Goal: Task Accomplishment & Management: Use online tool/utility

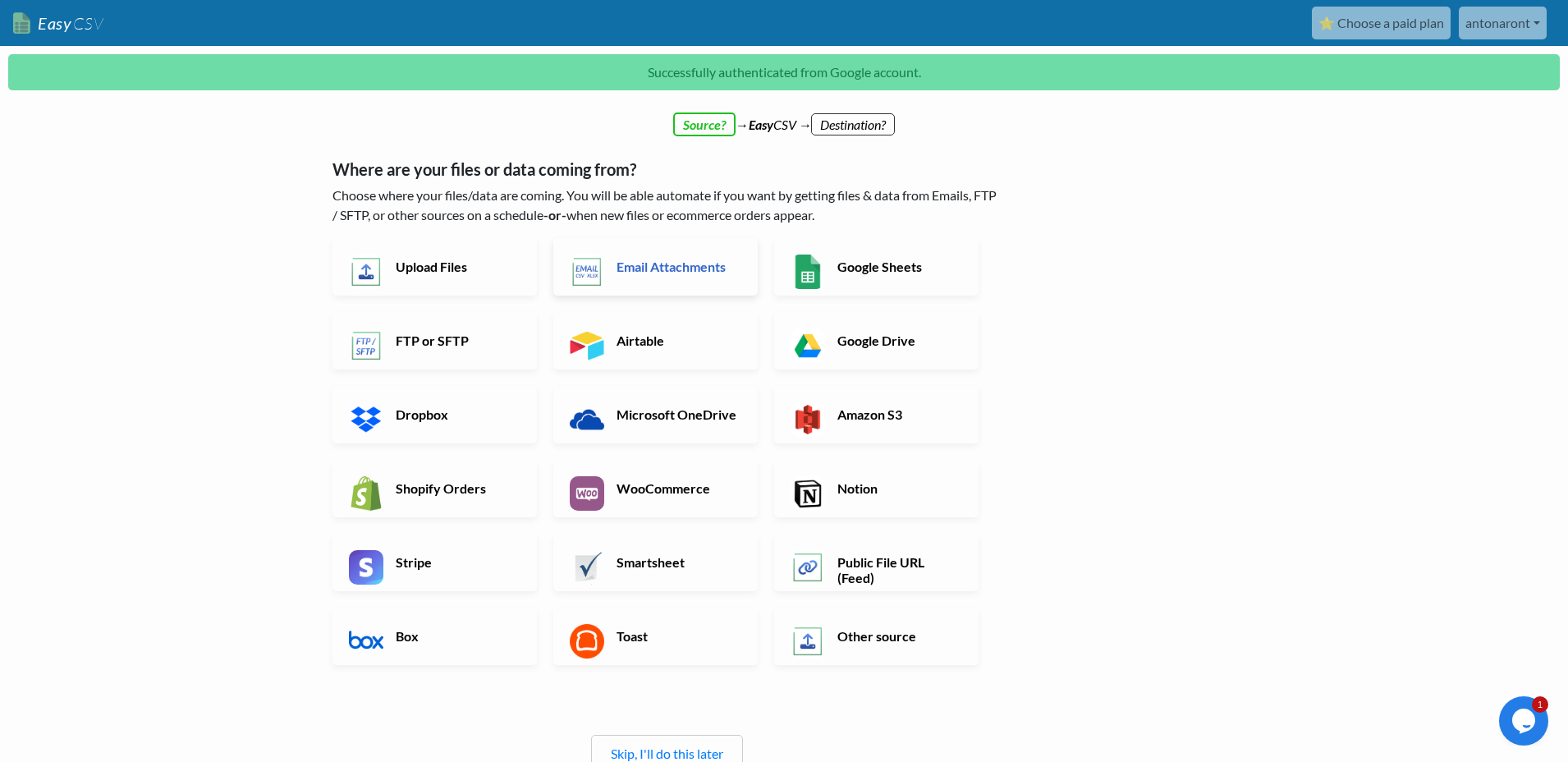
click at [636, 259] on h6 "Email Attachments" at bounding box center [678, 266] width 129 height 16
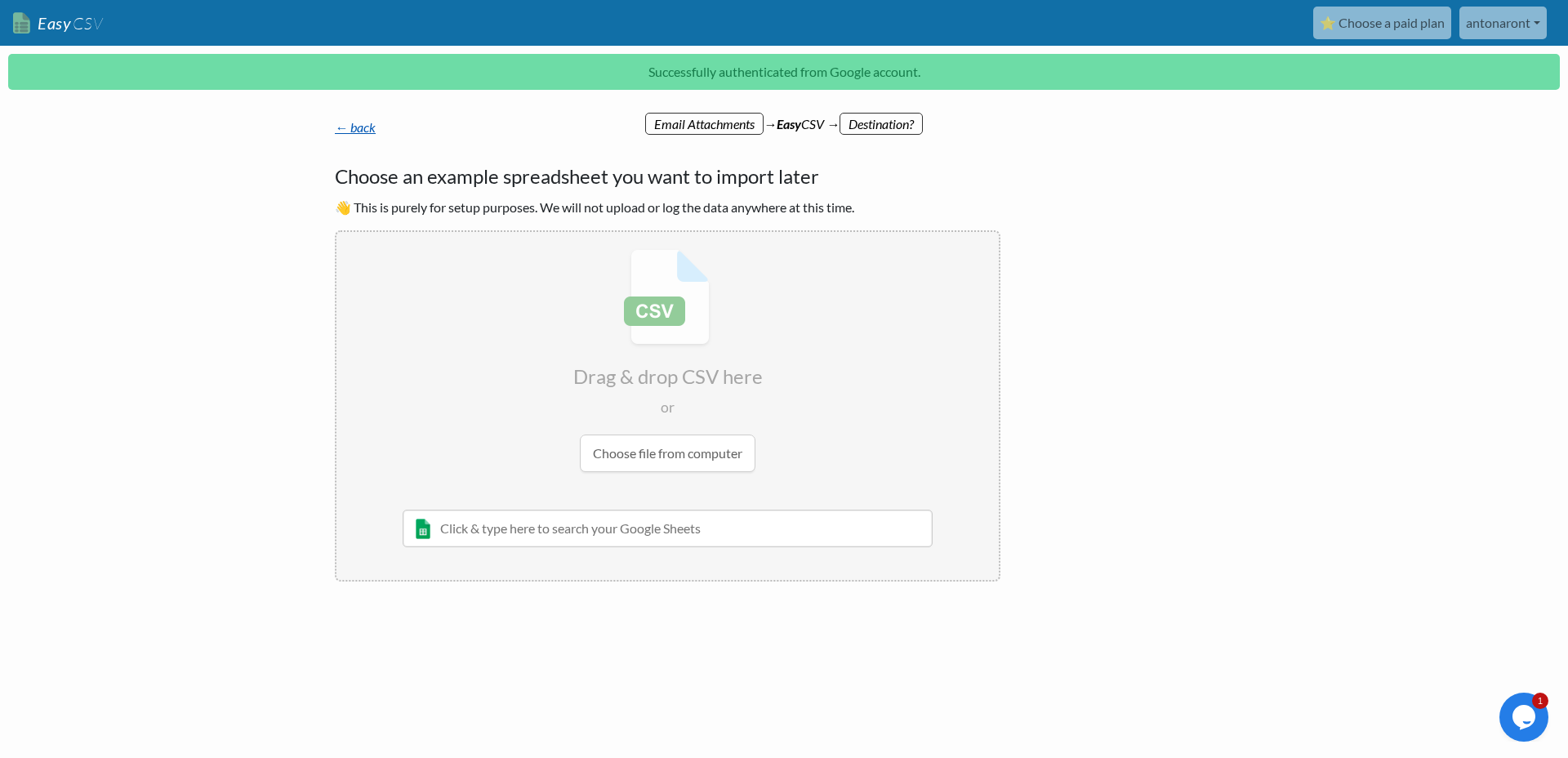
click at [342, 130] on link "← back" at bounding box center [354, 127] width 41 height 16
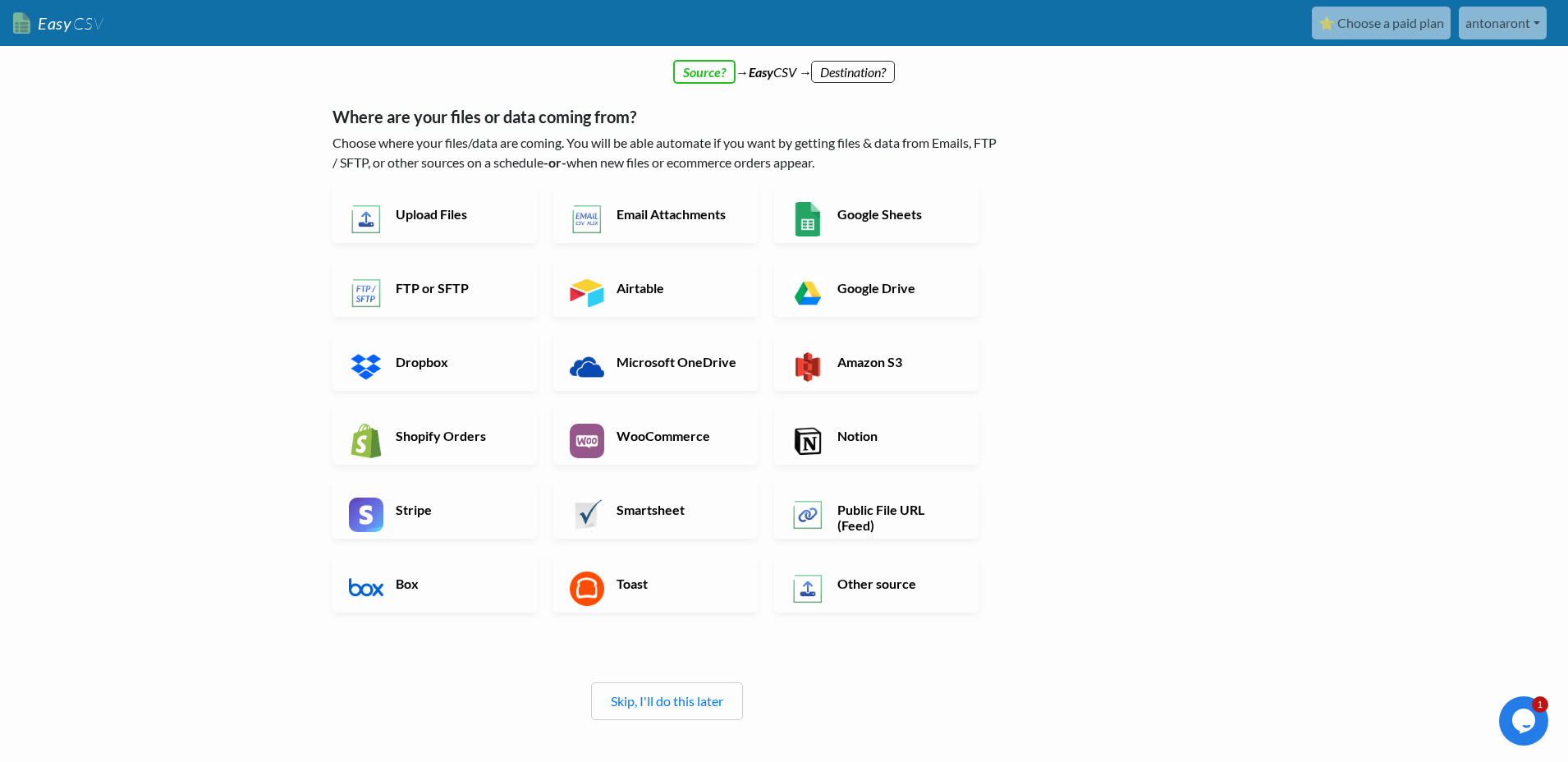
click at [1355, 18] on link "⭐ Choose a paid plan" at bounding box center [1381, 23] width 138 height 33
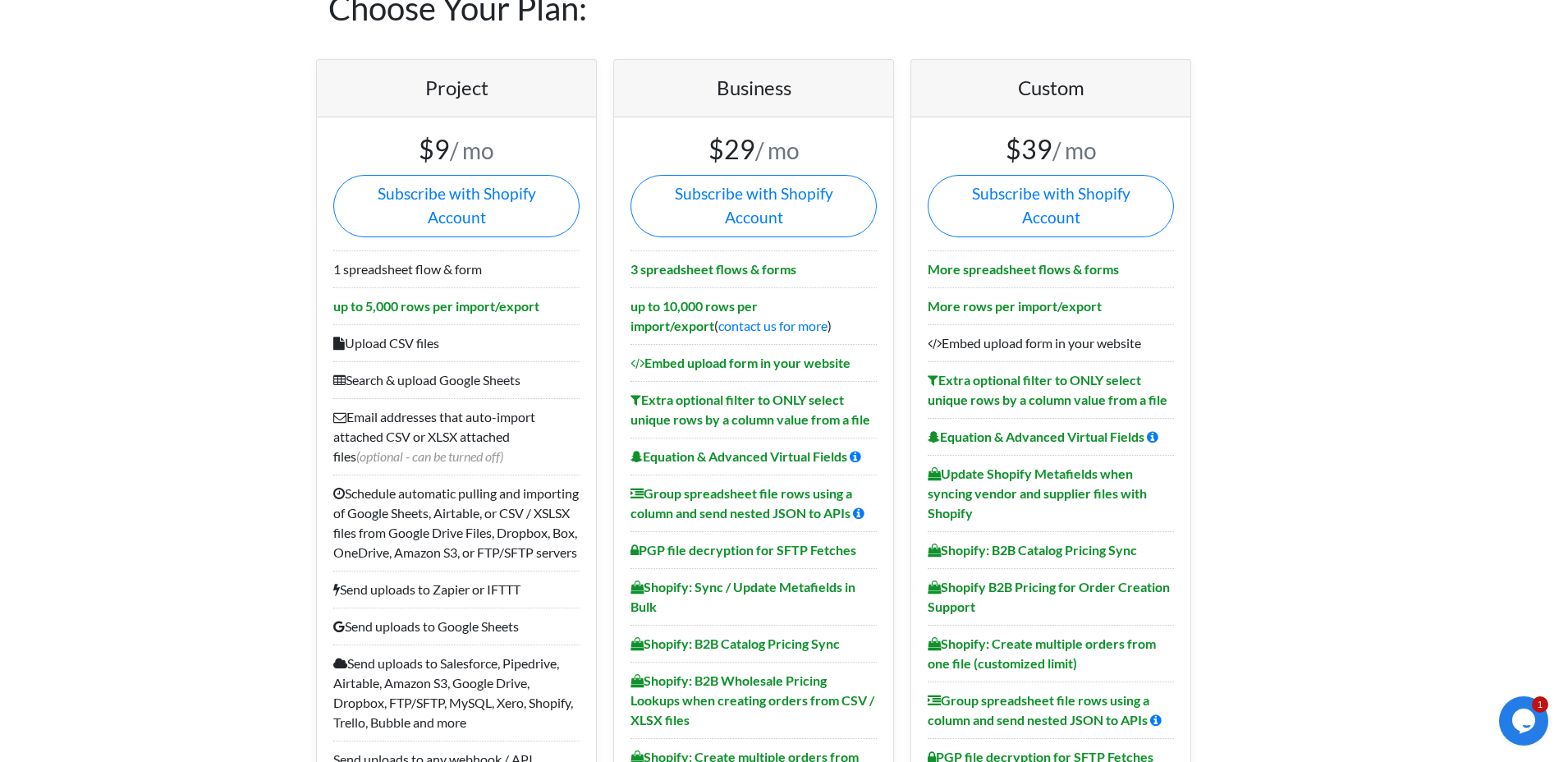
scroll to position [85, 0]
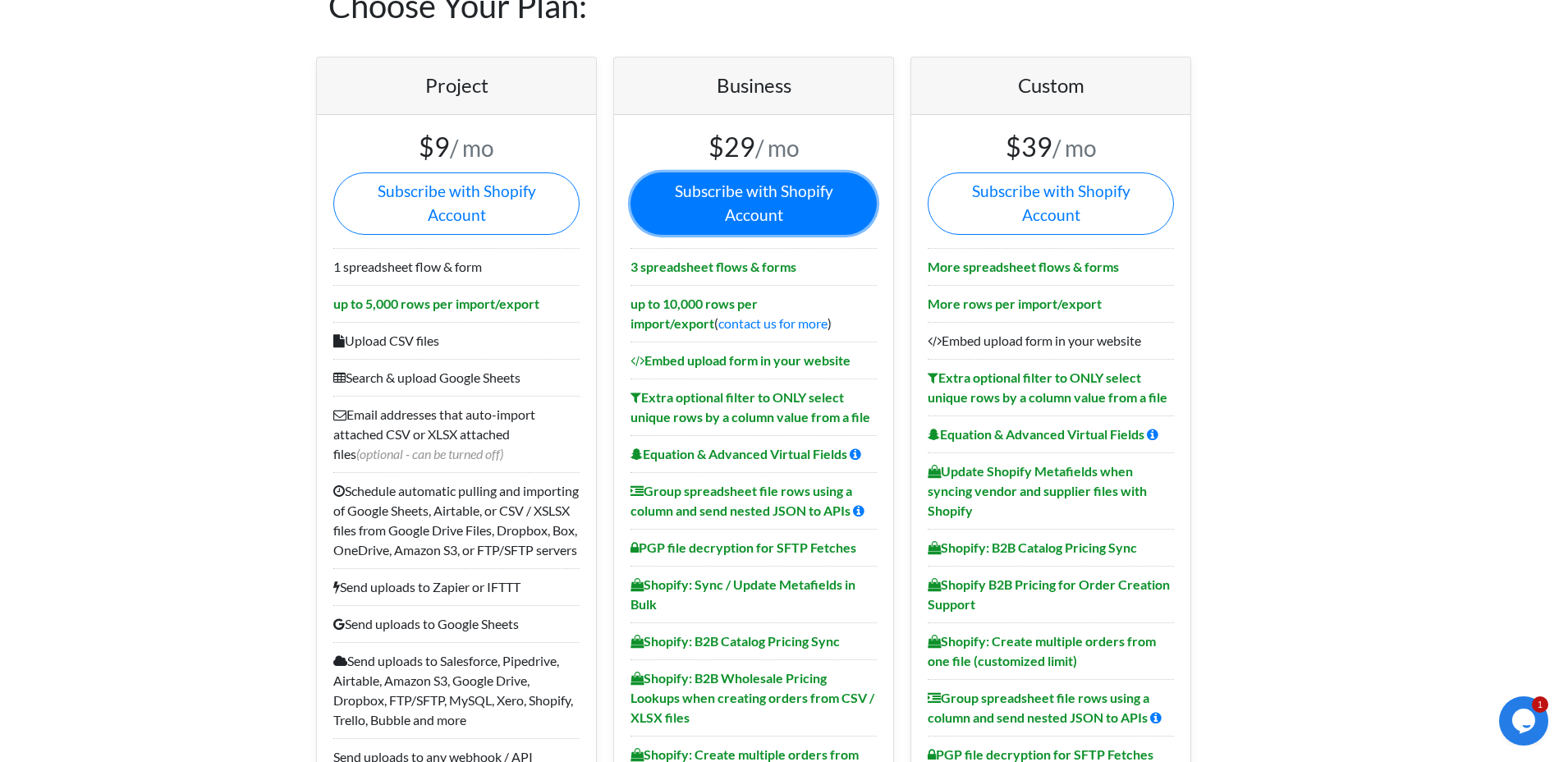
click at [722, 190] on link "Subscribe with Shopify Account" at bounding box center [754, 204] width 247 height 62
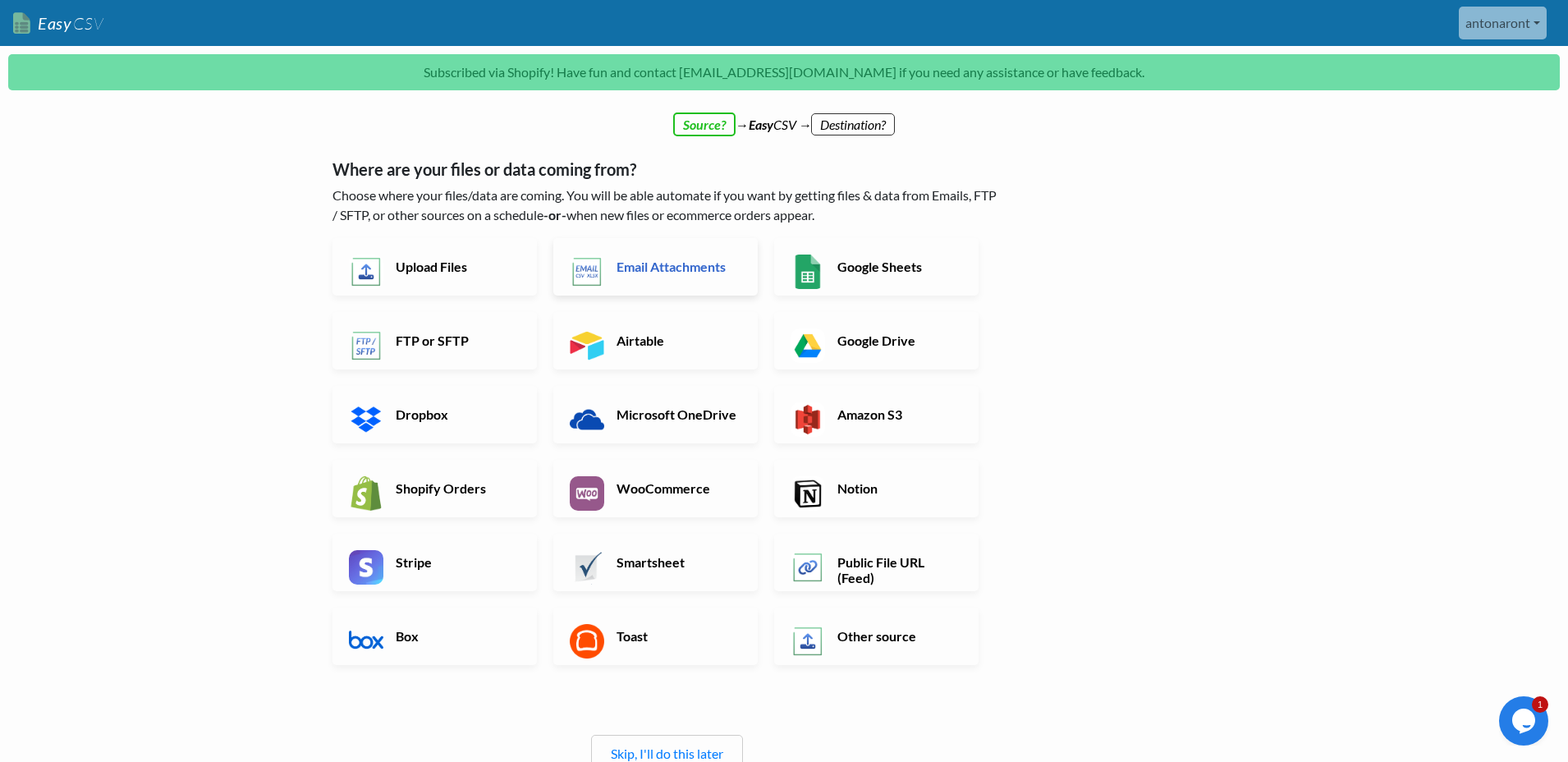
click at [640, 263] on h6 "Email Attachments" at bounding box center [678, 266] width 129 height 16
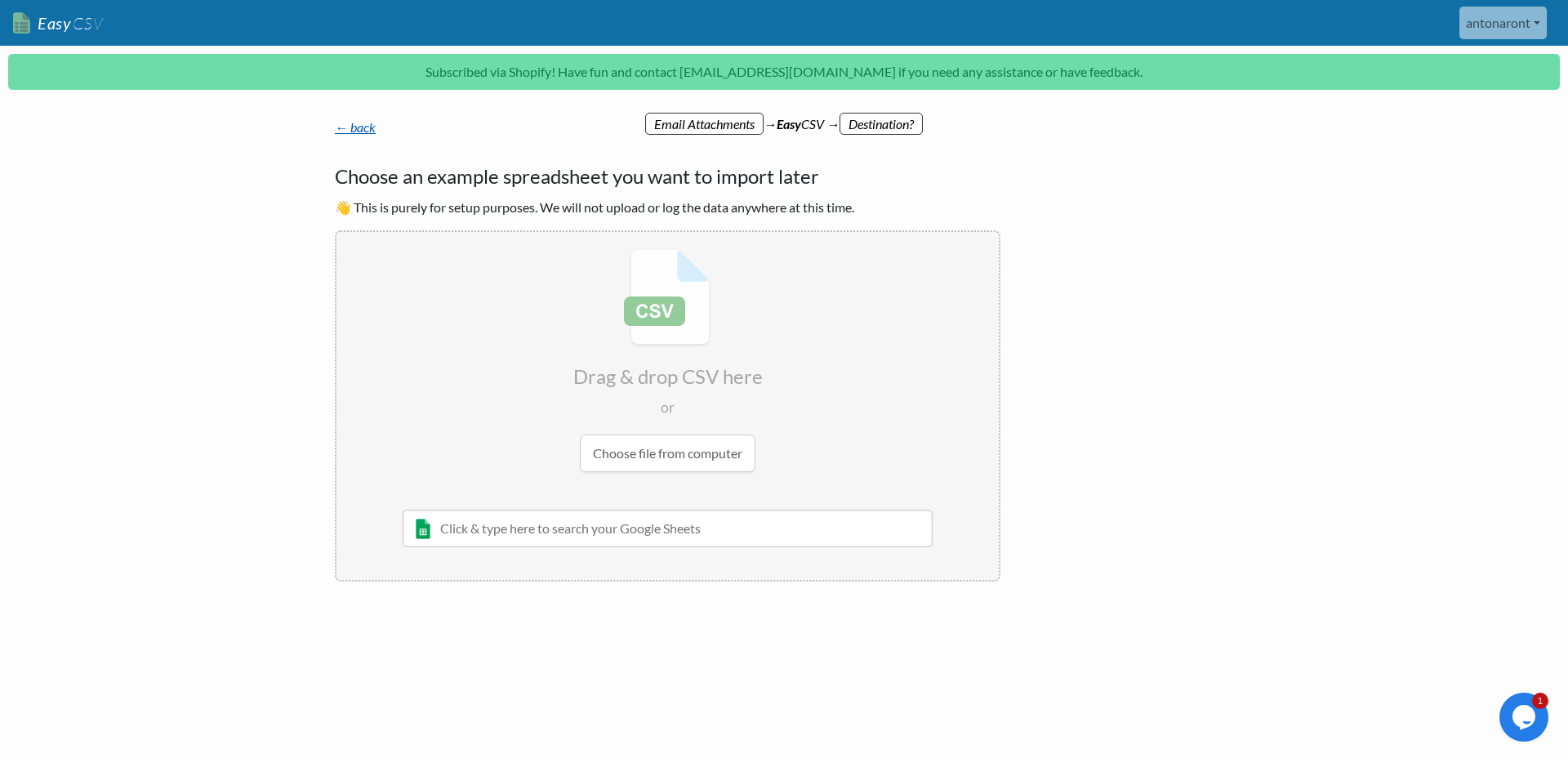
click at [340, 126] on link "← back" at bounding box center [354, 127] width 41 height 16
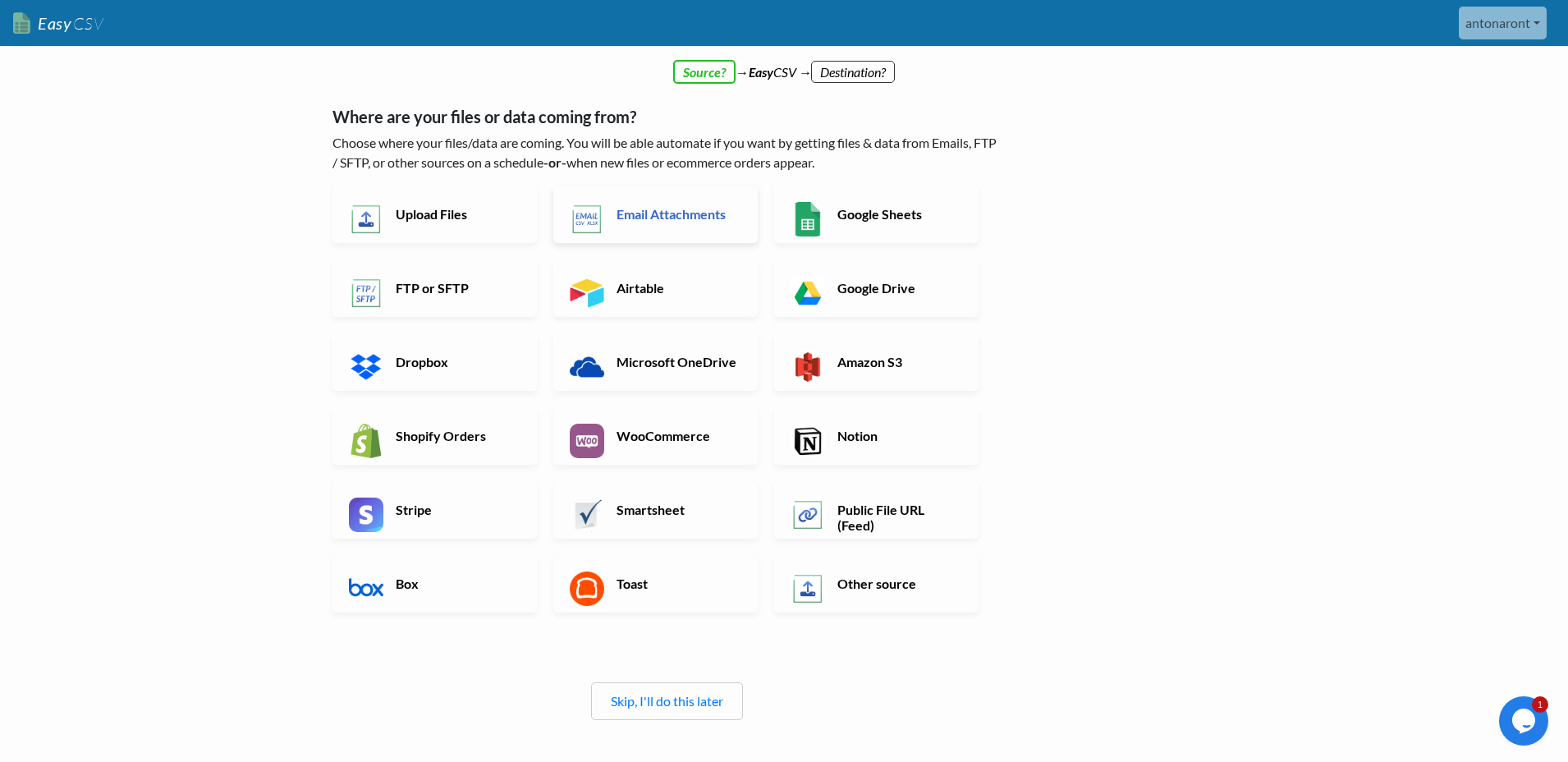
click at [652, 220] on h6 "Email Attachments" at bounding box center [678, 214] width 129 height 16
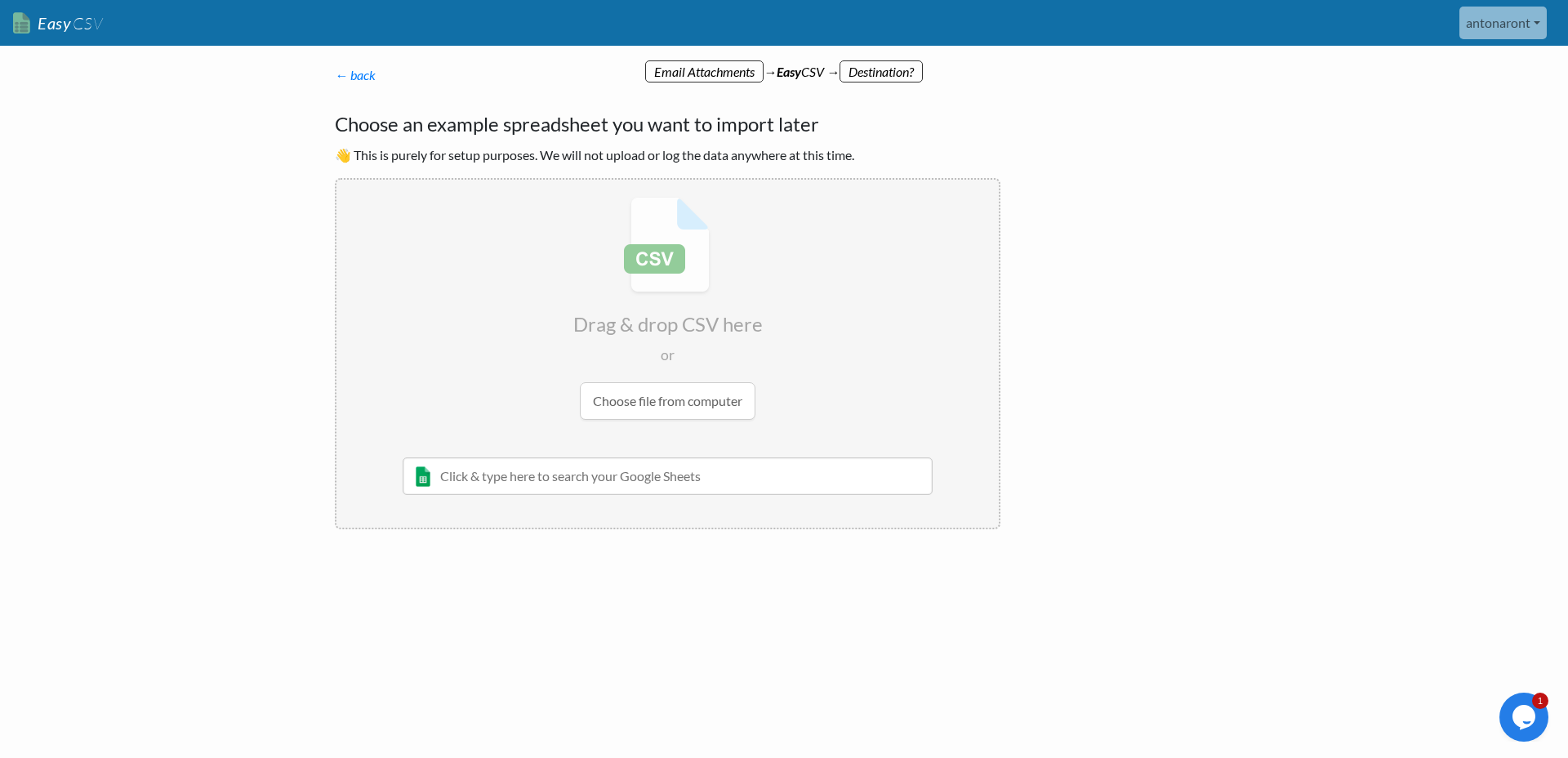
click at [656, 411] on input "file" at bounding box center [667, 308] width 662 height 257
type input "C:\fakepath\DailyStockUpdate-2025092302.csv"
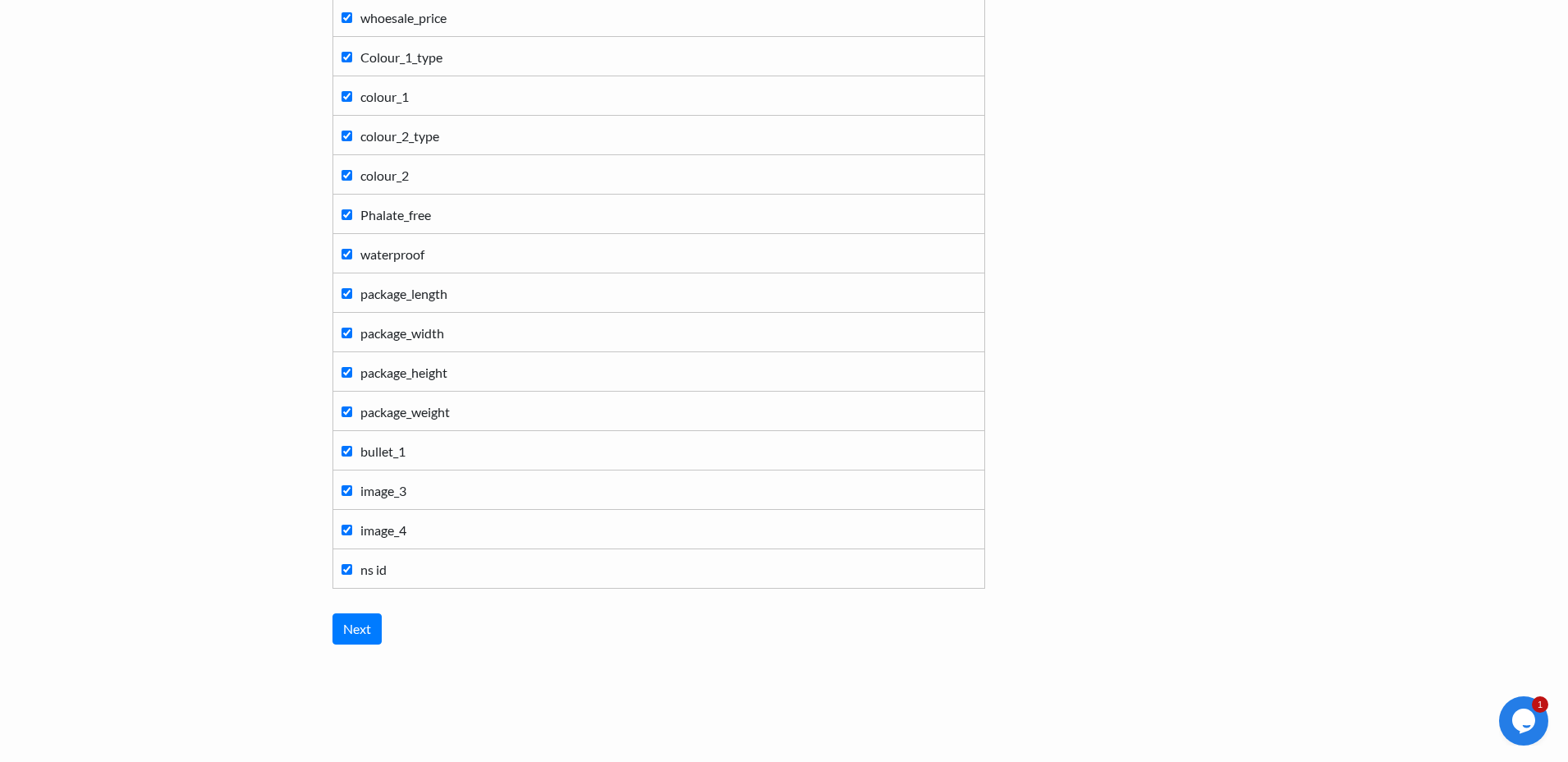
scroll to position [1416, 0]
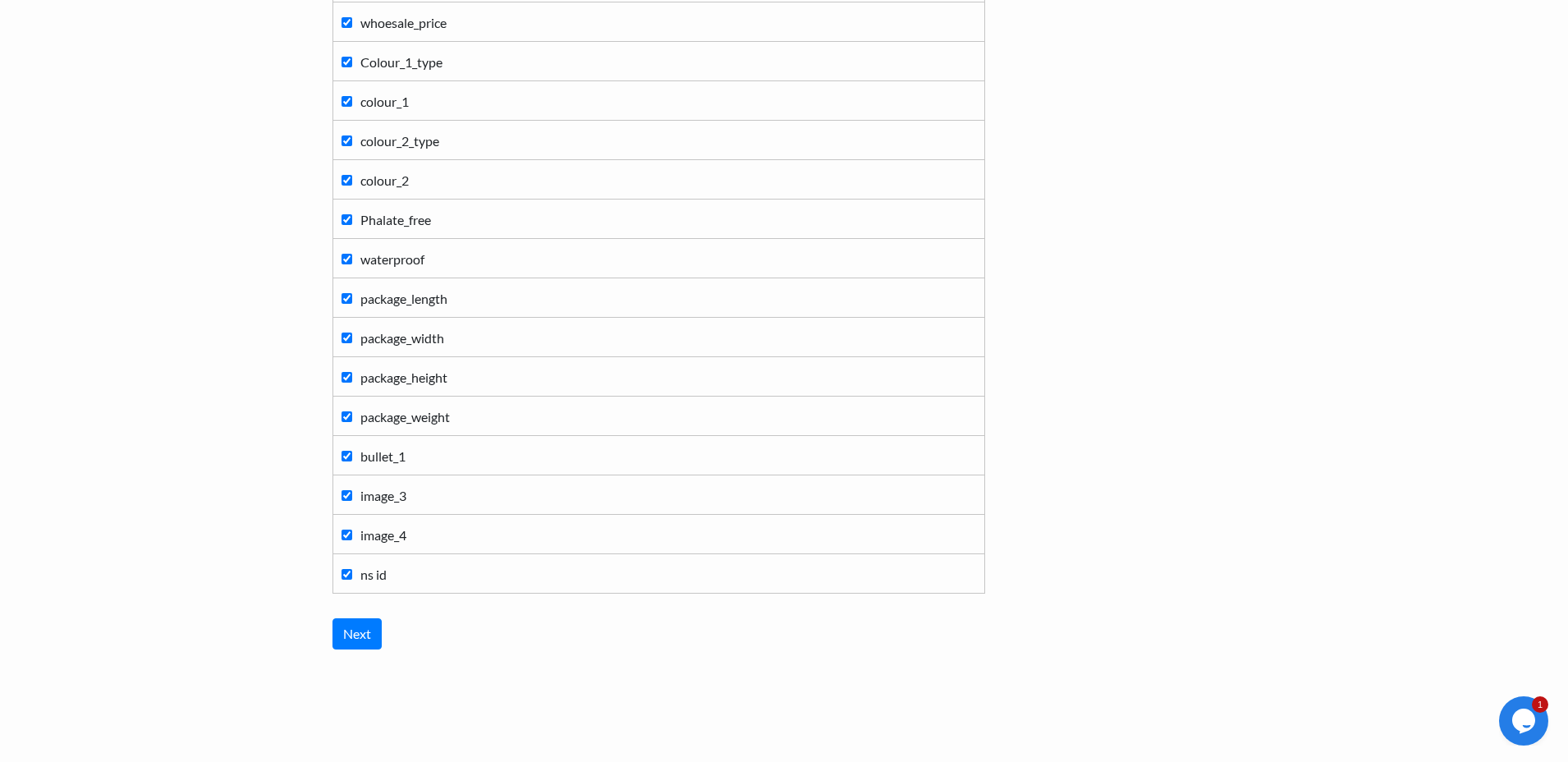
click at [346, 573] on input "ns id" at bounding box center [346, 574] width 11 height 11
checkbox input "false"
click at [346, 537] on input "image_4" at bounding box center [346, 535] width 11 height 11
checkbox input "false"
click at [346, 495] on input "image_3" at bounding box center [346, 495] width 11 height 11
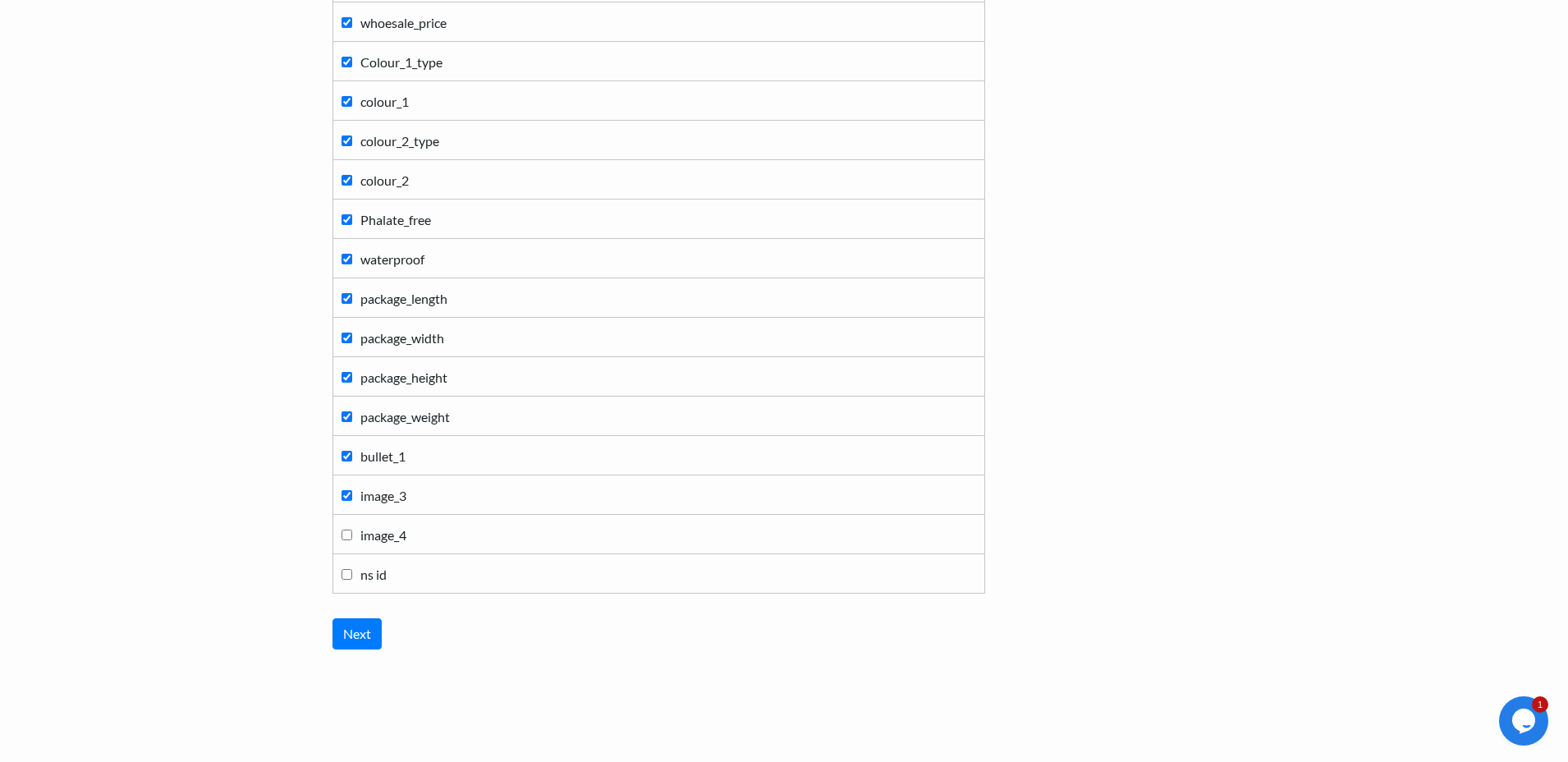
checkbox input "false"
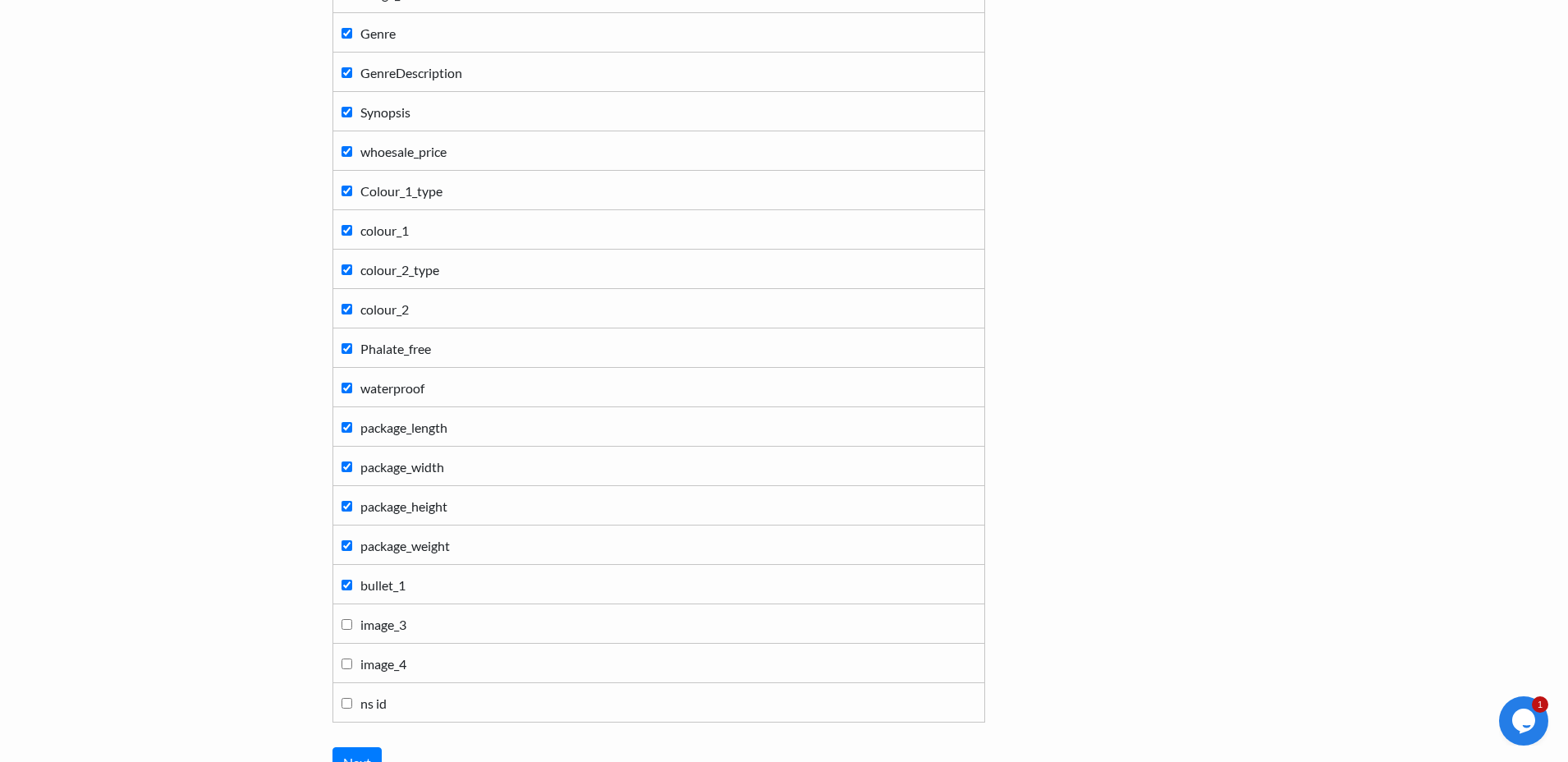
scroll to position [1291, 0]
click at [346, 583] on input "bullet_1" at bounding box center [346, 580] width 11 height 11
checkbox input "false"
click at [346, 542] on input "package_weight" at bounding box center [346, 541] width 11 height 11
checkbox input "false"
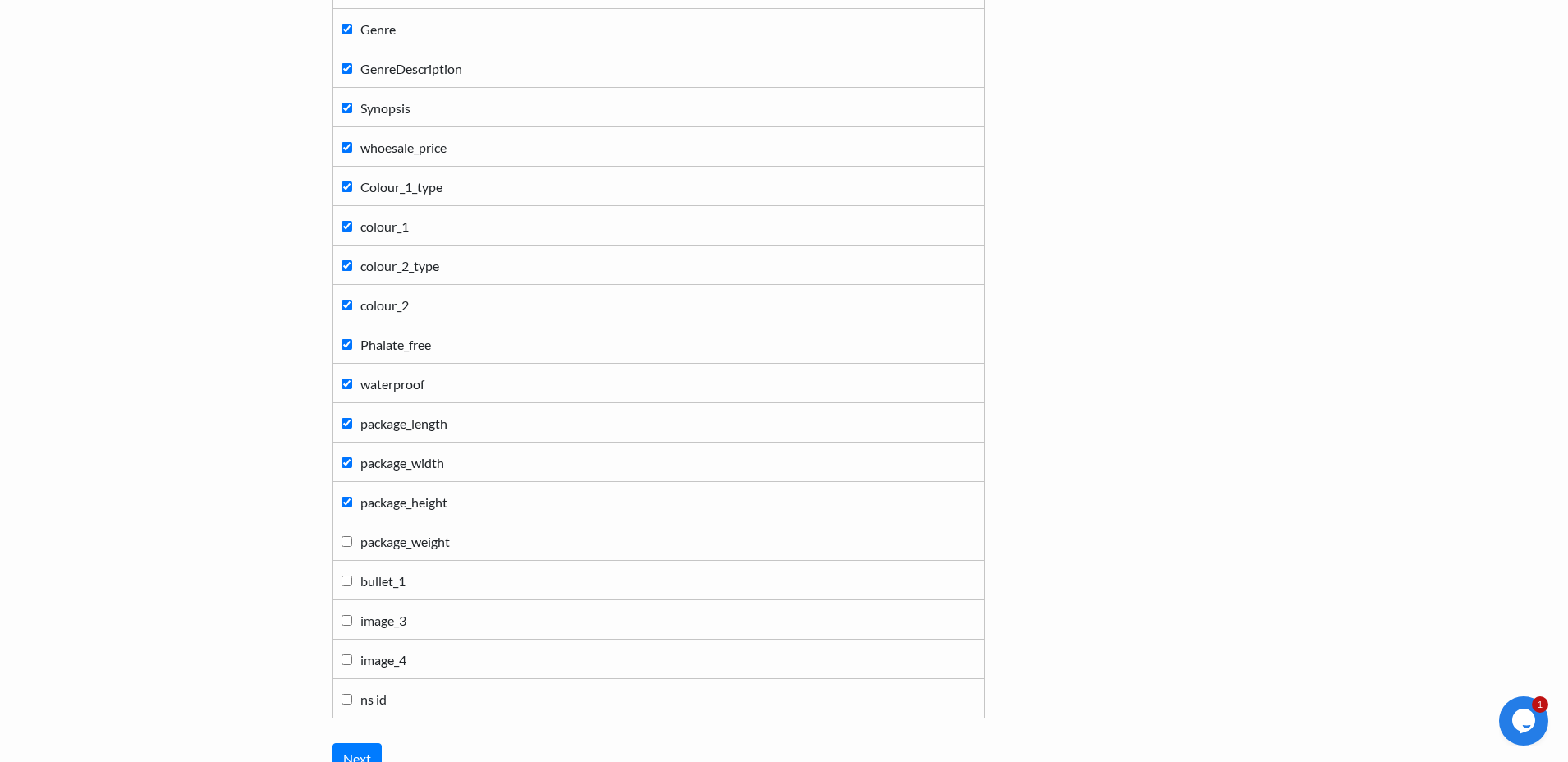
click at [345, 499] on input "package_height" at bounding box center [346, 501] width 11 height 11
checkbox input "false"
click at [345, 459] on input "package_width" at bounding box center [346, 462] width 11 height 11
checkbox input "false"
click at [345, 424] on input "package_length" at bounding box center [346, 422] width 11 height 11
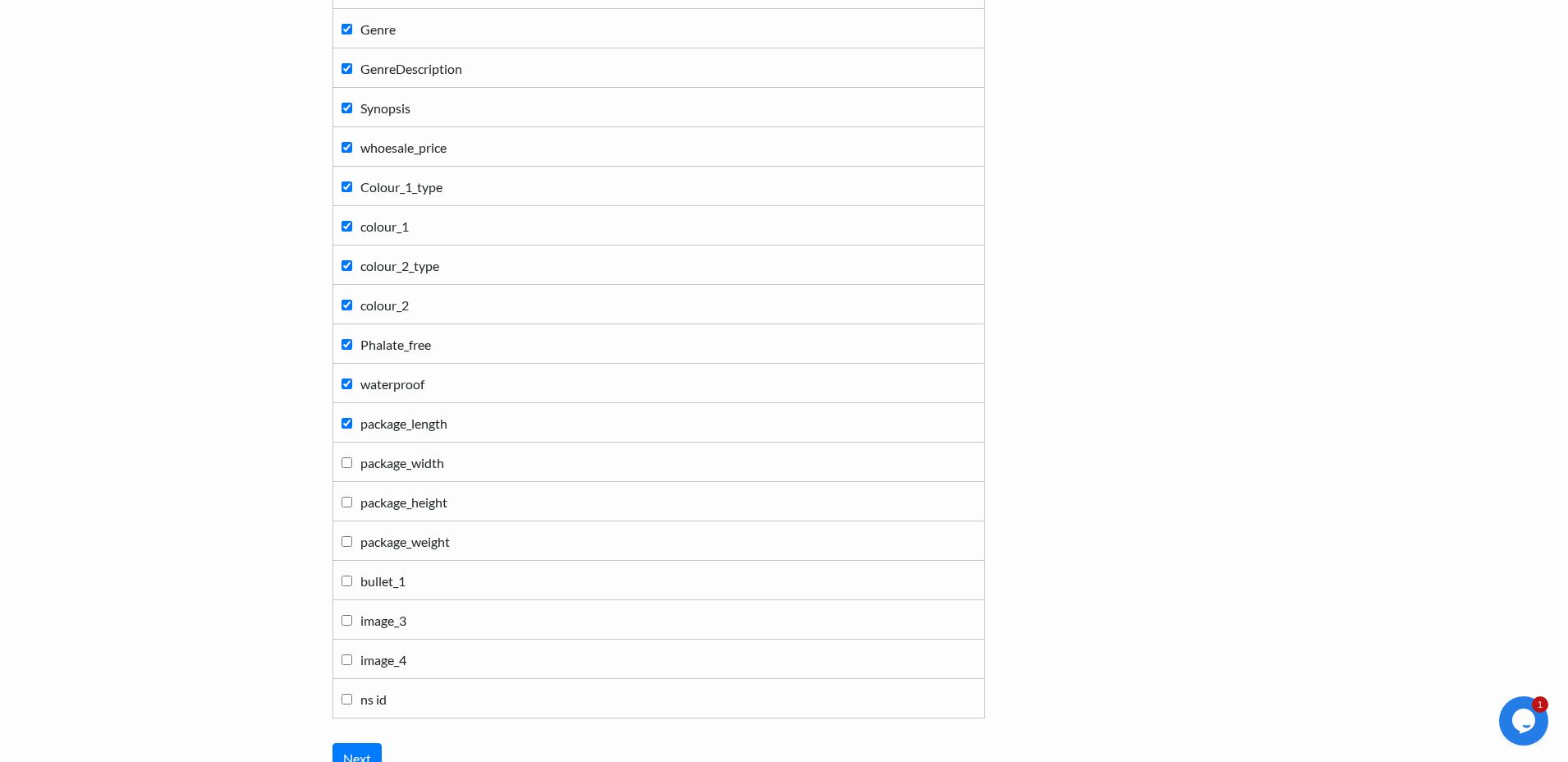
checkbox input "false"
click at [345, 389] on label "waterproof" at bounding box center [658, 383] width 635 height 22
click at [345, 389] on input "waterproof" at bounding box center [346, 383] width 11 height 11
checkbox input "false"
click at [348, 345] on input "Phalate_free" at bounding box center [346, 344] width 11 height 11
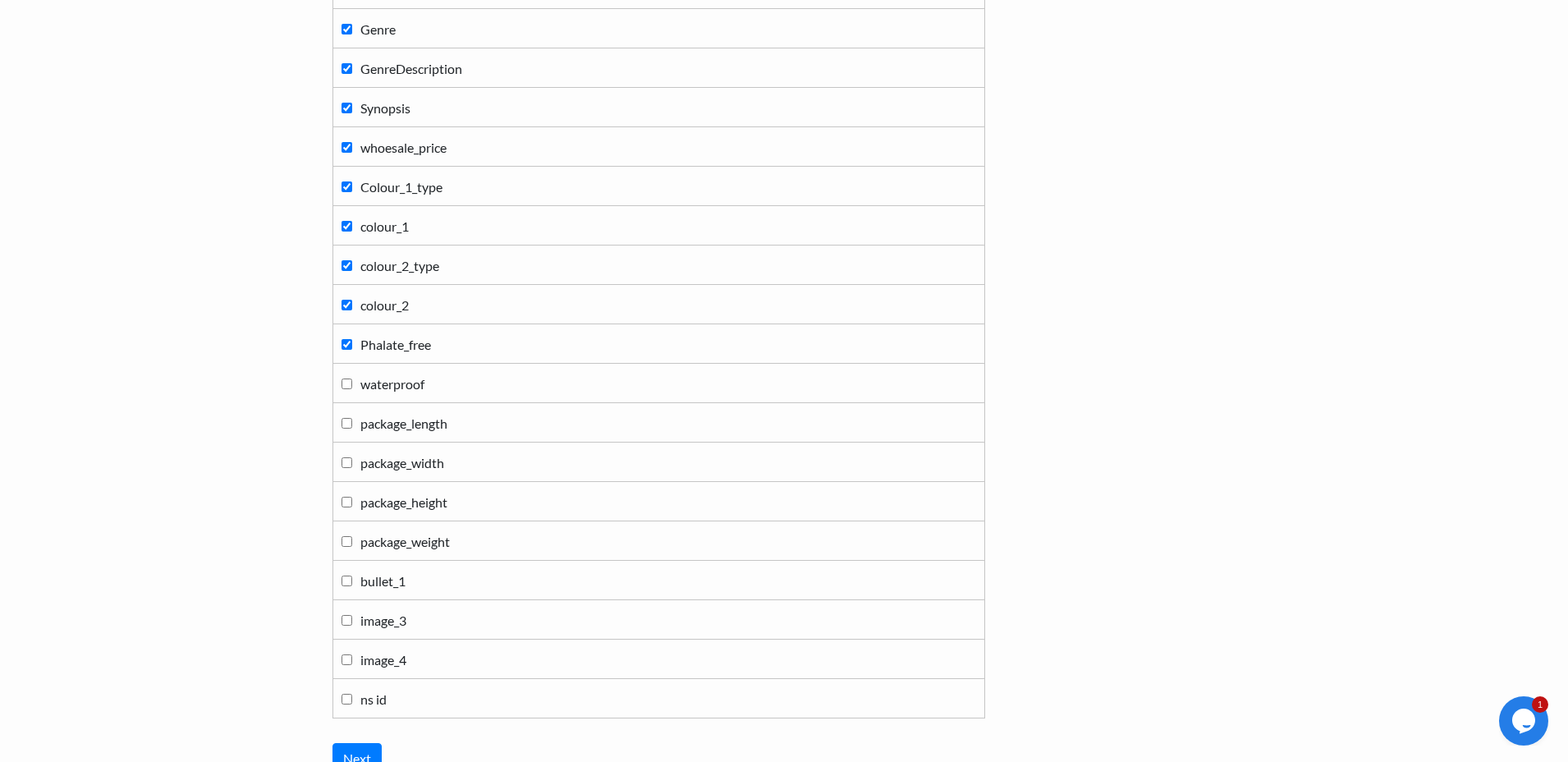
checkbox input "false"
click at [348, 308] on input "colour_2" at bounding box center [346, 304] width 11 height 11
checkbox input "false"
click at [347, 270] on input "colour_2_type" at bounding box center [346, 265] width 11 height 11
checkbox input "false"
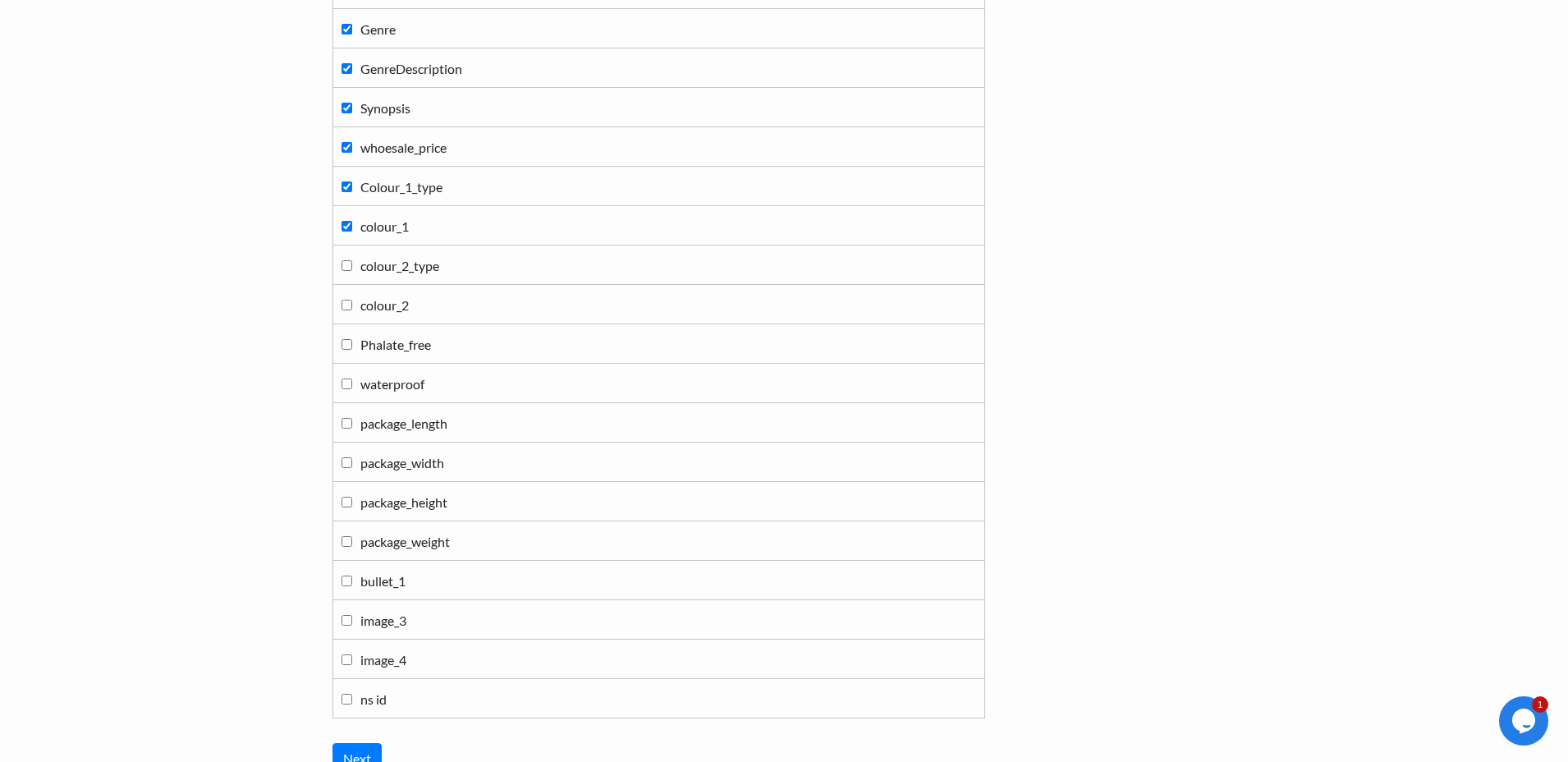
click at [348, 231] on label "colour_1" at bounding box center [658, 225] width 635 height 22
click at [348, 231] on input "colour_1" at bounding box center [346, 225] width 11 height 11
checkbox input "false"
click at [345, 193] on label "Colour_1_type" at bounding box center [658, 186] width 635 height 22
click at [345, 192] on input "Colour_1_type" at bounding box center [346, 186] width 11 height 11
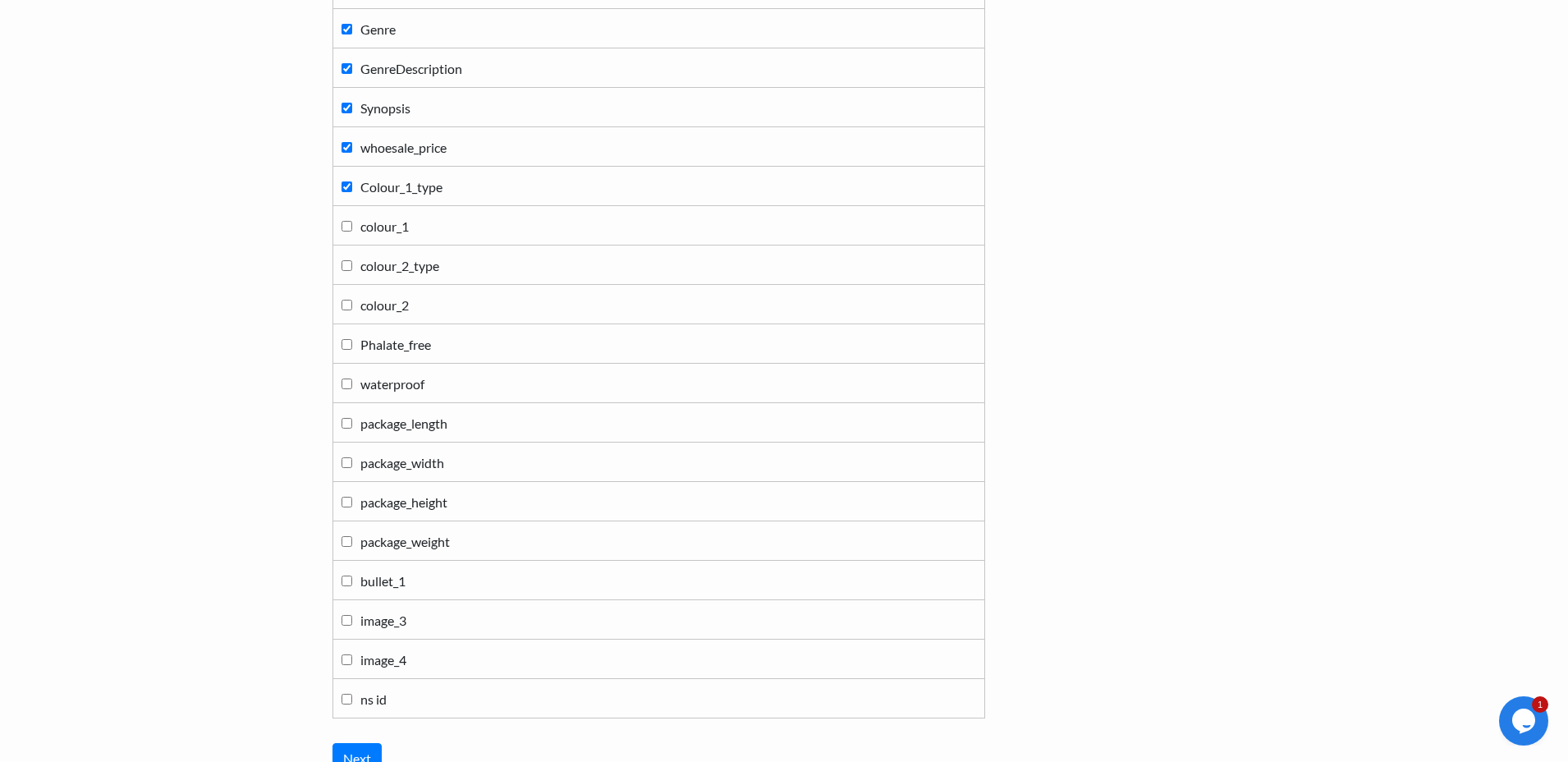
checkbox input "false"
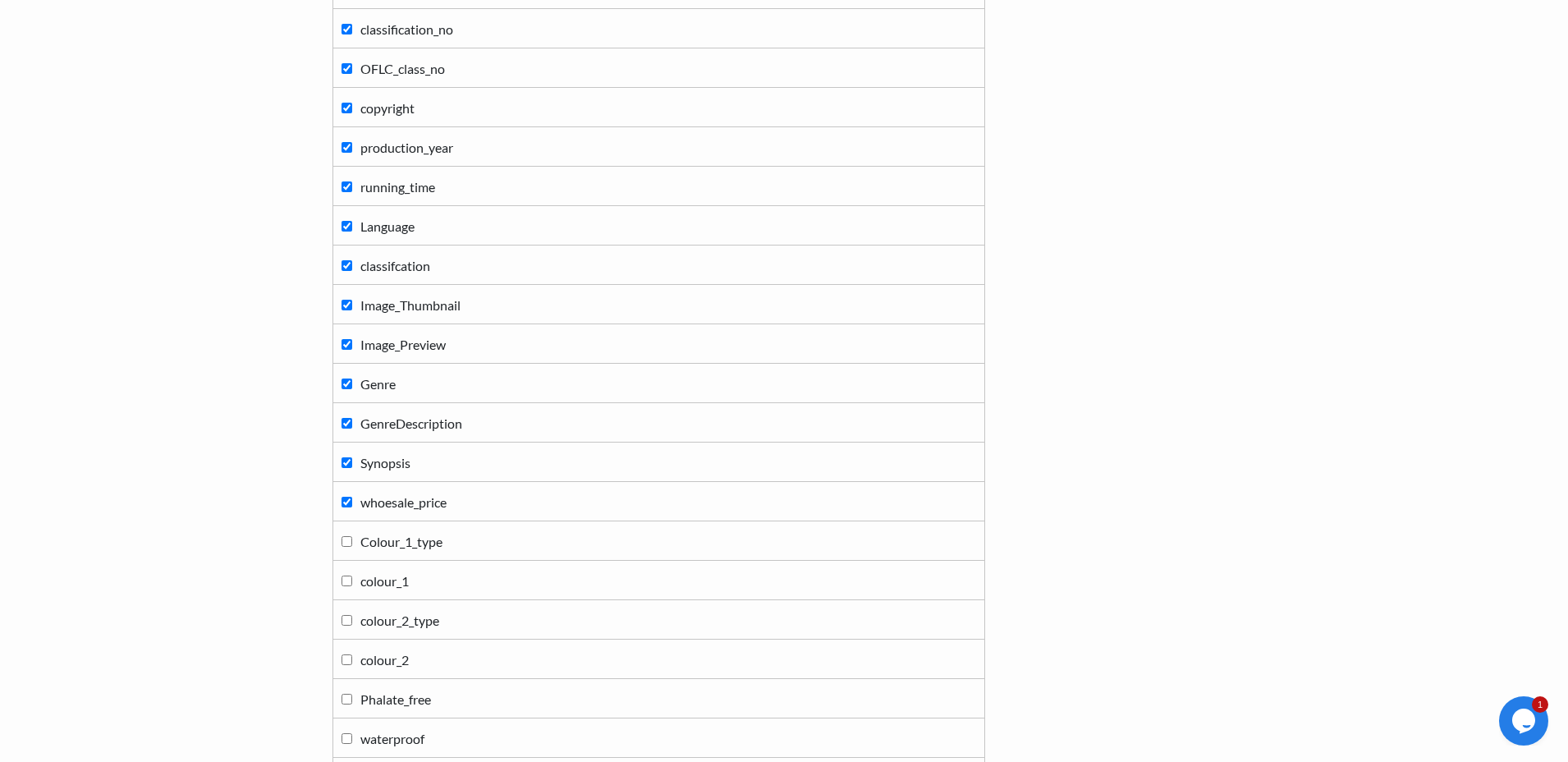
scroll to position [931, 0]
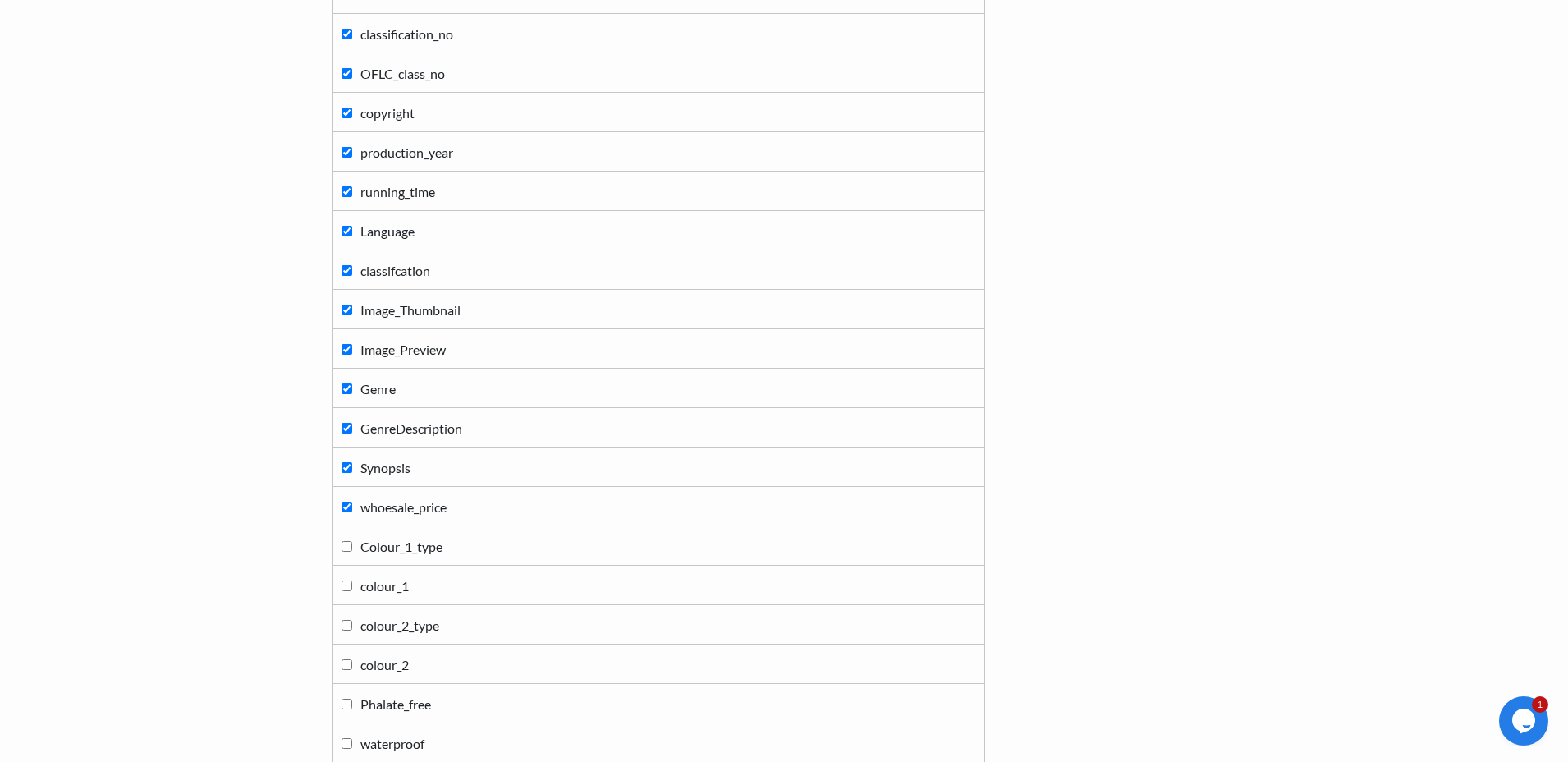
click at [346, 353] on input "Image_Preview" at bounding box center [346, 349] width 11 height 11
checkbox input "false"
click at [348, 314] on input "Image_Thumbnail" at bounding box center [346, 309] width 11 height 11
checkbox input "false"
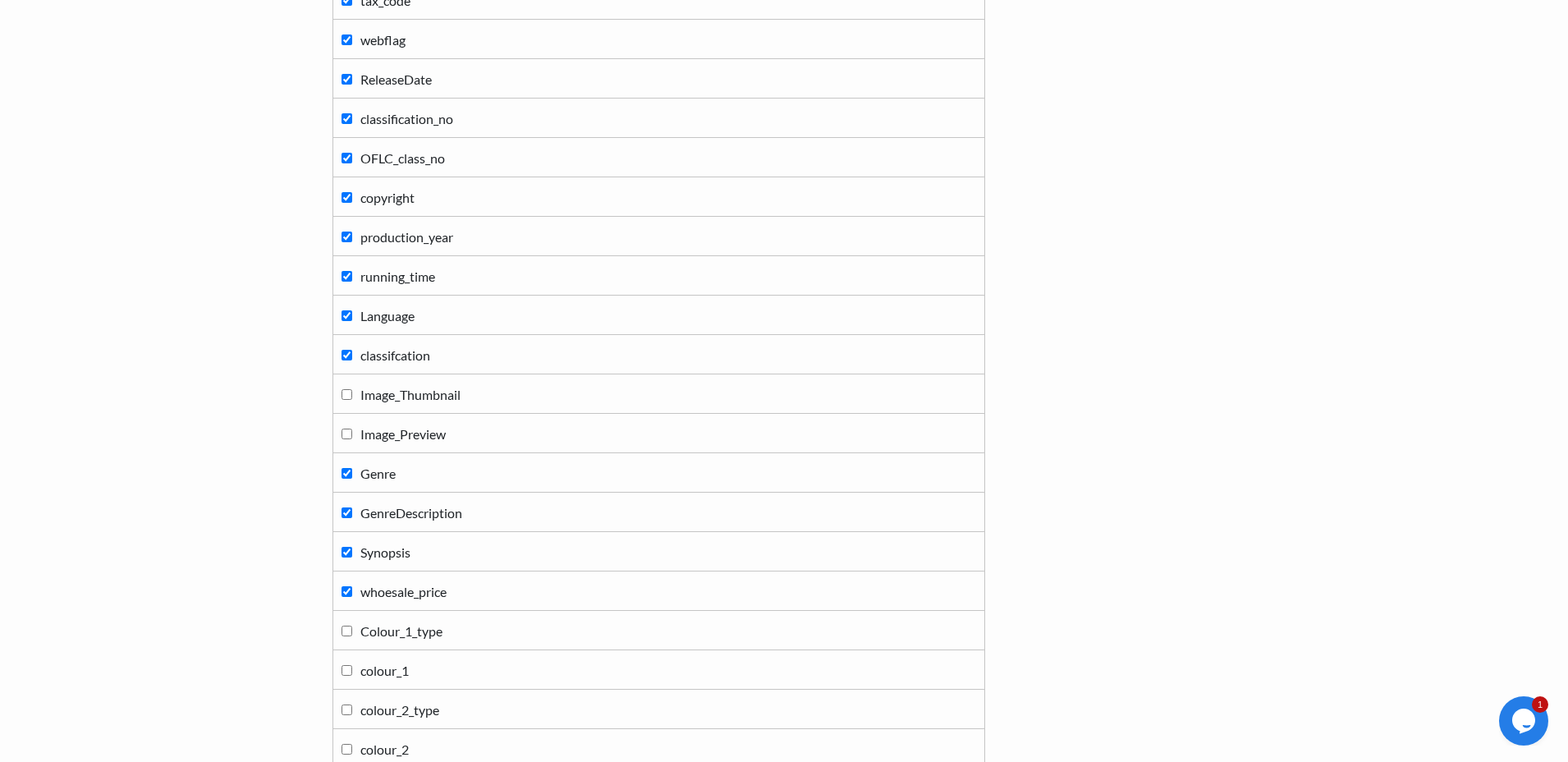
scroll to position [846, 0]
click at [345, 514] on input "GenreDescription" at bounding box center [346, 514] width 11 height 11
checkbox input "false"
click at [345, 478] on input "Genre" at bounding box center [346, 474] width 11 height 11
checkbox input "false"
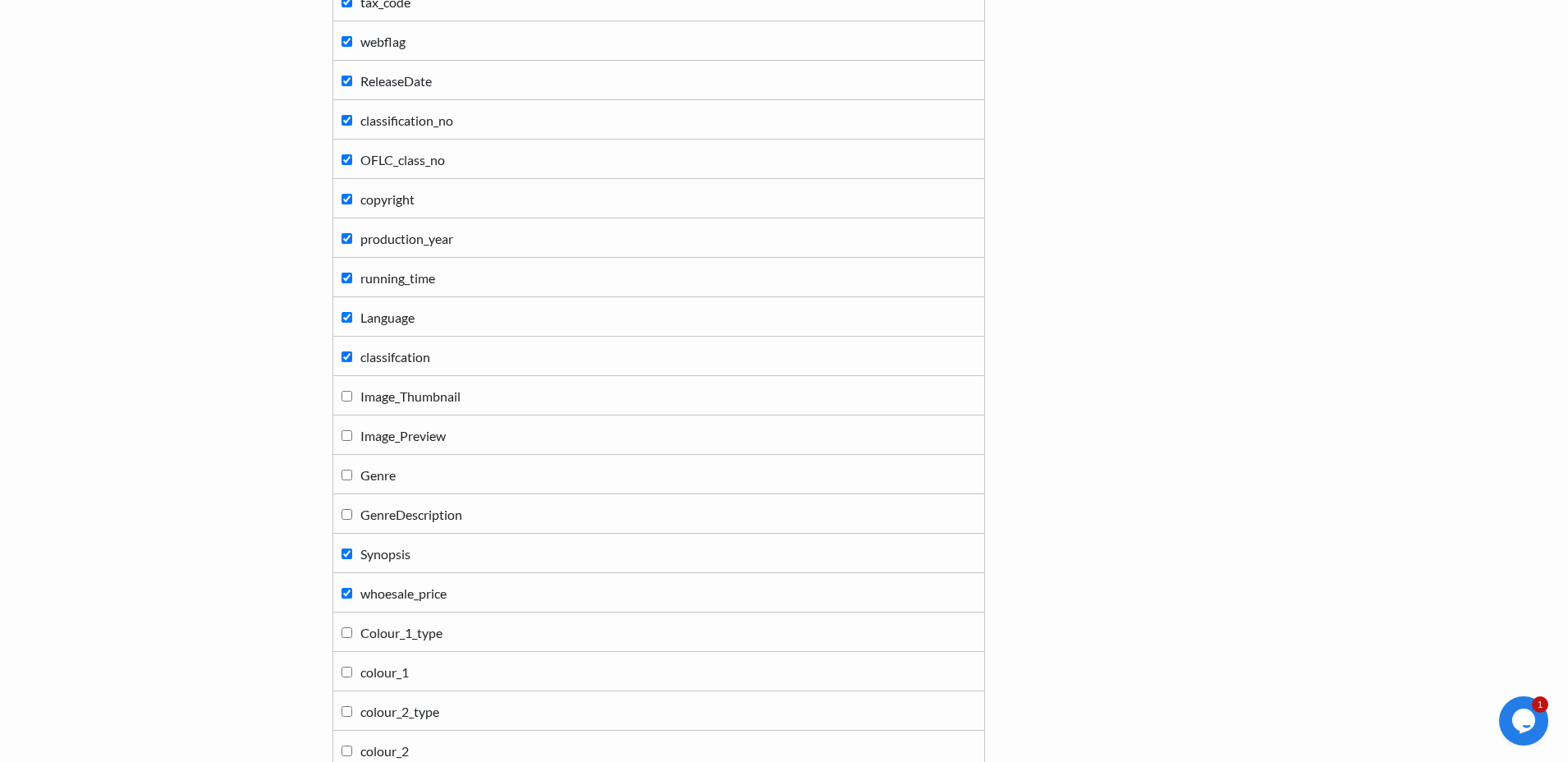
click at [349, 552] on input "Synopsis" at bounding box center [346, 553] width 11 height 11
checkbox input "false"
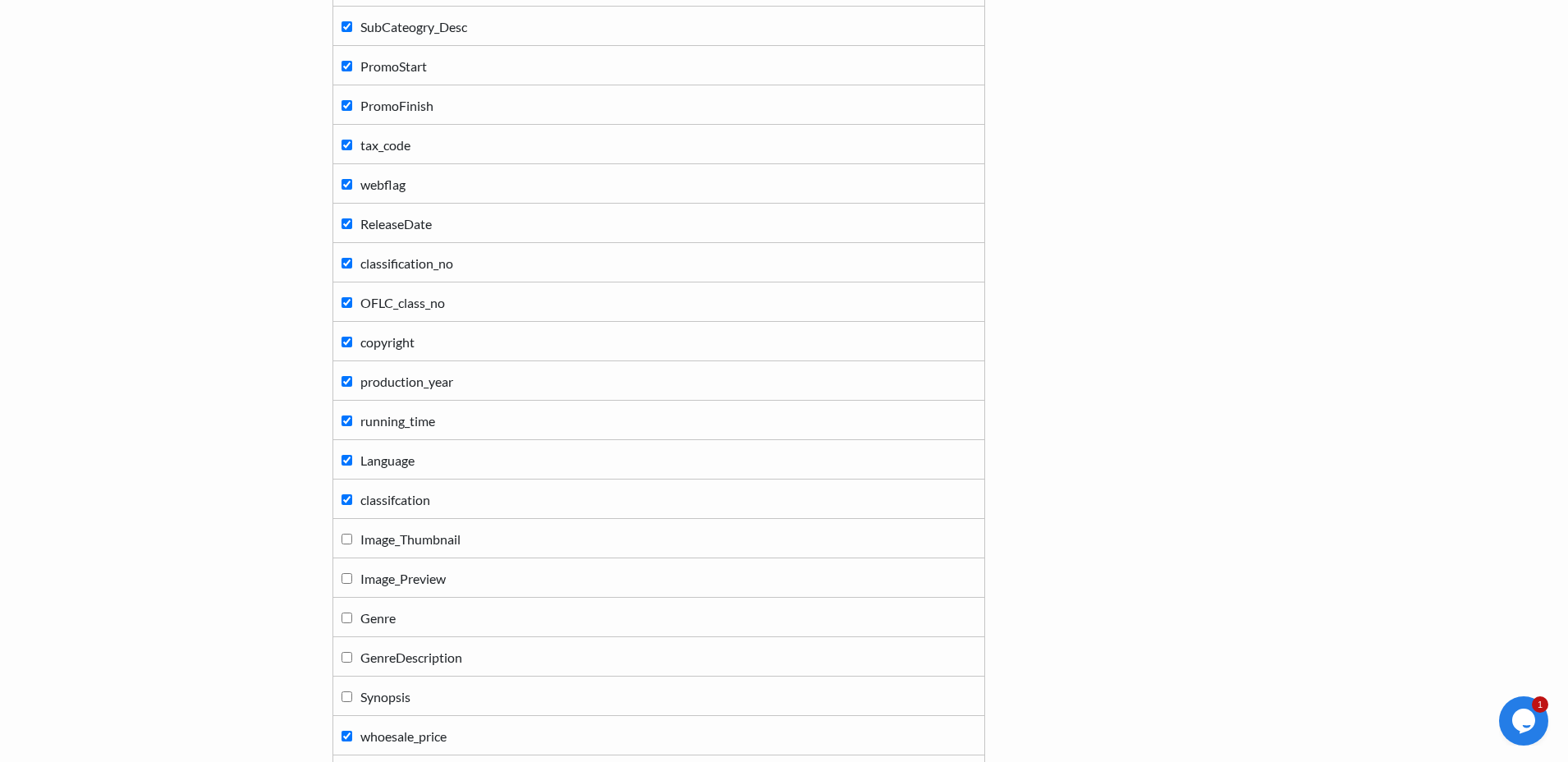
scroll to position [697, 0]
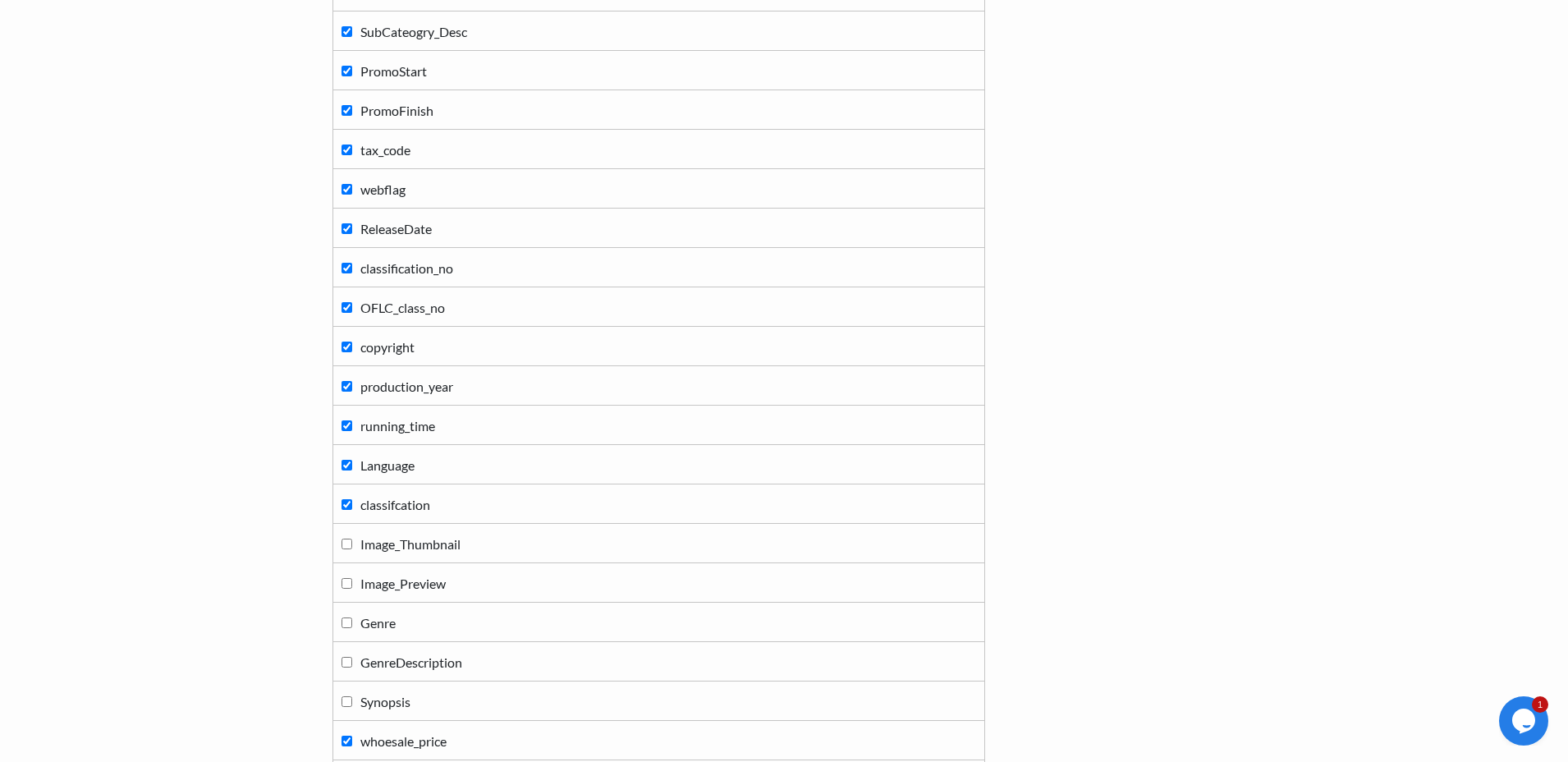
click at [345, 509] on input "classifcation" at bounding box center [346, 504] width 11 height 11
checkbox input "false"
click at [346, 469] on input "Language" at bounding box center [346, 464] width 11 height 11
checkbox input "false"
click at [350, 424] on input "running_time" at bounding box center [346, 425] width 11 height 11
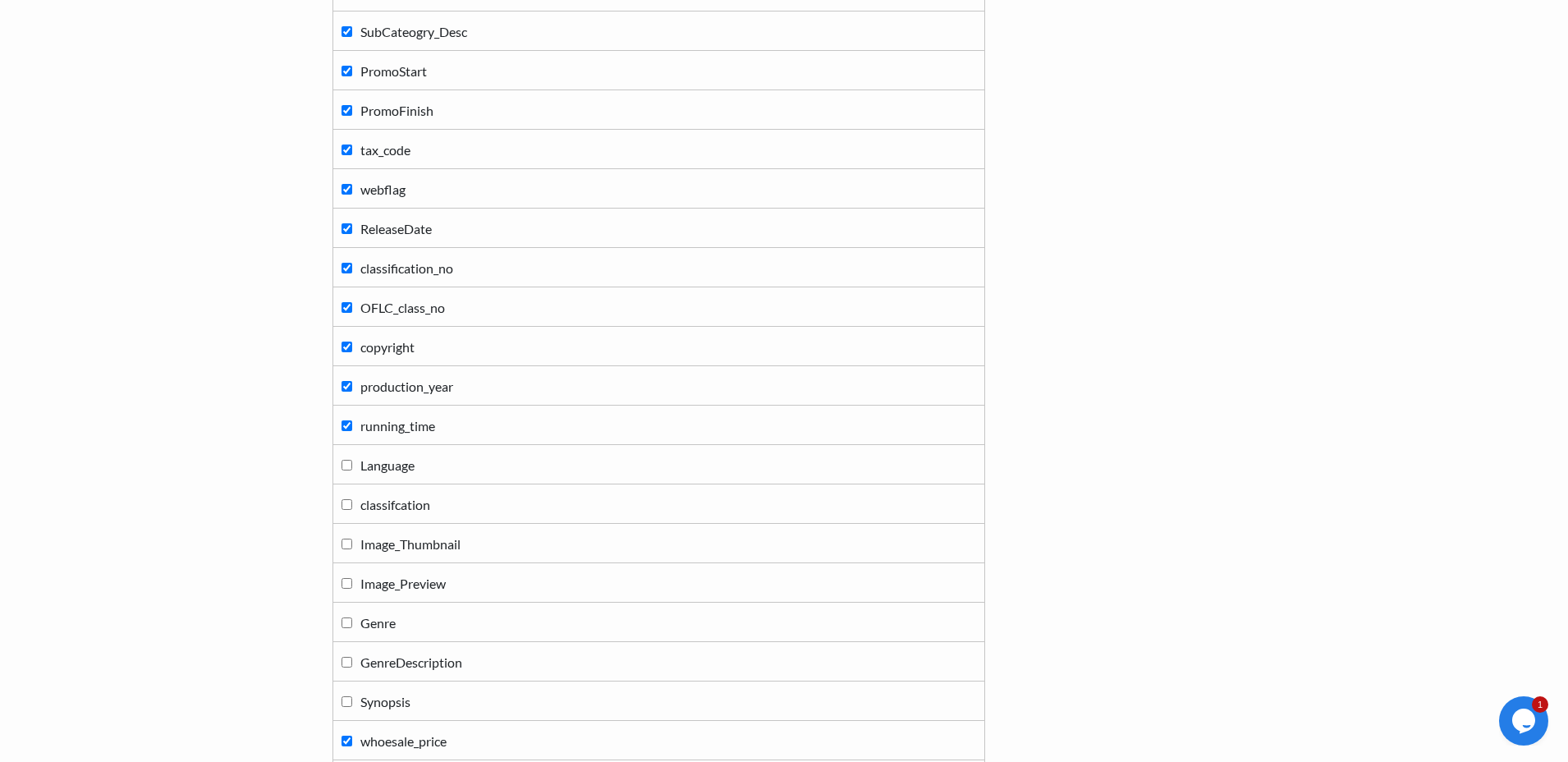
checkbox input "false"
click at [350, 391] on label "production_year" at bounding box center [658, 386] width 635 height 22
click at [350, 391] on input "production_year" at bounding box center [346, 386] width 11 height 11
checkbox input "false"
click at [345, 347] on input "copyright" at bounding box center [346, 346] width 11 height 11
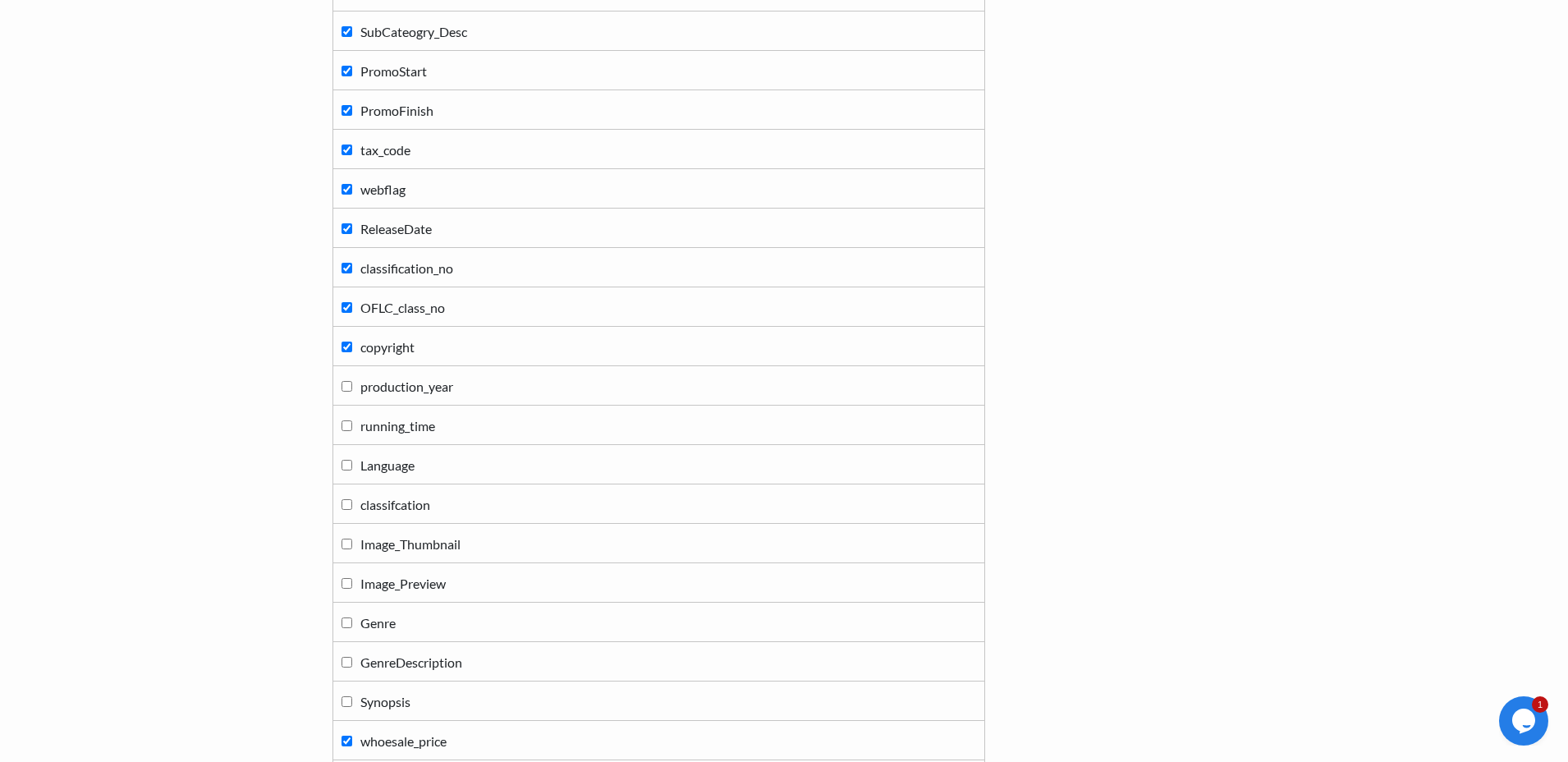
checkbox input "false"
click at [345, 308] on input "OFLC_class_no" at bounding box center [346, 307] width 11 height 11
checkbox input "false"
click at [345, 276] on label "classification_no" at bounding box center [658, 267] width 635 height 22
click at [345, 273] on input "classification_no" at bounding box center [346, 267] width 11 height 11
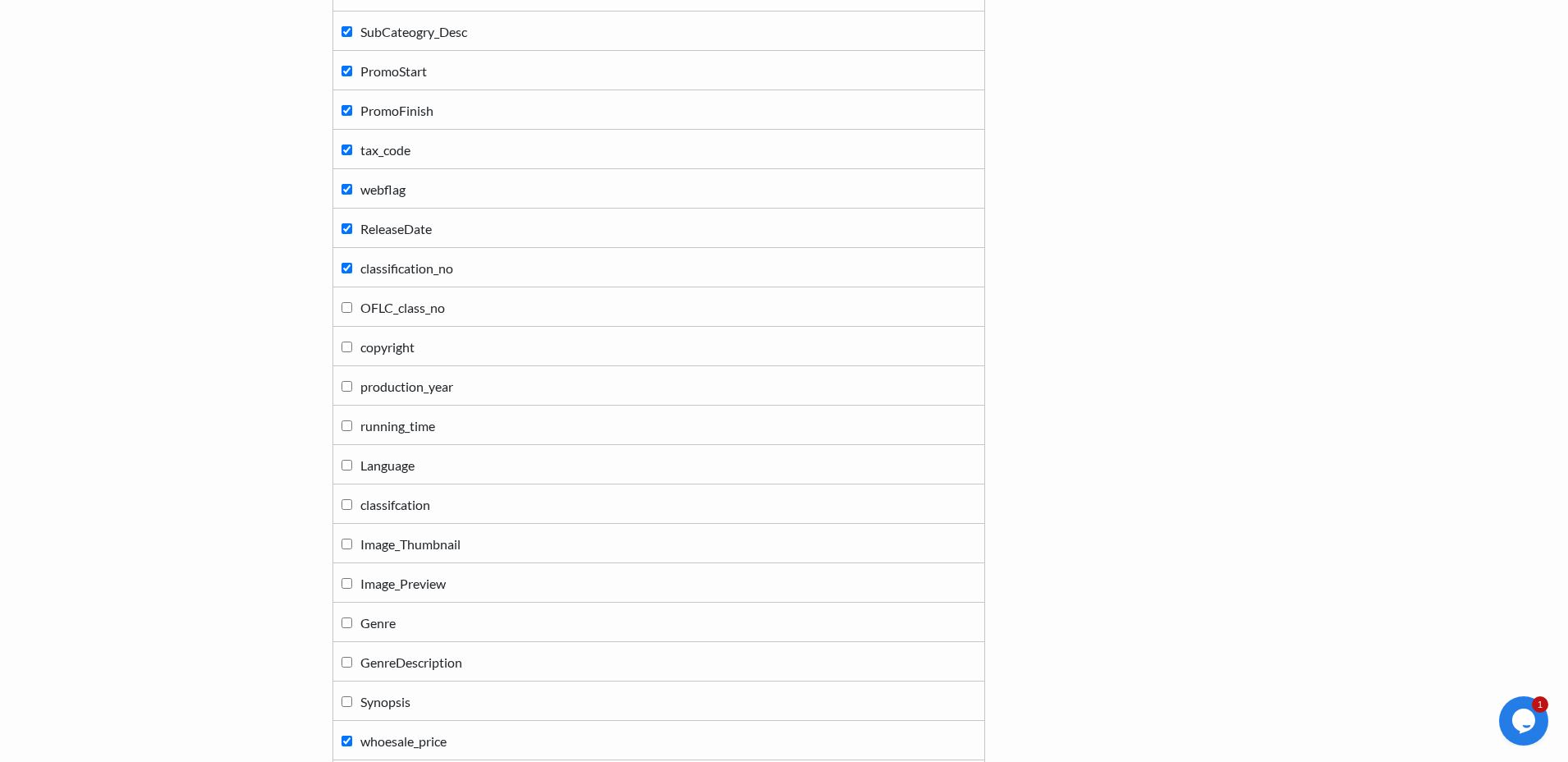
checkbox input "false"
click at [347, 233] on input "ReleaseDate" at bounding box center [346, 228] width 11 height 11
checkbox input "false"
click at [348, 188] on input "webflag" at bounding box center [346, 189] width 11 height 11
checkbox input "false"
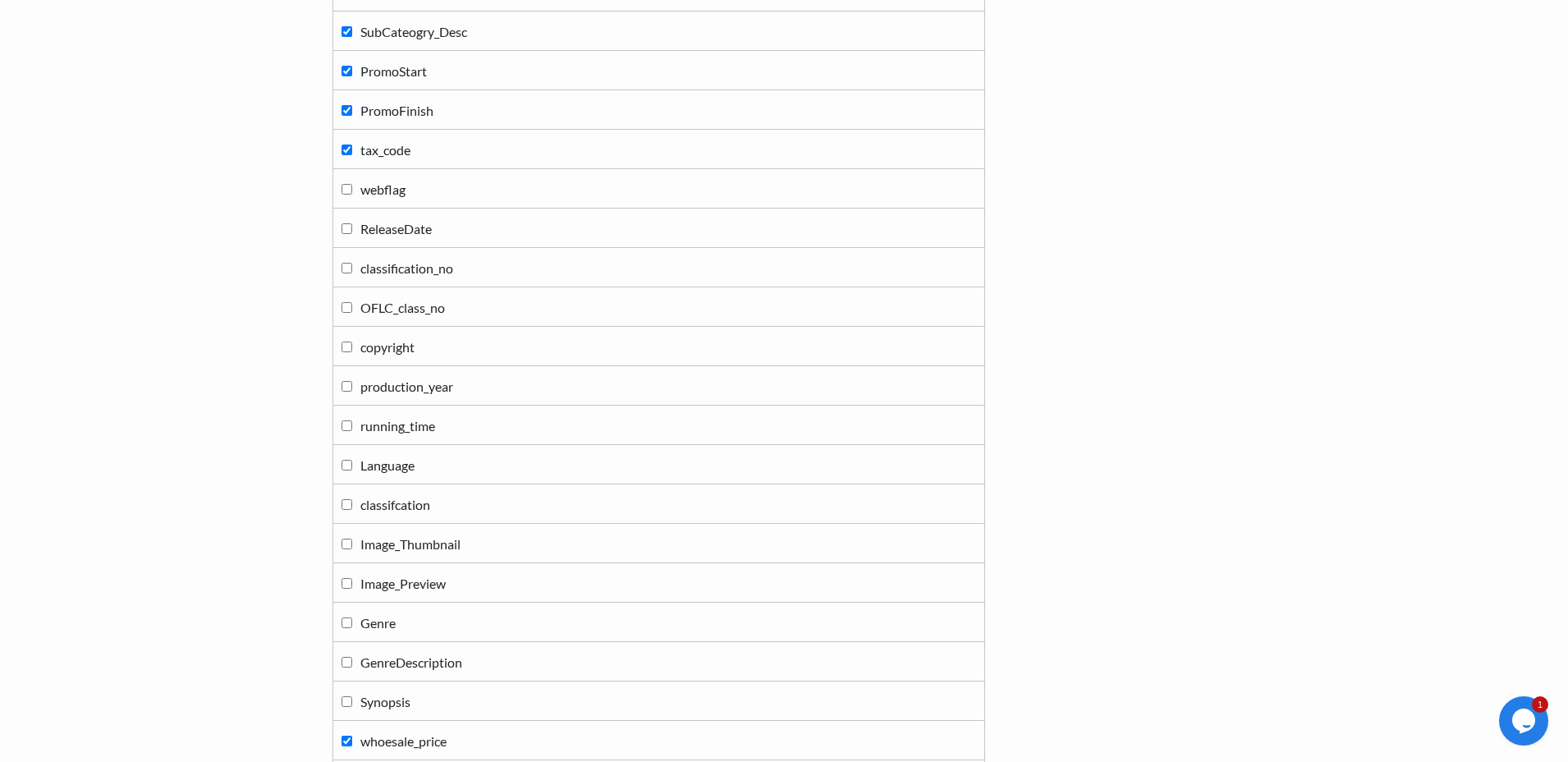
click at [347, 152] on input "tax_code" at bounding box center [346, 149] width 11 height 11
checkbox input "false"
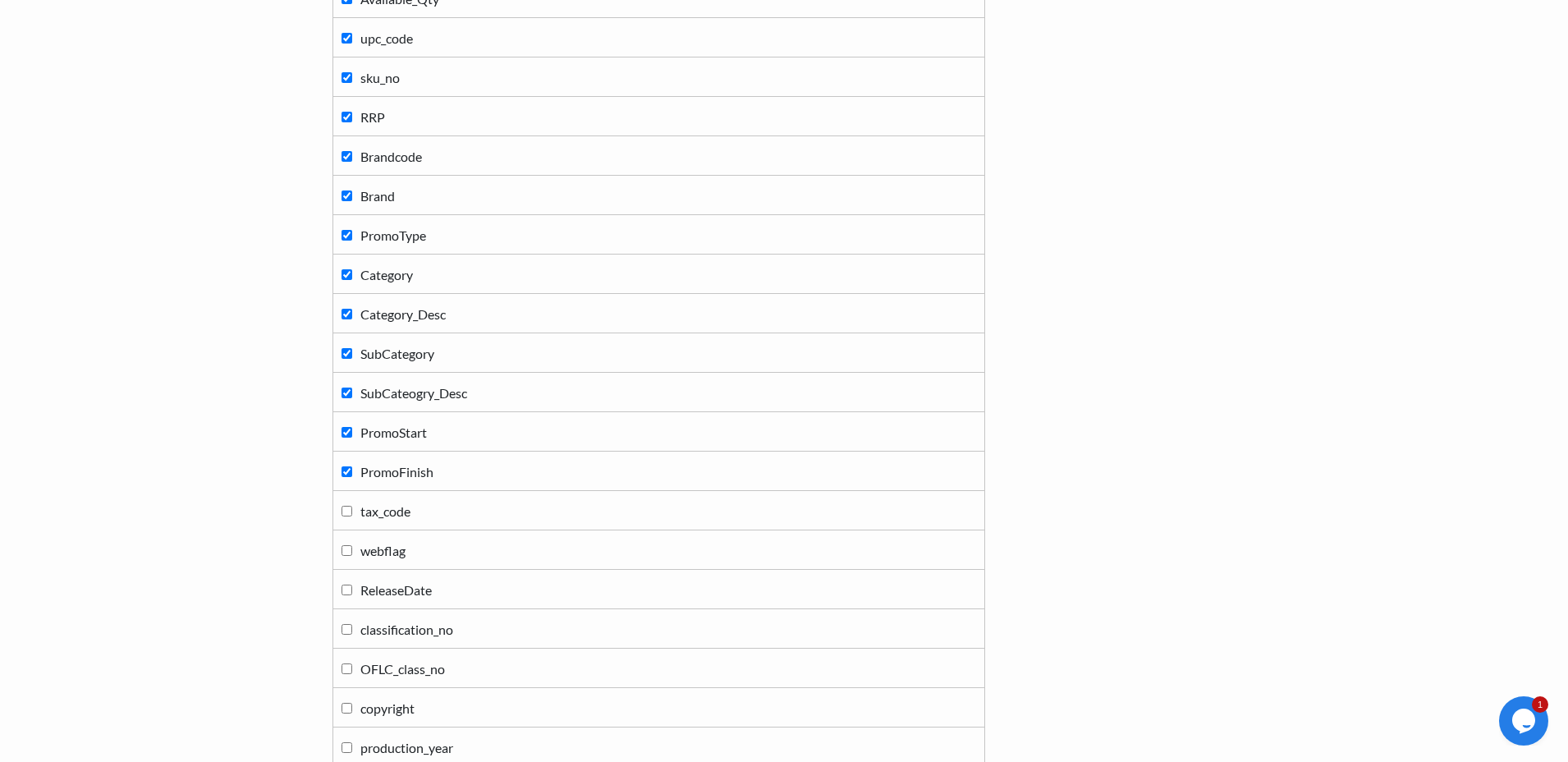
scroll to position [330, 0]
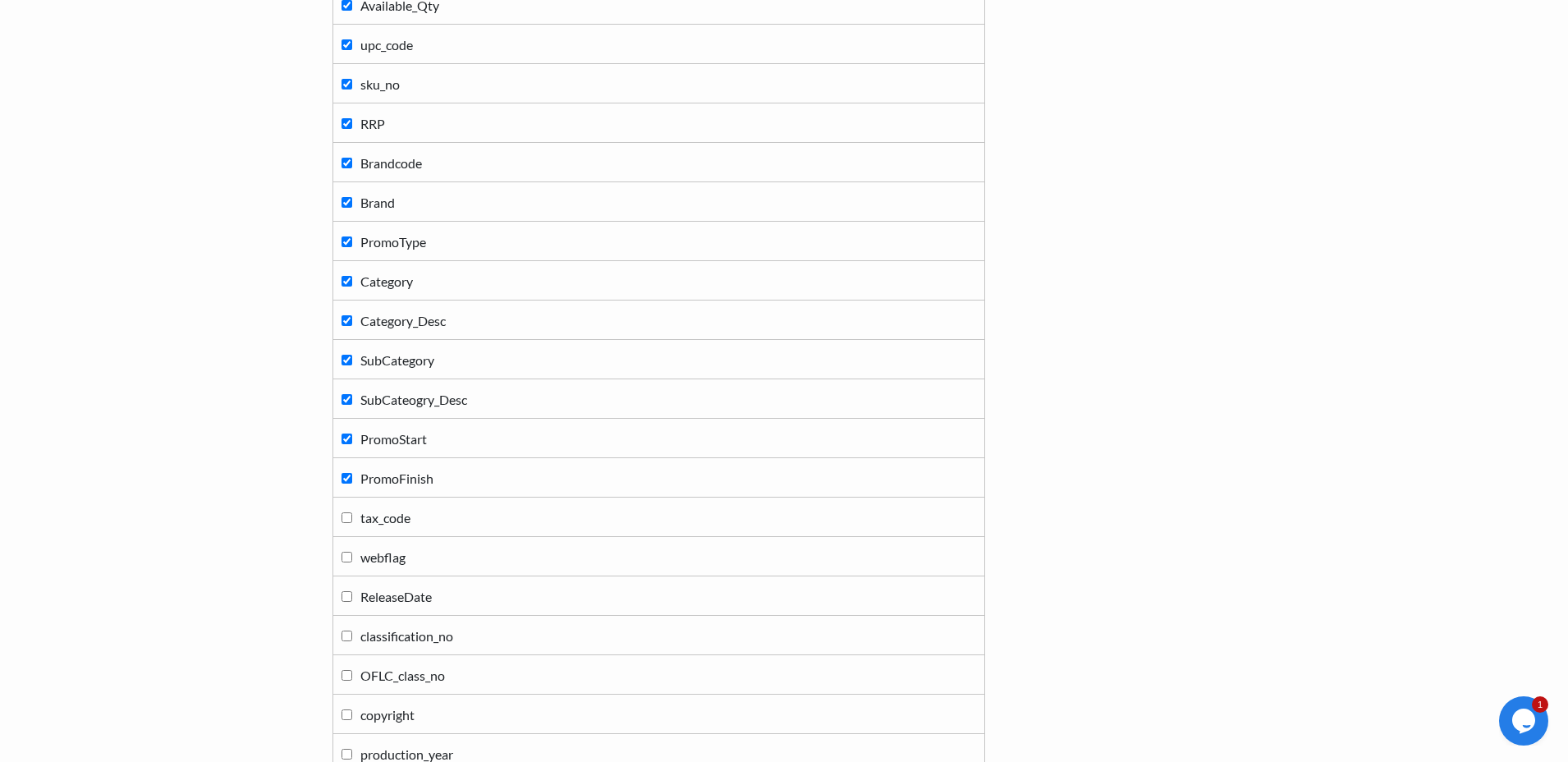
click at [349, 479] on input "PromoFinish" at bounding box center [346, 478] width 11 height 11
checkbox input "false"
click at [346, 439] on input "PromoStart" at bounding box center [346, 438] width 11 height 11
checkbox input "false"
click at [347, 402] on input "SubCateogry_Desc" at bounding box center [346, 399] width 11 height 11
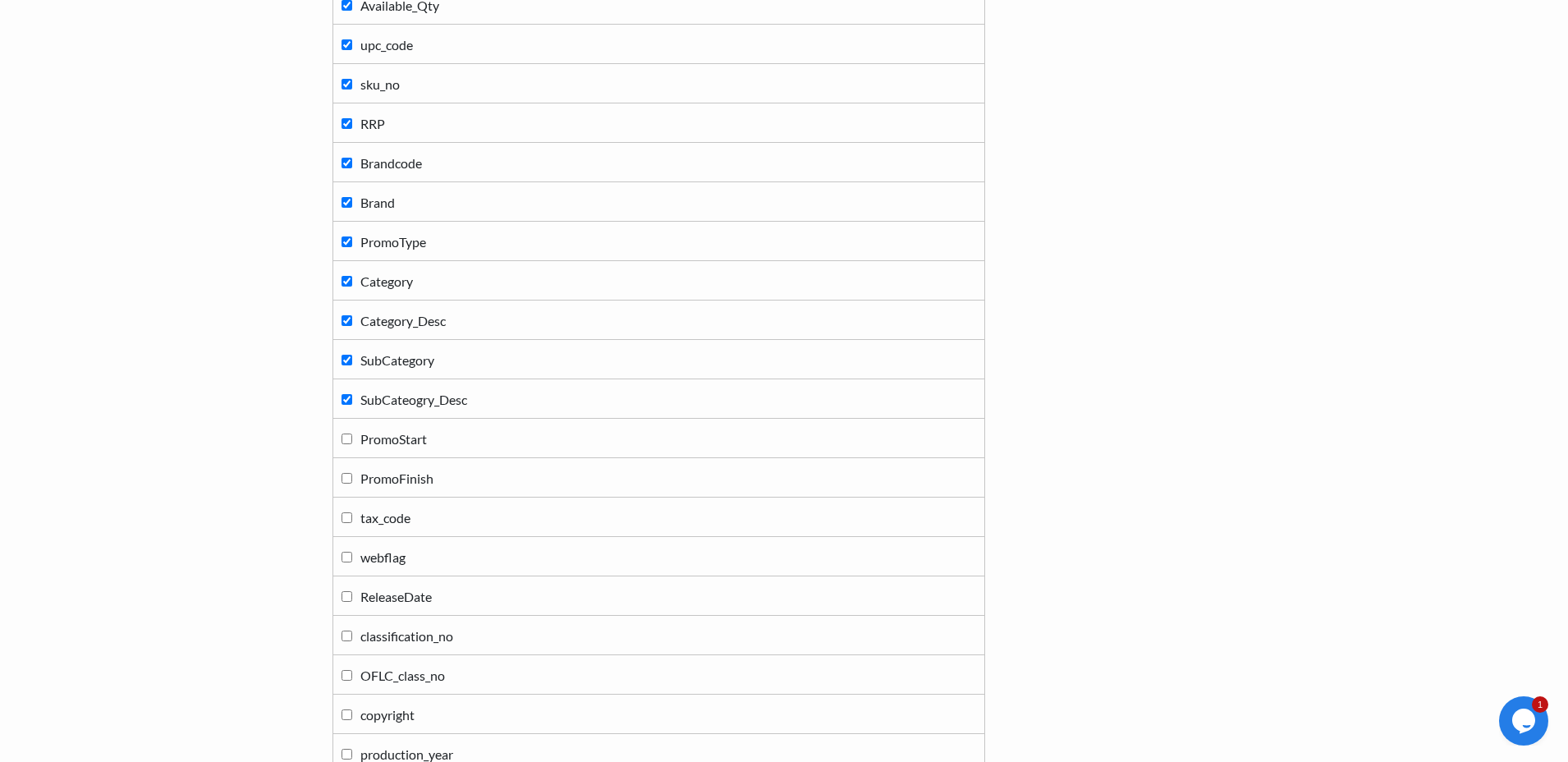
checkbox input "false"
click at [347, 363] on input "SubCategory" at bounding box center [346, 360] width 11 height 11
checkbox input "false"
click at [347, 319] on input "Category_Desc" at bounding box center [346, 320] width 11 height 11
checkbox input "false"
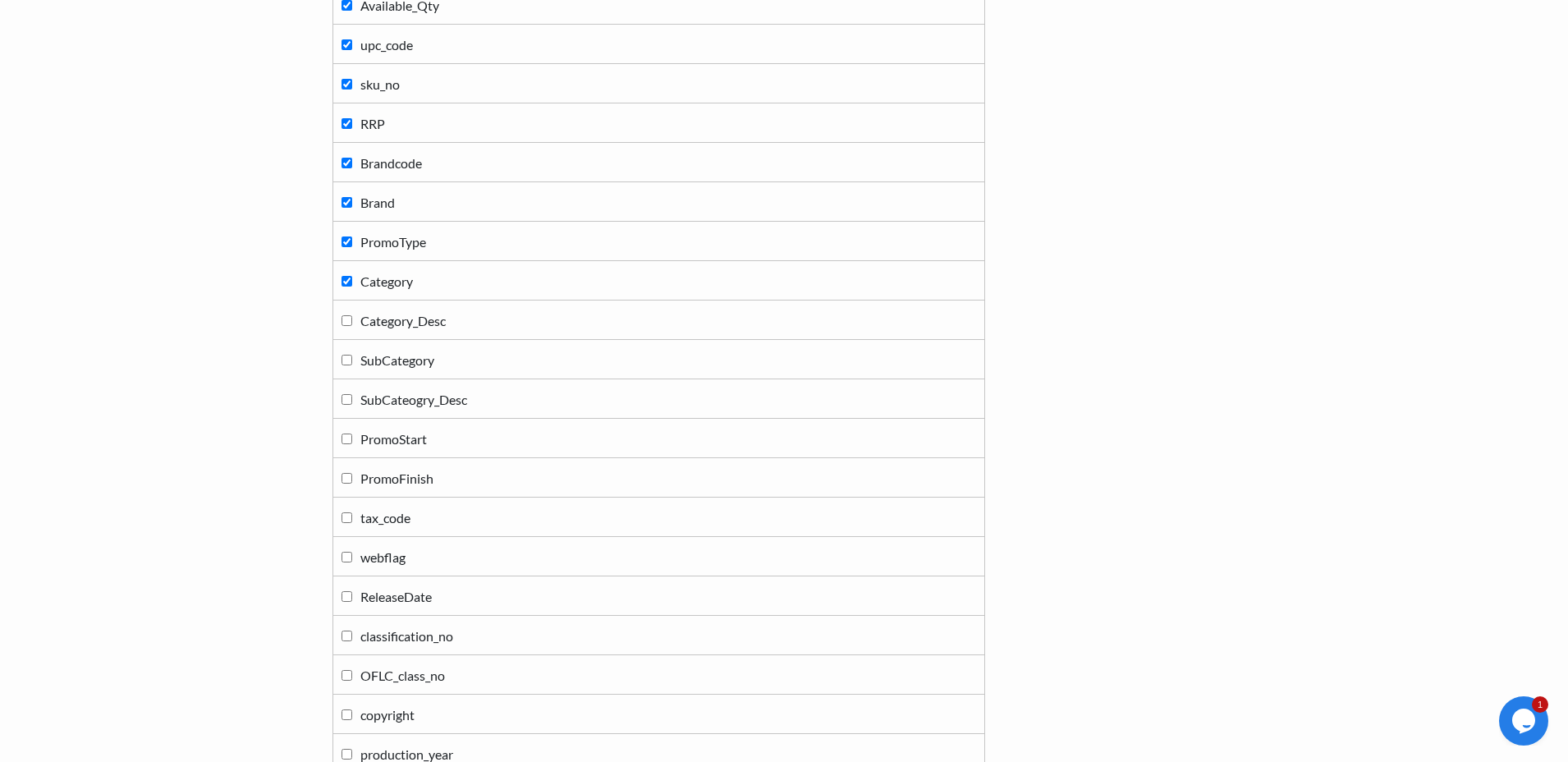
click at [347, 278] on input "Category" at bounding box center [346, 281] width 11 height 11
checkbox input "false"
click at [349, 242] on input "PromoType" at bounding box center [346, 241] width 11 height 11
checkbox input "false"
click at [346, 201] on input "Brand" at bounding box center [346, 202] width 11 height 11
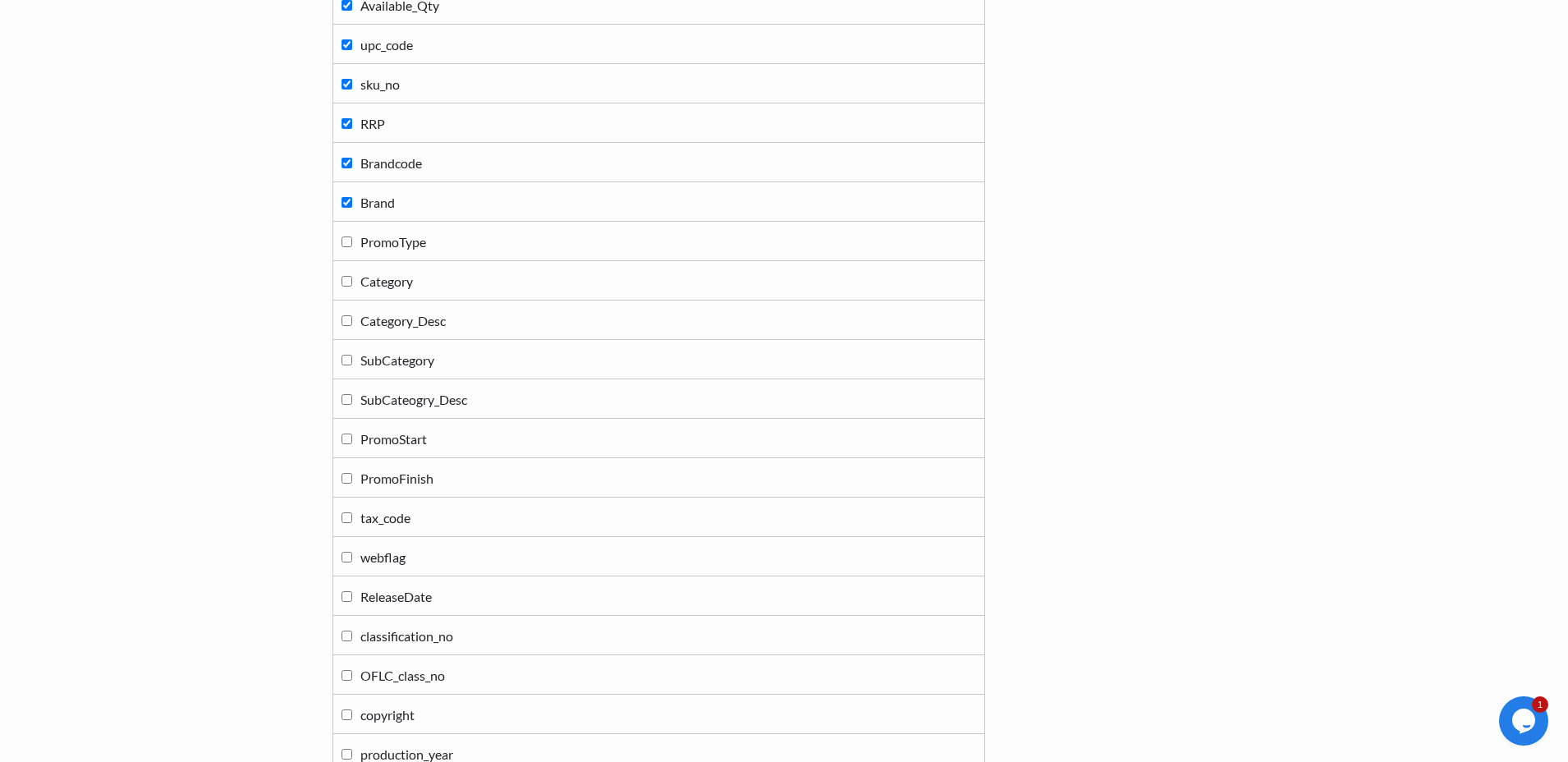
checkbox input "false"
click at [346, 160] on input "Brandcode" at bounding box center [346, 163] width 11 height 11
checkbox input "false"
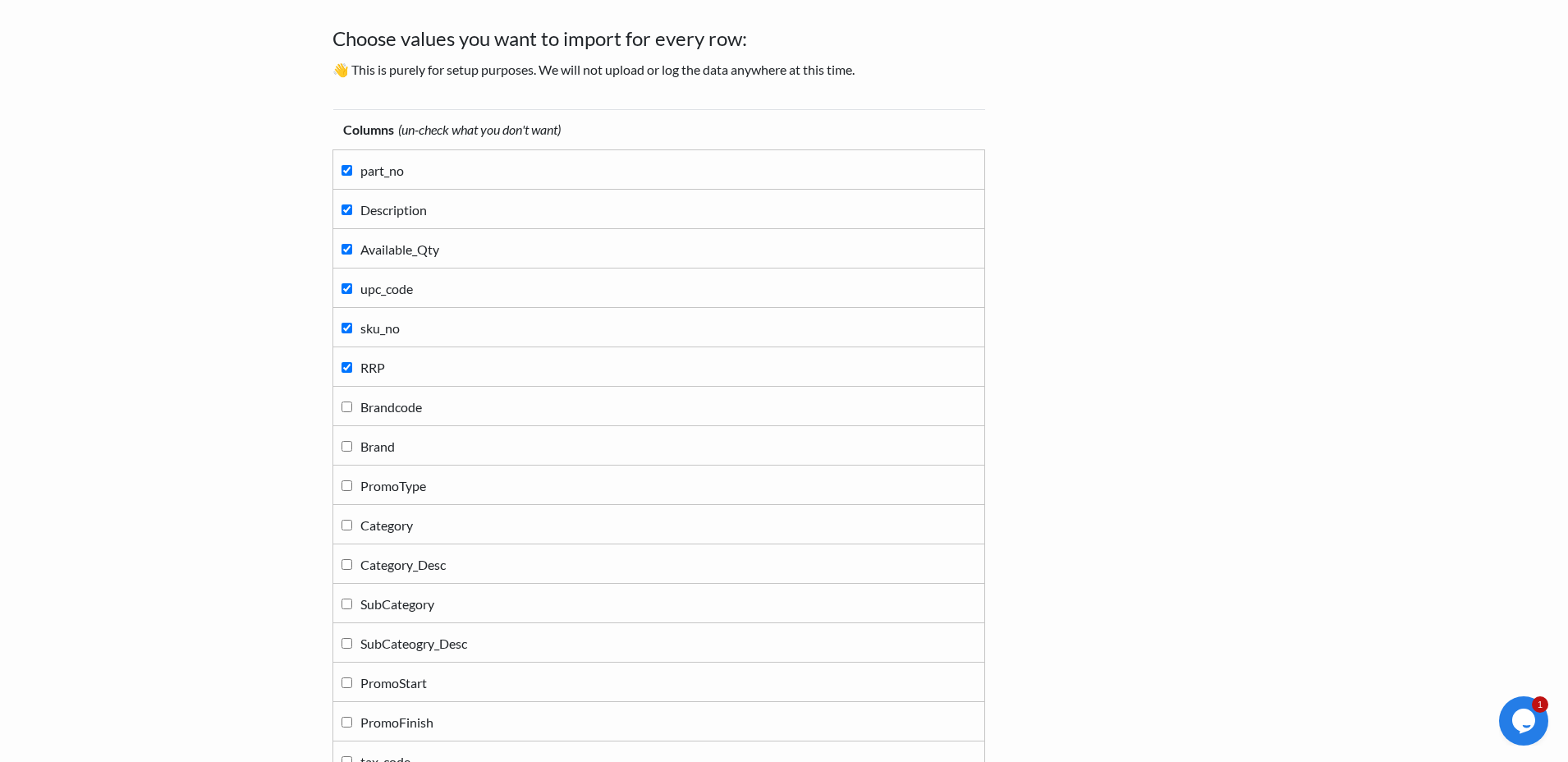
scroll to position [0, 0]
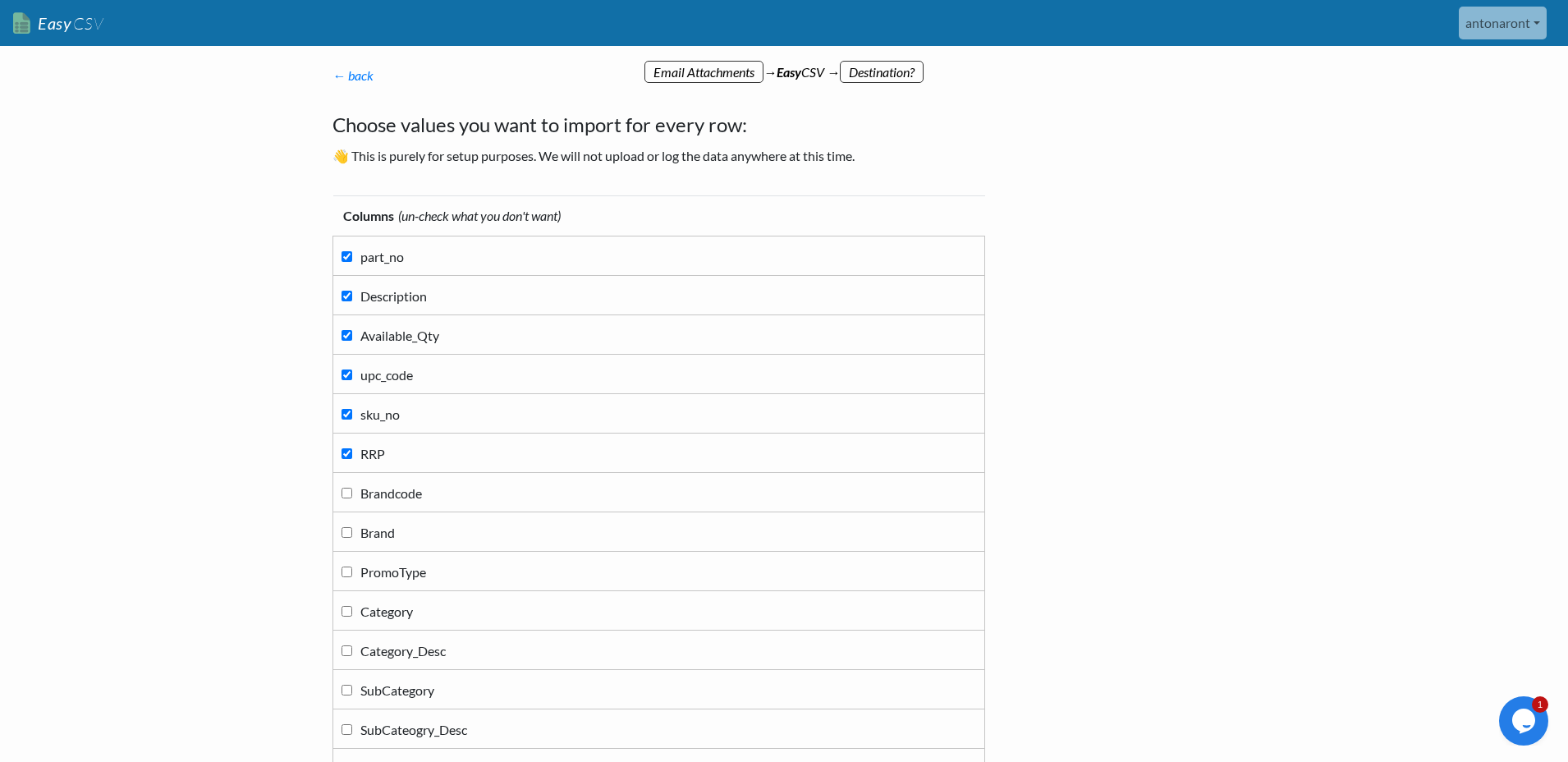
click at [341, 296] on input "Description" at bounding box center [346, 296] width 11 height 11
checkbox input "false"
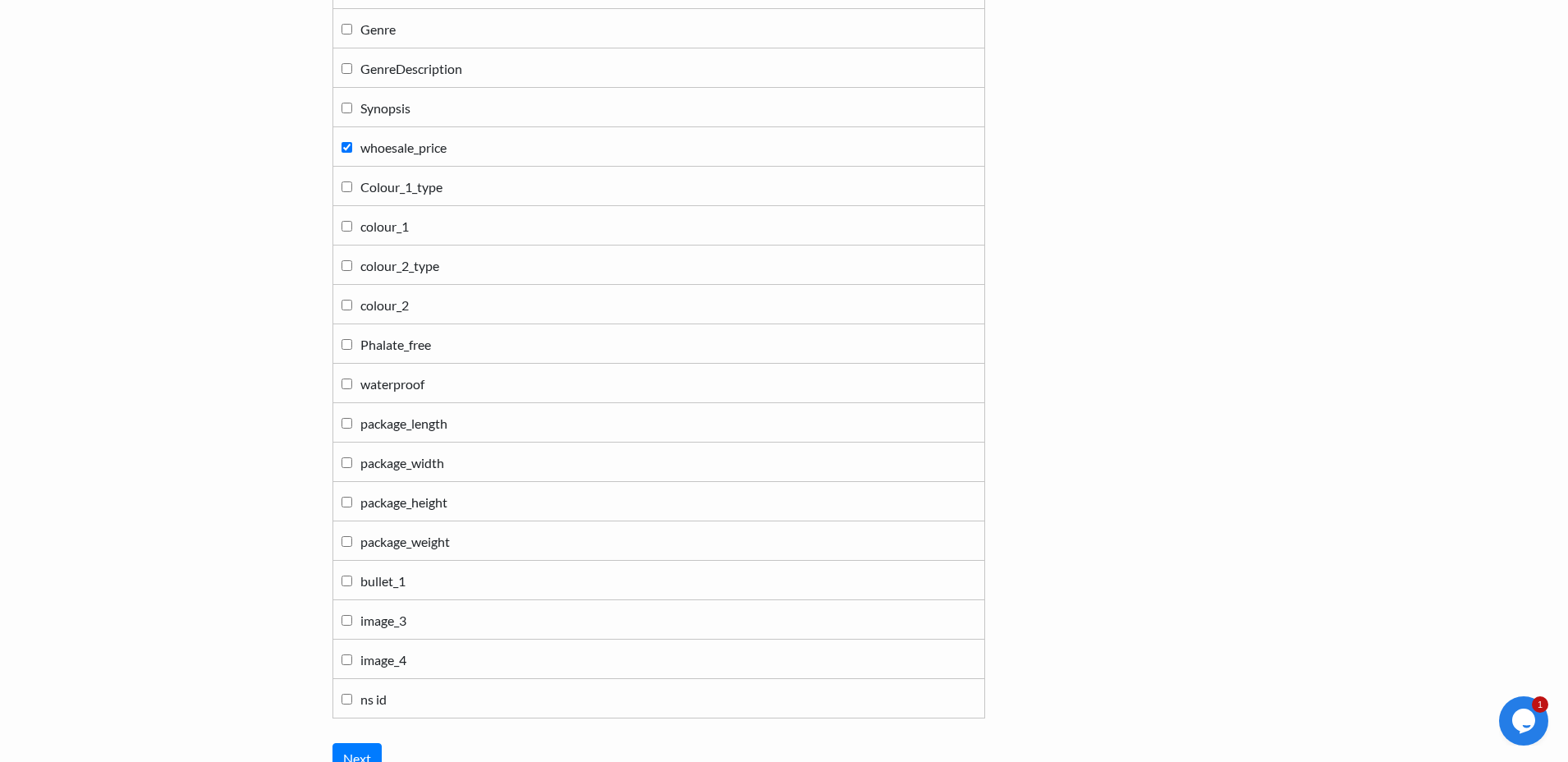
scroll to position [1440, 0]
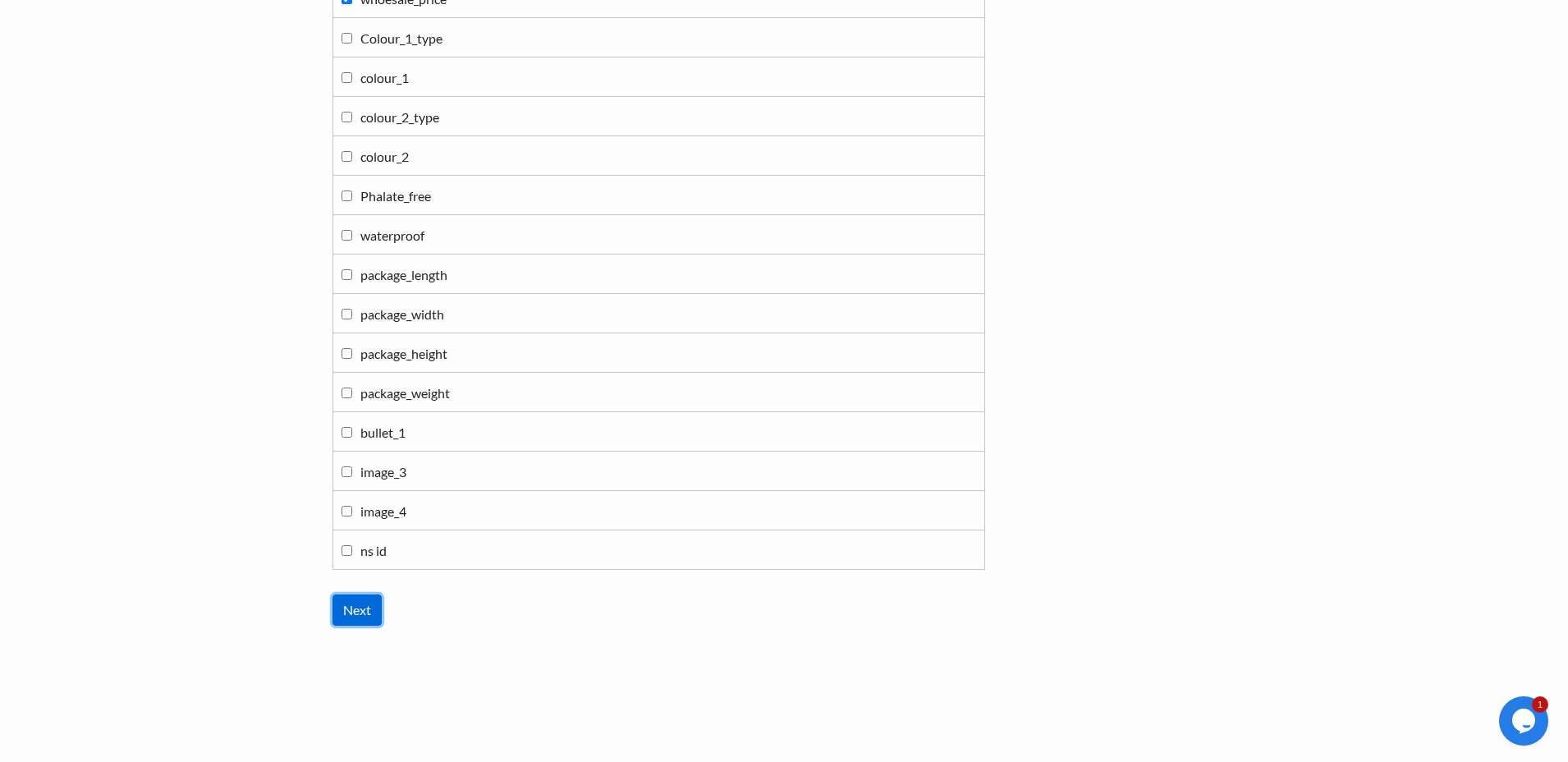
click at [360, 608] on input "Next" at bounding box center [357, 609] width 49 height 31
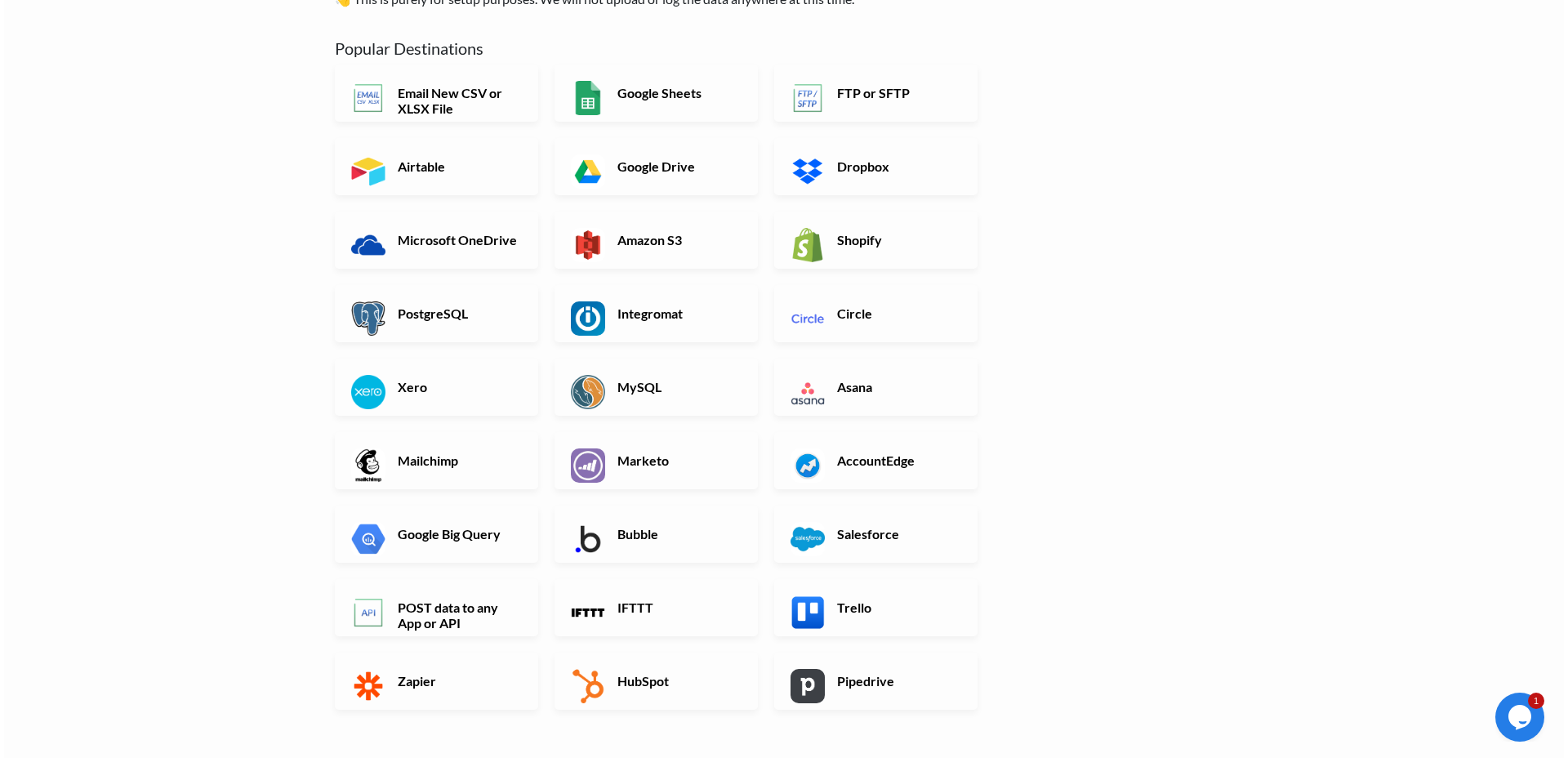
scroll to position [0, 0]
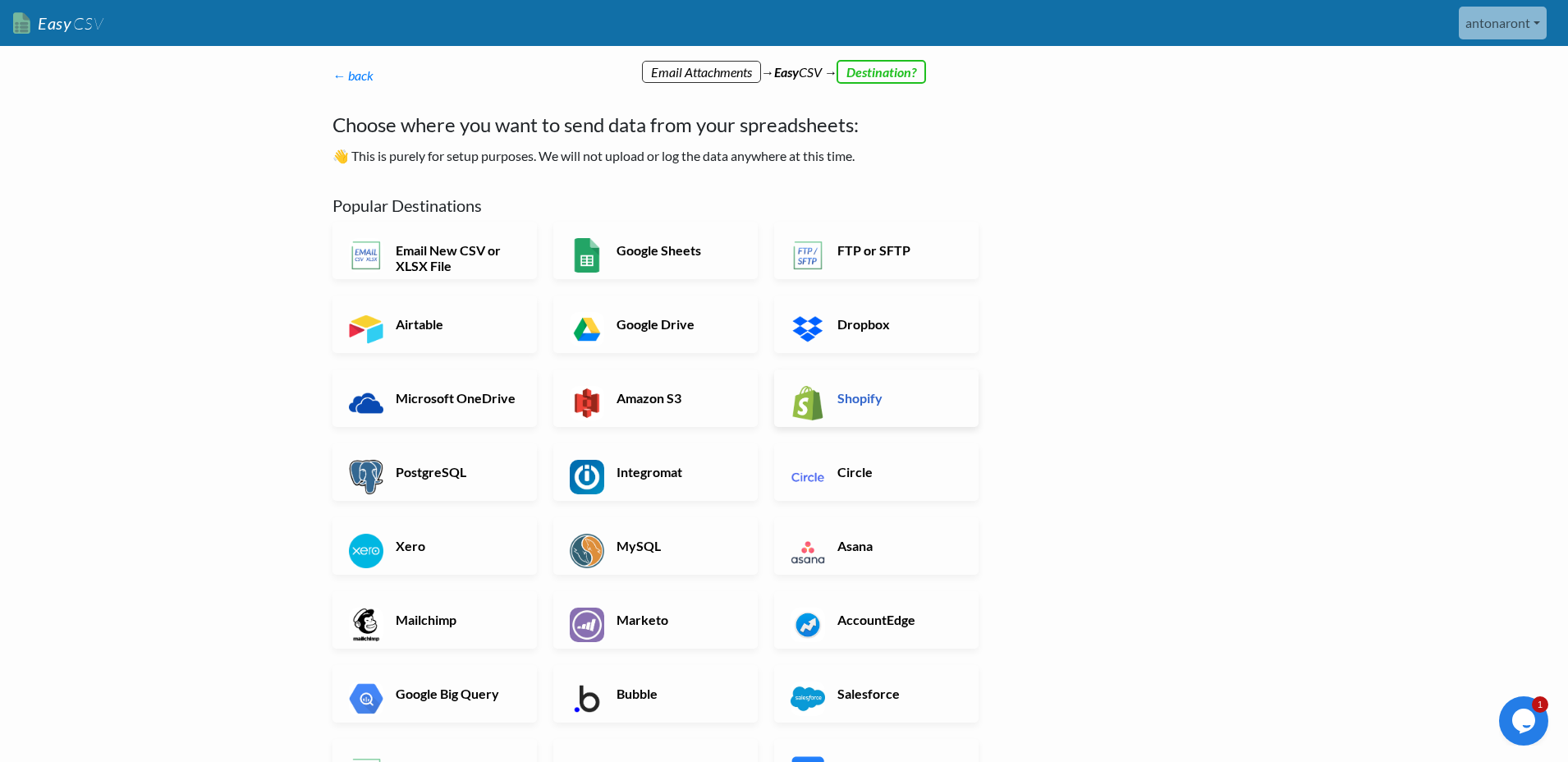
click at [862, 400] on h6 "Shopify" at bounding box center [898, 397] width 129 height 16
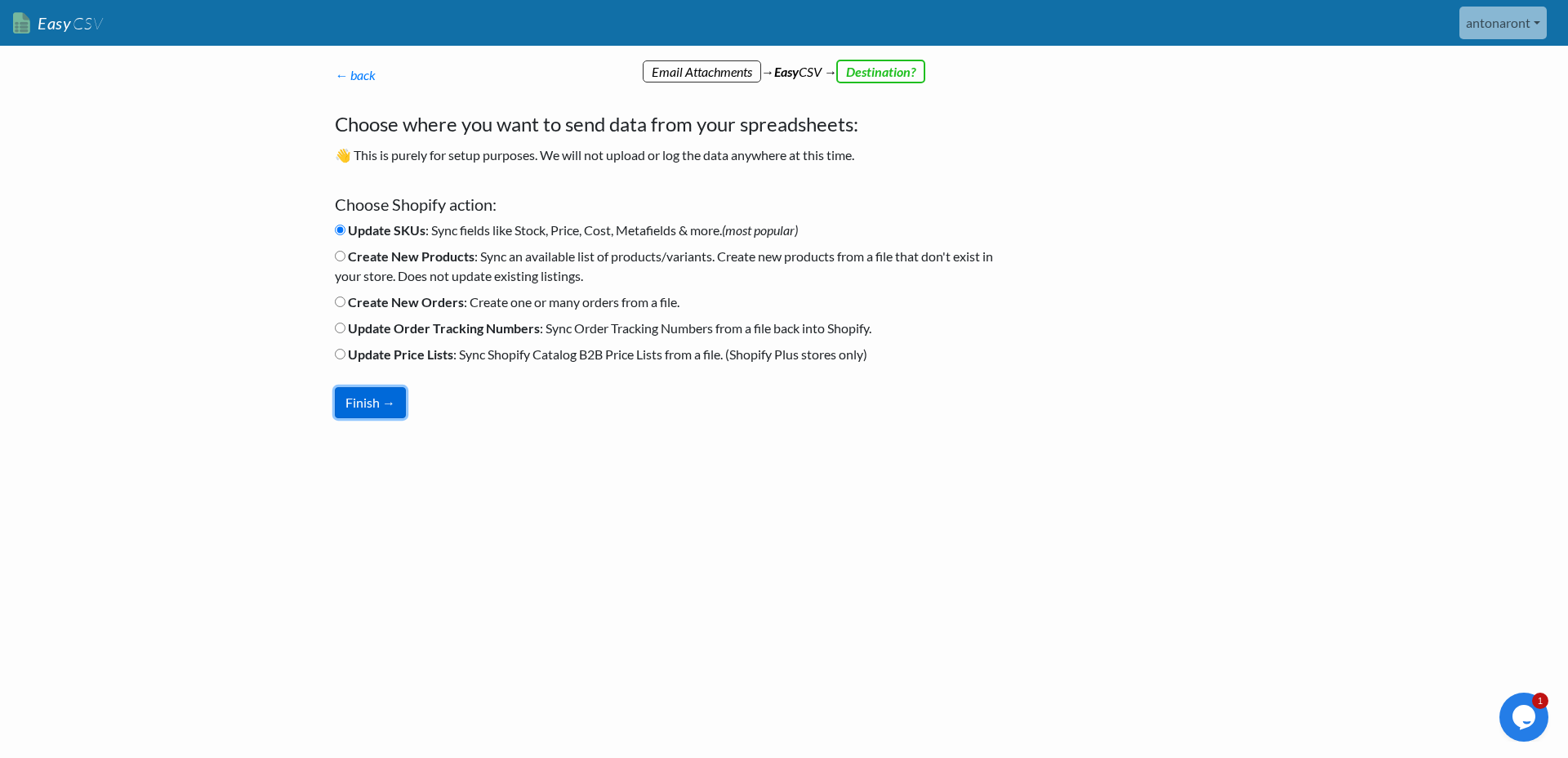
click at [370, 408] on button "Finish →" at bounding box center [369, 402] width 71 height 31
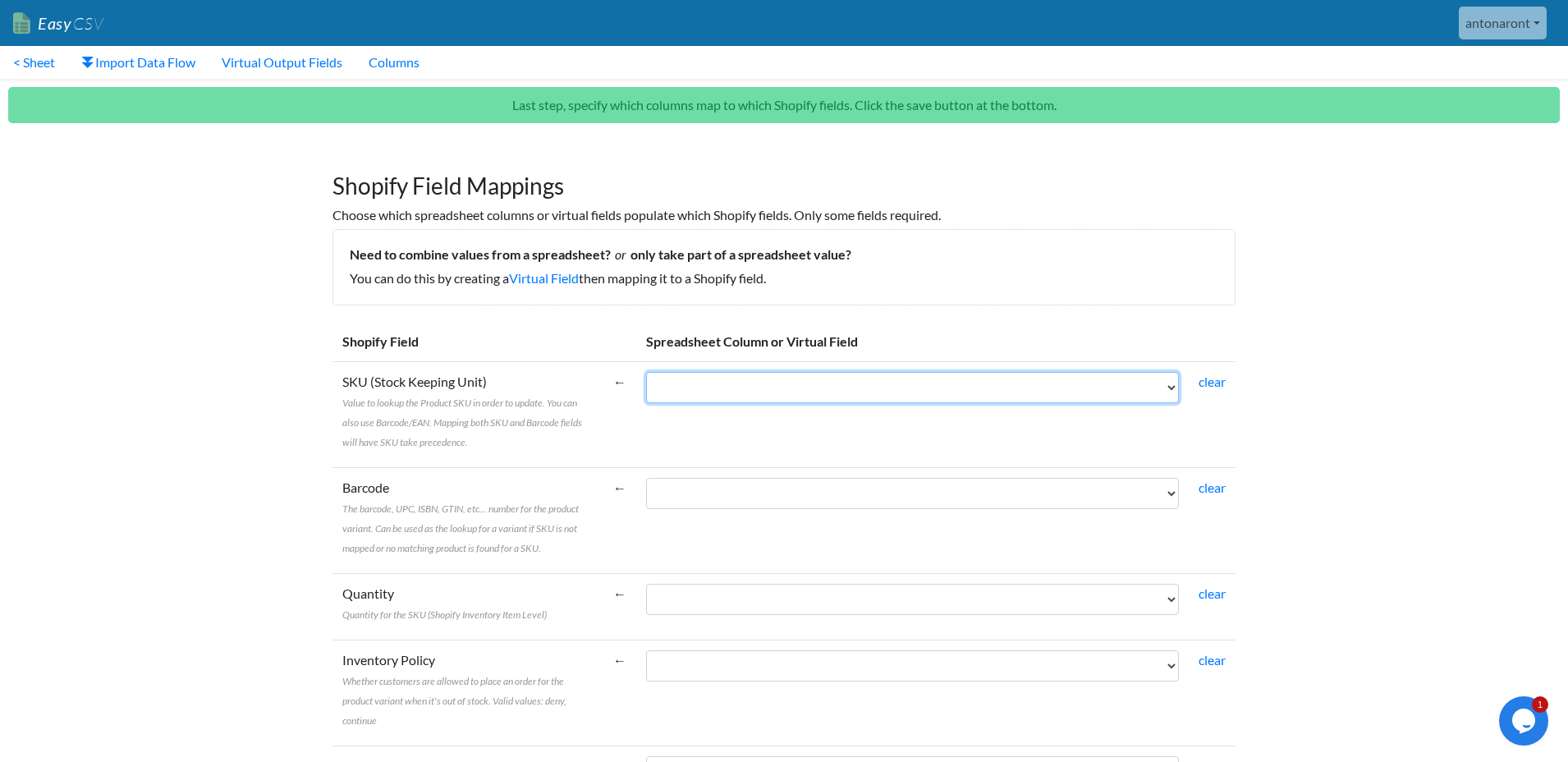
click at [871, 395] on select "part_no Available_Qty upc_code sku_no RRP whoesale_price" at bounding box center [913, 387] width 533 height 31
click at [537, 280] on link "Virtual Field" at bounding box center [543, 277] width 70 height 16
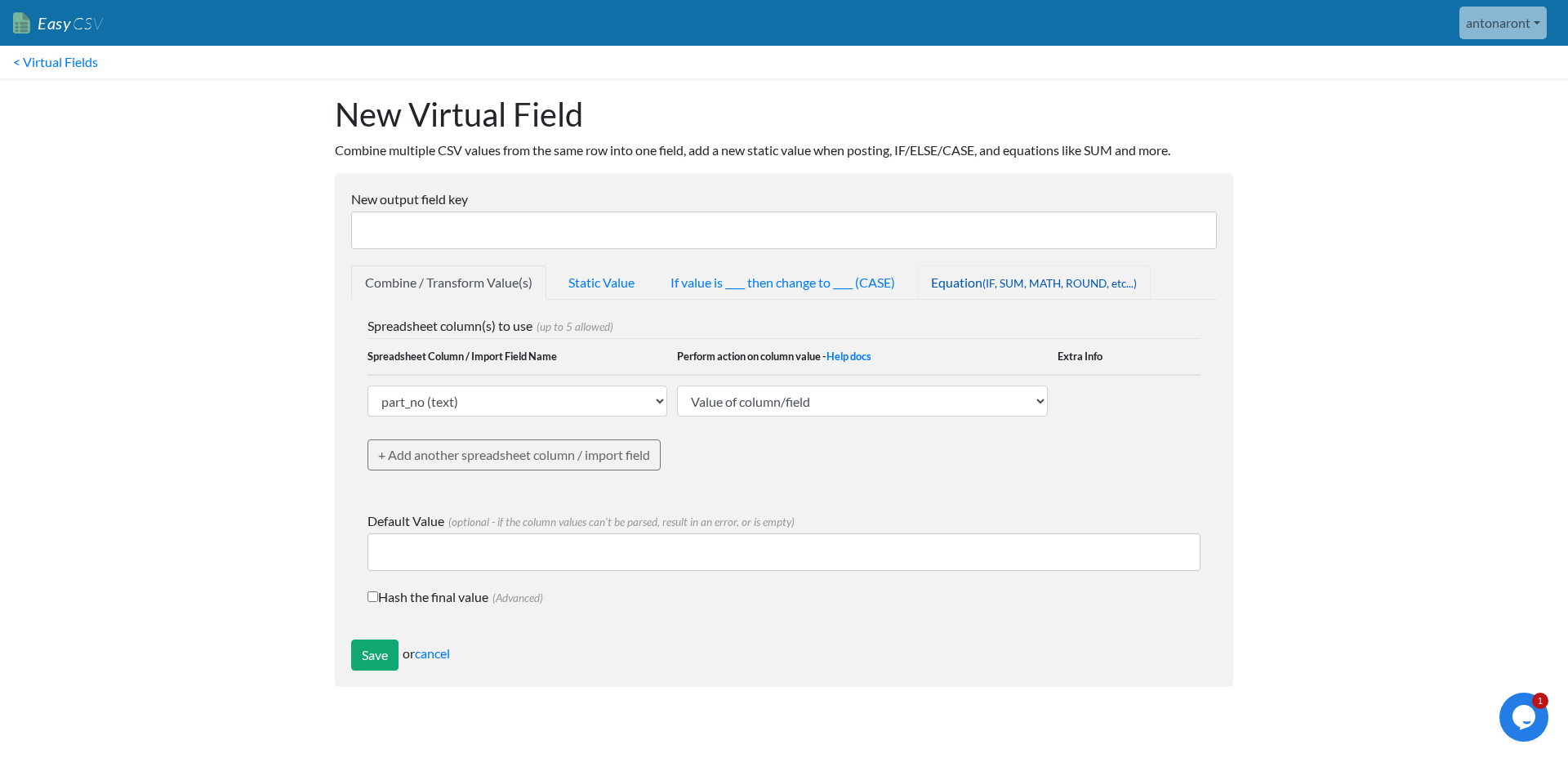
click at [1000, 283] on span "(IF, SUM, MATH, ROUND, etc...)" at bounding box center [1059, 284] width 154 height 13
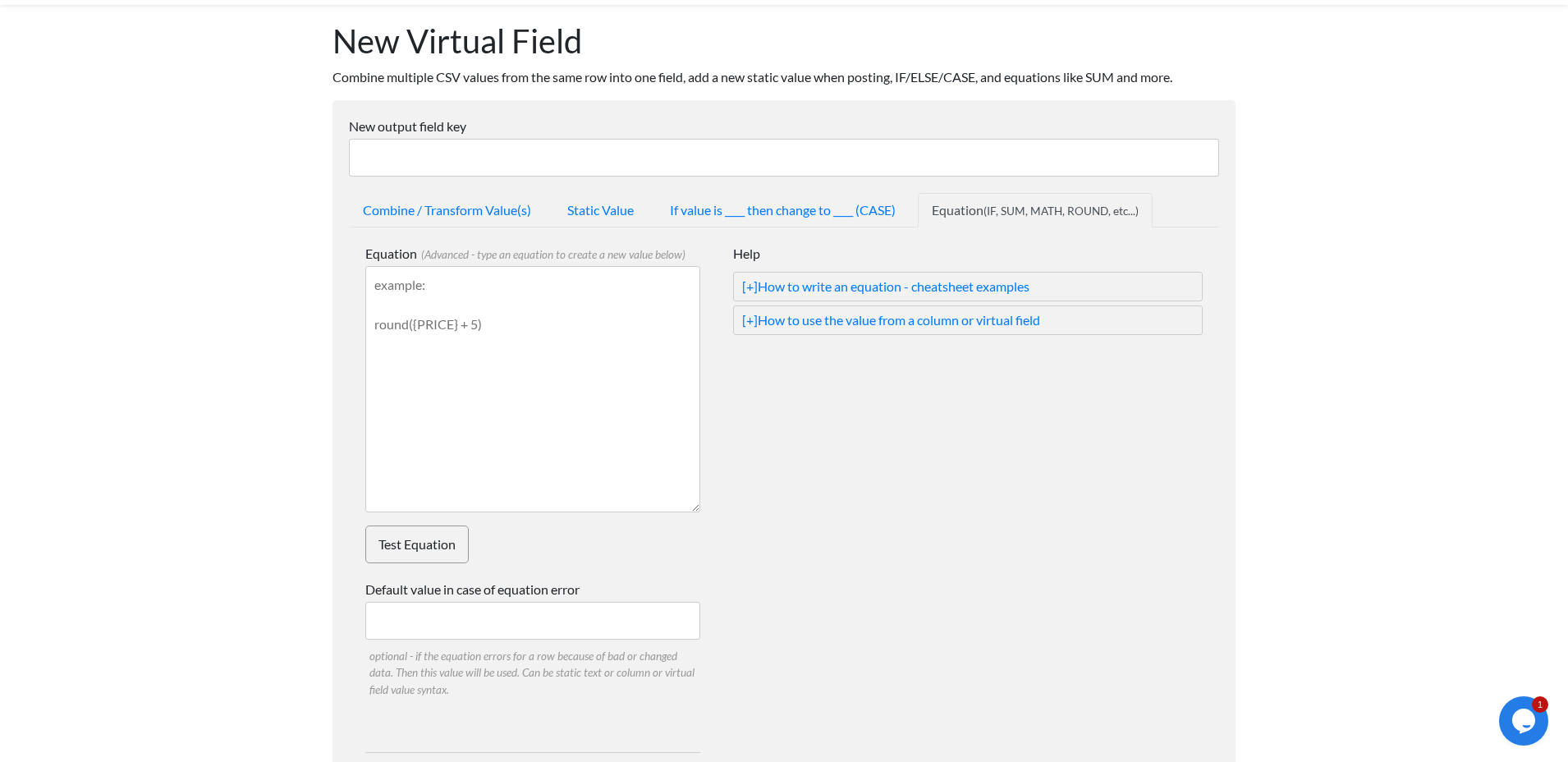
scroll to position [84, 0]
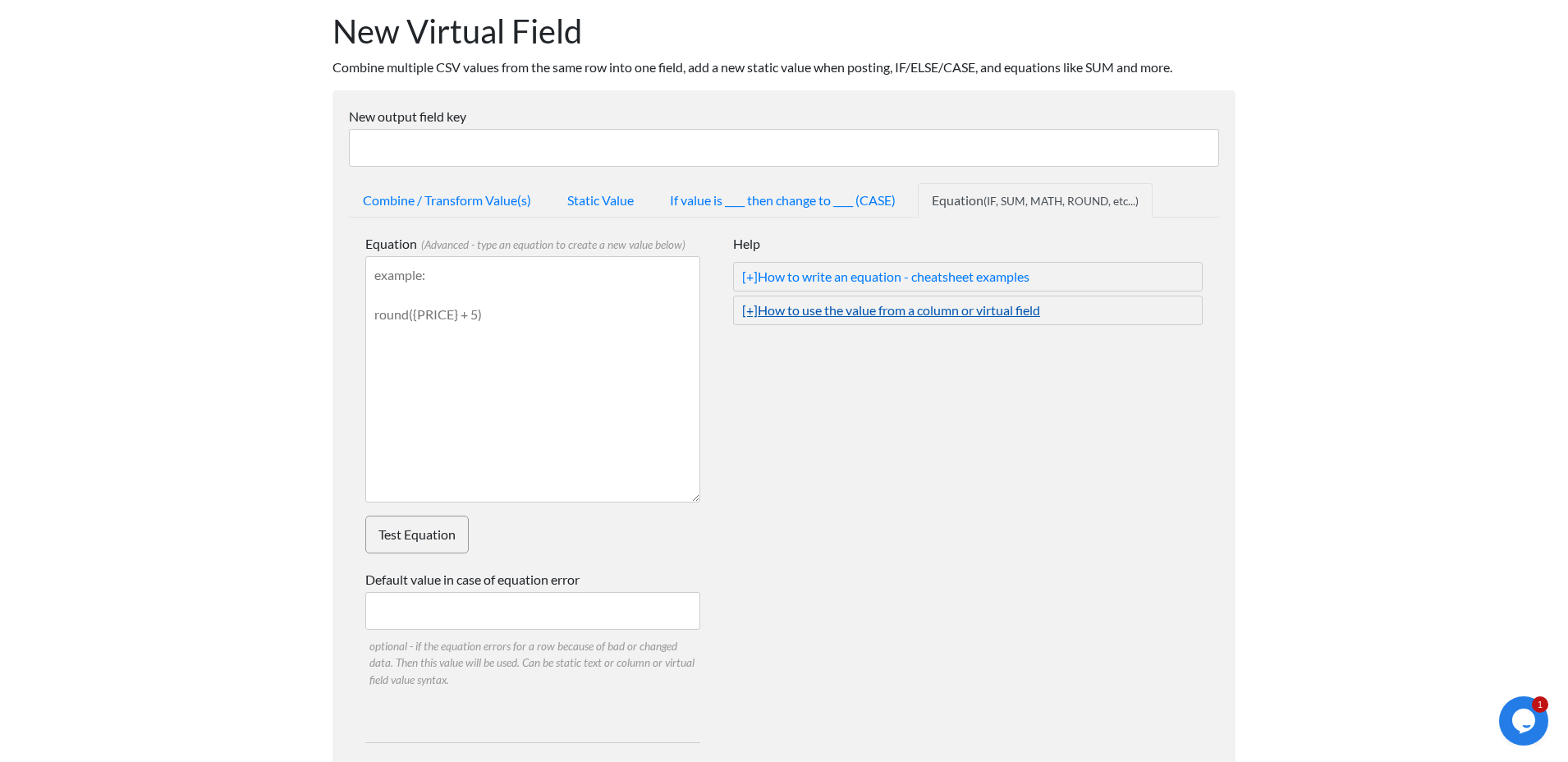
click at [828, 309] on link "[+] How to use the value from a column or virtual field" at bounding box center [968, 310] width 452 height 20
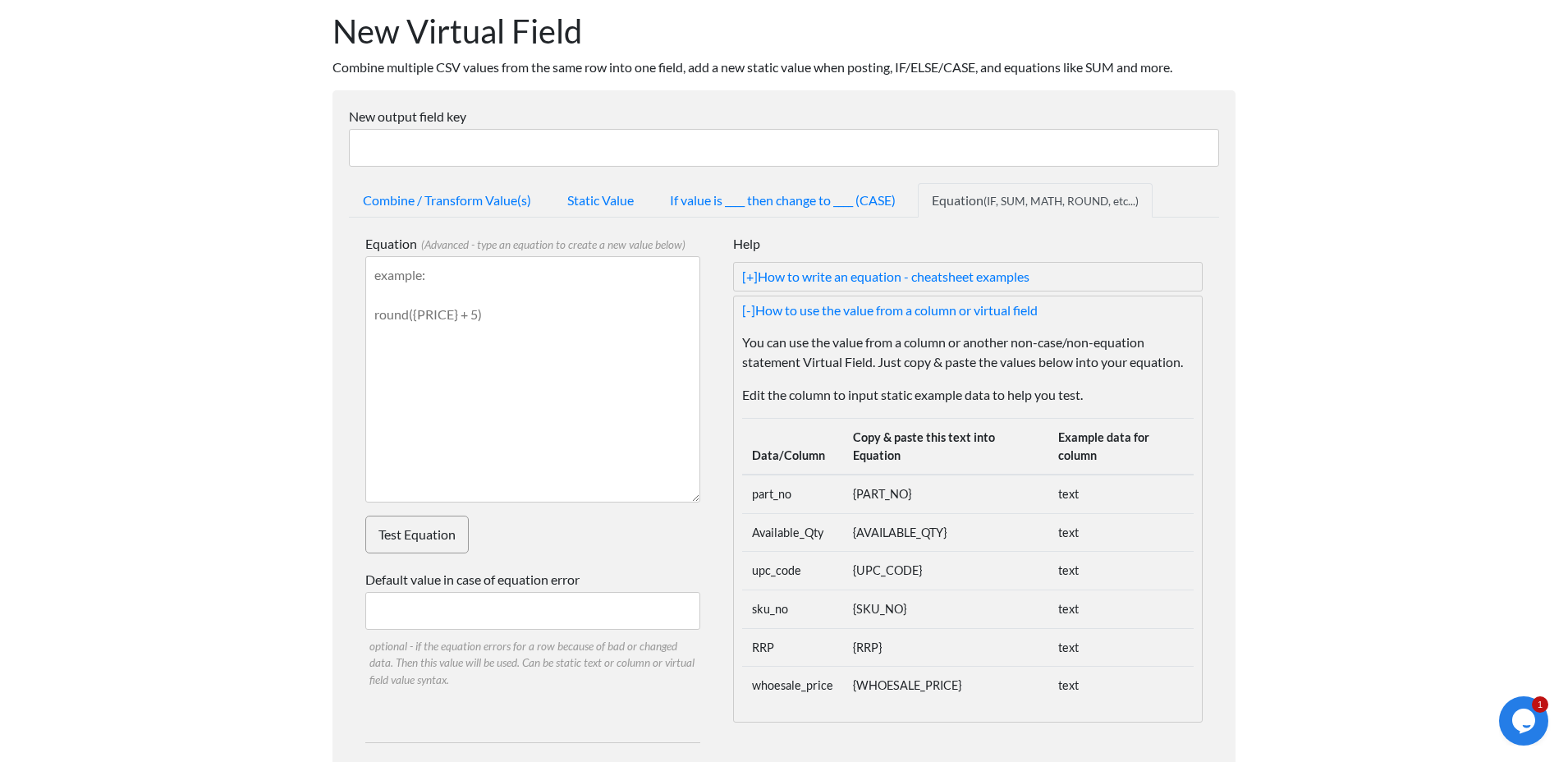
click at [402, 272] on textarea "Equation (Advanced - type an equation to create a new value below)" at bounding box center [533, 380] width 335 height 246
click at [824, 279] on link "[+] How to write an equation - cheatsheet examples" at bounding box center [968, 277] width 452 height 20
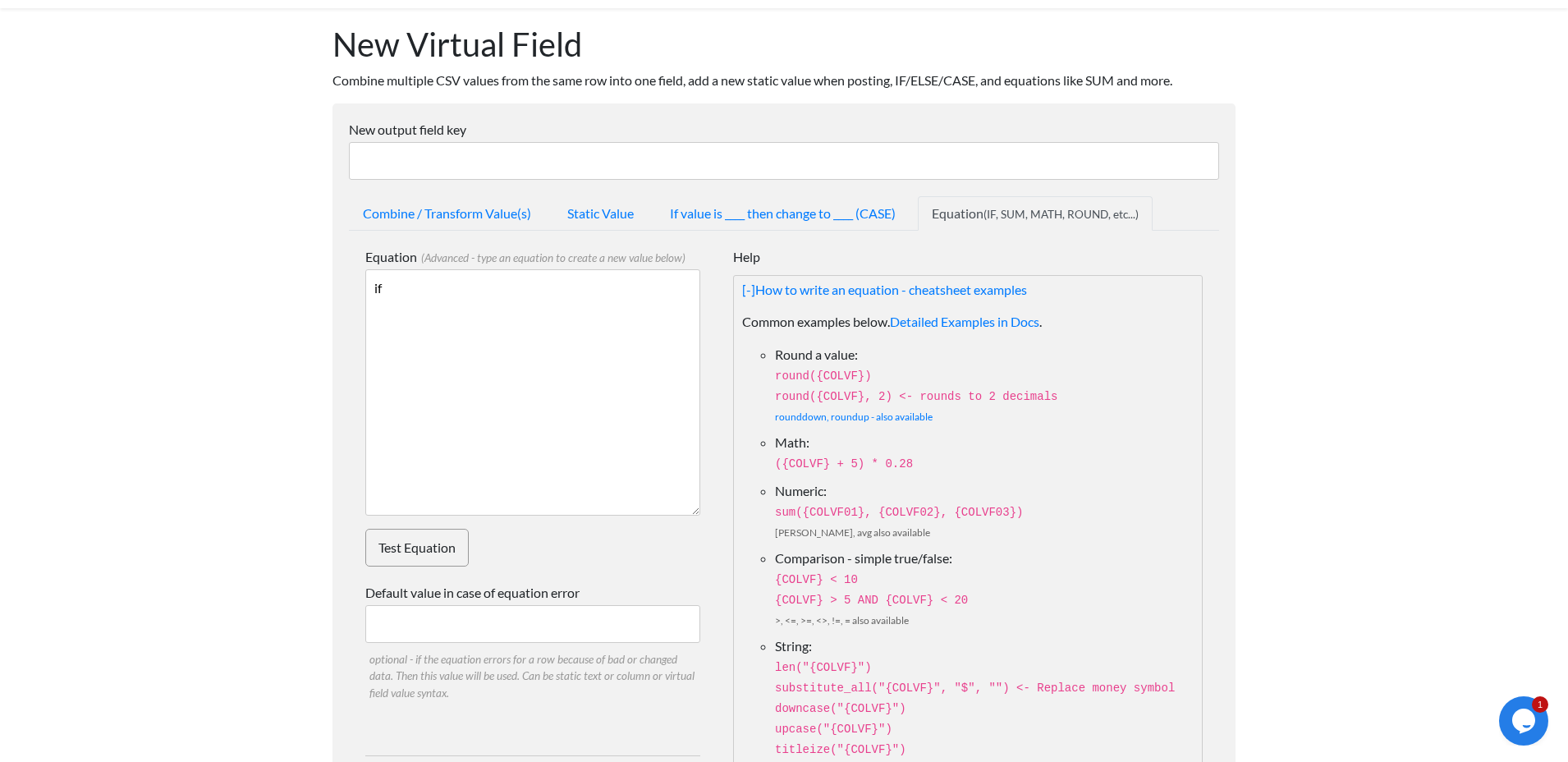
scroll to position [64, 0]
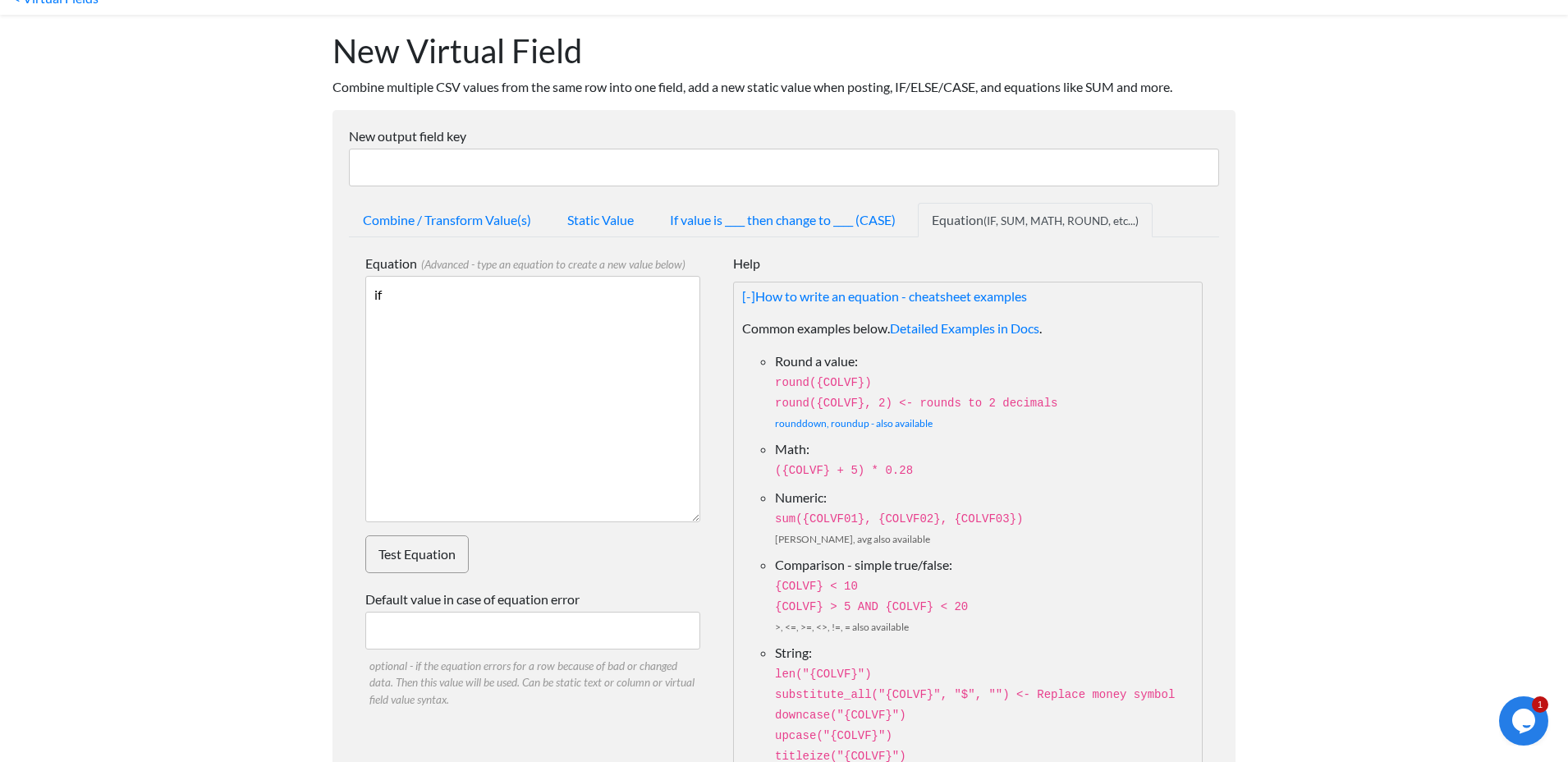
click at [404, 297] on textarea "if" at bounding box center [533, 399] width 335 height 246
click at [818, 300] on link "[-] How to write an equation - cheatsheet examples" at bounding box center [968, 297] width 452 height 20
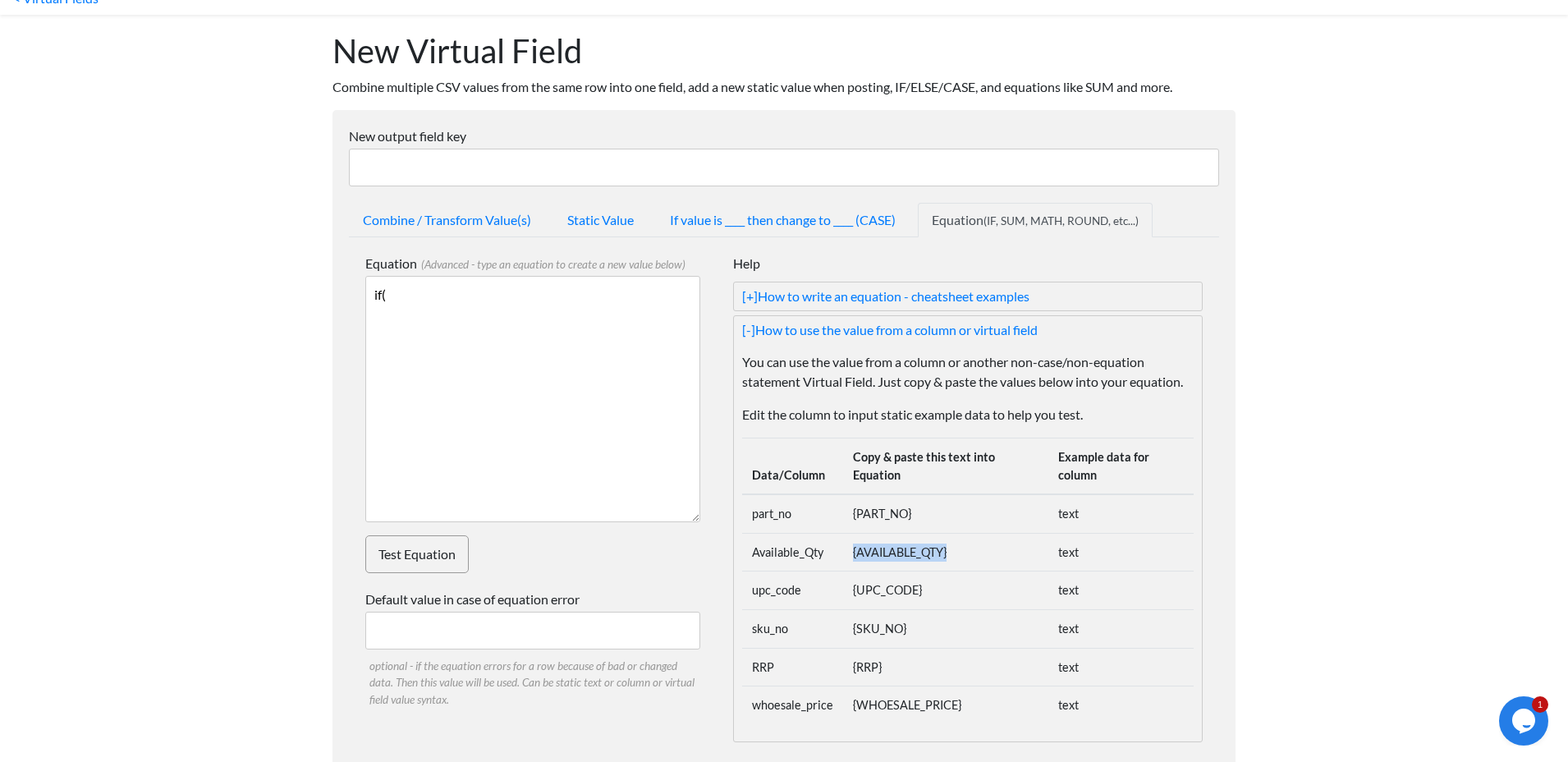
drag, startPoint x: 949, startPoint y: 554, endPoint x: 850, endPoint y: 542, distance: 99.7
click at [850, 542] on td "{AVAILABLE_QTY}" at bounding box center [946, 552] width 205 height 39
copy td "{AVAILABLE_QTY}"
click at [418, 297] on textarea "if(" at bounding box center [533, 399] width 335 height 246
paste textarea "{AVAILABLE_QTY}"
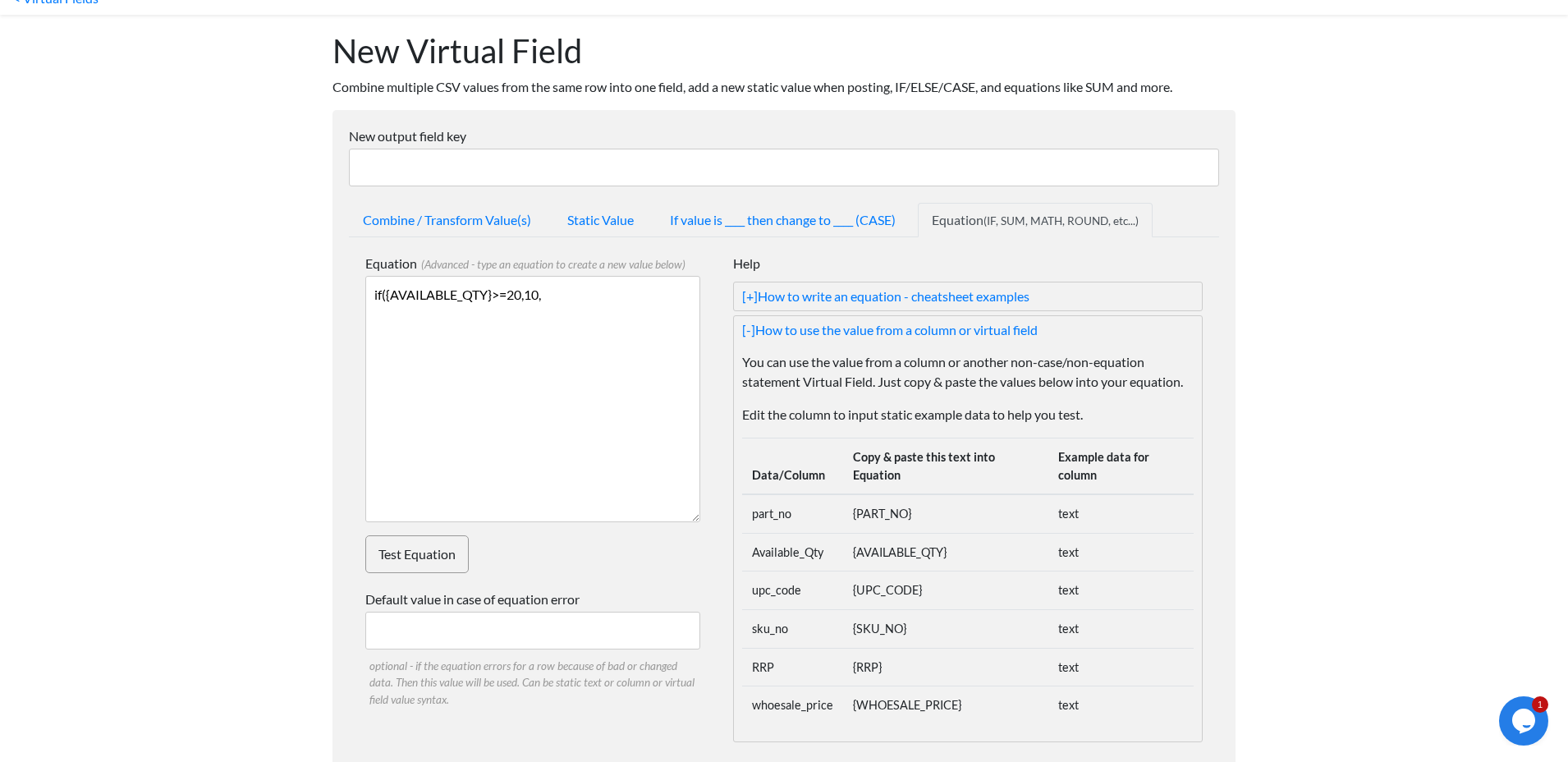
paste textarea "{AVAILABLE_QTY}"
type textarea "if({AVAILABLE_QTY}>=20,10,{AVAILABLE_QTY})"
click at [636, 639] on input "Default value in case of equation error" at bounding box center [533, 630] width 335 height 38
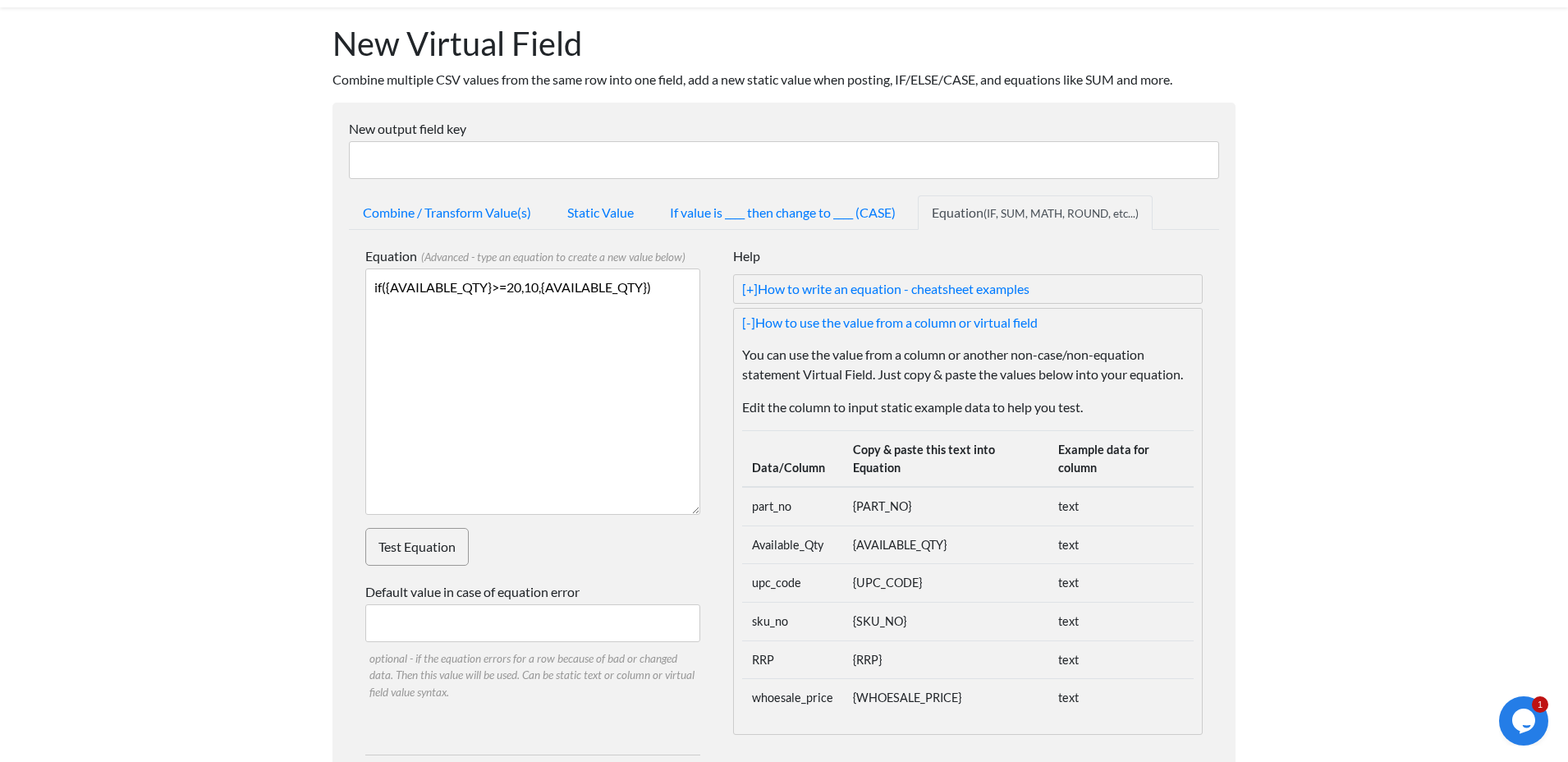
scroll to position [191, 0]
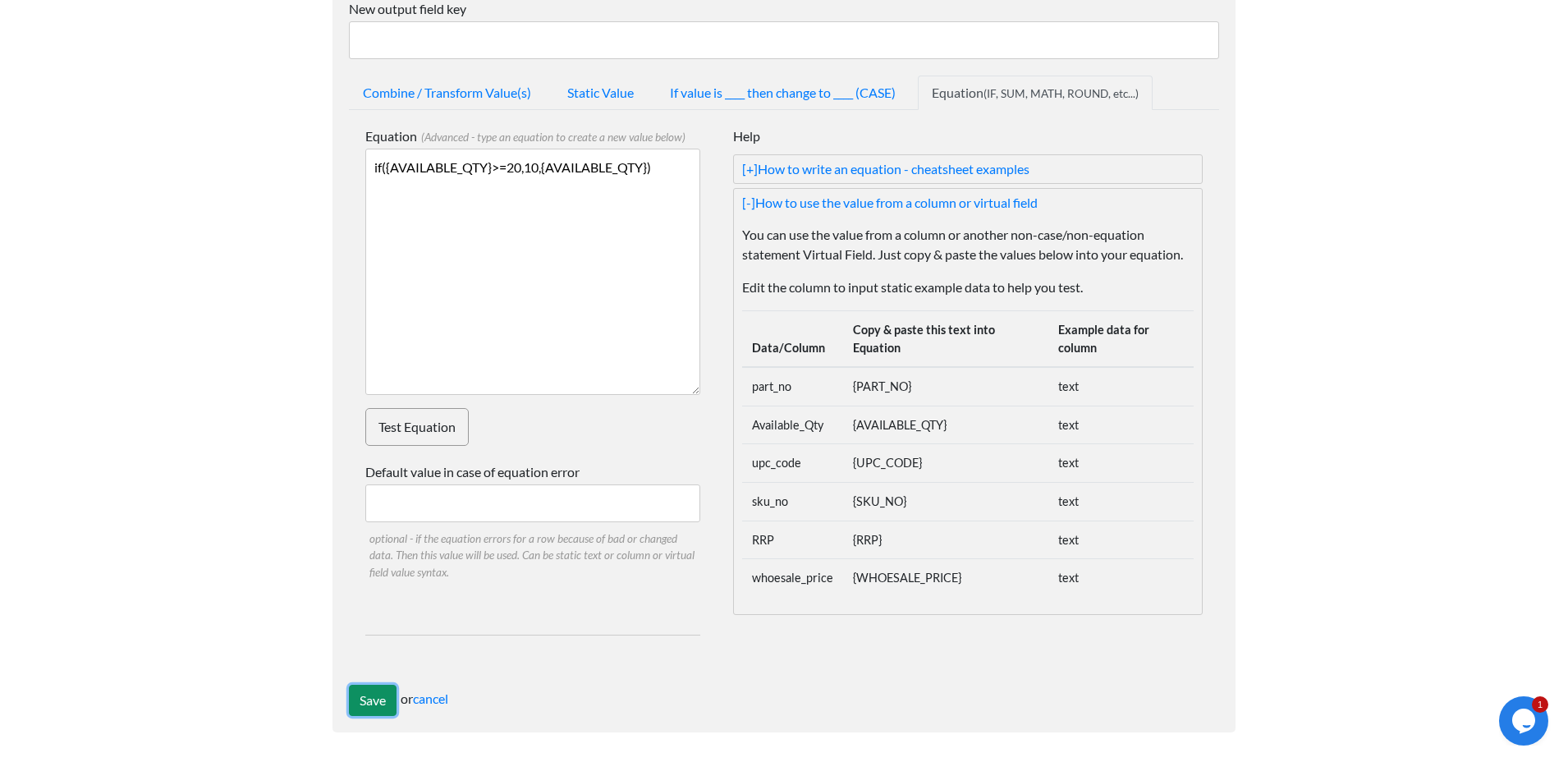
click at [373, 692] on input "Save" at bounding box center [372, 700] width 48 height 31
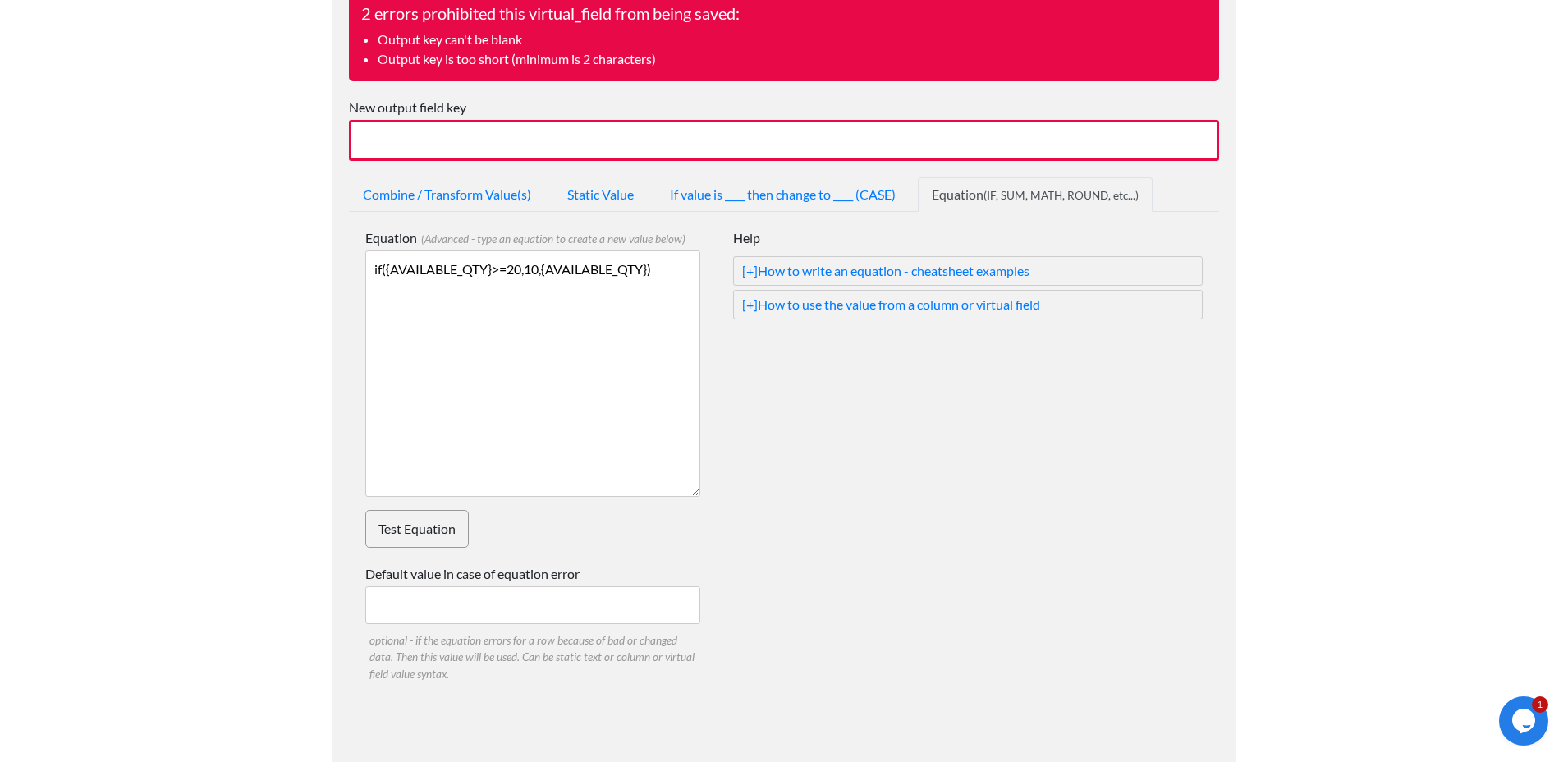
scroll to position [194, 0]
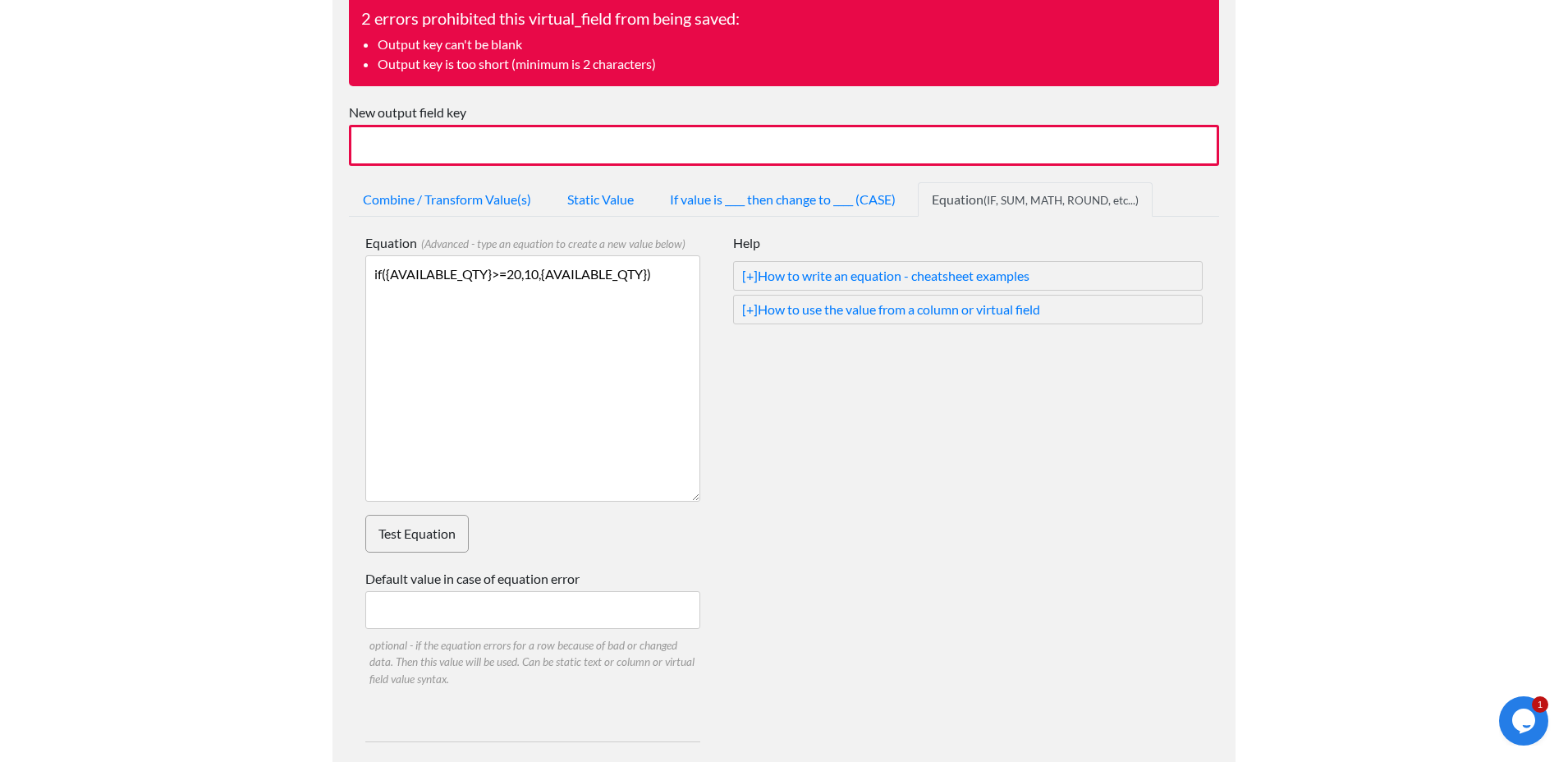
click at [418, 143] on input "New output field key" at bounding box center [784, 145] width 870 height 41
type input "Calvista Avail QTY"
click at [435, 542] on link "Test Equation" at bounding box center [417, 533] width 103 height 38
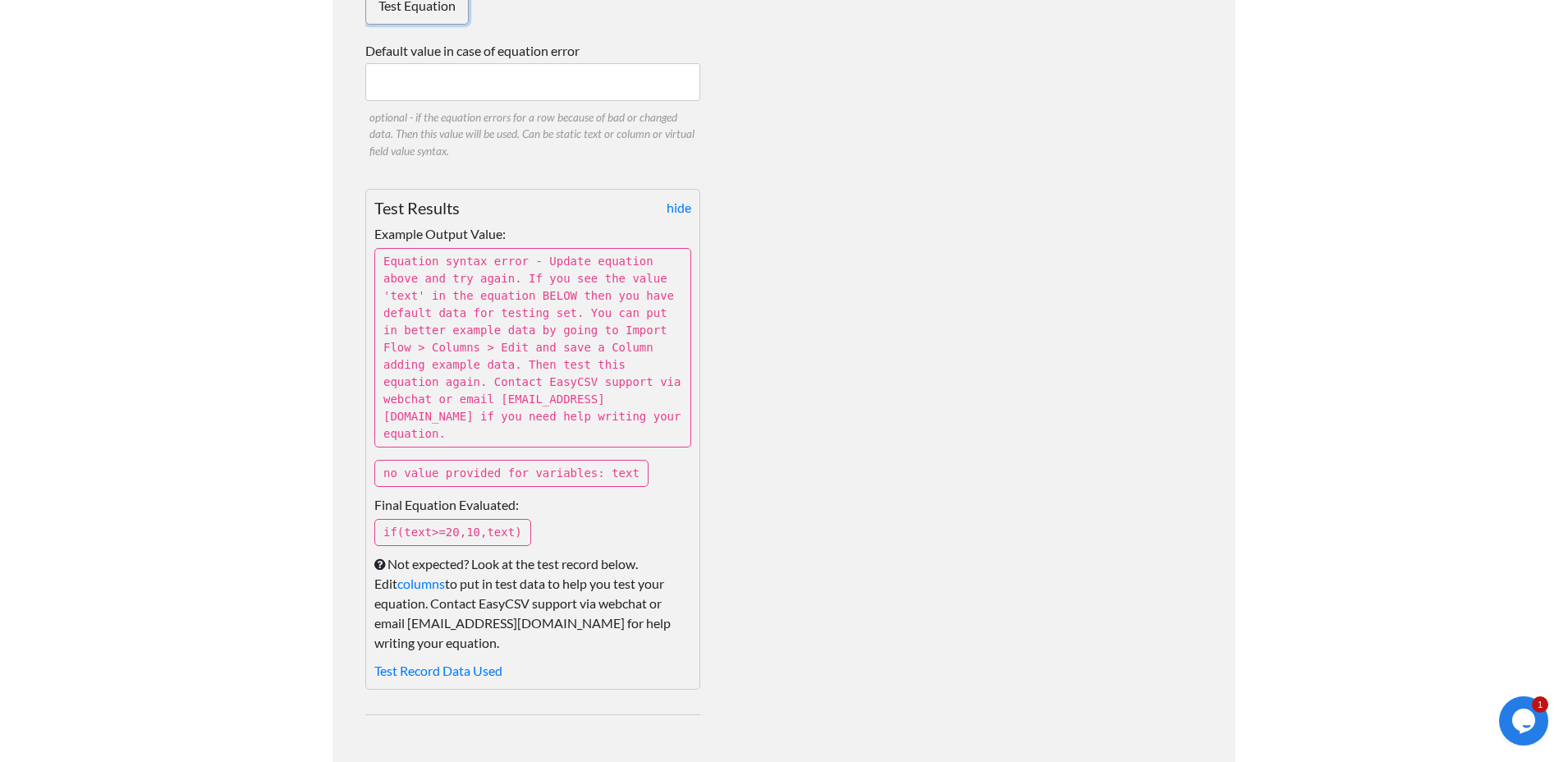
scroll to position [785, 0]
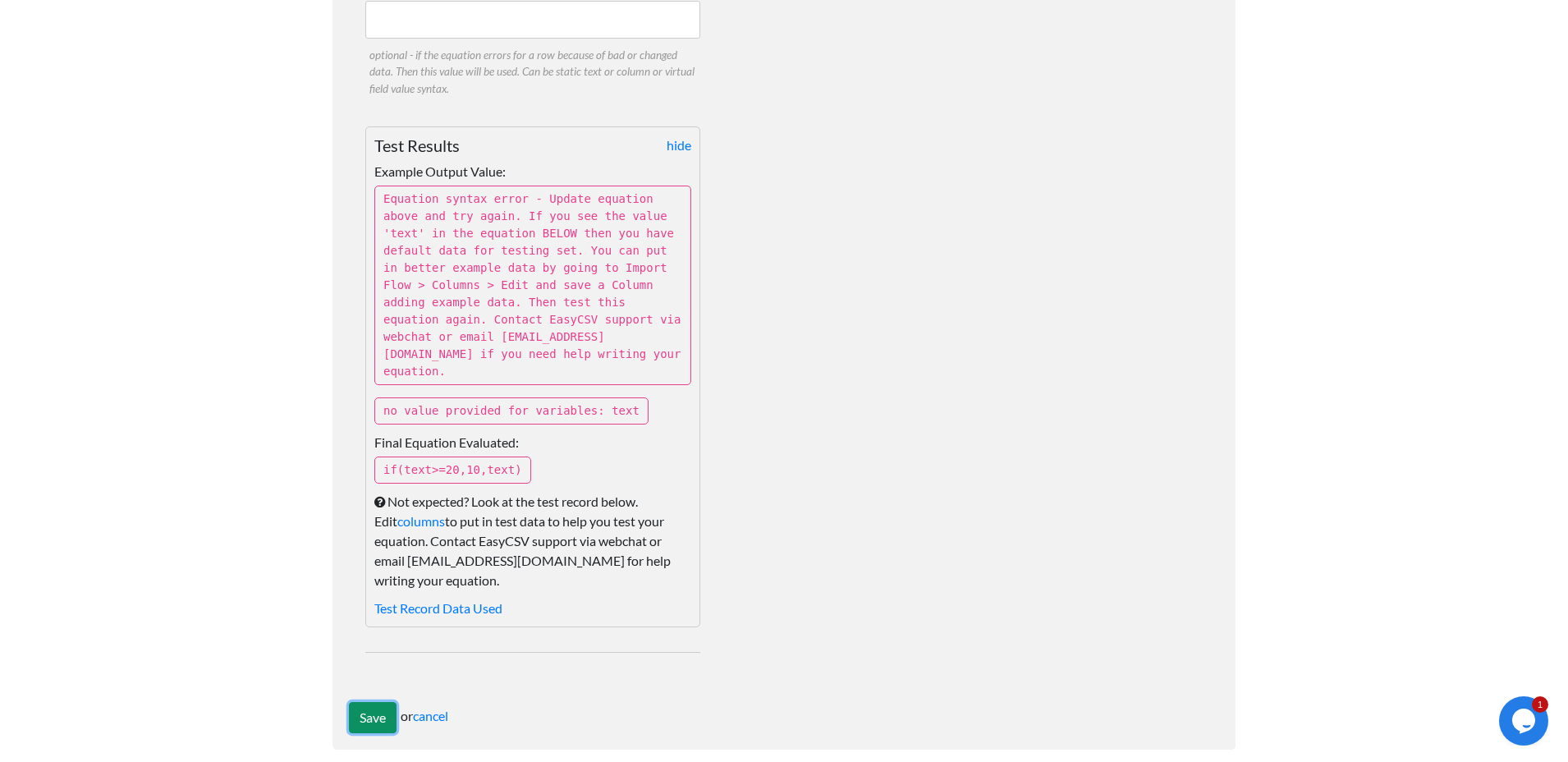
click at [381, 702] on input "Save" at bounding box center [372, 717] width 48 height 31
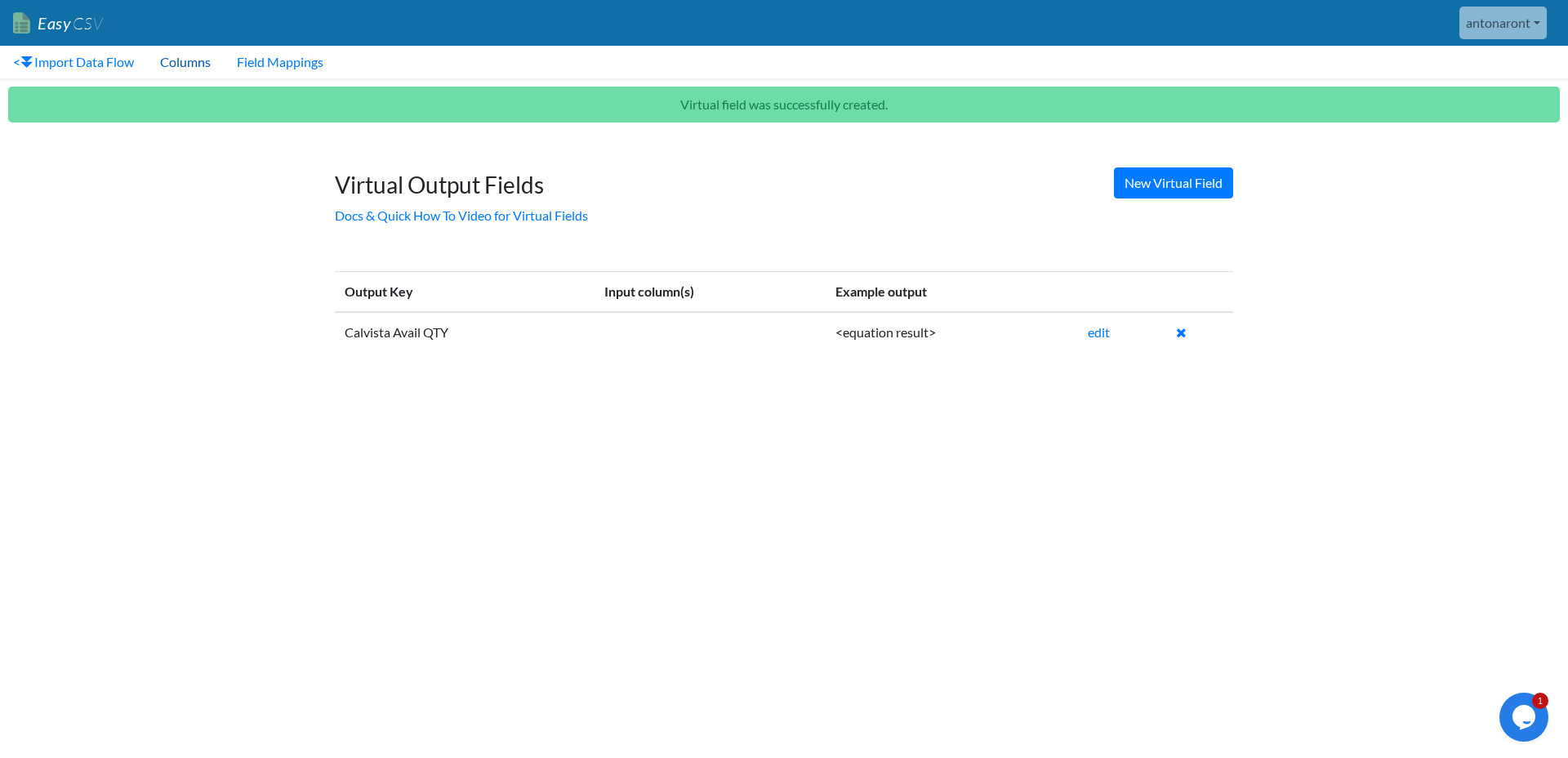
click at [190, 66] on link "Columns" at bounding box center [185, 62] width 77 height 33
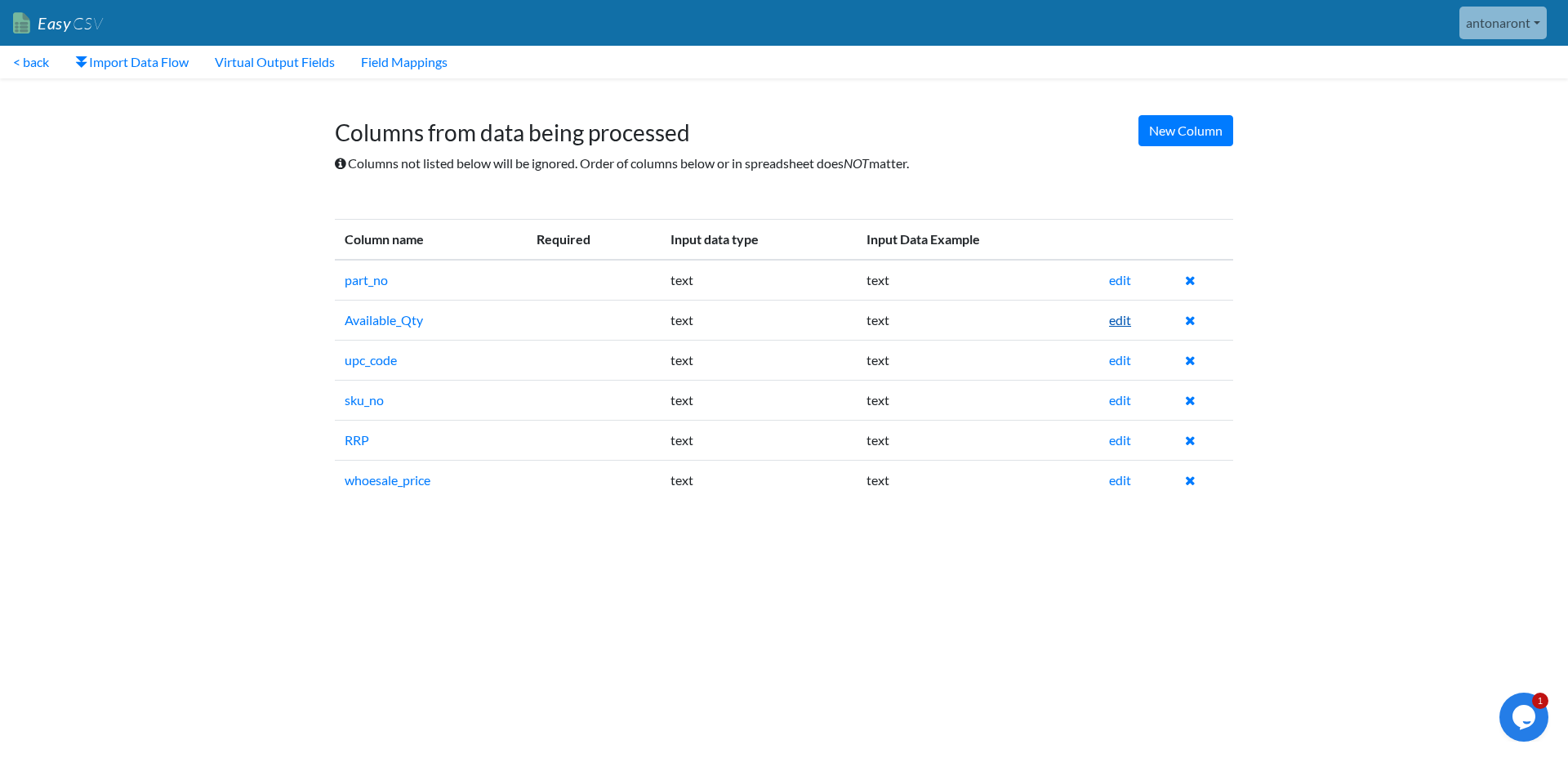
click at [1127, 325] on link "edit" at bounding box center [1120, 319] width 22 height 16
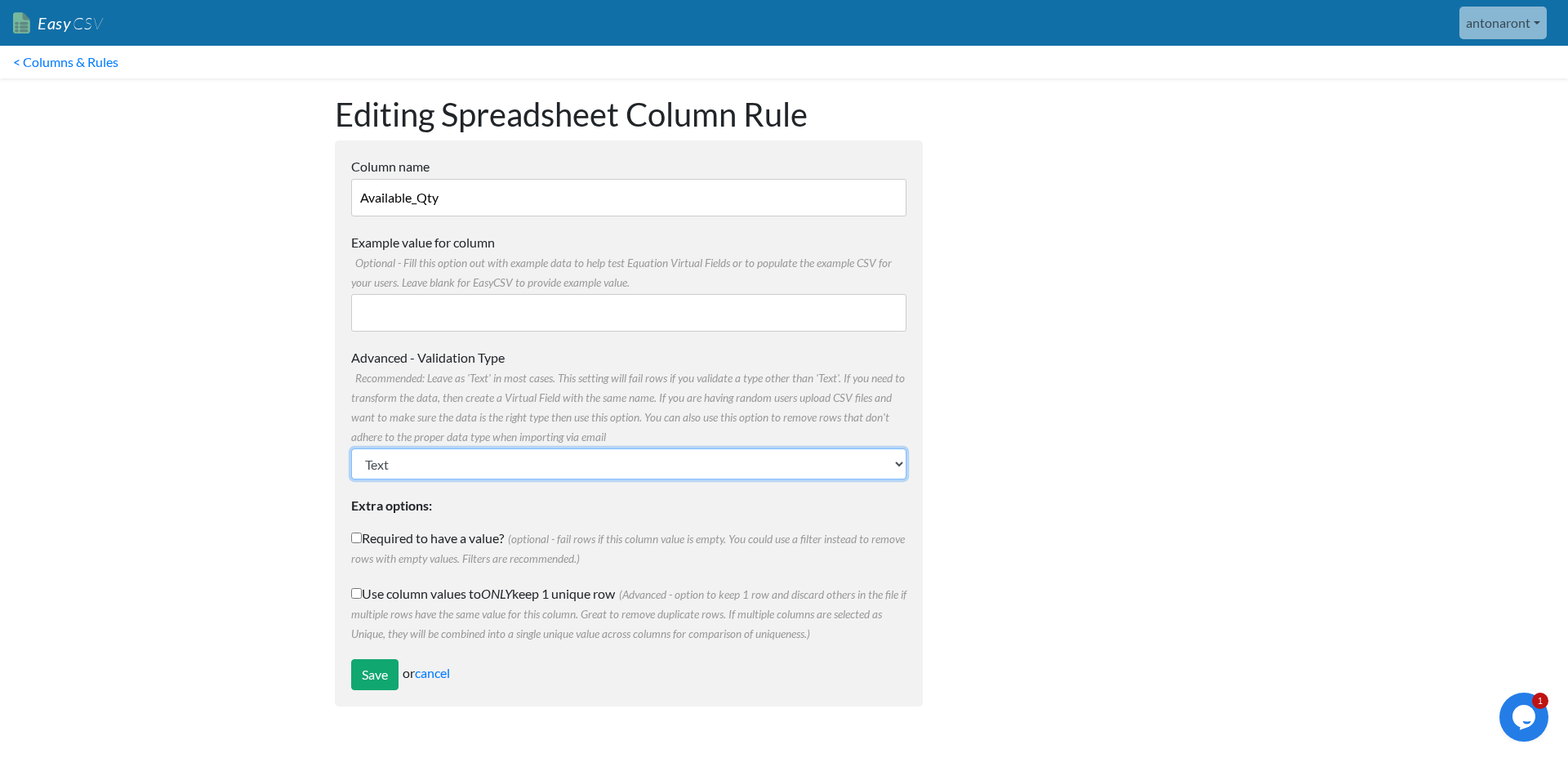
click at [730, 466] on select "Text Number (no decimals) Number (allow decimals) Date (mm/dd/yyyy) Date (dd/mm…" at bounding box center [629, 464] width 555 height 31
select select "number"
click at [351, 449] on select "Text Number (no decimals) Number (allow decimals) Date (mm/dd/yyyy) Date (dd/mm…" at bounding box center [629, 464] width 555 height 31
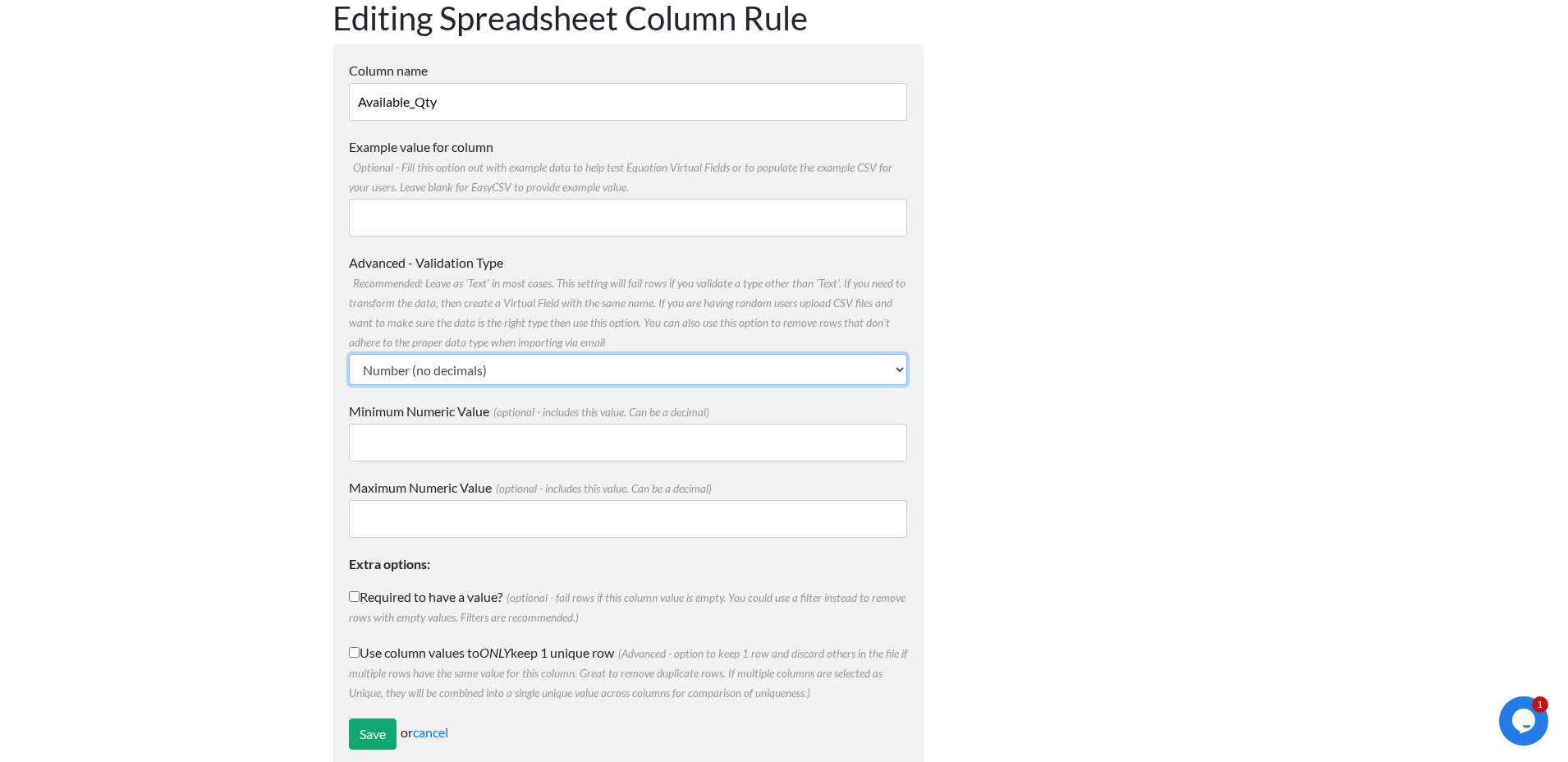
scroll to position [131, 0]
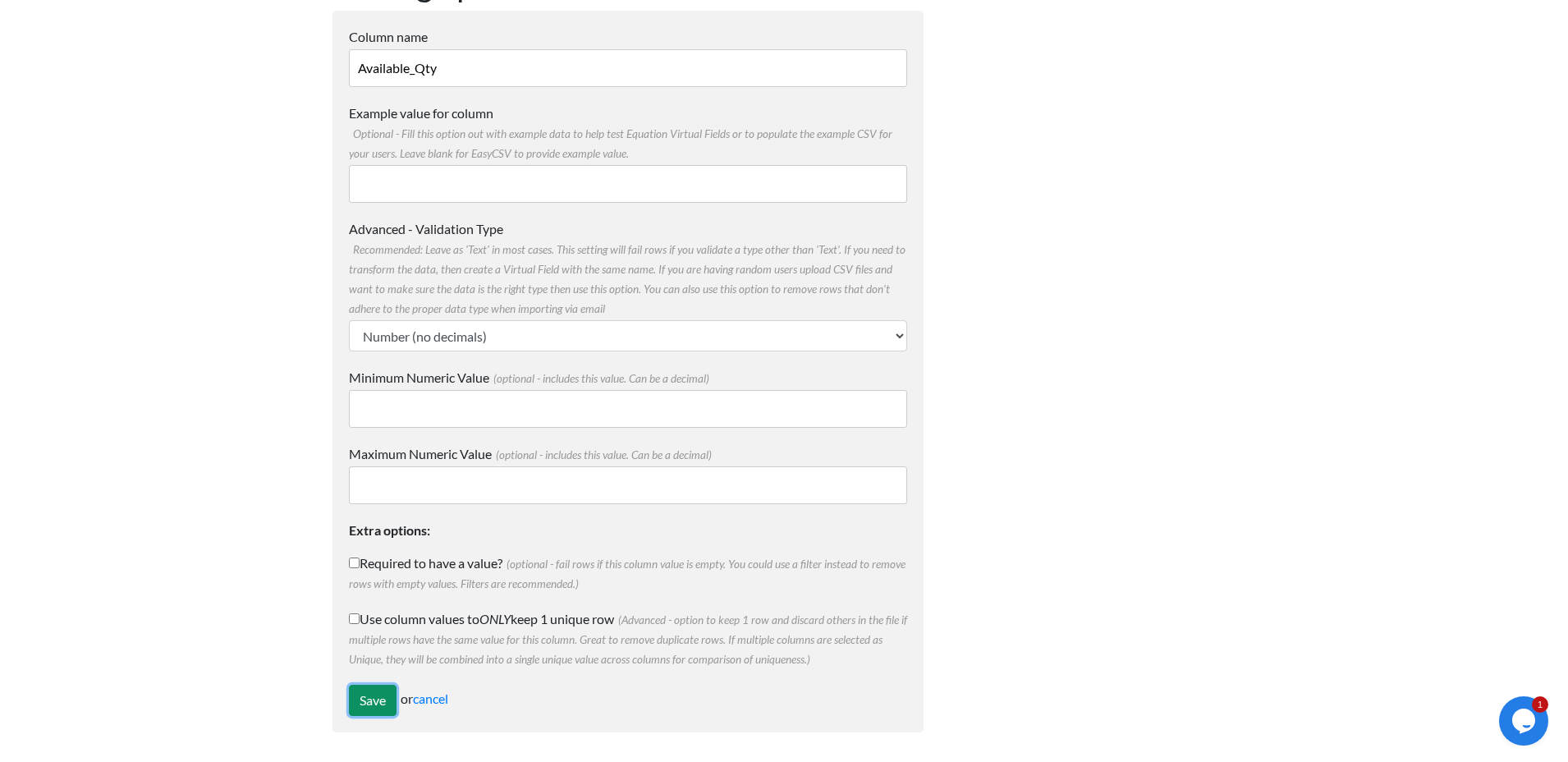
click at [374, 692] on input "Save" at bounding box center [372, 700] width 48 height 31
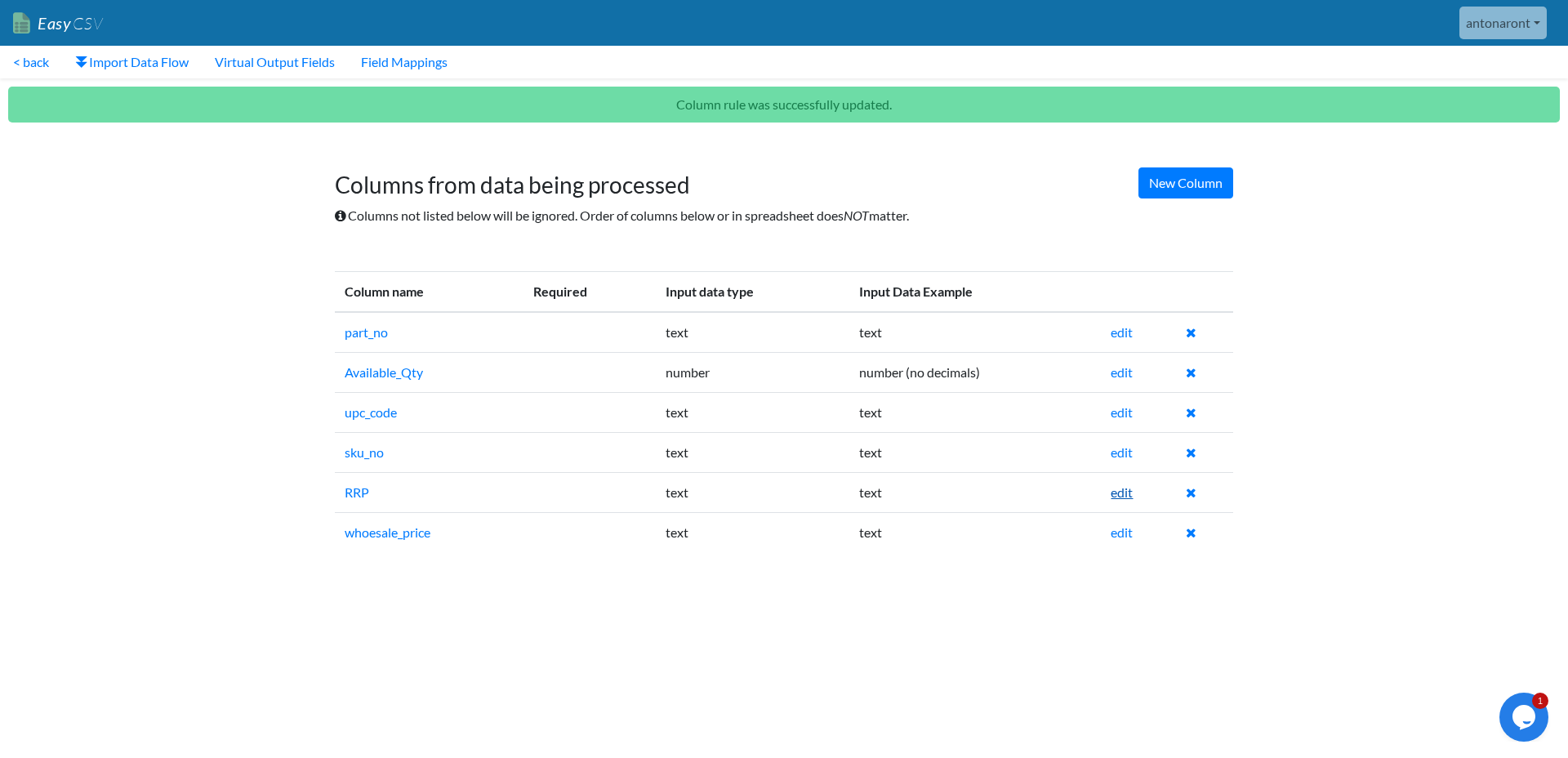
click at [1123, 495] on link "edit" at bounding box center [1122, 492] width 22 height 16
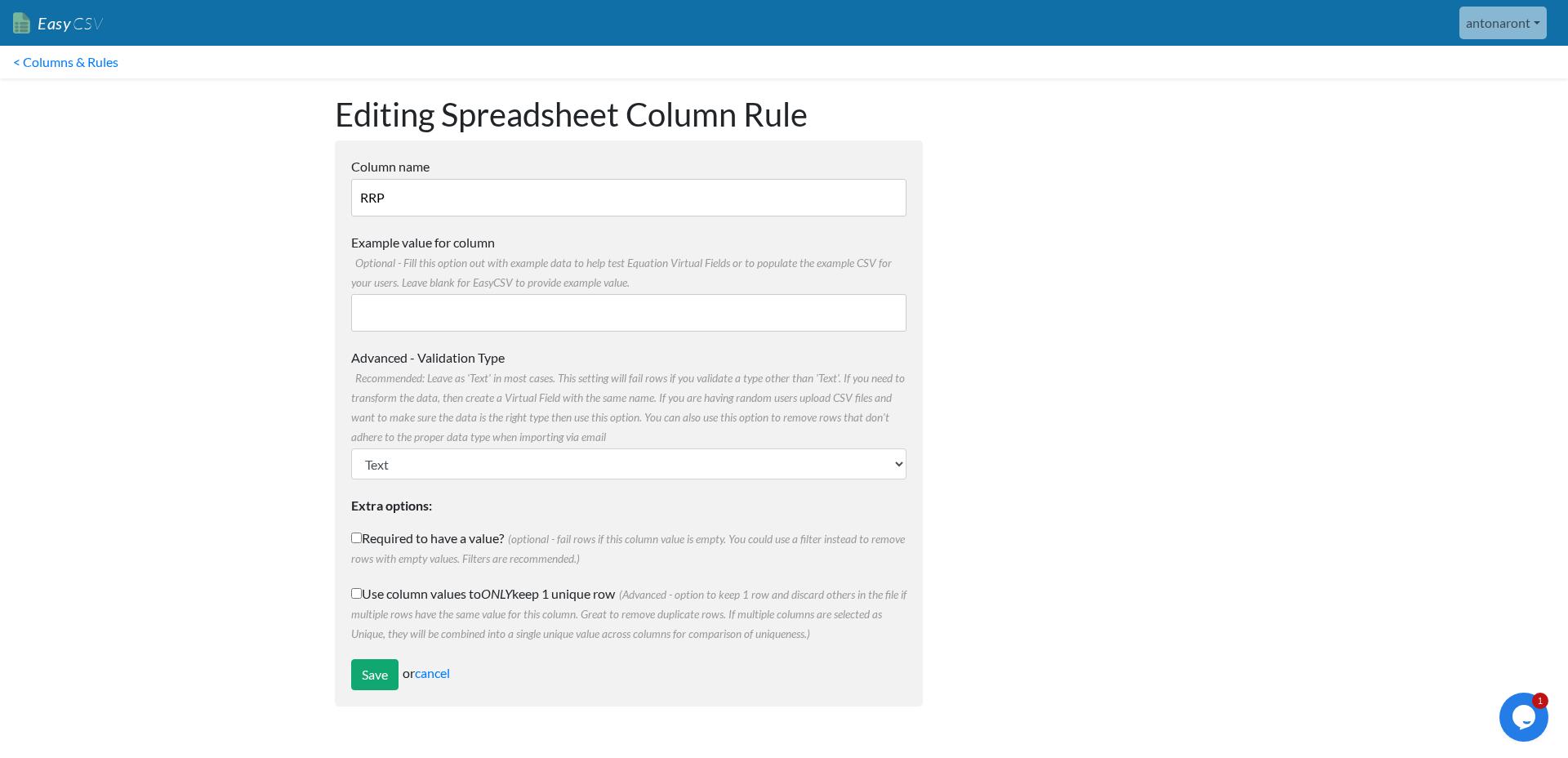
click at [553, 304] on input "Example value for column Optional - Fill this option out with example data to h…" at bounding box center [629, 313] width 555 height 38
click at [545, 461] on select "Text Number (no decimals) Number (allow decimals) Date (mm/dd/yyyy) Date (dd/mm…" at bounding box center [629, 464] width 555 height 31
select select "float"
click at [351, 449] on select "Text Number (no decimals) Number (allow decimals) Date (mm/dd/yyyy) Date (dd/mm…" at bounding box center [629, 464] width 555 height 31
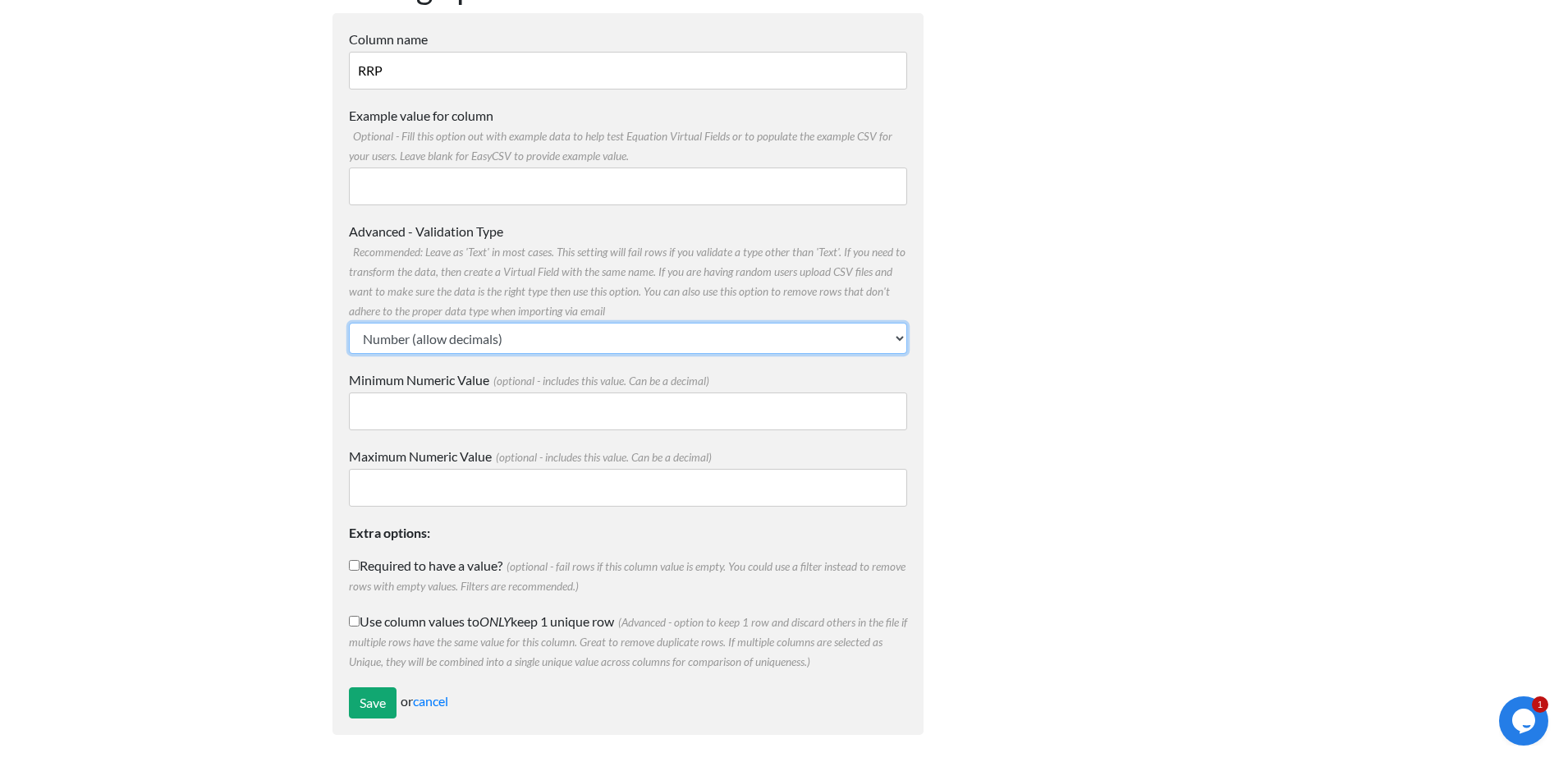
scroll to position [131, 0]
click at [366, 710] on input "Save" at bounding box center [372, 700] width 48 height 31
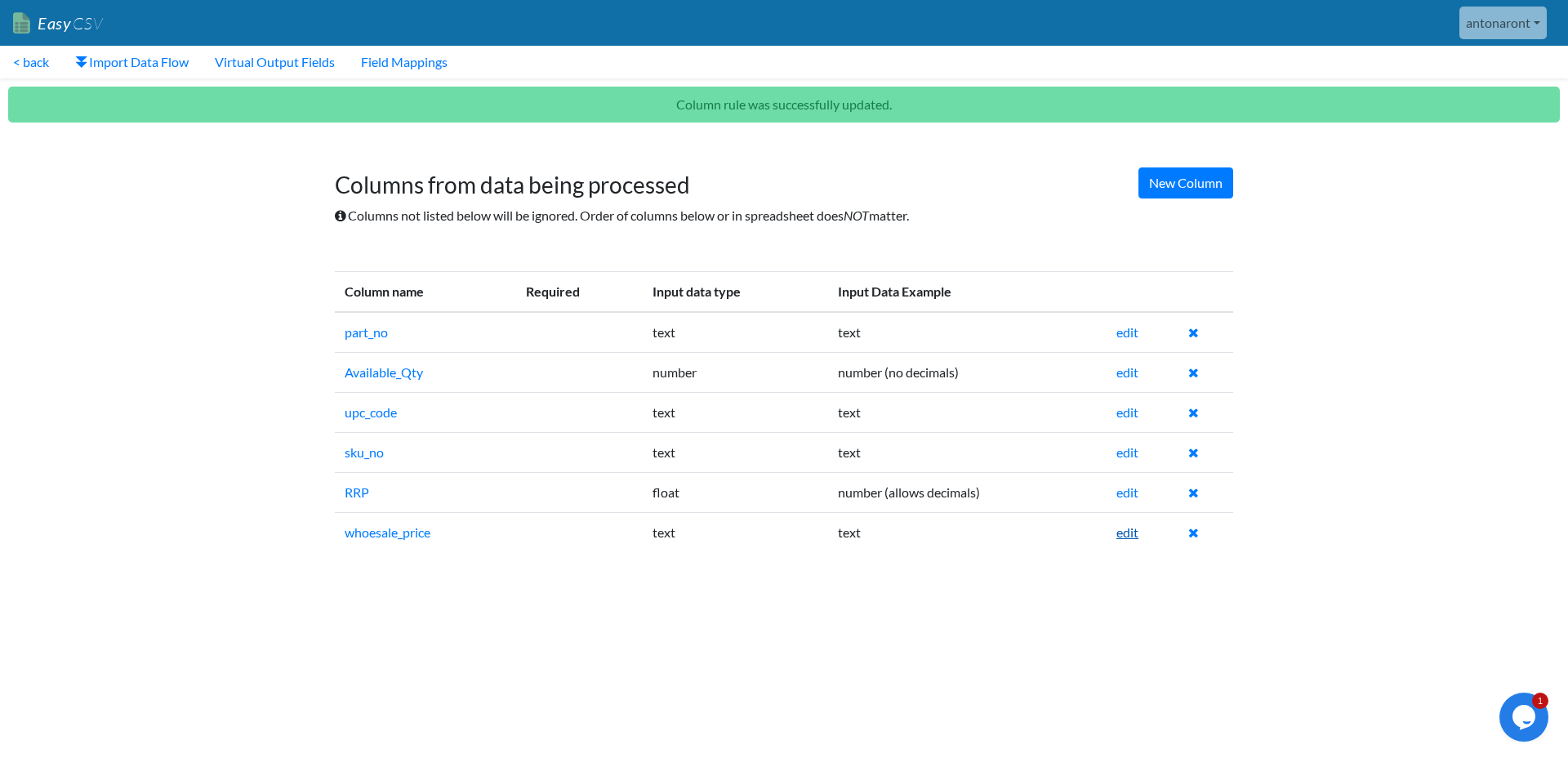
click at [1129, 535] on link "edit" at bounding box center [1128, 532] width 22 height 16
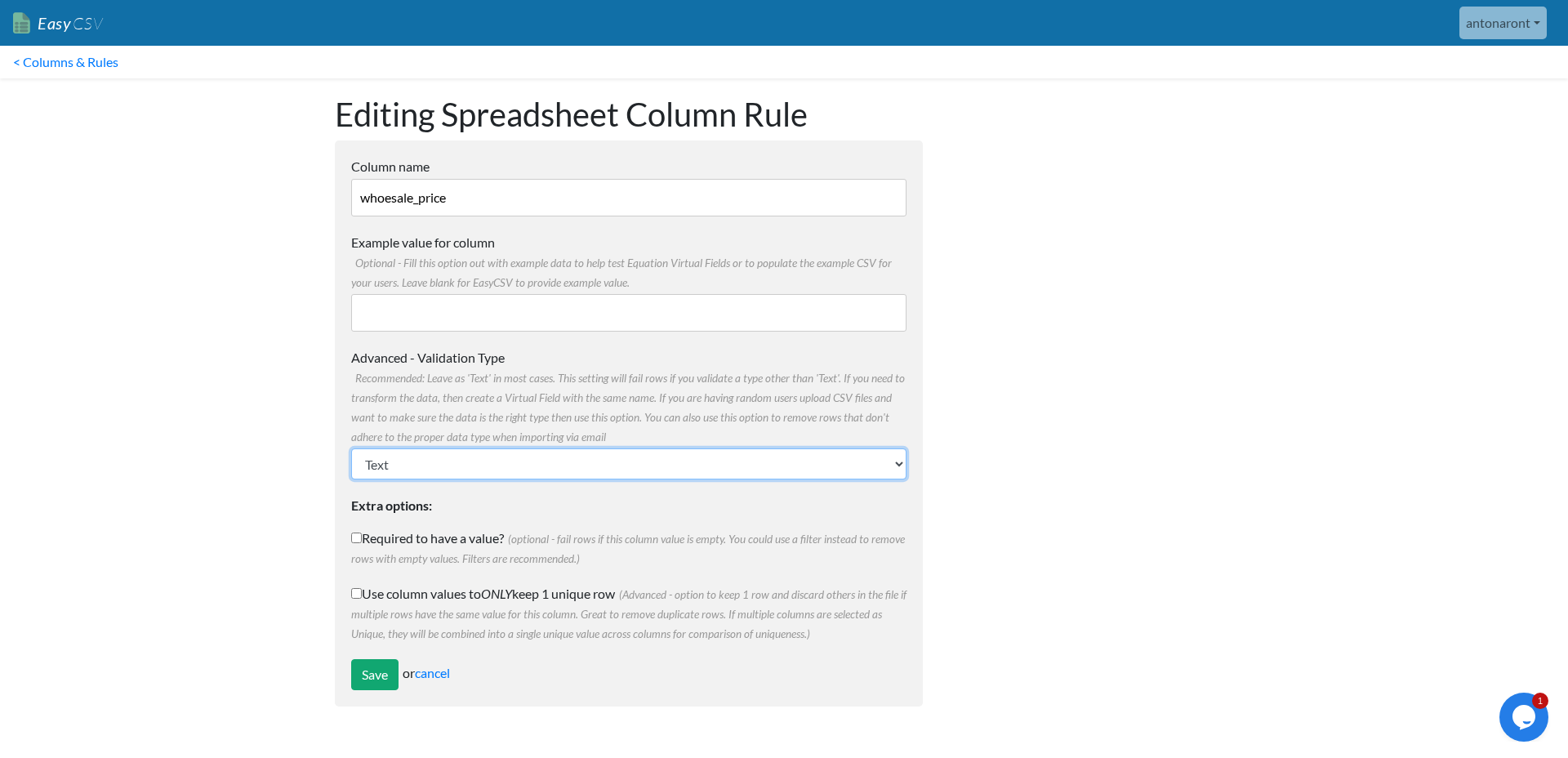
click at [523, 465] on select "Text Number (no decimals) Number (allow decimals) Date (mm/dd/yyyy) Date (dd/mm…" at bounding box center [629, 464] width 555 height 31
select select "float"
click at [351, 449] on select "Text Number (no decimals) Number (allow decimals) Date (mm/dd/yyyy) Date (dd/mm…" at bounding box center [629, 464] width 555 height 31
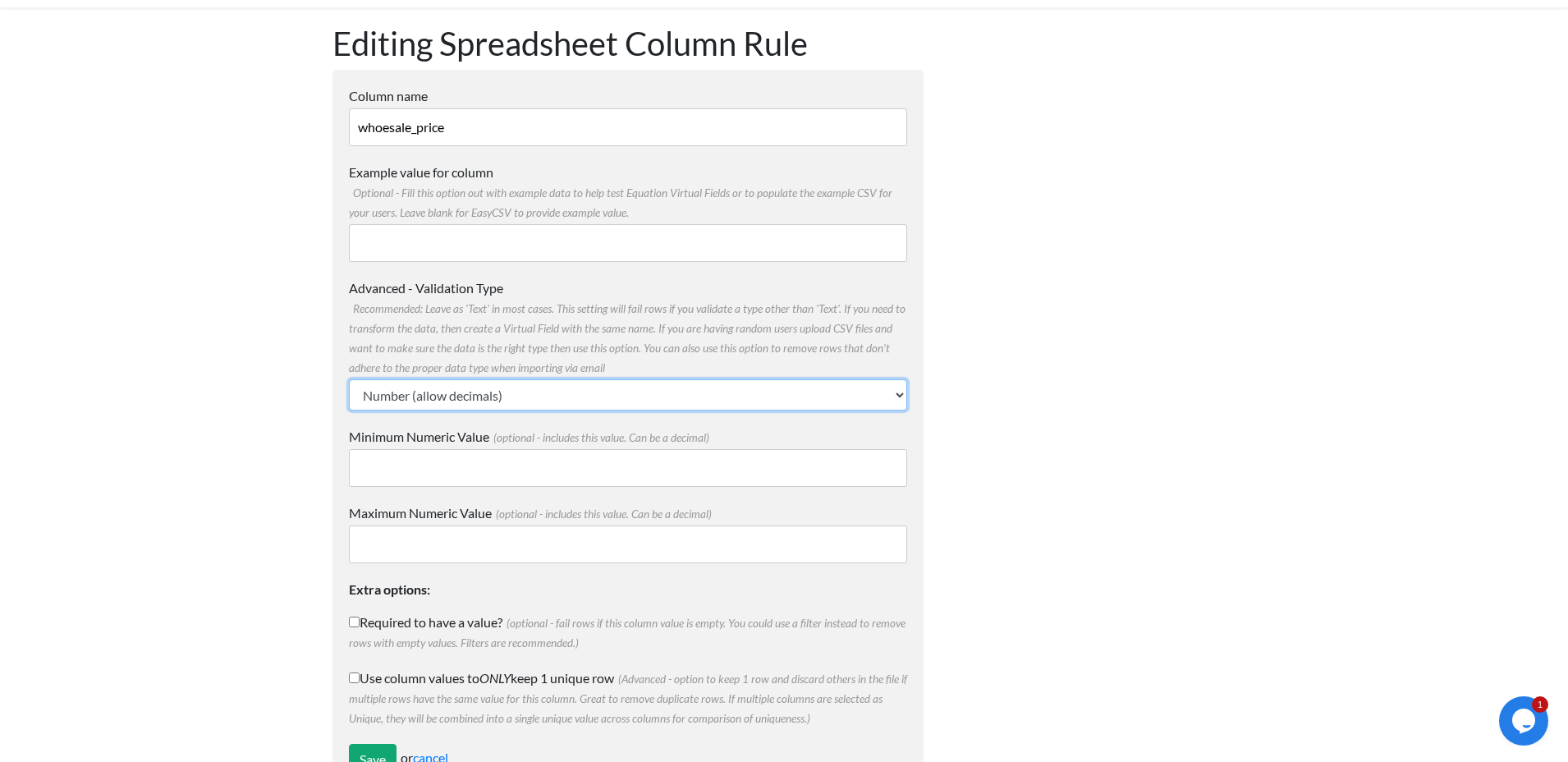
scroll to position [131, 0]
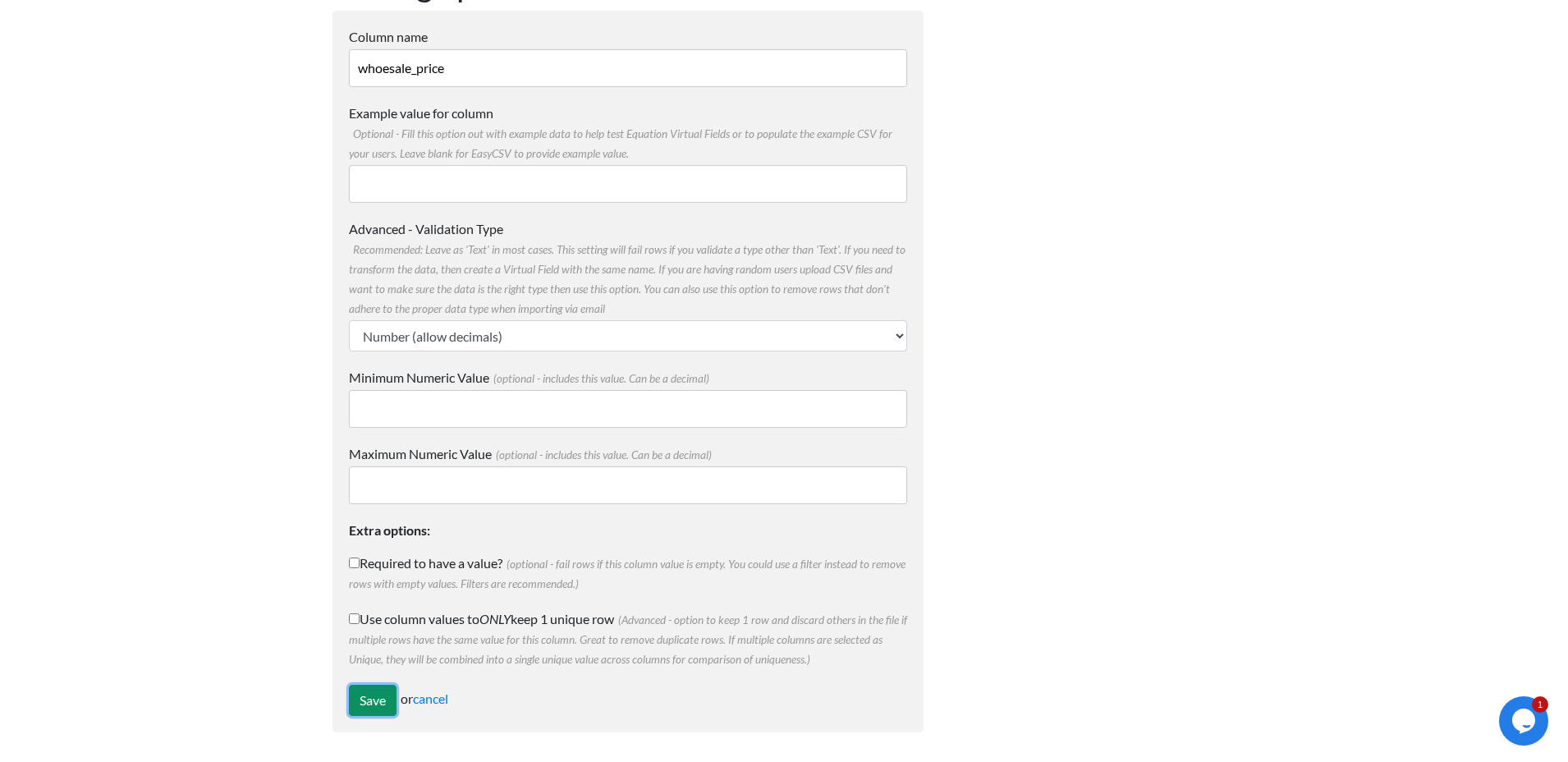
click at [363, 701] on input "Save" at bounding box center [372, 700] width 48 height 31
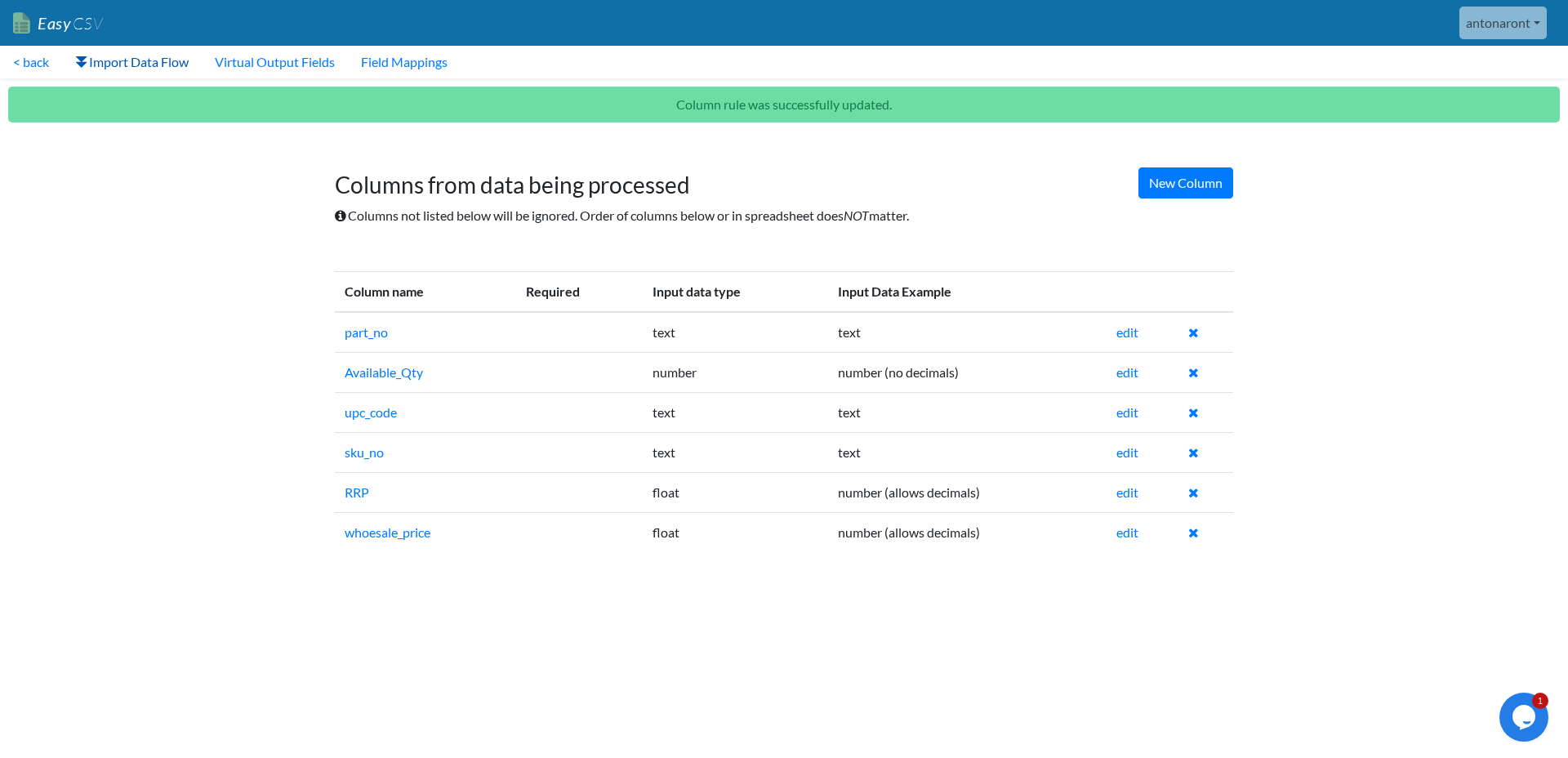
click at [139, 63] on link "Import Data Flow" at bounding box center [131, 62] width 139 height 33
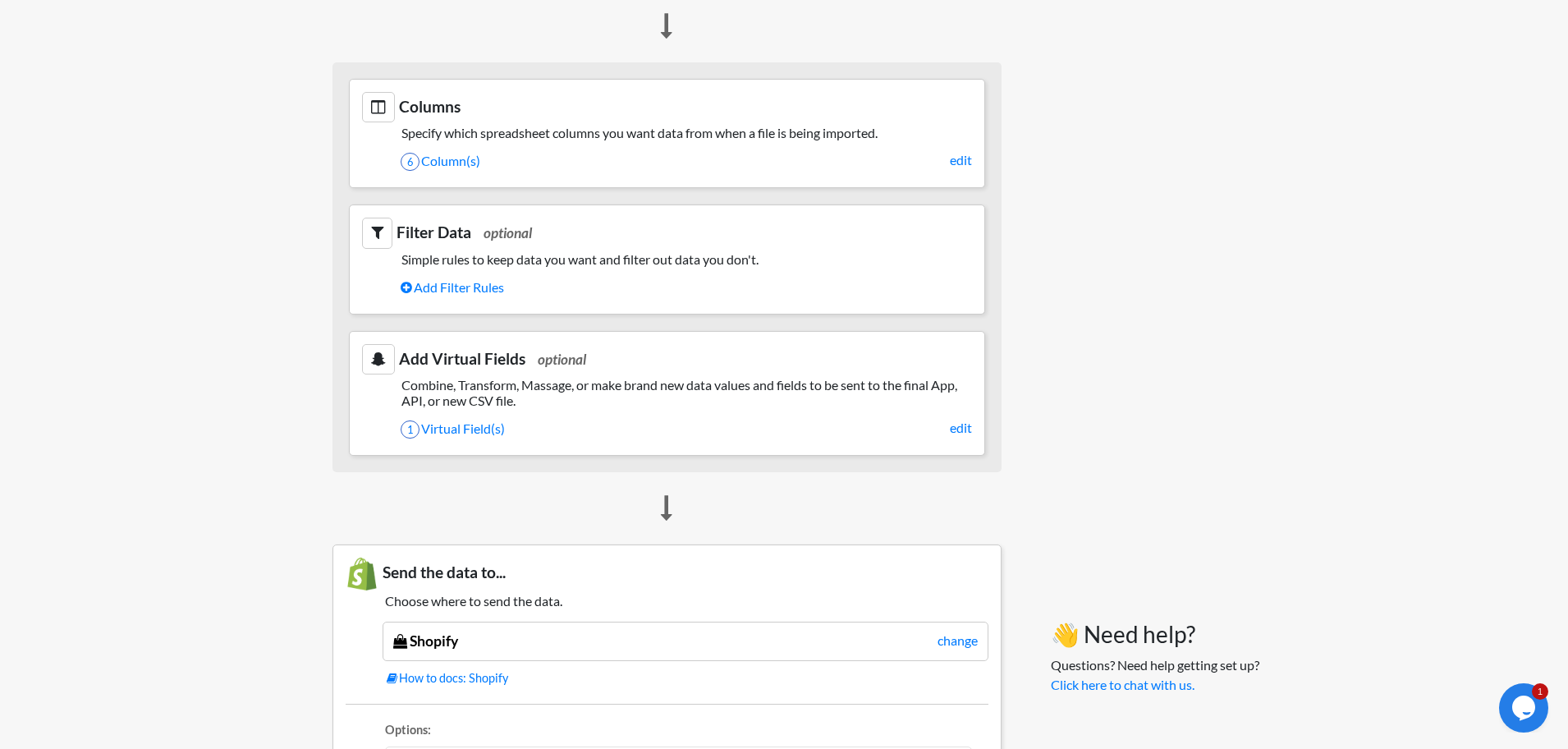
scroll to position [871, 0]
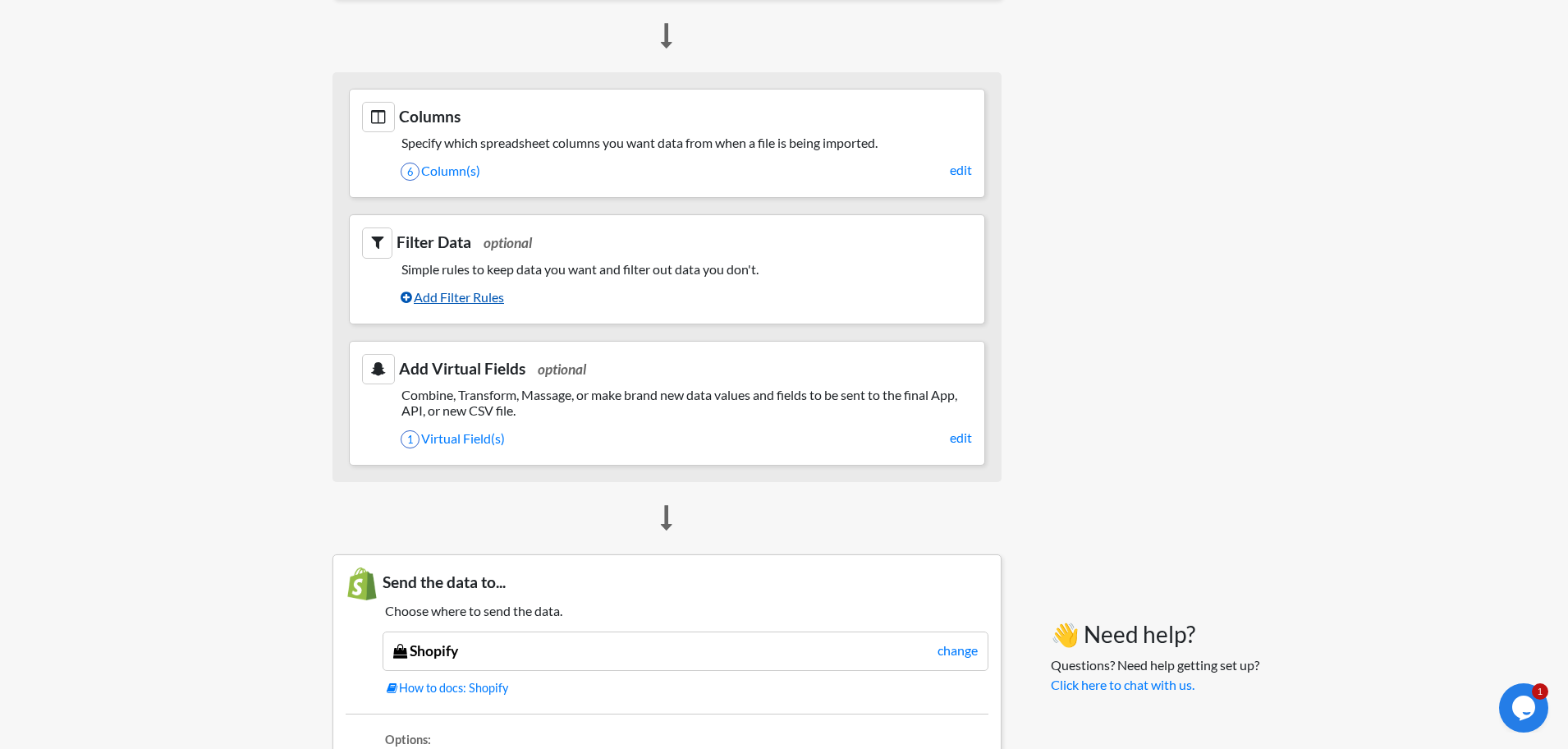
click at [452, 294] on link "Add Filter Rules" at bounding box center [687, 297] width 572 height 28
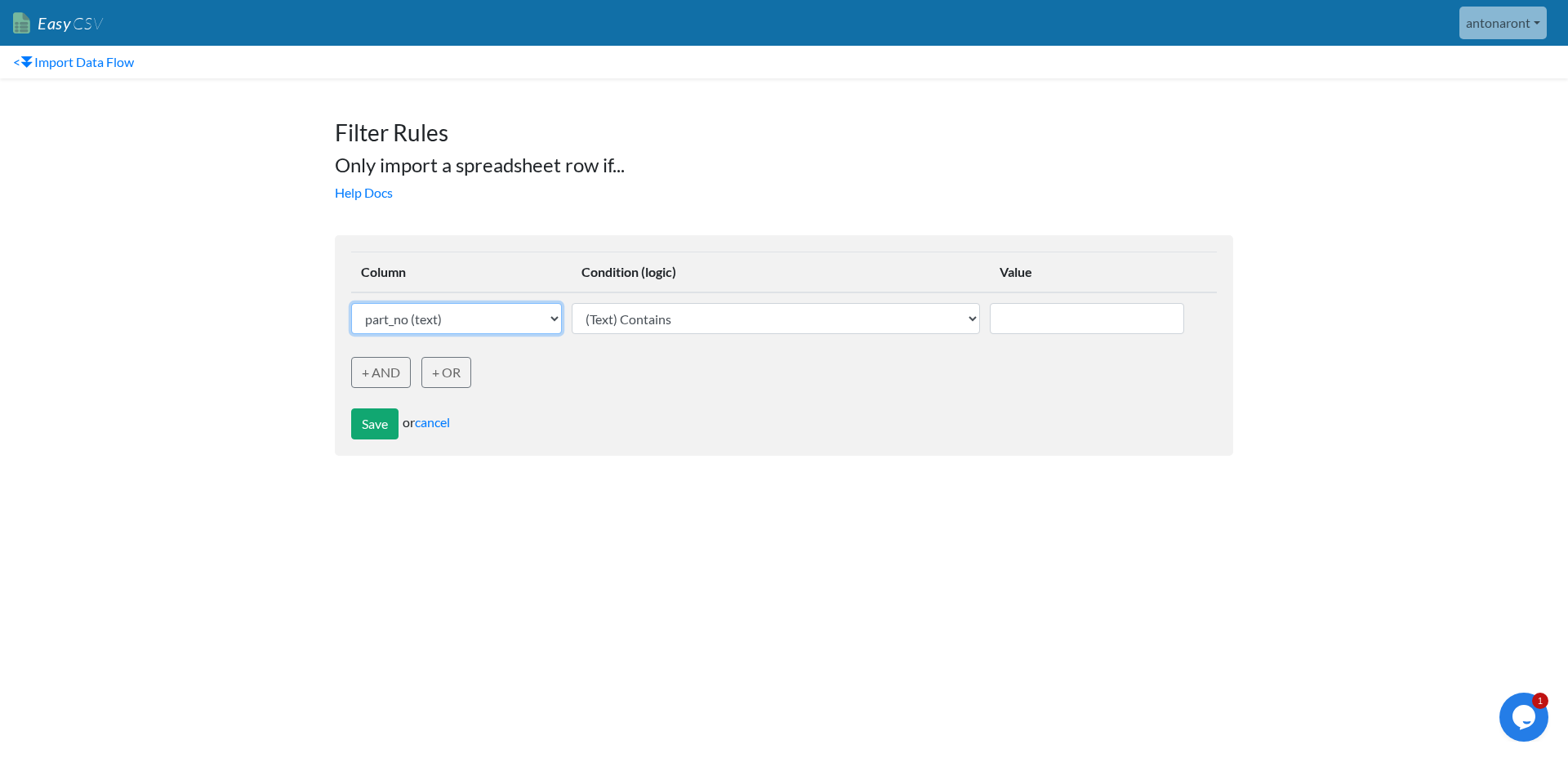
click at [555, 323] on select "part_no (text) Available_Qty (Number) upc_code (text) sku_no (text) RRP (Number…" at bounding box center [456, 318] width 211 height 31
click at [439, 422] on link "cancel" at bounding box center [432, 421] width 35 height 16
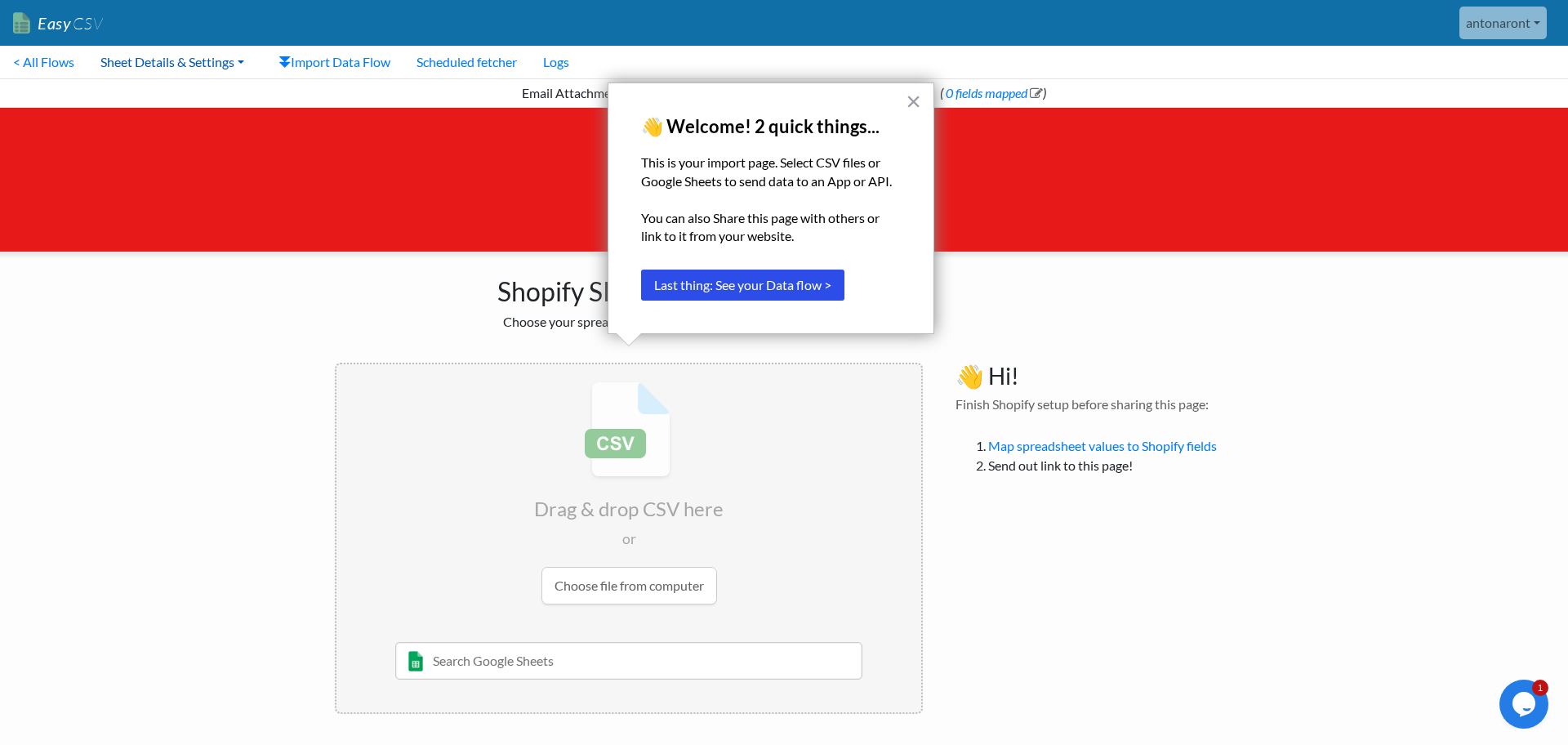
click at [189, 53] on link "Sheet Details & Settings" at bounding box center [173, 62] width 170 height 33
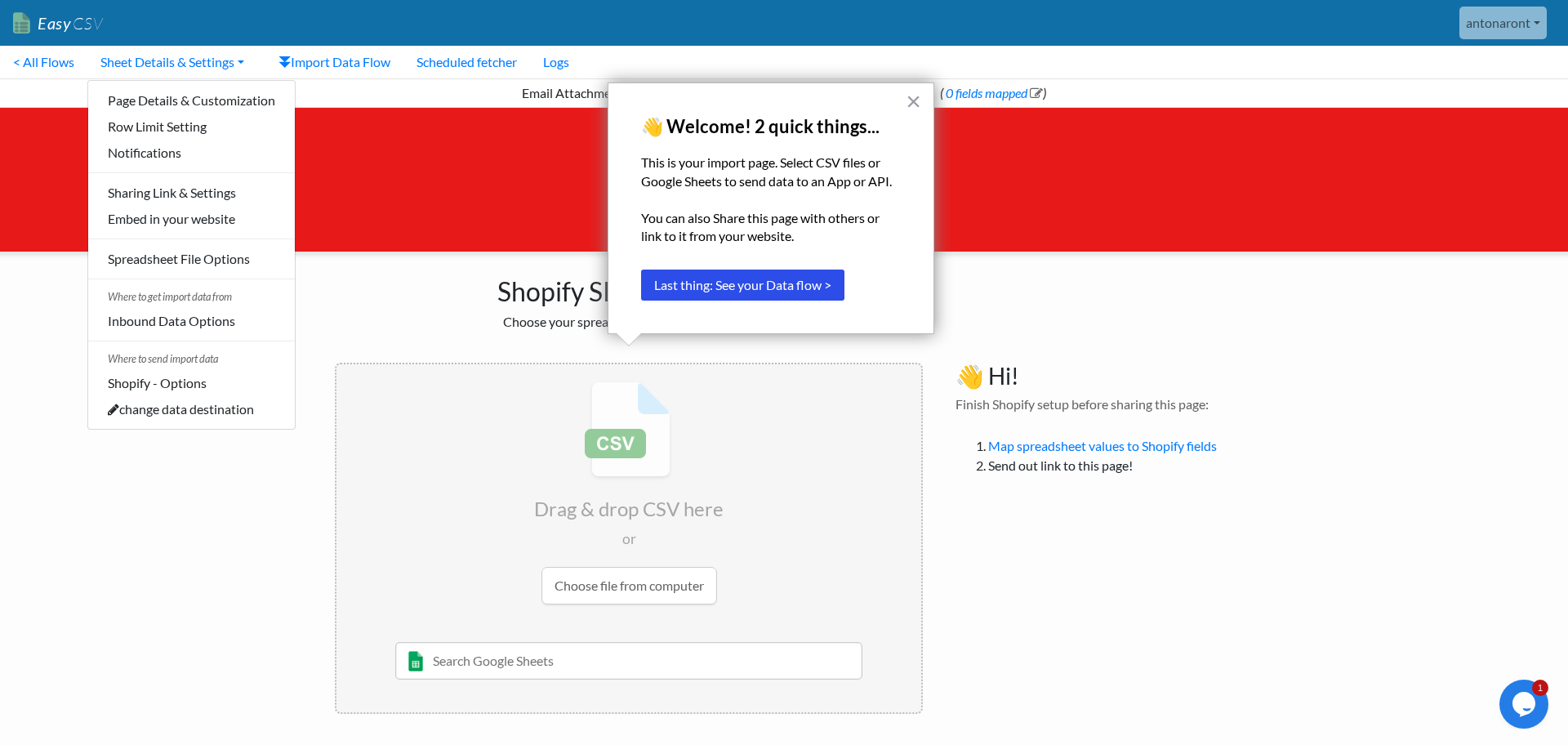
click at [384, 253] on div "Shopify SKUs Import Choose your spreadsheet below to import." at bounding box center [629, 300] width 621 height 95
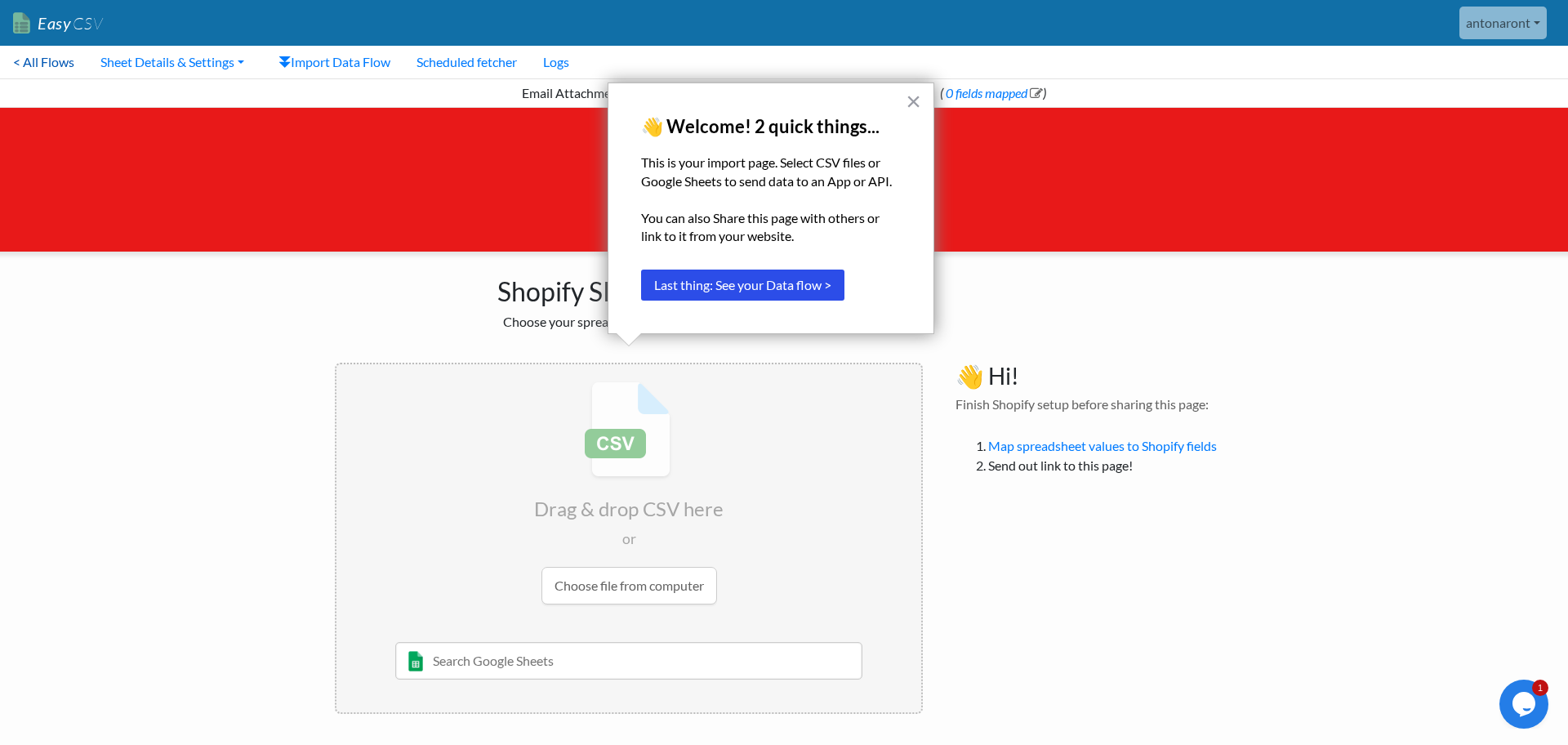
click at [35, 63] on link "< All Flows" at bounding box center [43, 62] width 88 height 33
click at [1060, 452] on link "Map spreadsheet values to Shopify fields" at bounding box center [1103, 445] width 229 height 16
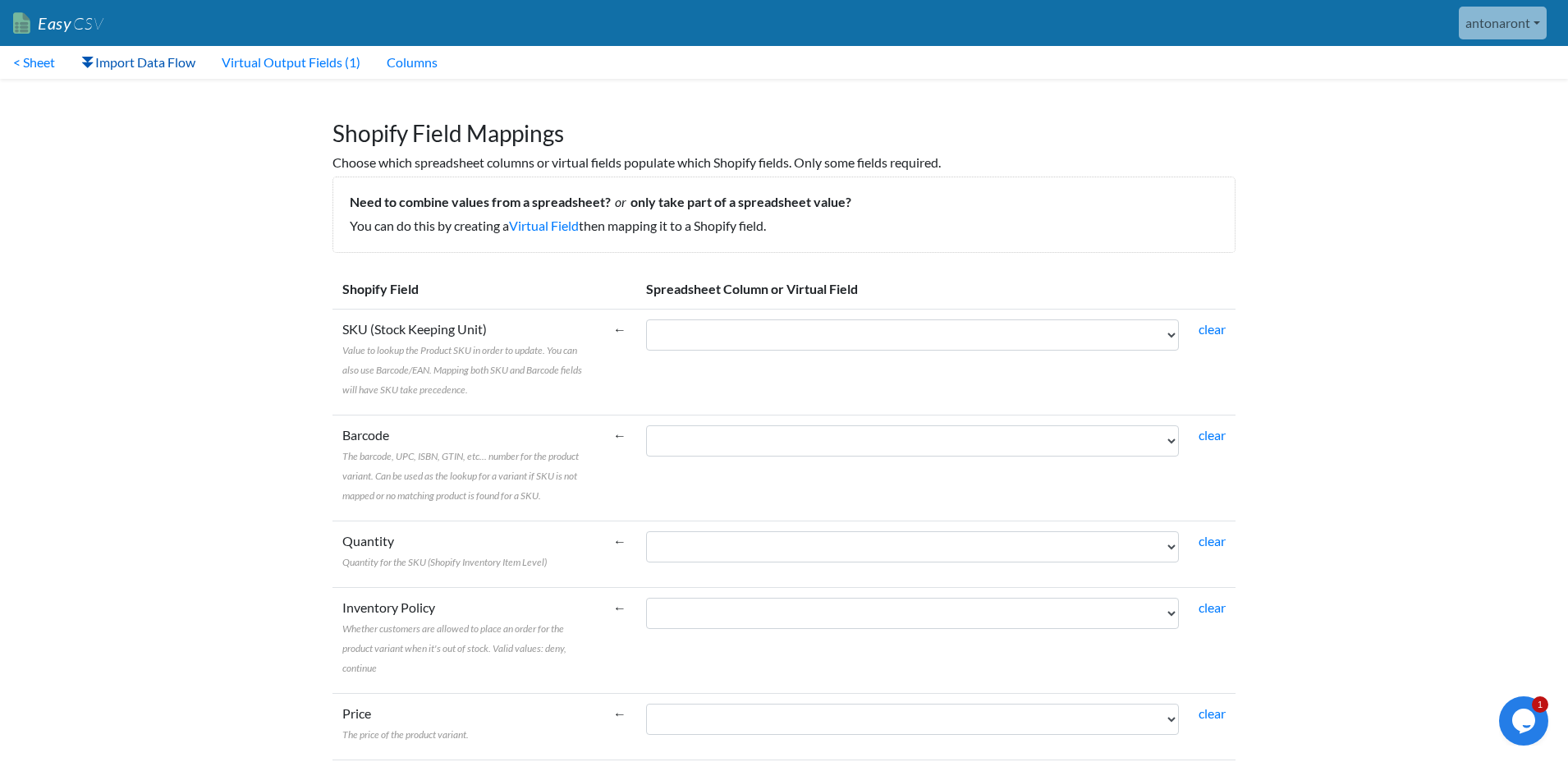
click at [165, 62] on link "Import Data Flow" at bounding box center [138, 62] width 140 height 33
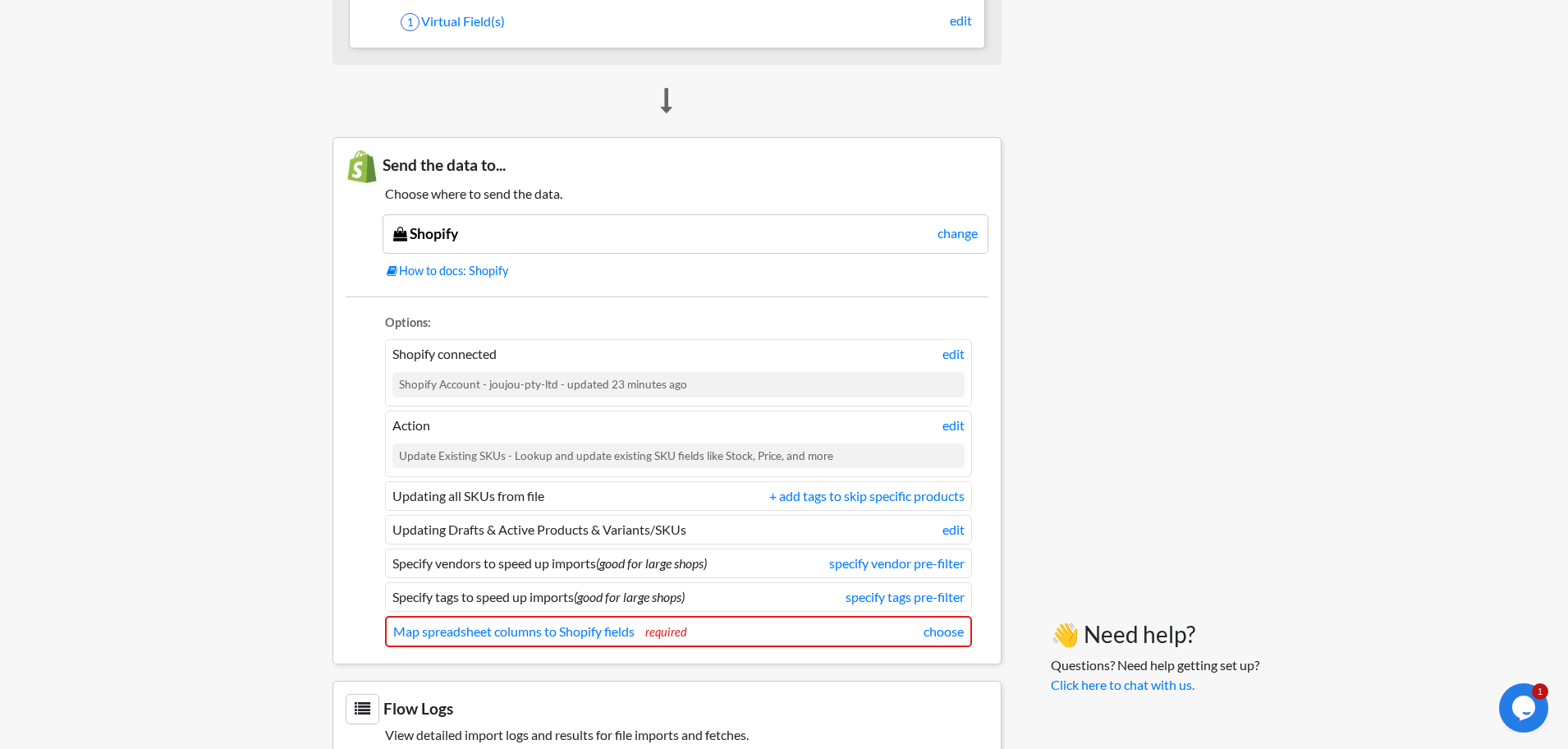
scroll to position [1297, 0]
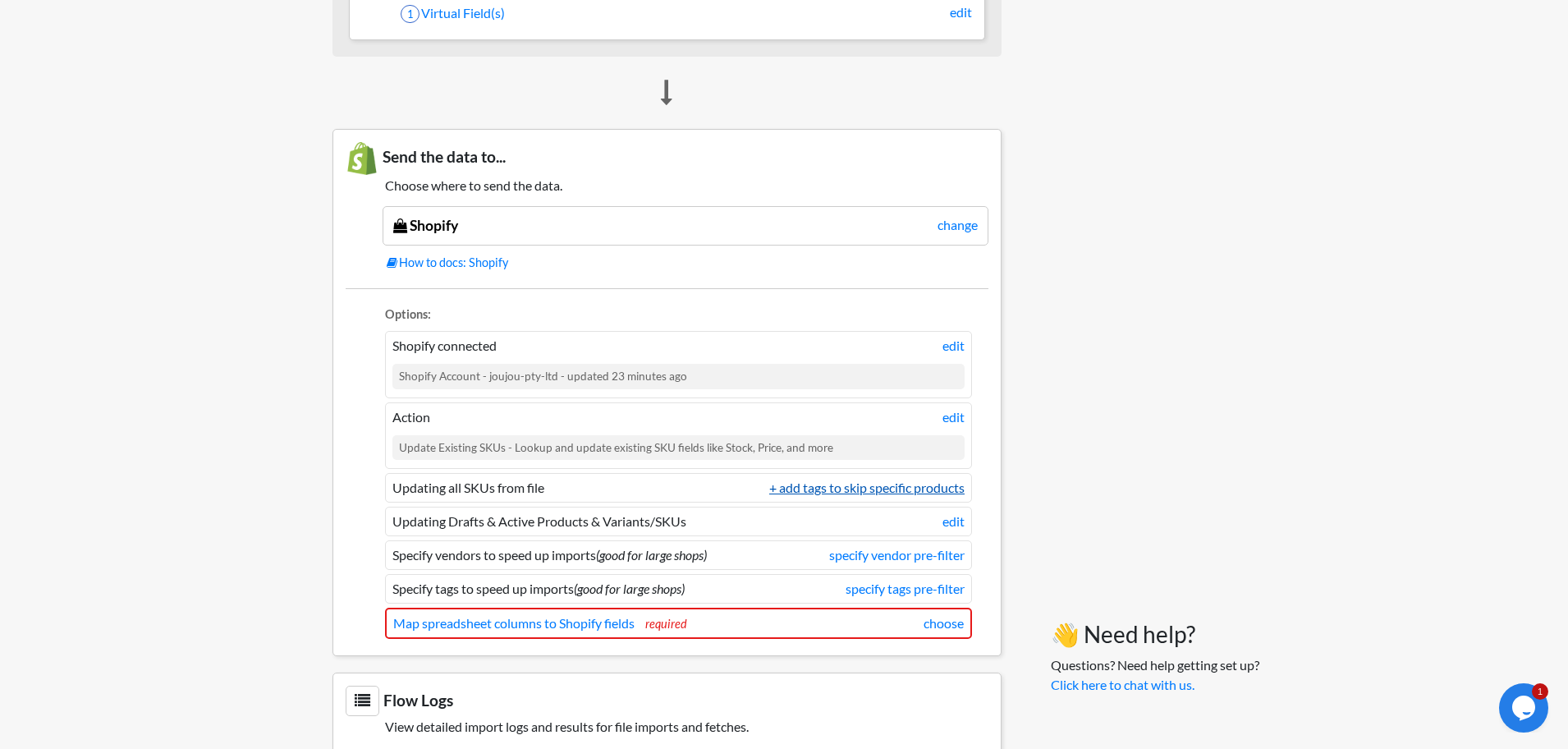
click at [850, 492] on link "+ add tags to skip specific products" at bounding box center [867, 488] width 195 height 20
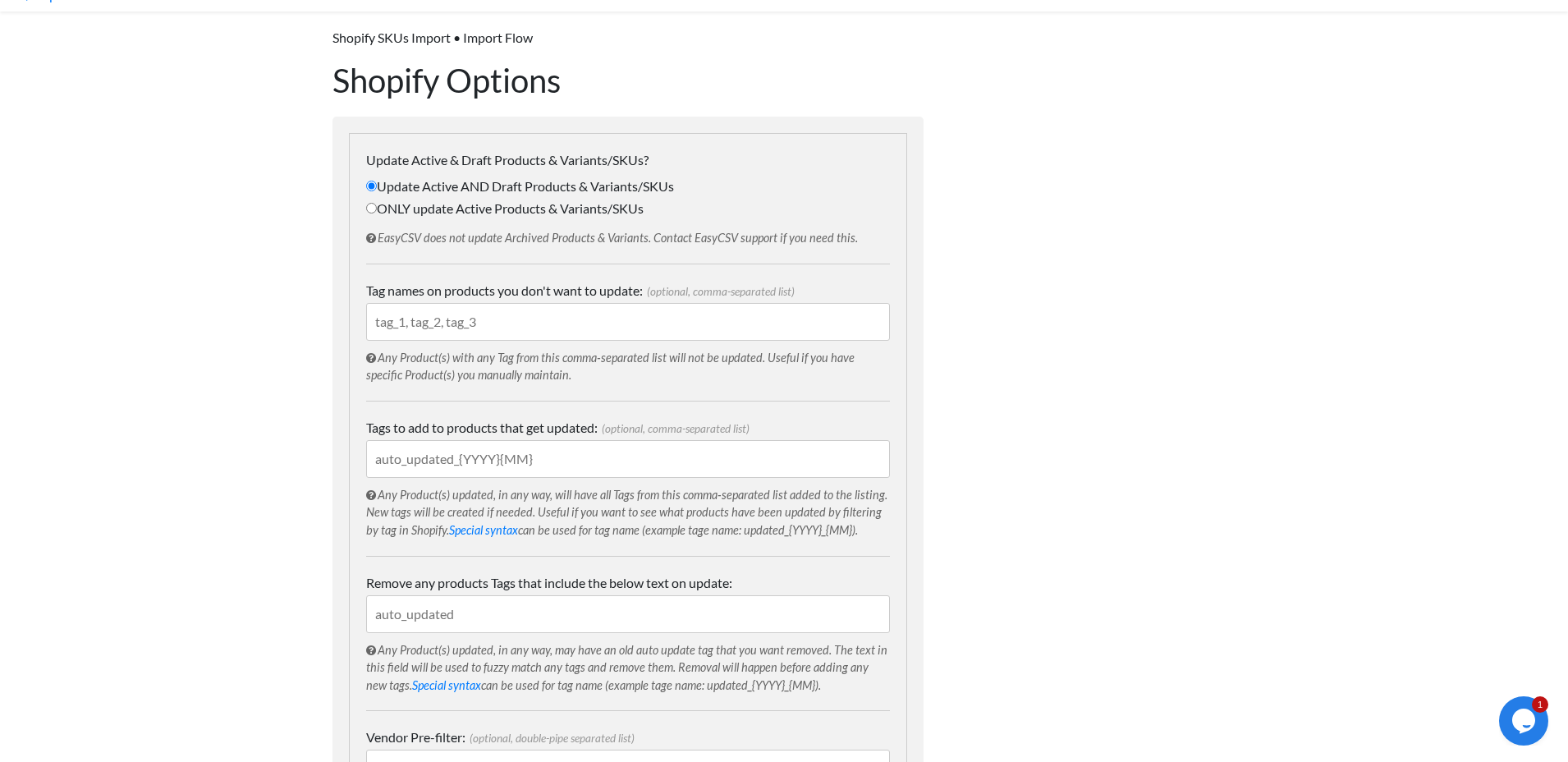
scroll to position [72, 0]
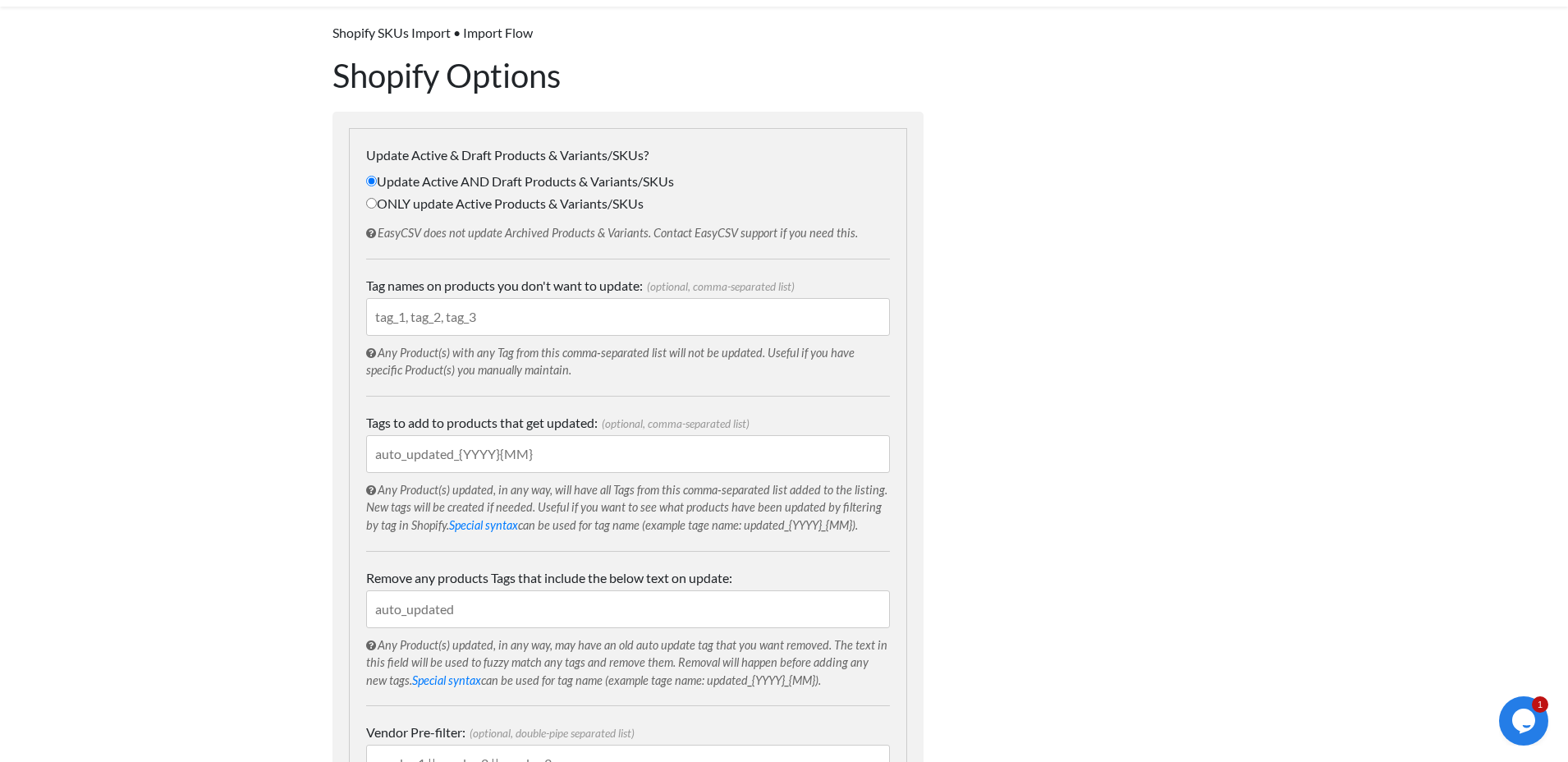
click at [446, 328] on input "Tag names on products you don't want to update: (optional, comma-separated list)" at bounding box center [628, 316] width 524 height 38
paste input "{AVAILABLE_QTY}"
click at [508, 320] on input "{AVAILABLE_QTY}" at bounding box center [628, 316] width 524 height 38
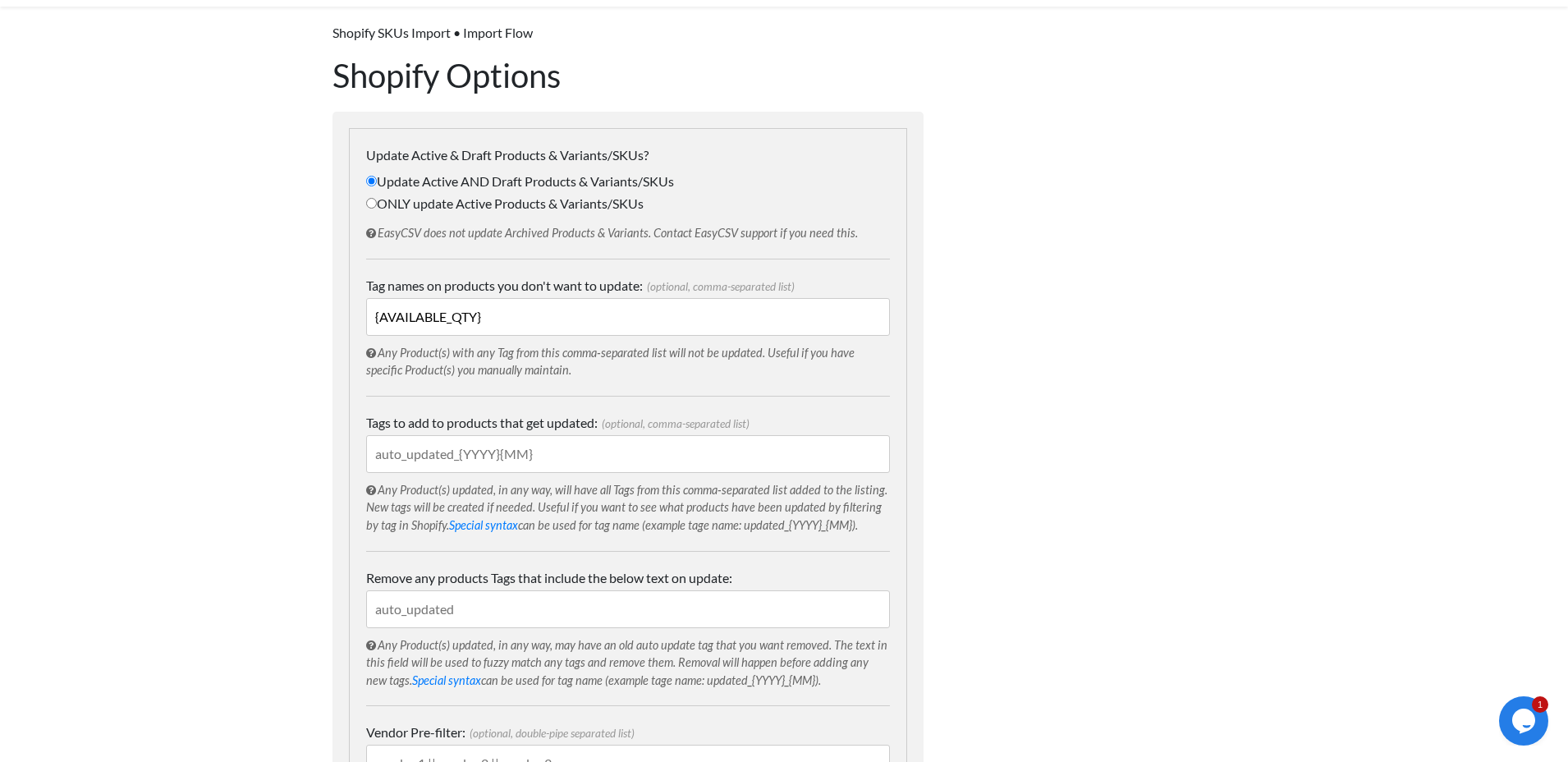
click at [532, 311] on input "{AVAILABLE_QTY}" at bounding box center [628, 316] width 524 height 38
paste input "SATISFYER"
type input "SATISFYER"
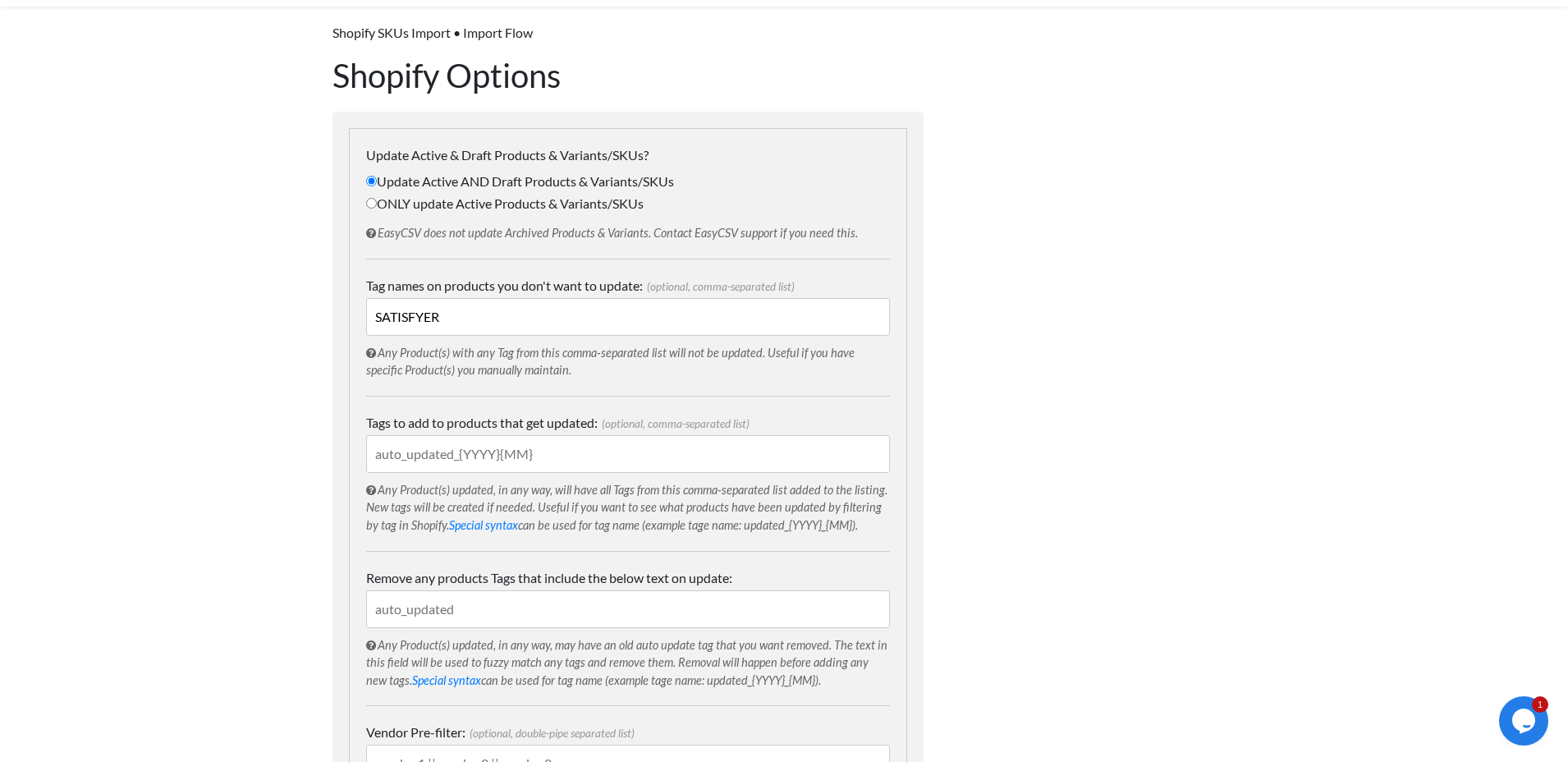
click at [1062, 232] on div "Dynamic Value Syntax Copy & paste the text from the right-column below into you…" at bounding box center [1096, 749] width 312 height 1484
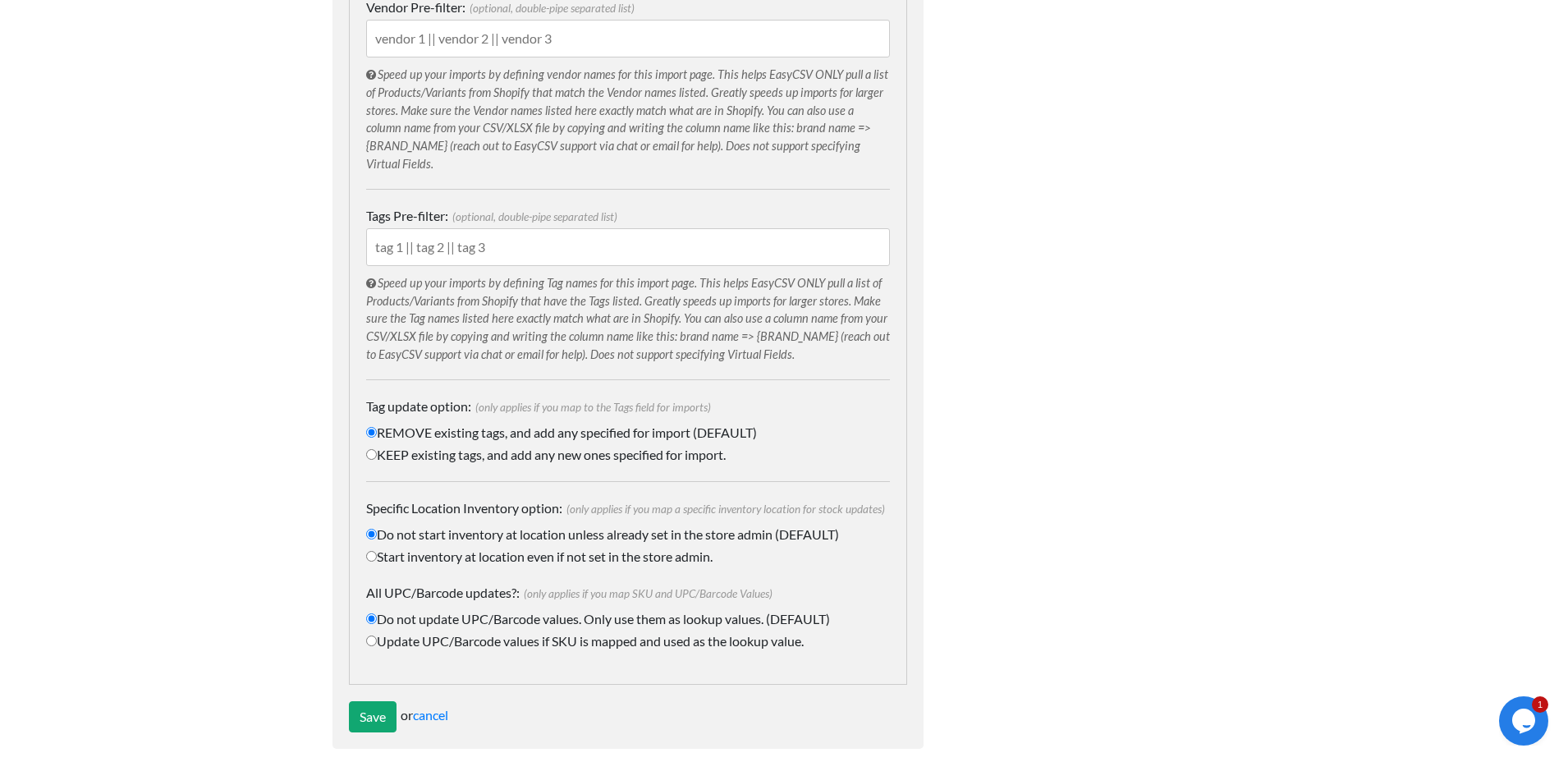
scroll to position [813, 0]
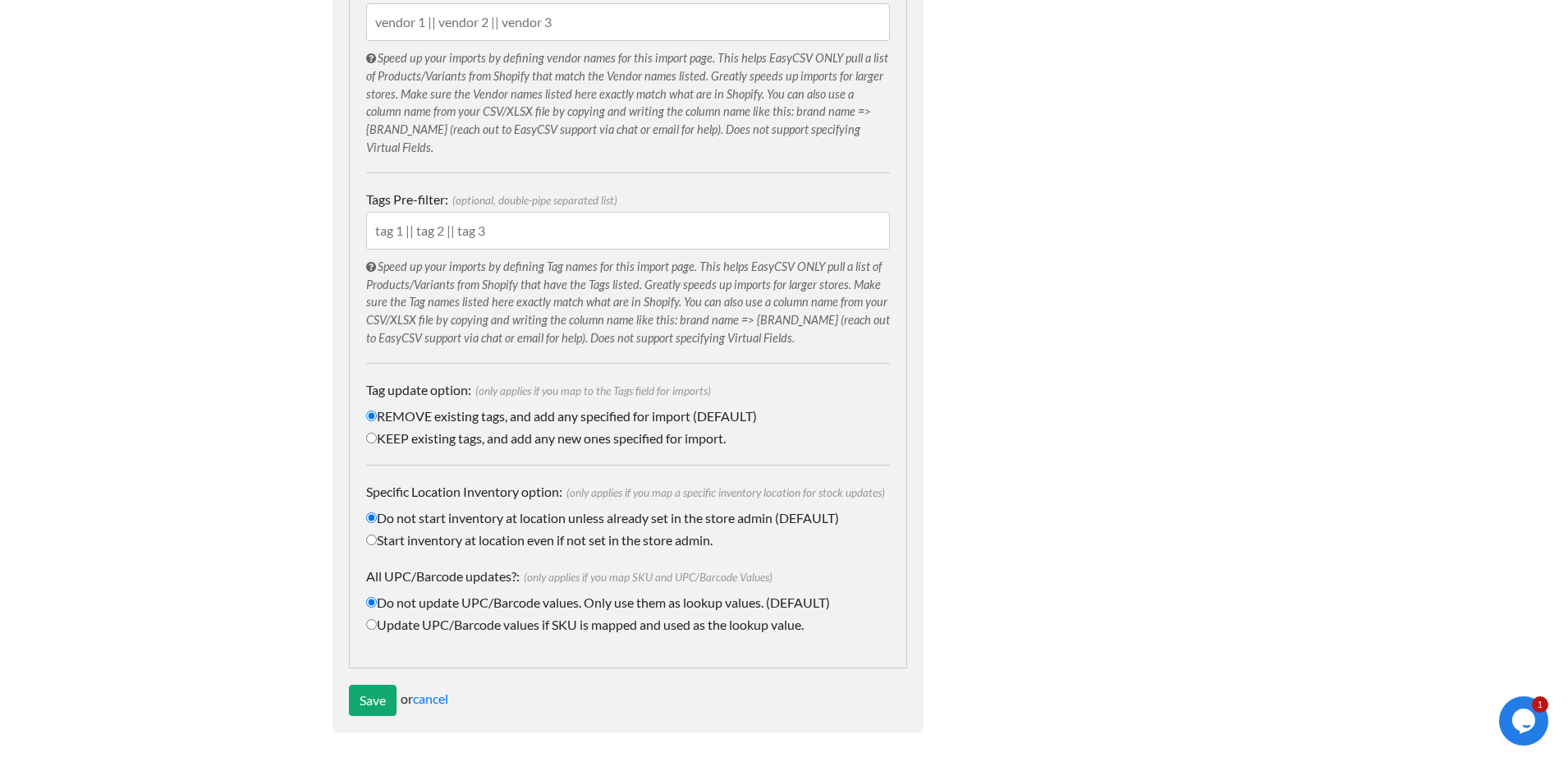
click at [418, 439] on label "KEEP existing tags, and add any new ones specified for import." at bounding box center [628, 438] width 524 height 20
click at [376, 439] on input "KEEP existing tags, and add any new ones specified for import." at bounding box center [371, 438] width 11 height 11
radio input "true"
click at [362, 713] on input "Save" at bounding box center [372, 700] width 48 height 31
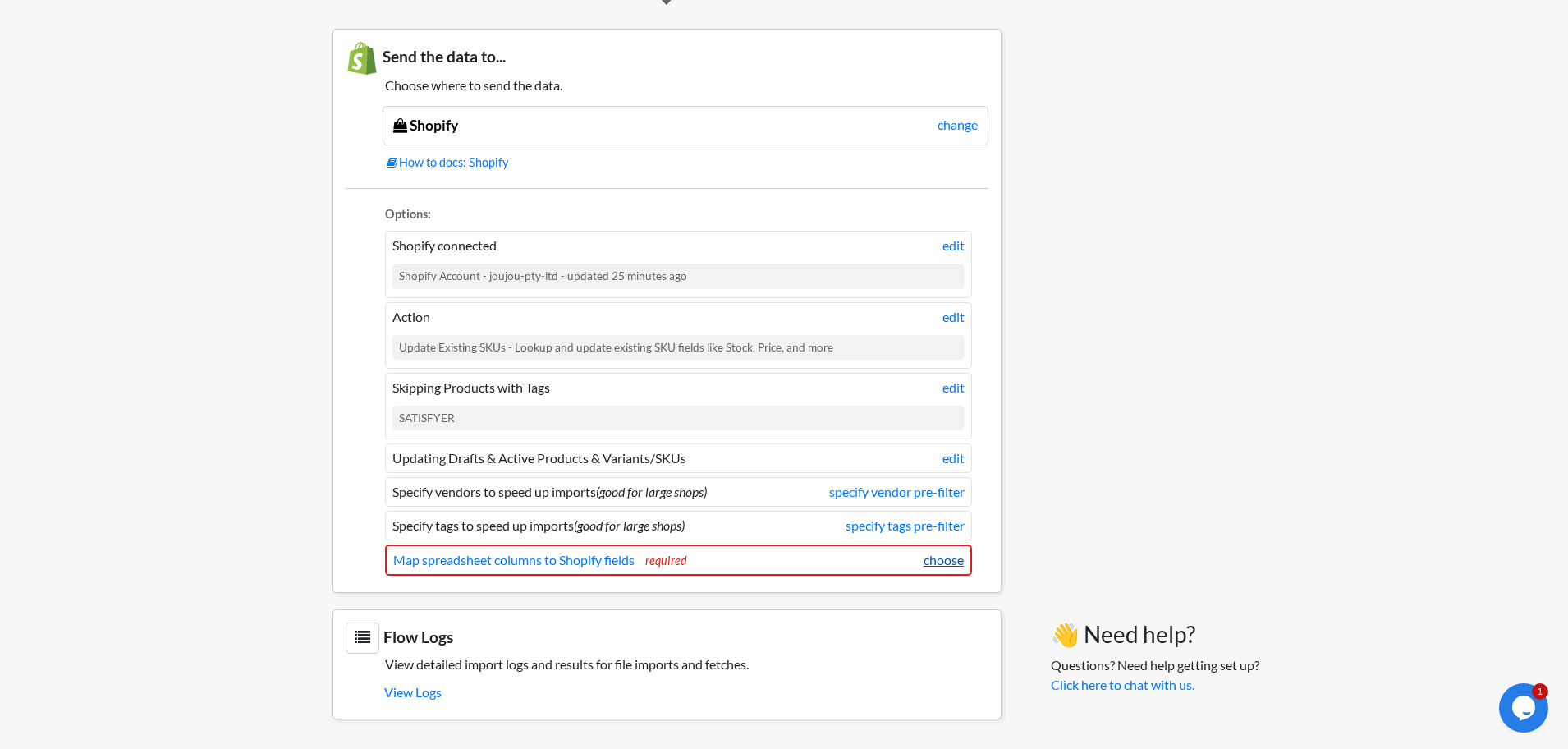
click at [933, 564] on link "choose" at bounding box center [944, 560] width 40 height 20
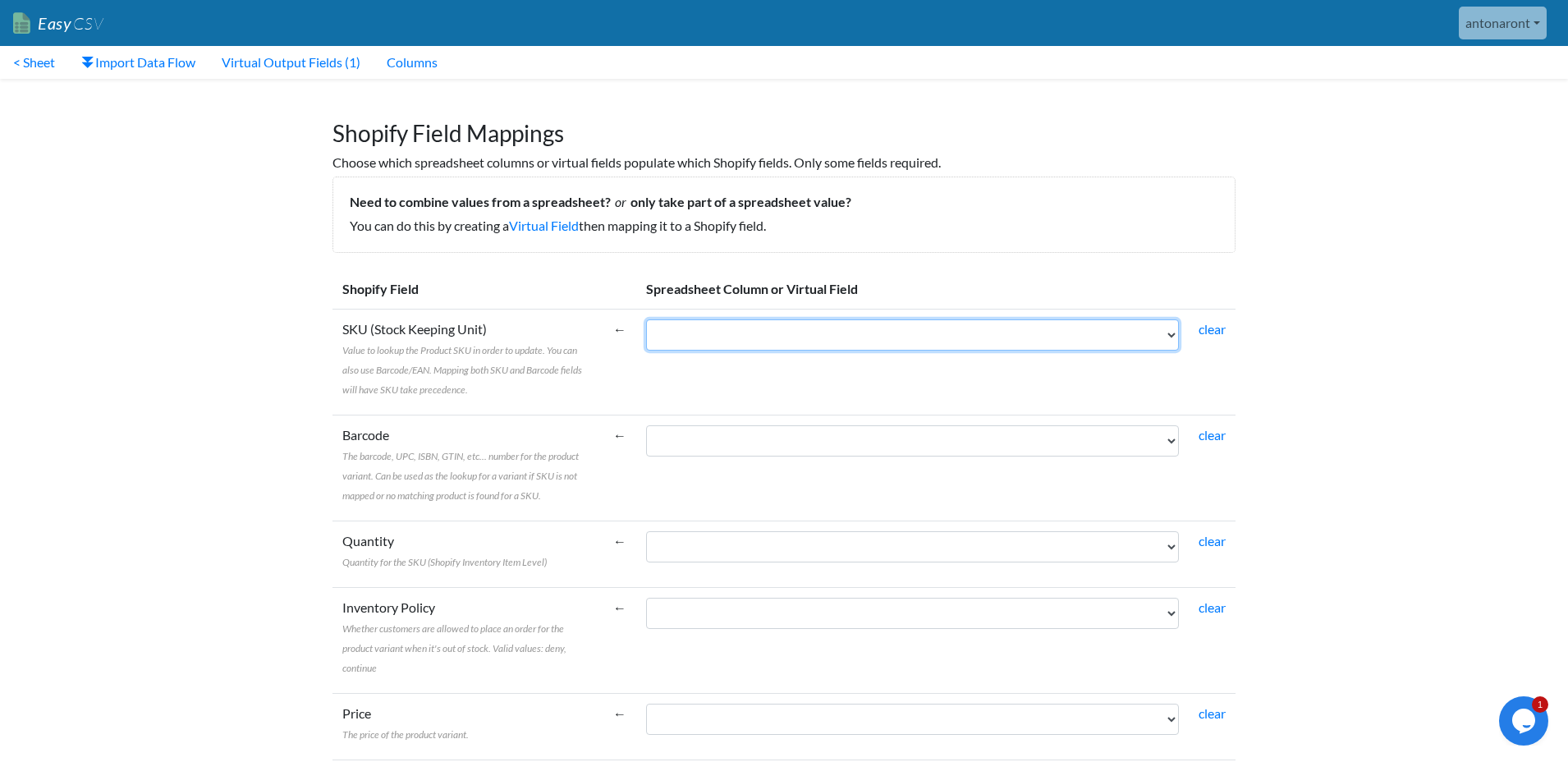
click at [729, 328] on select "part_no Available_Qty upc_code sku_no RRP whoesale_price Calvista Avail QTY" at bounding box center [913, 334] width 533 height 31
select select "cr_759485"
click at [646, 319] on select "part_no Available_Qty upc_code sku_no RRP whoesale_price Calvista Avail QTY" at bounding box center [913, 334] width 533 height 31
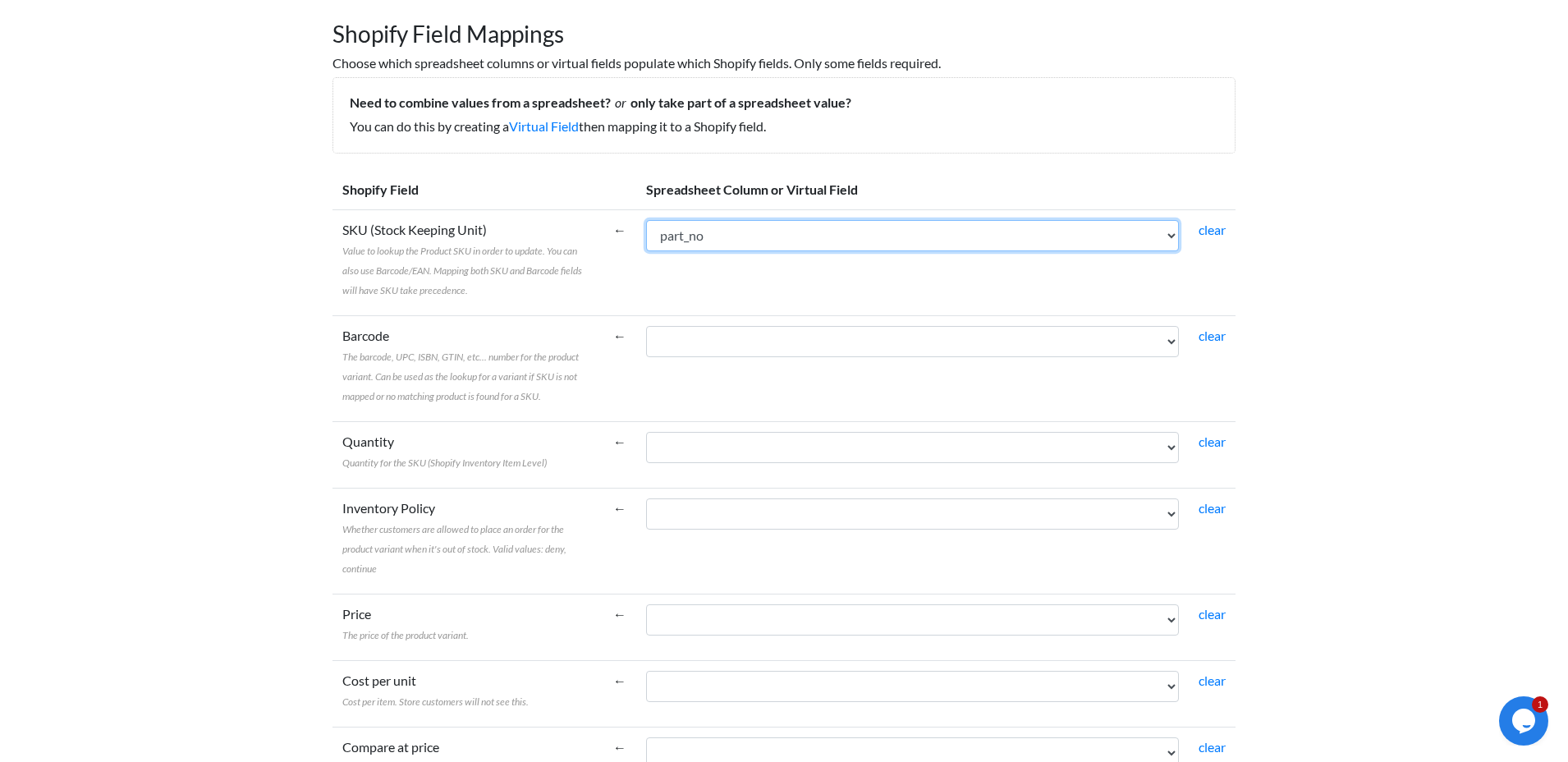
scroll to position [106, 0]
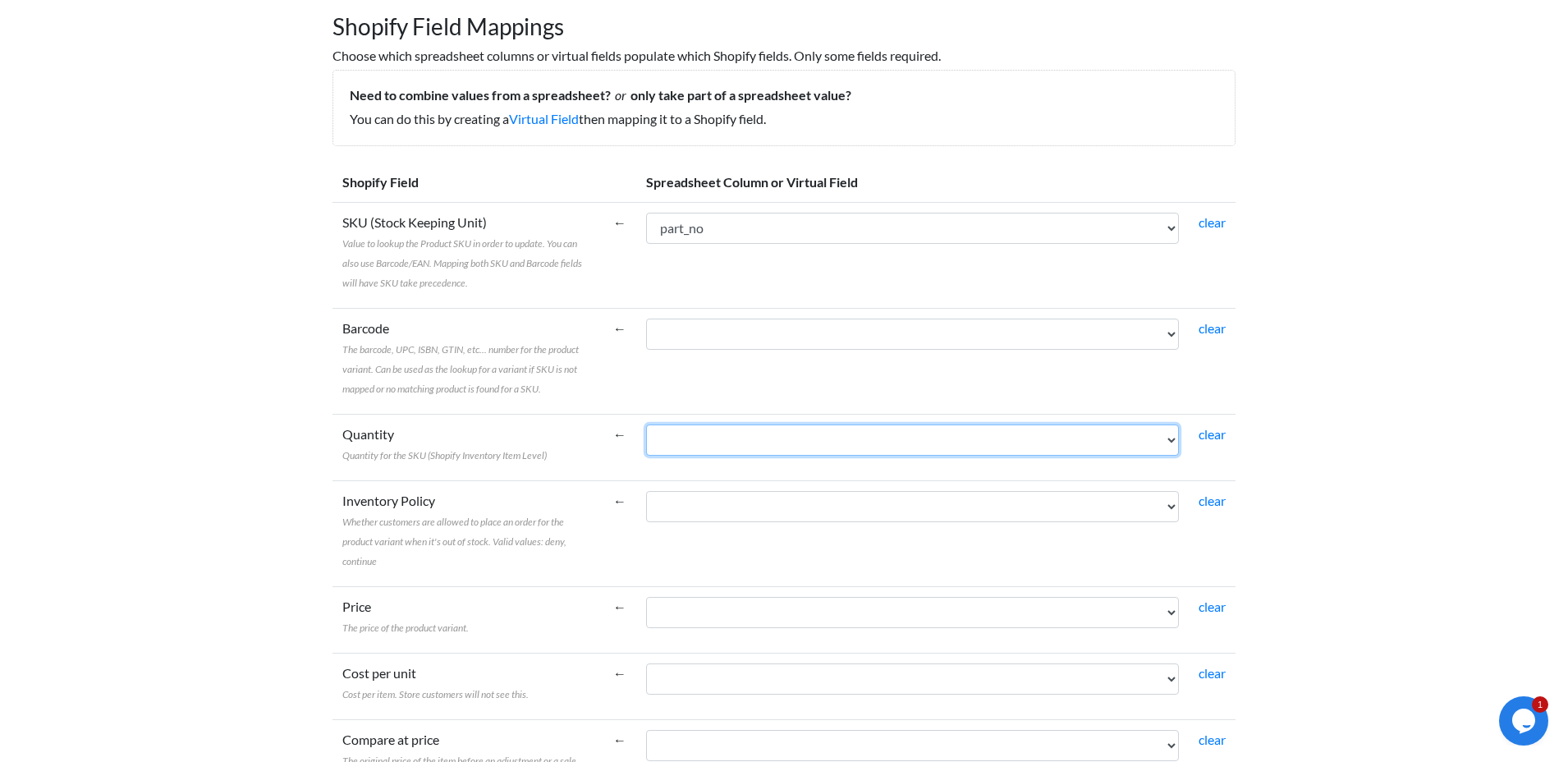
click at [733, 438] on select "part_no Available_Qty upc_code sku_no RRP whoesale_price Calvista Avail QTY" at bounding box center [913, 439] width 533 height 31
select select "vf_24256"
click at [646, 424] on select "part_no Available_Qty upc_code sku_no RRP whoesale_price Calvista Avail QTY" at bounding box center [913, 439] width 533 height 31
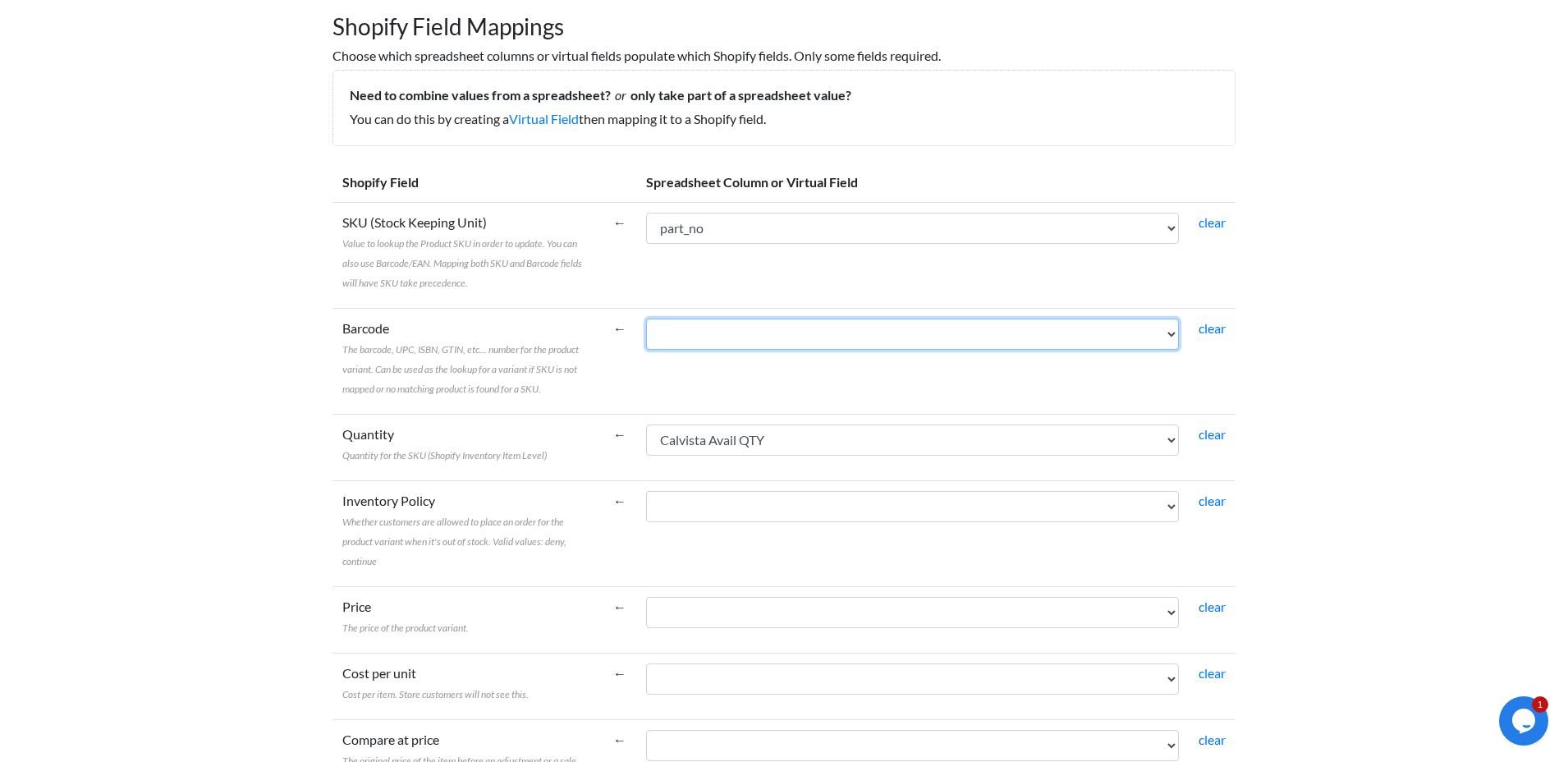
click at [714, 329] on select "part_no Available_Qty upc_code sku_no RRP whoesale_price Calvista Avail QTY" at bounding box center [913, 334] width 533 height 31
click at [714, 339] on select "part_no Available_Qty upc_code sku_no RRP whoesale_price Calvista Avail QTY" at bounding box center [913, 334] width 533 height 31
select select "cr_759487"
click at [646, 319] on select "part_no Available_Qty upc_code sku_no RRP whoesale_price Calvista Avail QTY" at bounding box center [913, 334] width 533 height 31
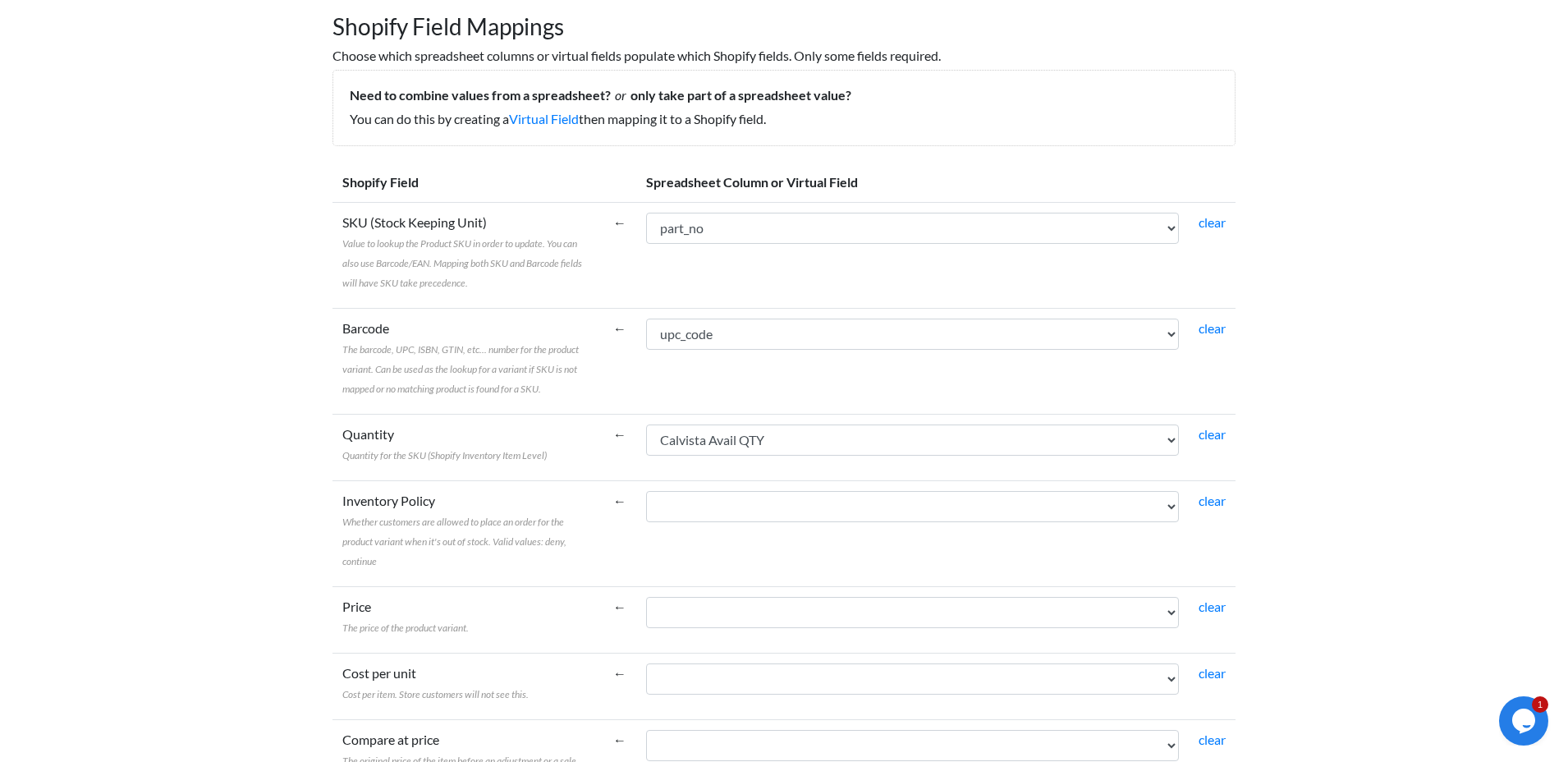
click at [408, 366] on span "The barcode, UPC, ISBN, GTIN, etc... number for the product variant. Can be use…" at bounding box center [460, 369] width 236 height 52
click at [646, 350] on select "part_no Available_Qty upc_code sku_no RRP whoesale_price Calvista Avail QTY" at bounding box center [913, 334] width 533 height 31
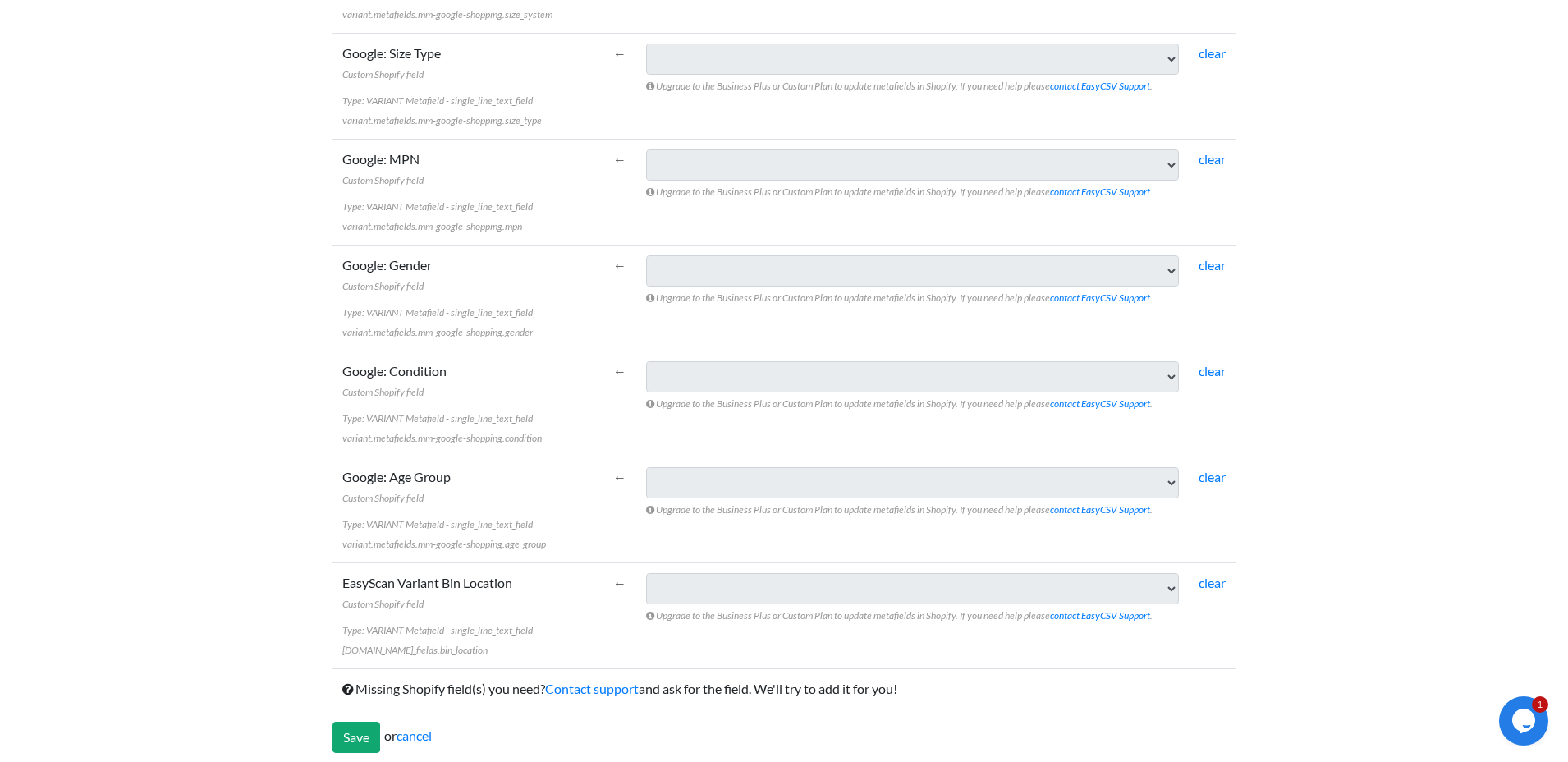
scroll to position [5731, 0]
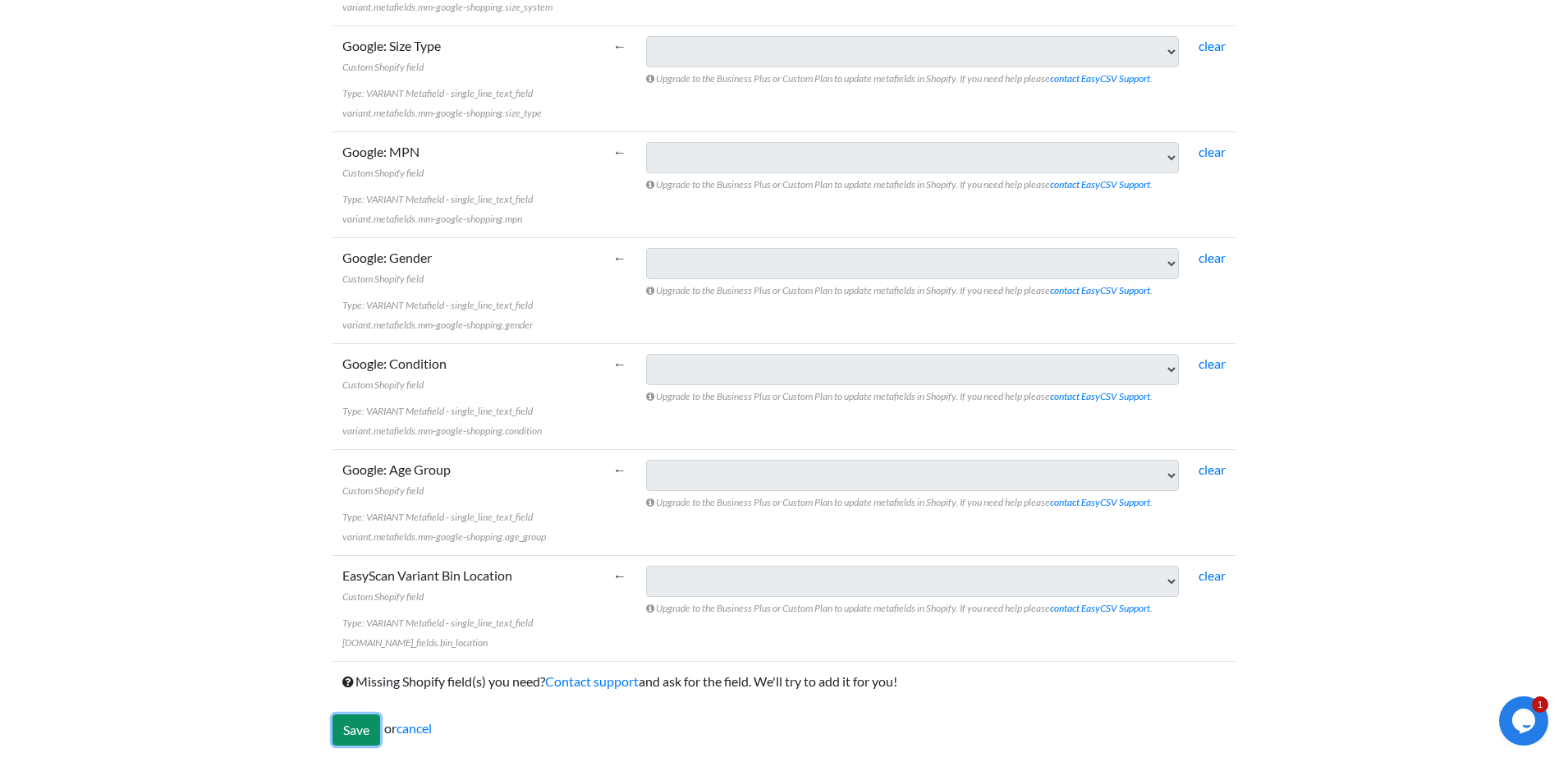
click at [342, 732] on input "Save" at bounding box center [356, 729] width 48 height 31
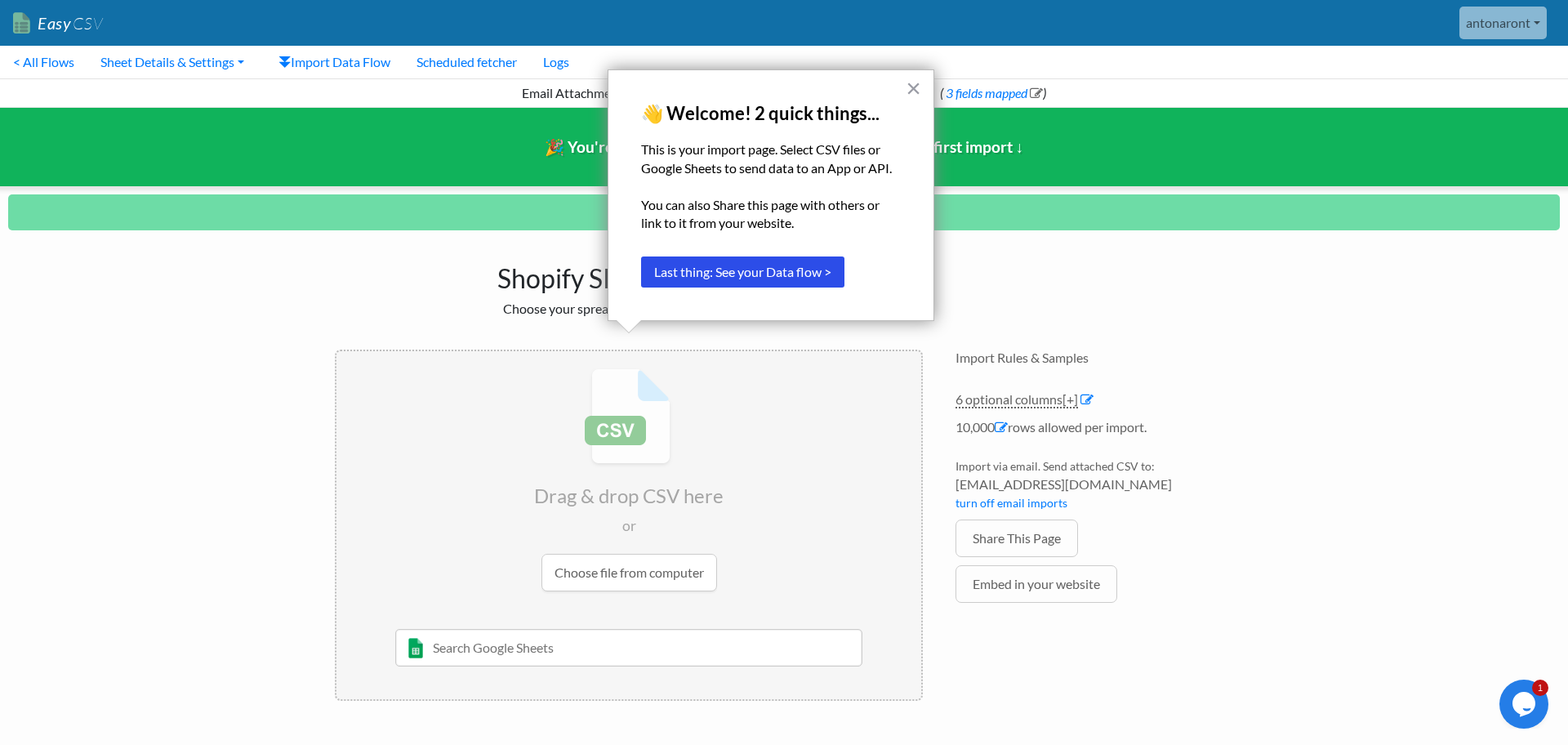
scroll to position [0, 4]
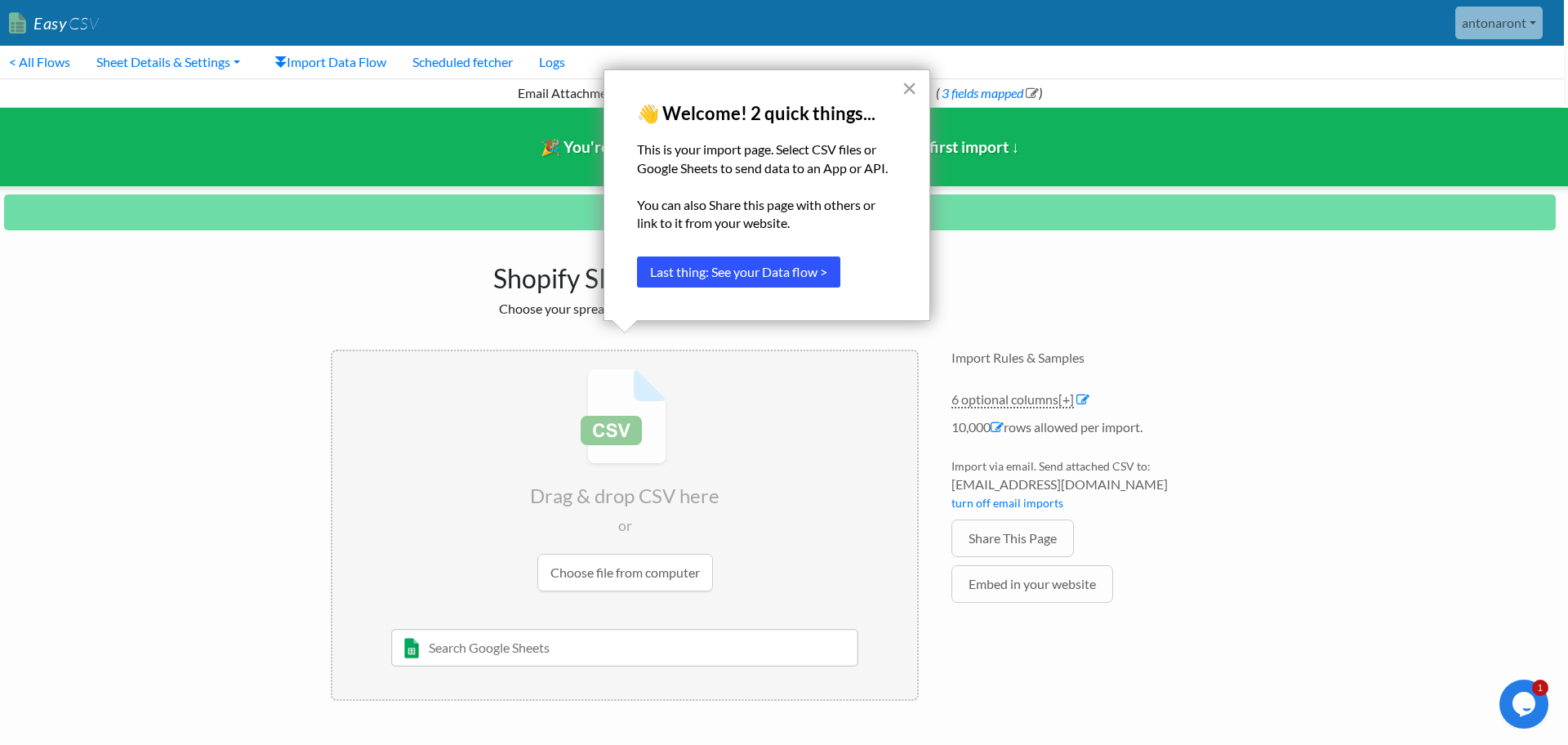
click at [742, 269] on button "Last thing: See your Data flow >" at bounding box center [739, 271] width 204 height 31
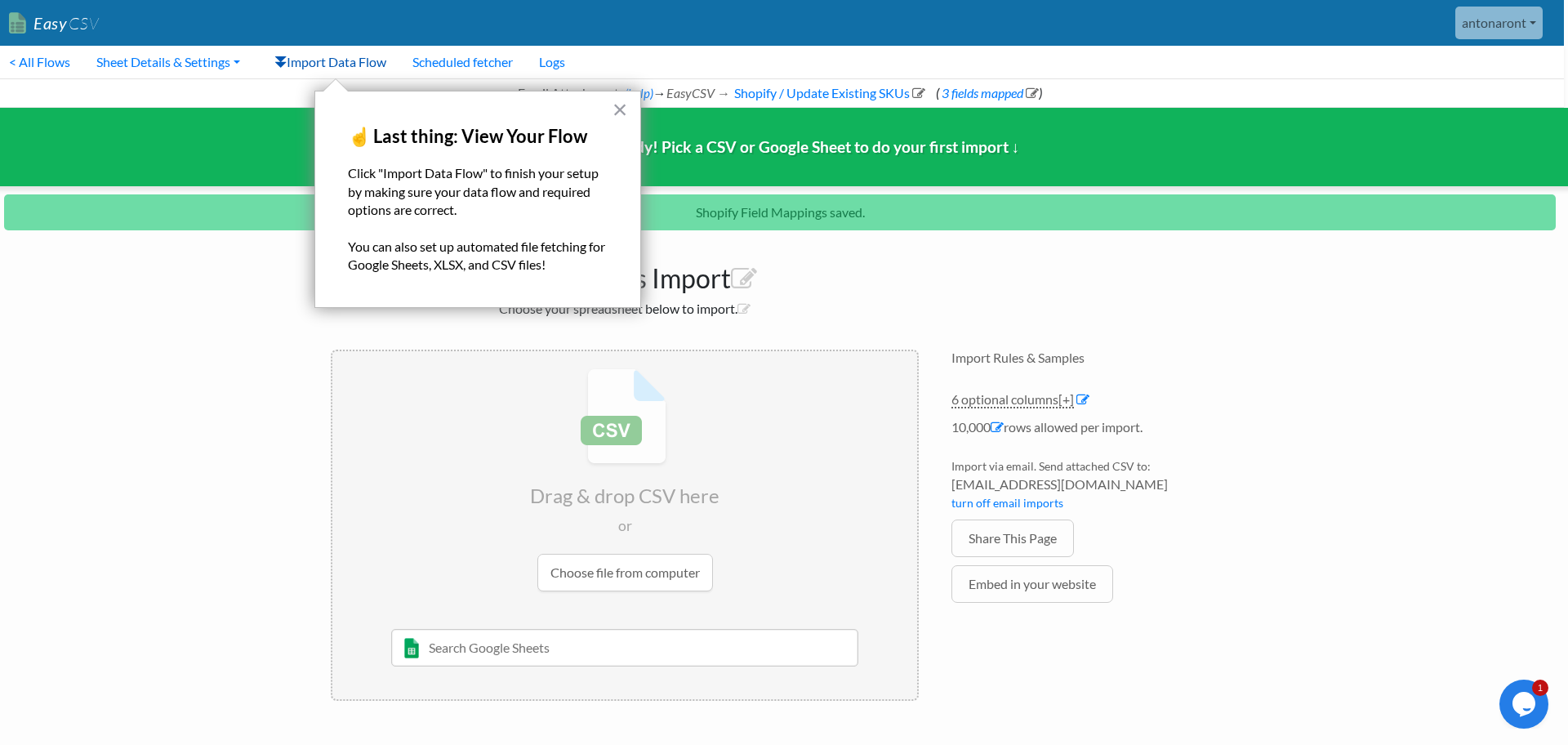
click at [333, 67] on link "Import Data Flow" at bounding box center [329, 62] width 138 height 33
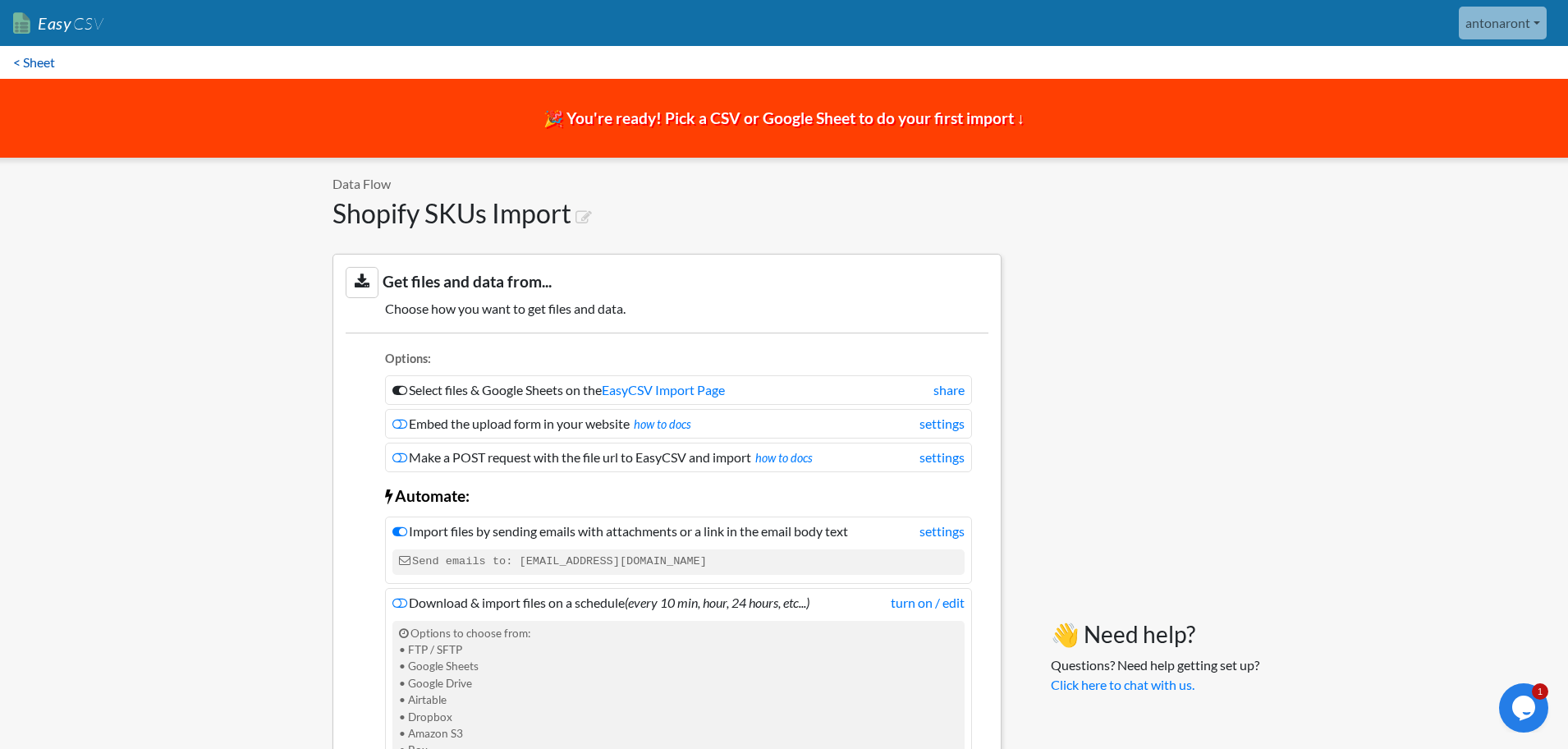
click at [23, 61] on link "< Sheet" at bounding box center [34, 62] width 68 height 33
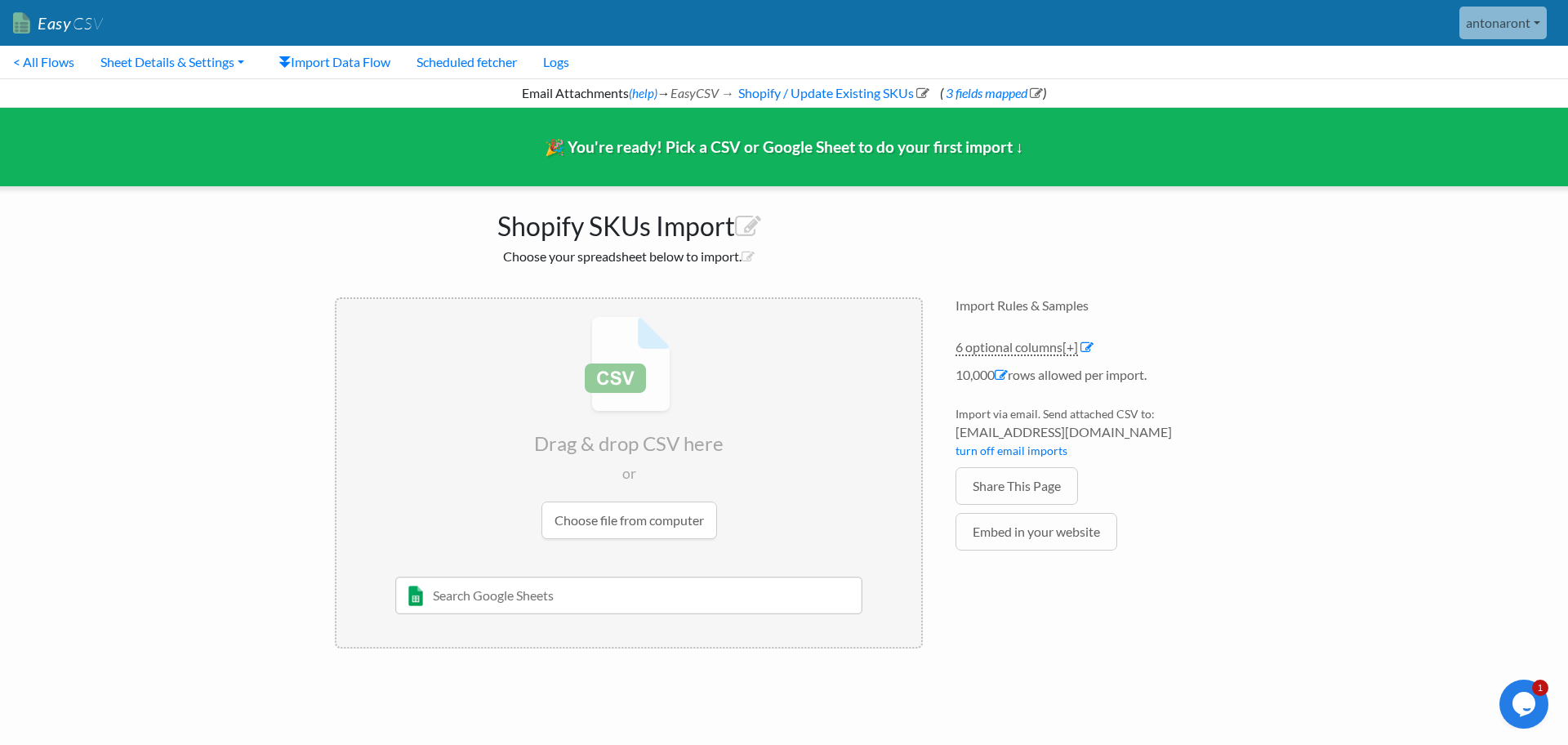
click at [638, 526] on input "file" at bounding box center [628, 427] width 585 height 257
click at [341, 63] on link "Import Data Flow" at bounding box center [334, 62] width 138 height 33
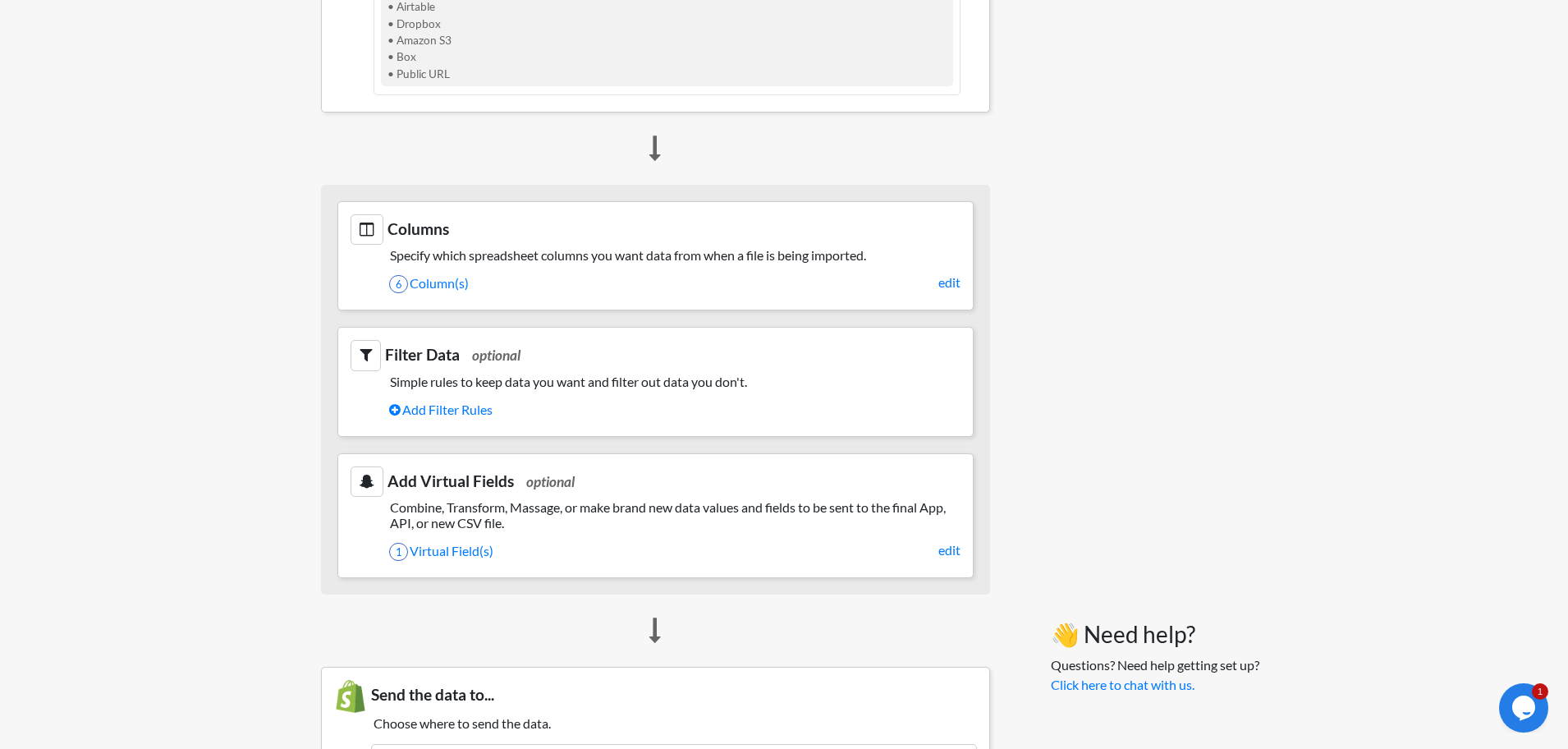
scroll to position [703, 11]
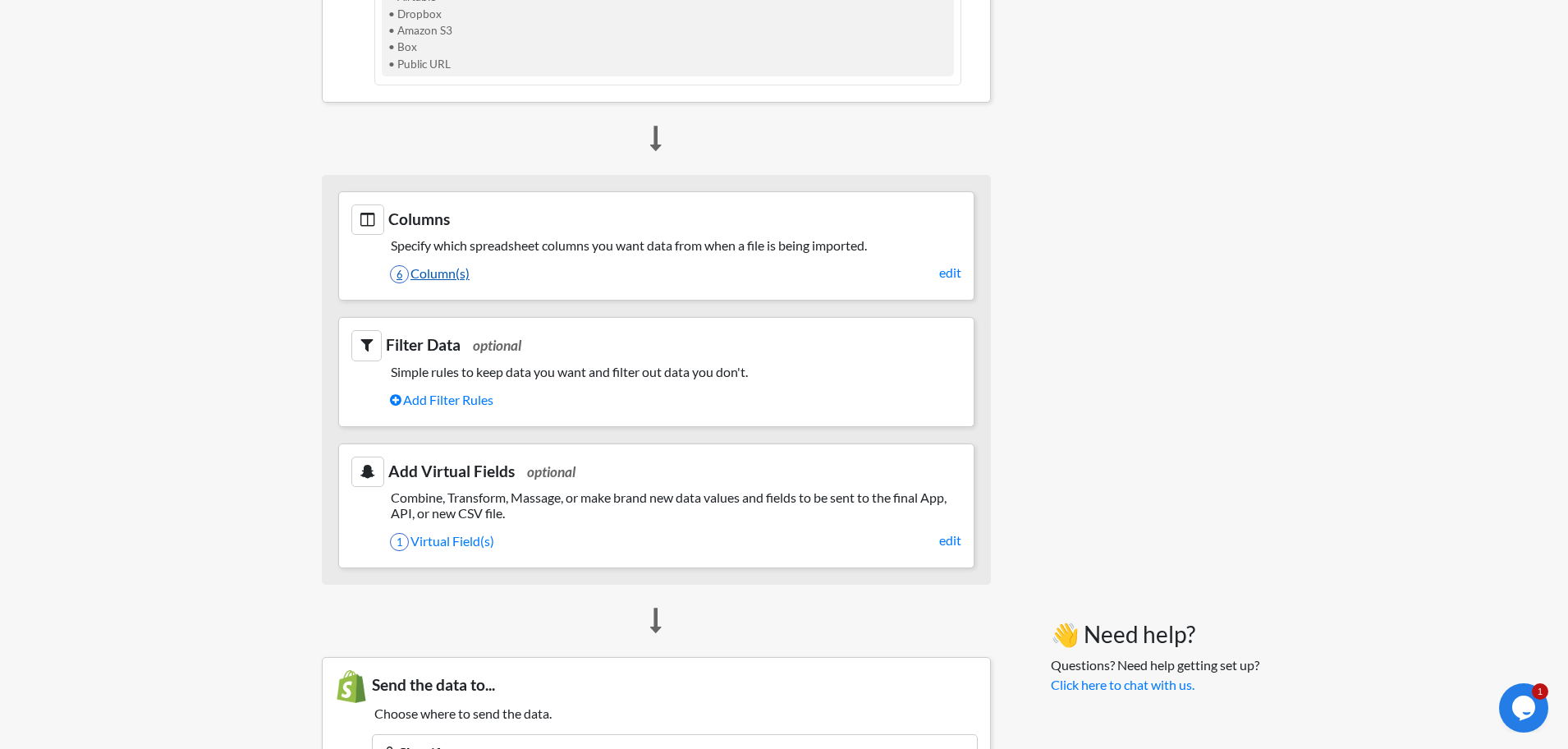
click at [428, 270] on link "6 Column(s)" at bounding box center [676, 273] width 572 height 28
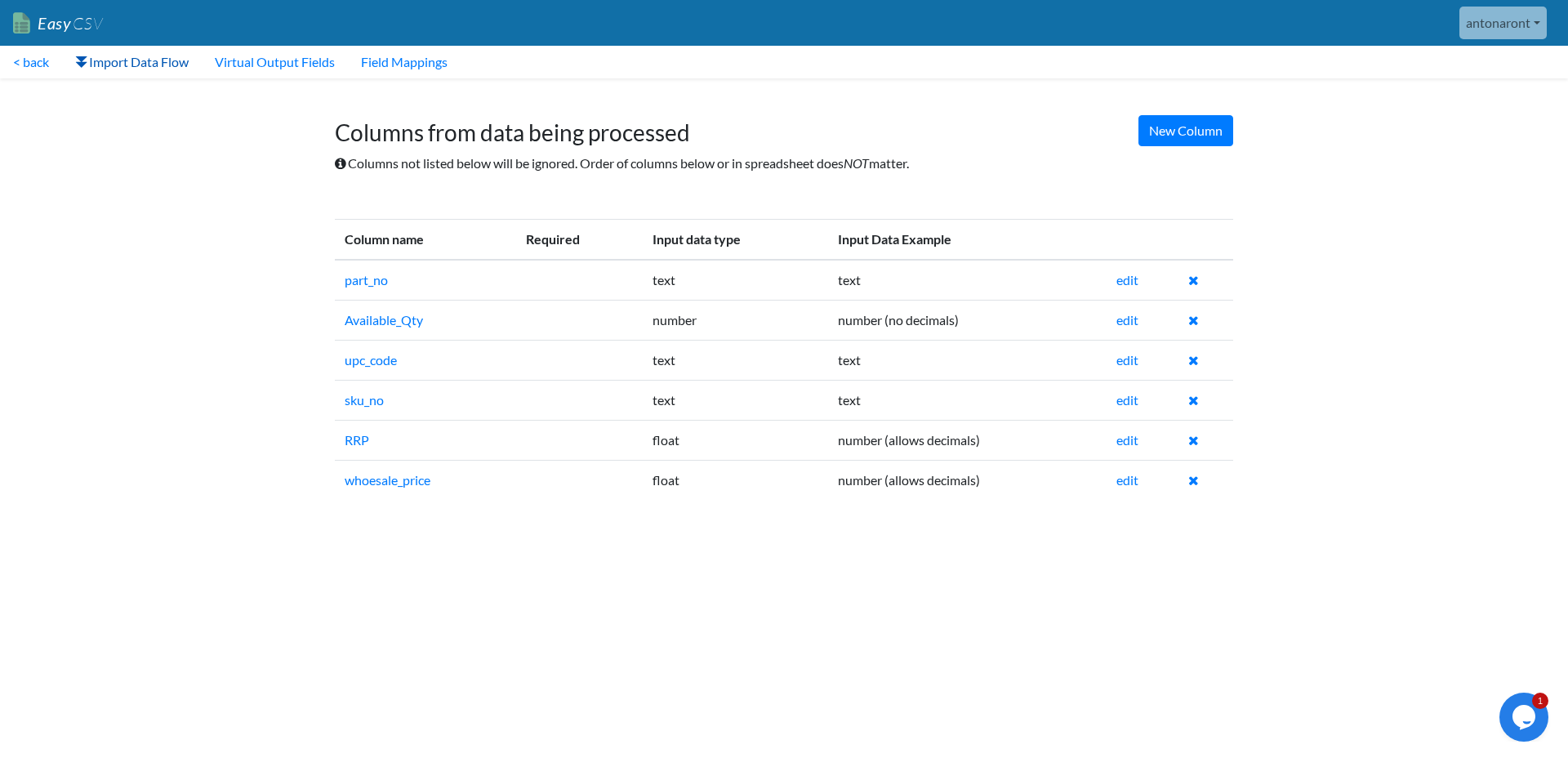
click at [144, 61] on link "Import Data Flow" at bounding box center [131, 62] width 139 height 33
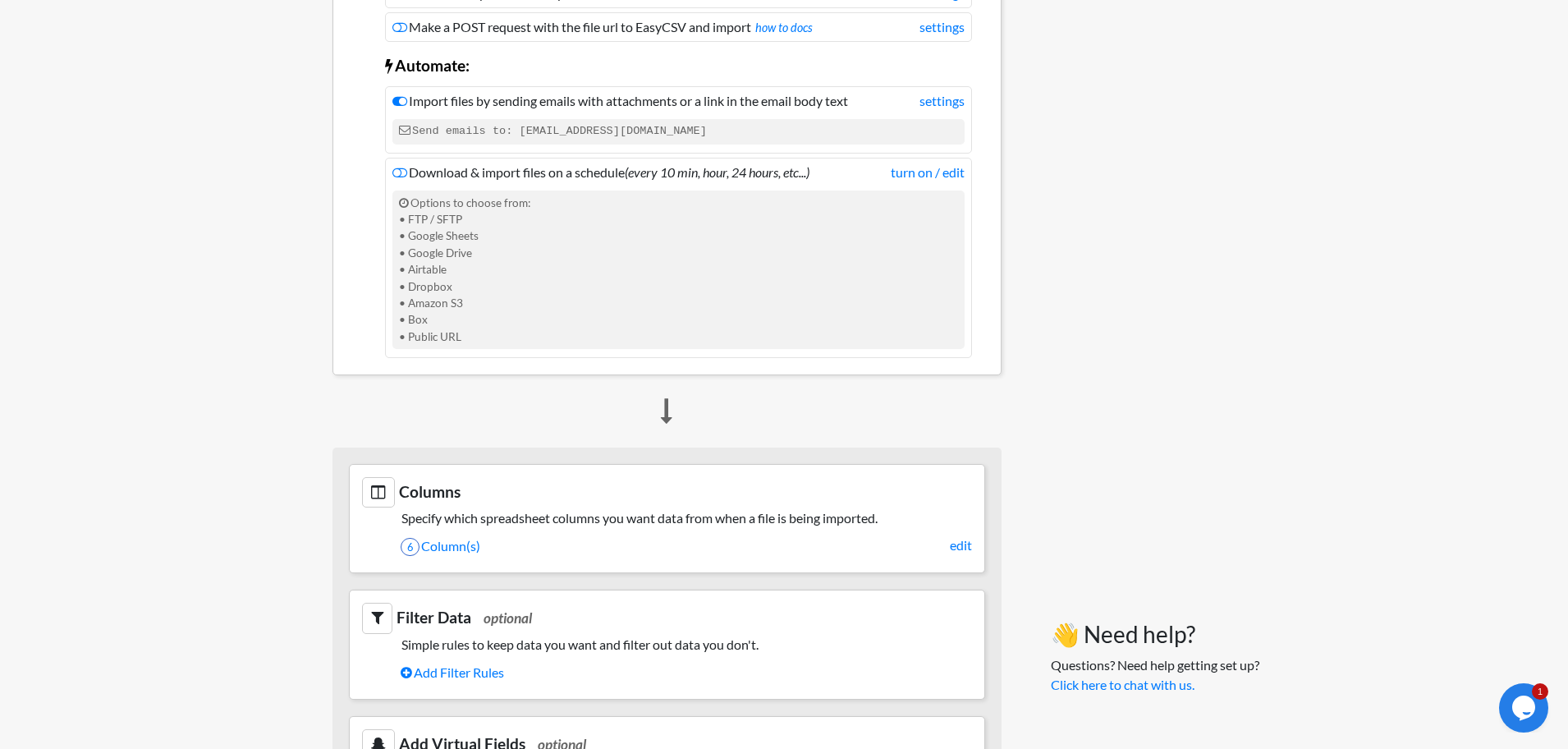
scroll to position [438, 0]
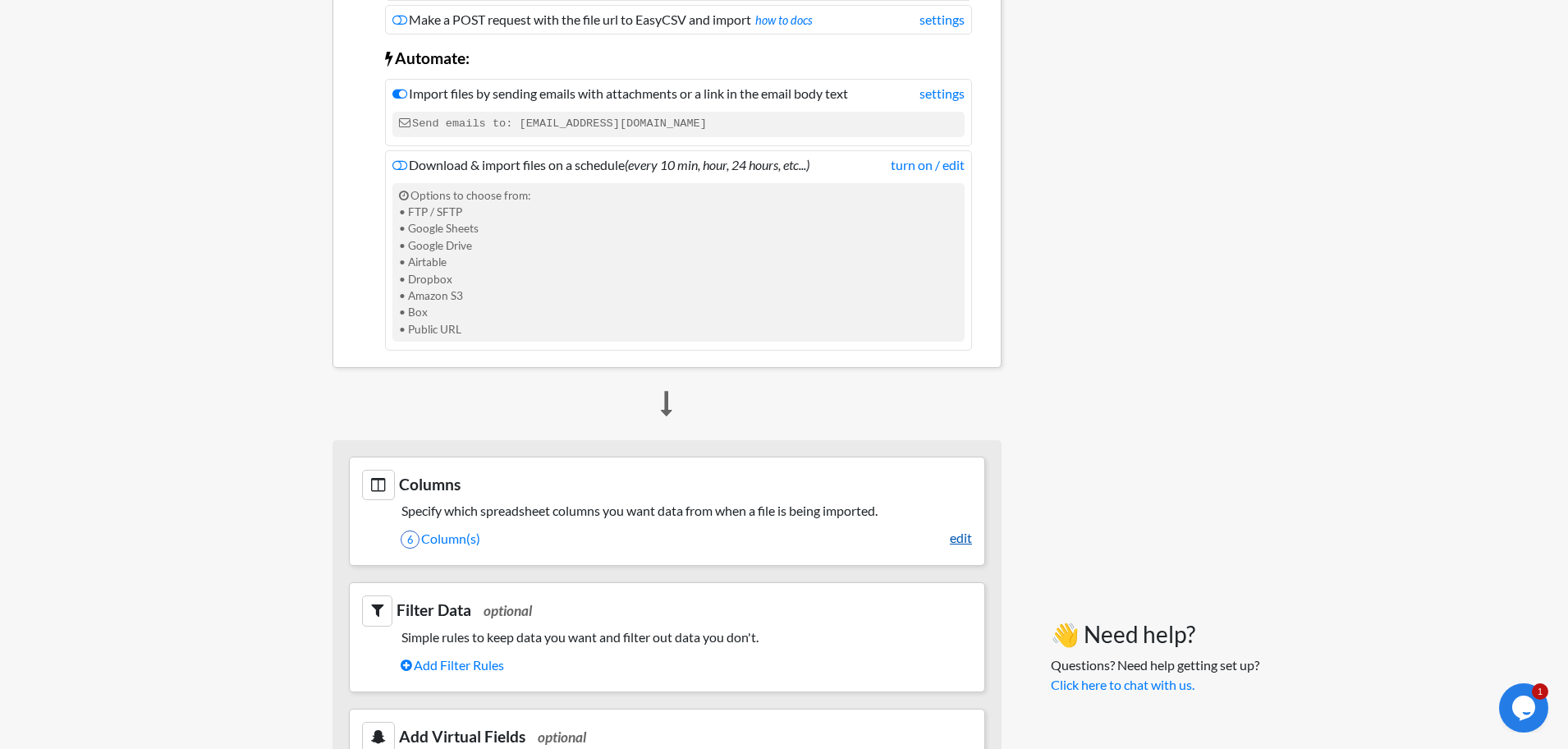
click at [967, 540] on link "edit" at bounding box center [961, 538] width 22 height 20
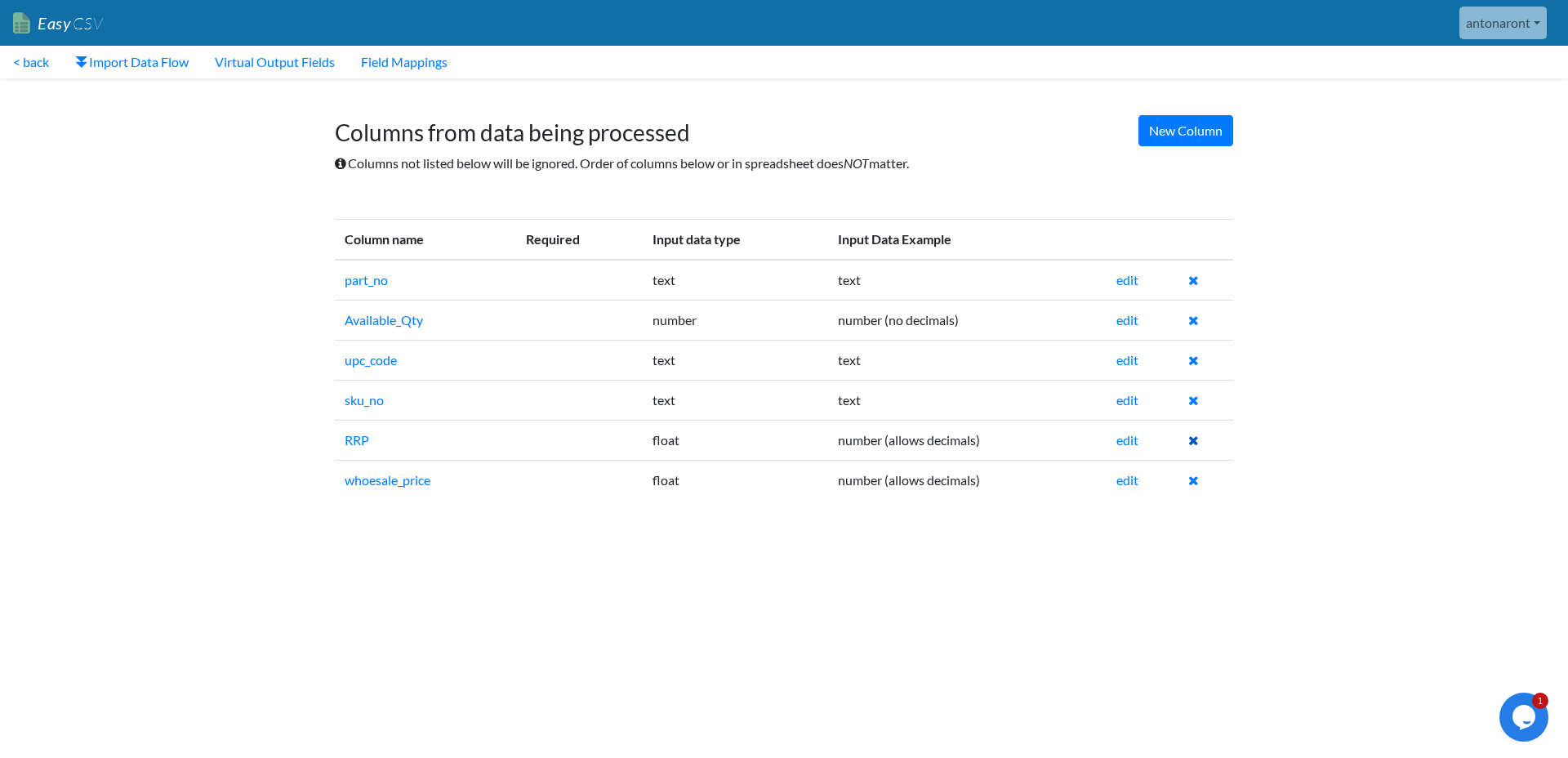
click at [1192, 437] on icon at bounding box center [1194, 440] width 11 height 13
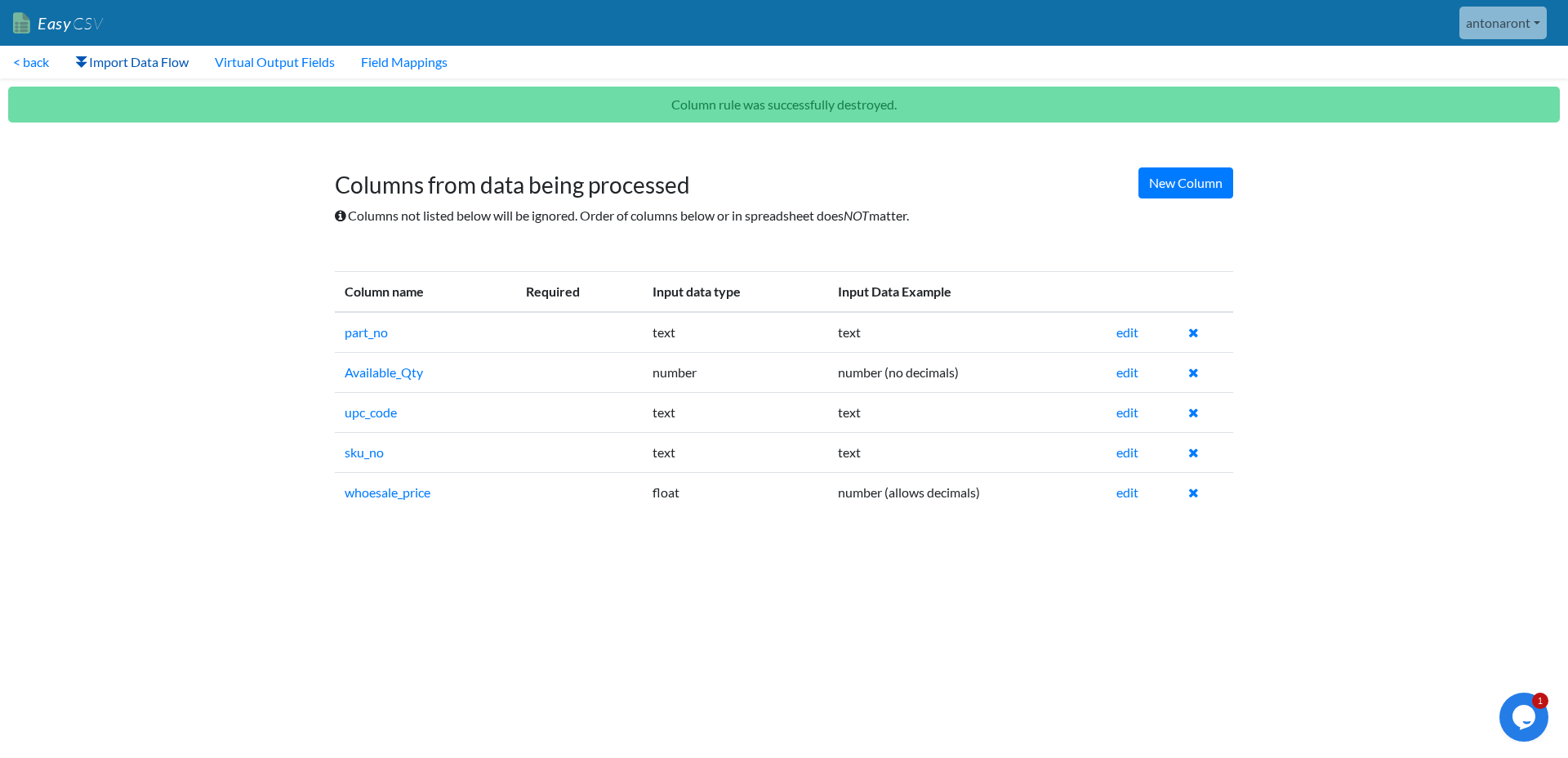
click at [138, 67] on link "Import Data Flow" at bounding box center [131, 62] width 139 height 33
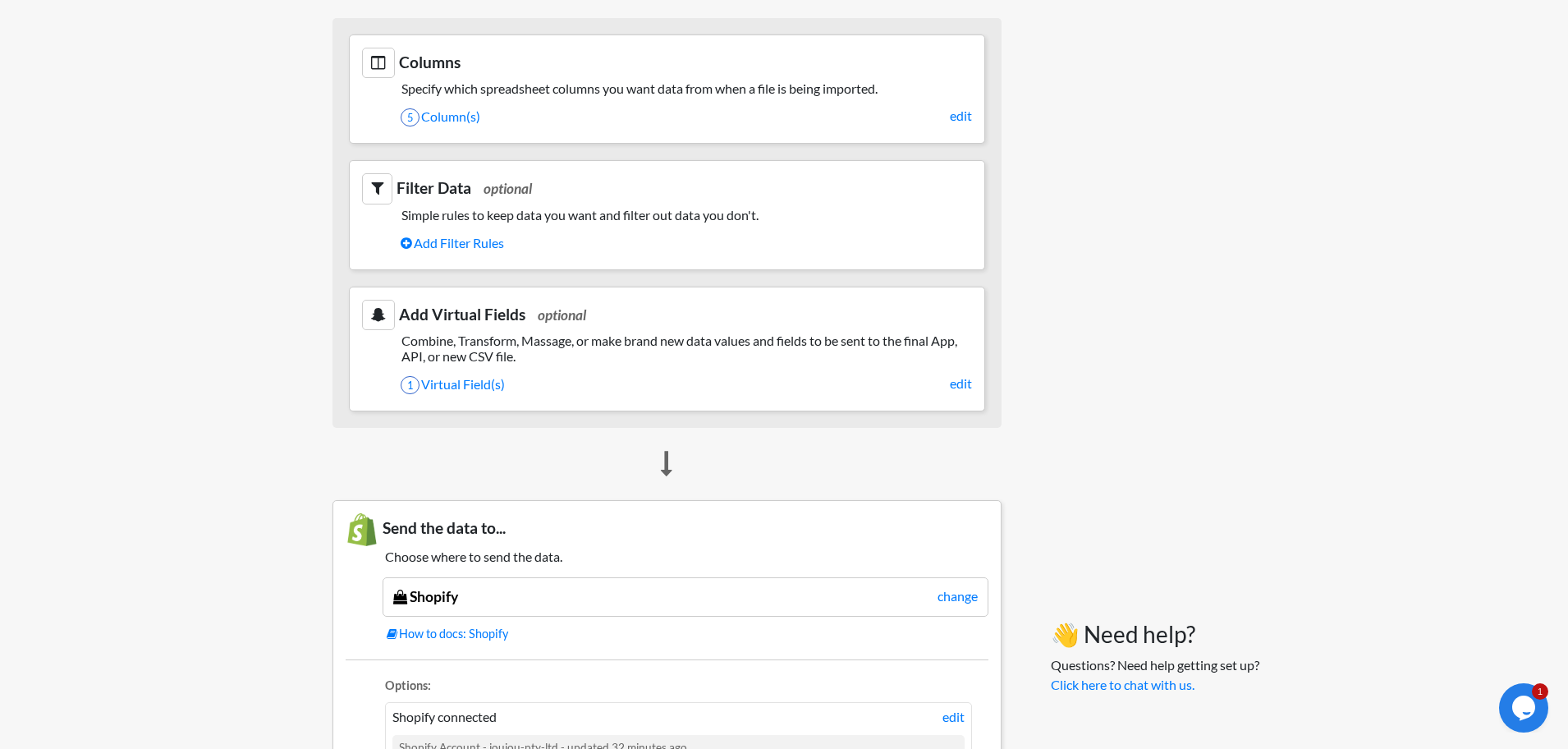
scroll to position [858, 0]
click at [446, 388] on link "1 Virtual Field(s)" at bounding box center [687, 386] width 572 height 28
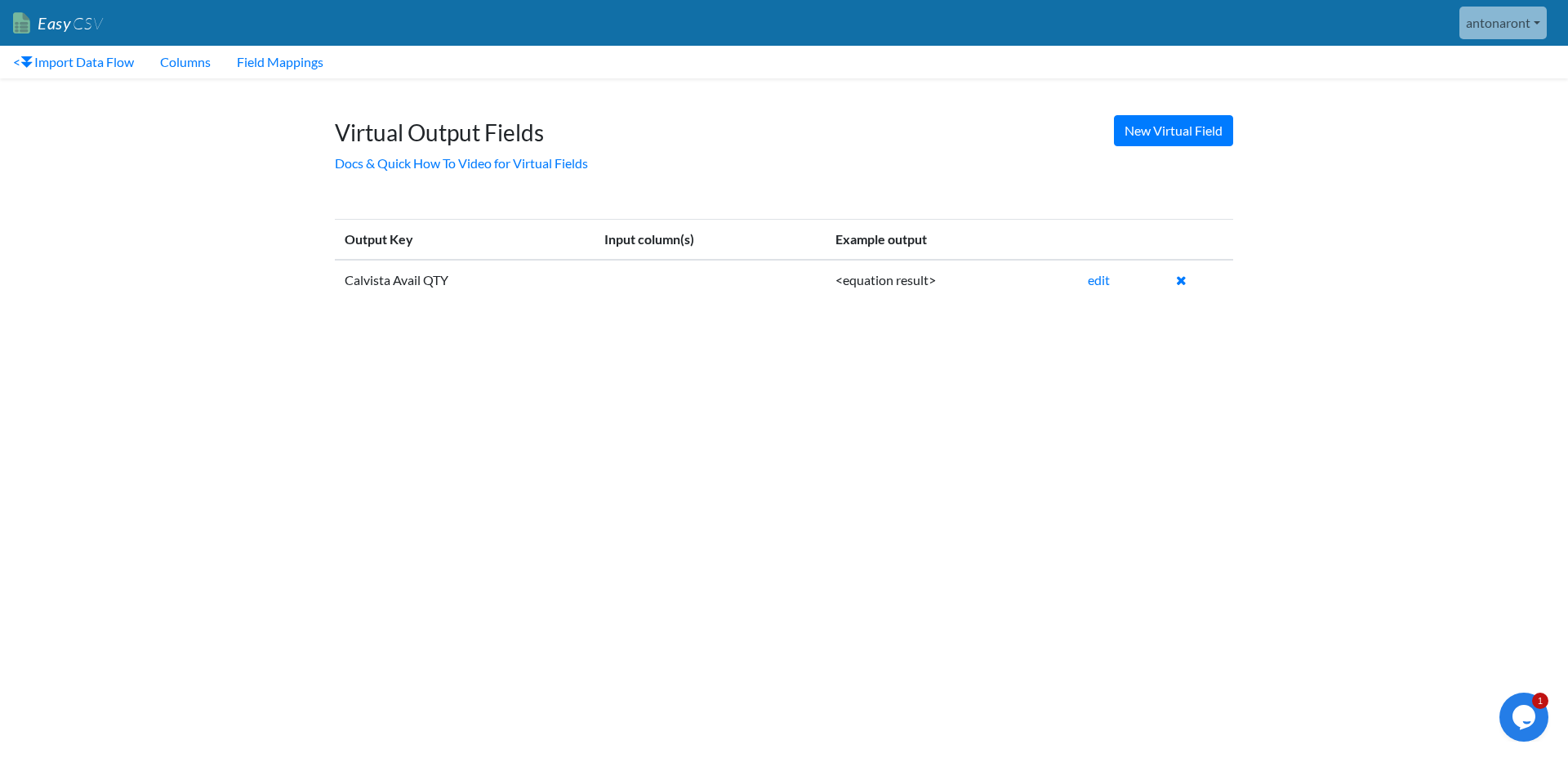
click at [390, 288] on td "Calvista Avail QTY" at bounding box center [464, 279] width 259 height 40
click at [1096, 279] on link "edit" at bounding box center [1098, 279] width 22 height 16
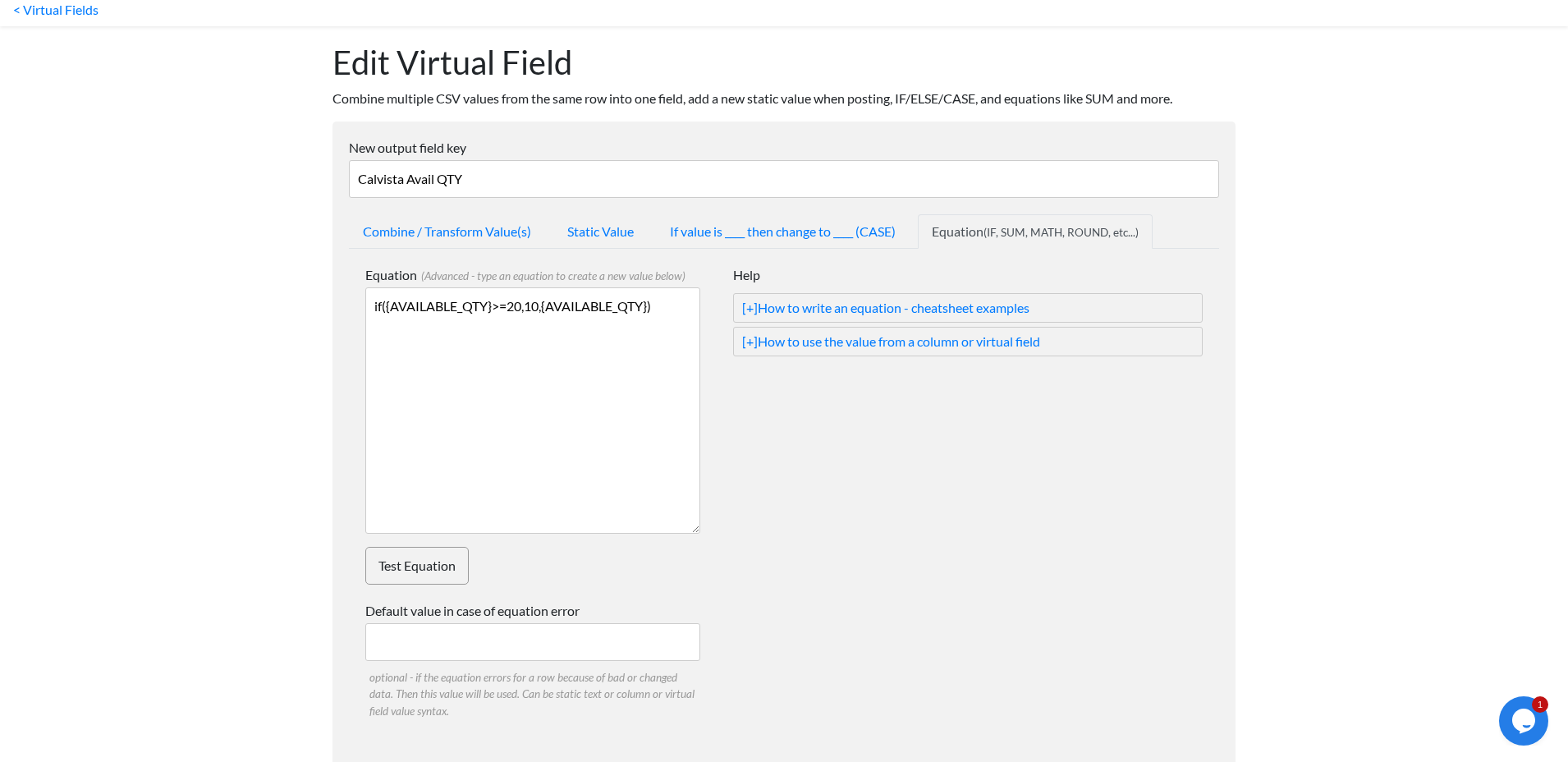
scroll to position [191, 0]
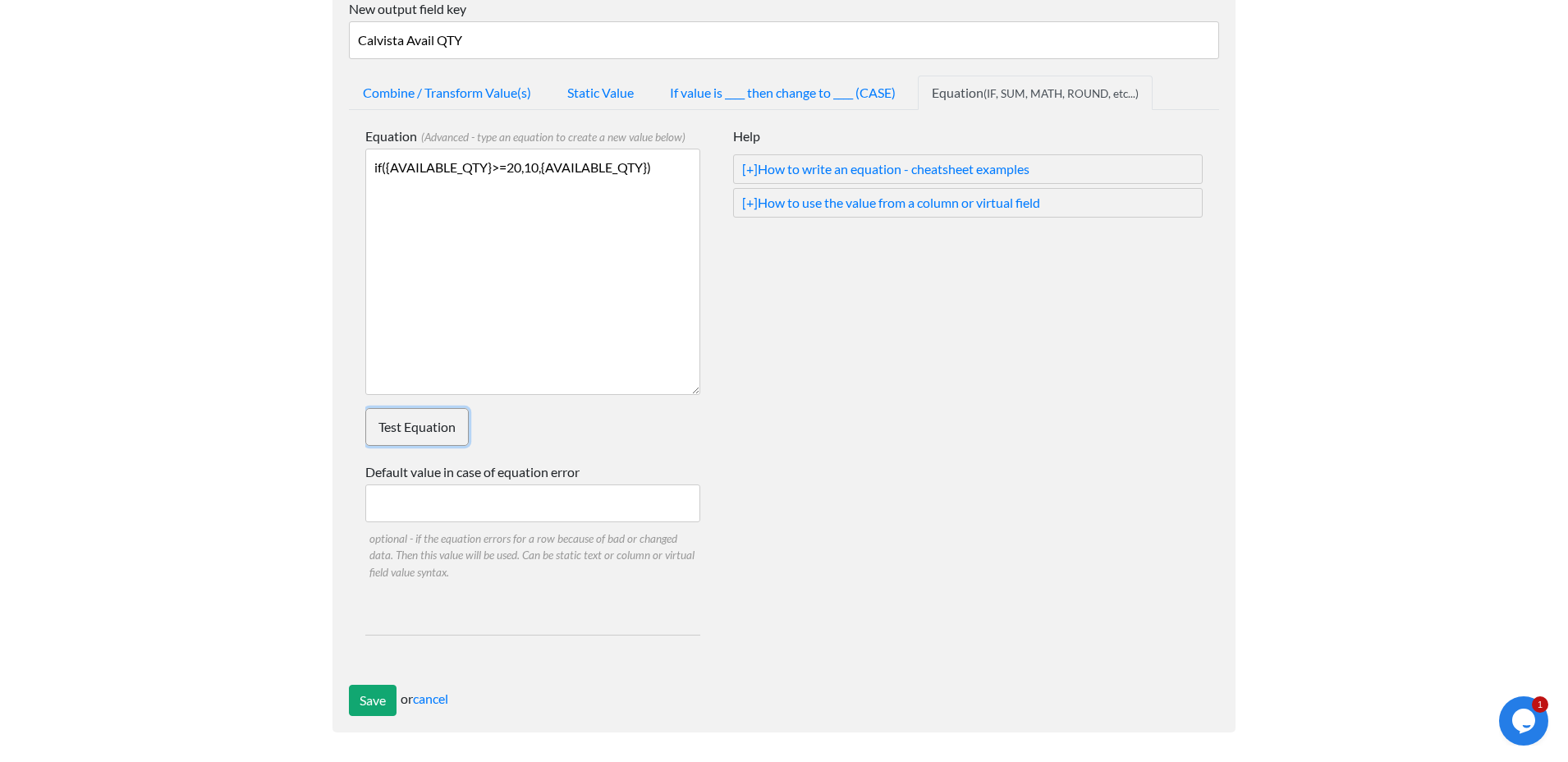
click at [410, 423] on link "Test Equation" at bounding box center [417, 427] width 103 height 38
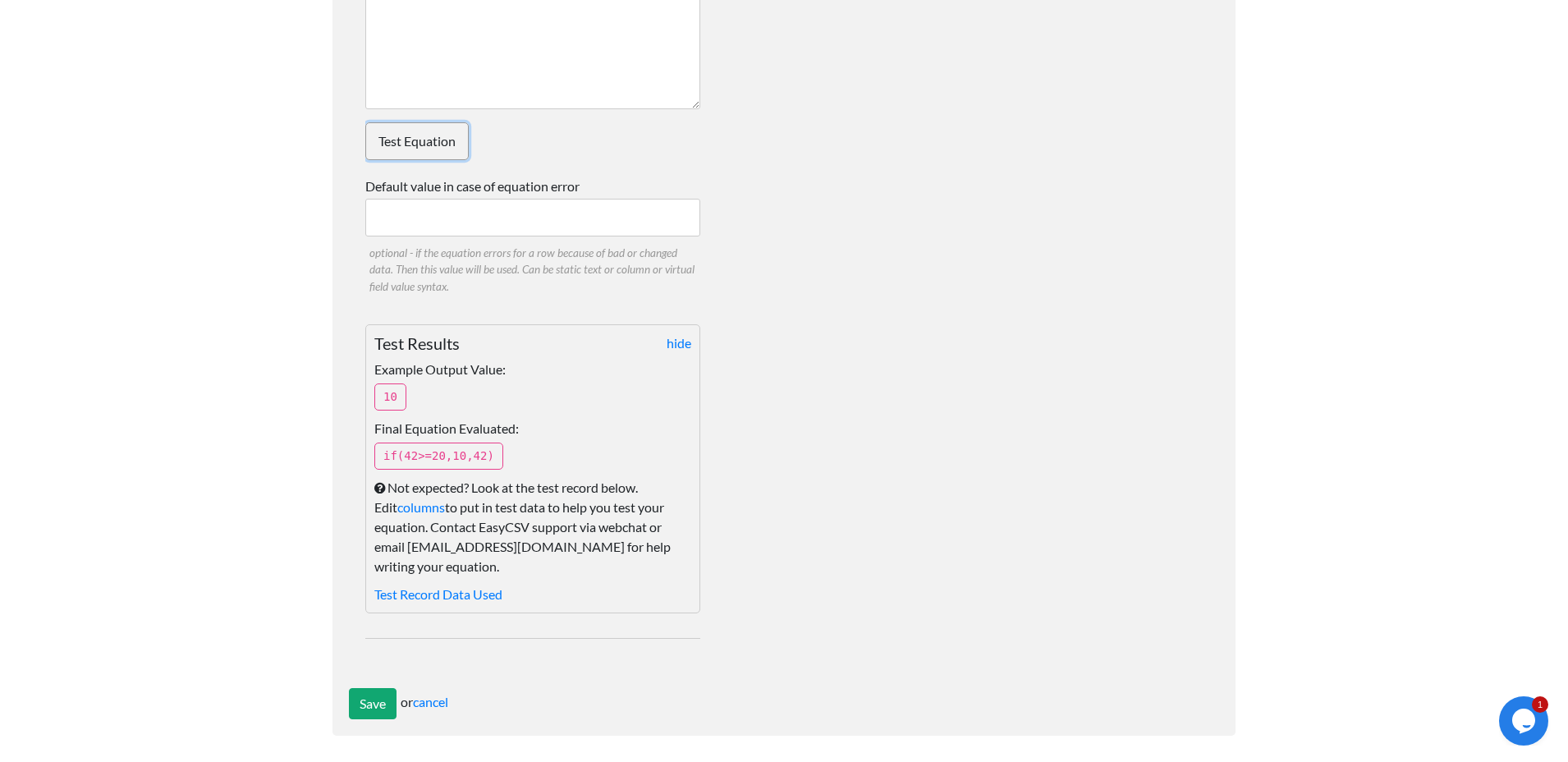
scroll to position [480, 0]
click at [445, 699] on link "cancel" at bounding box center [431, 698] width 35 height 16
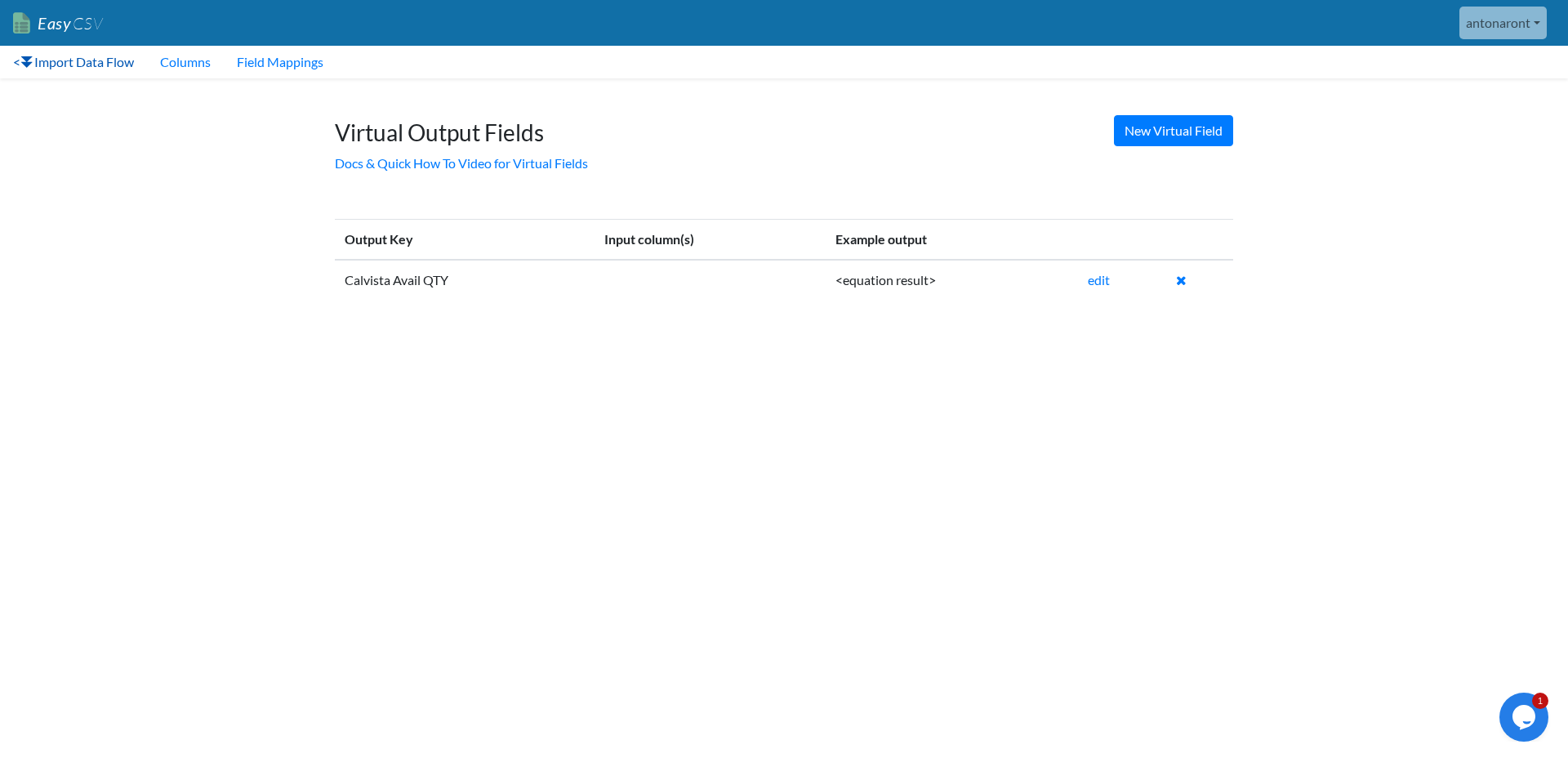
click at [80, 60] on link "< Import Data Flow" at bounding box center [73, 62] width 147 height 33
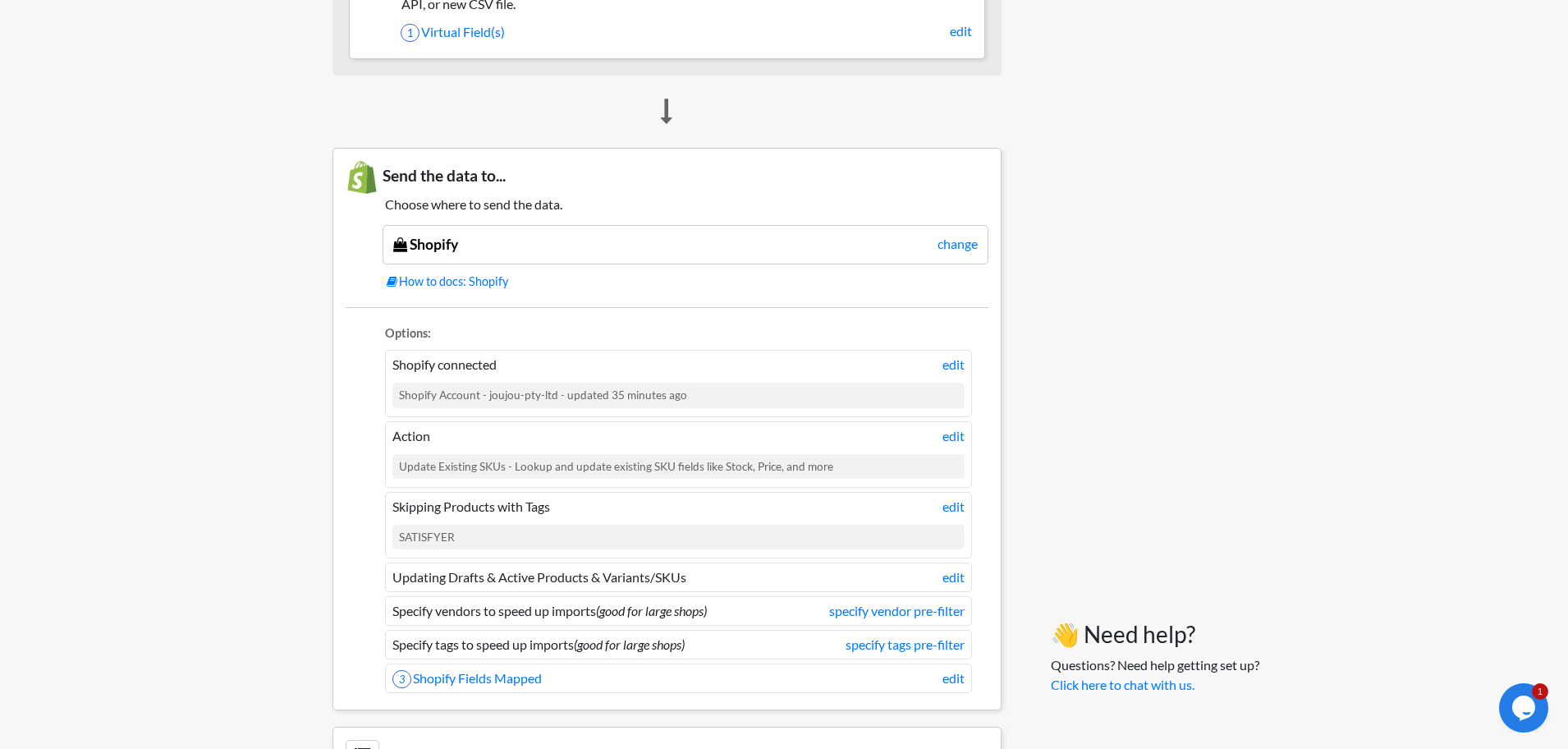
scroll to position [1329, 0]
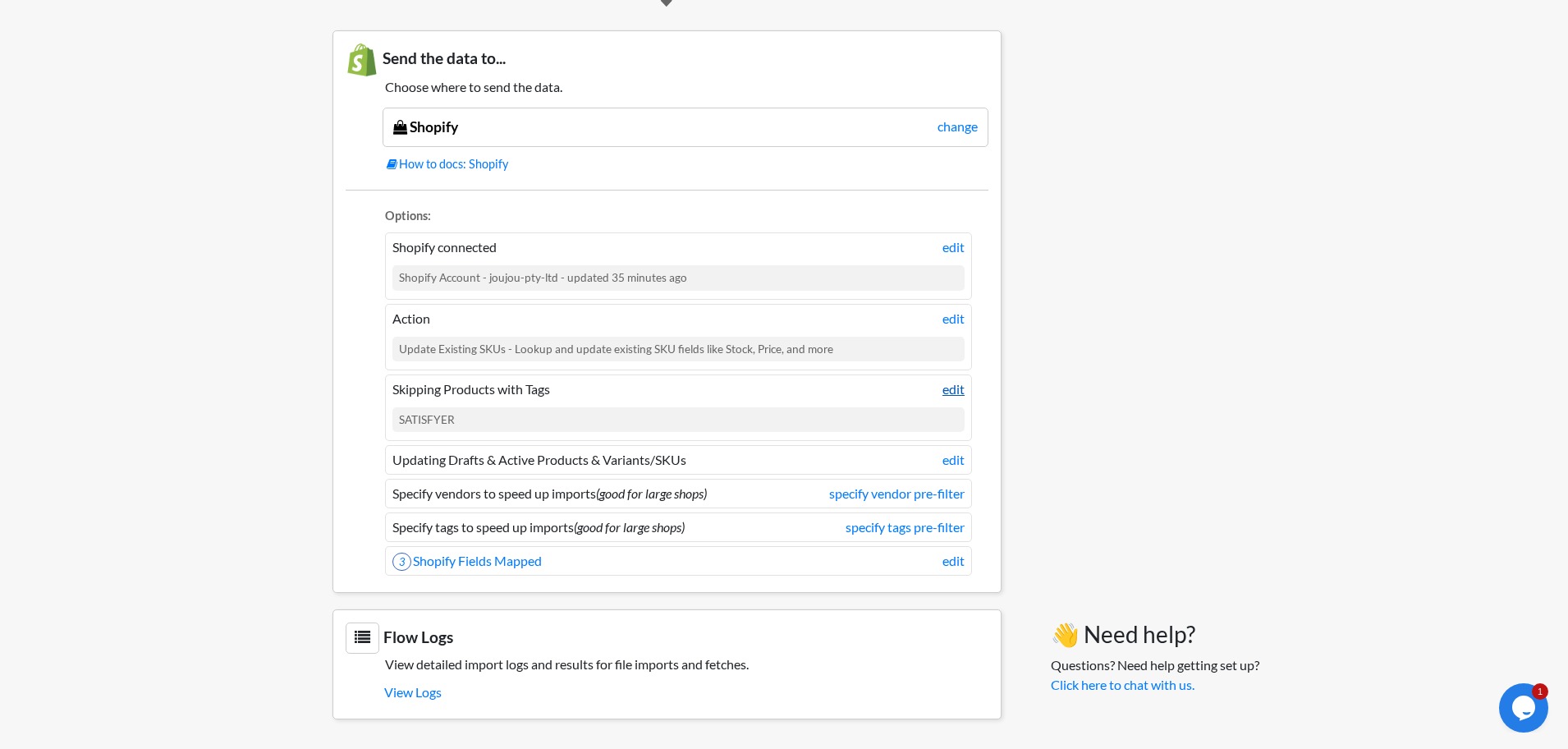
click at [948, 390] on link "edit" at bounding box center [953, 389] width 22 height 20
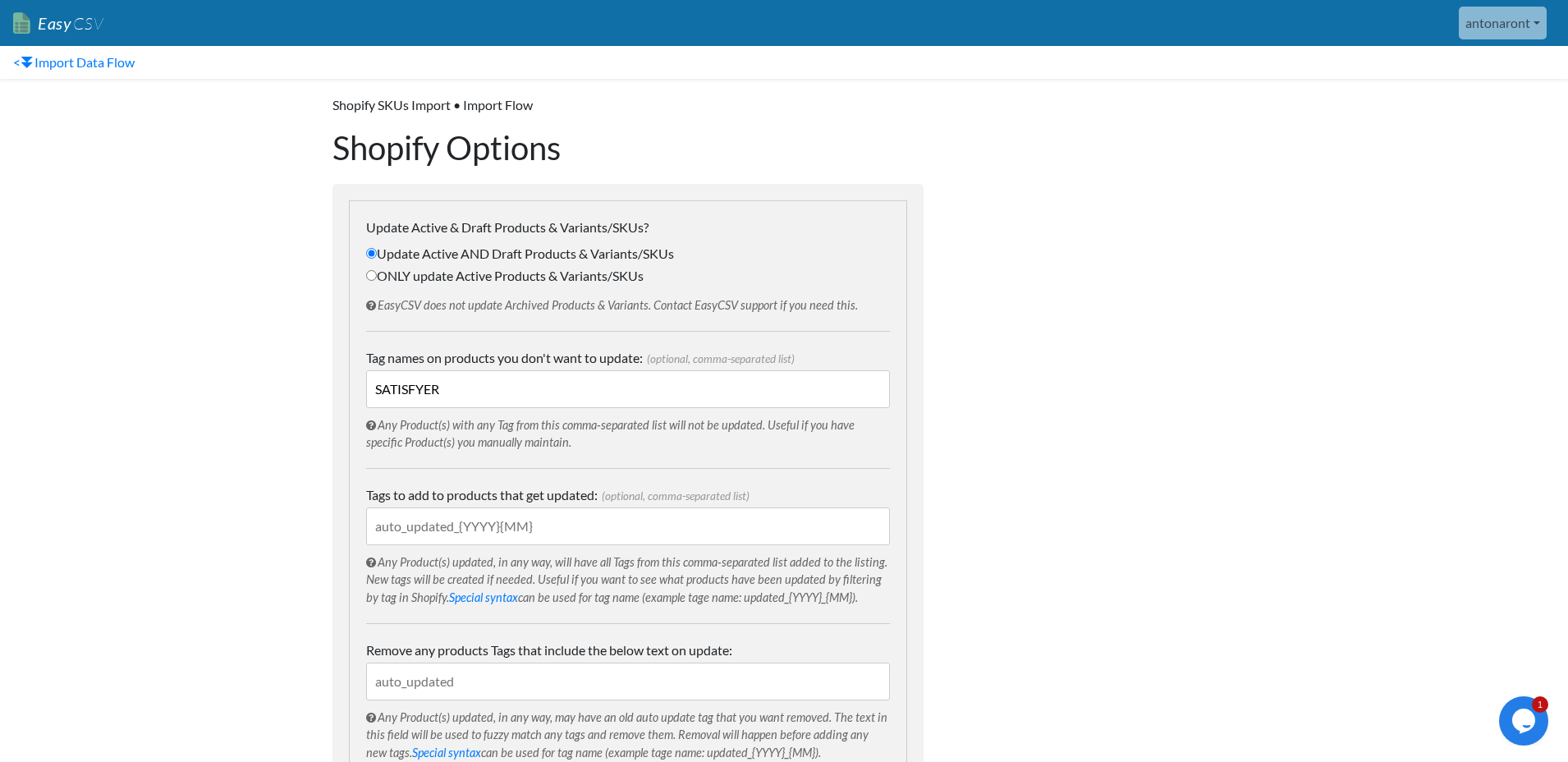
click at [482, 380] on input "SATISFYER" at bounding box center [628, 389] width 524 height 38
paste input "Fun Factory"
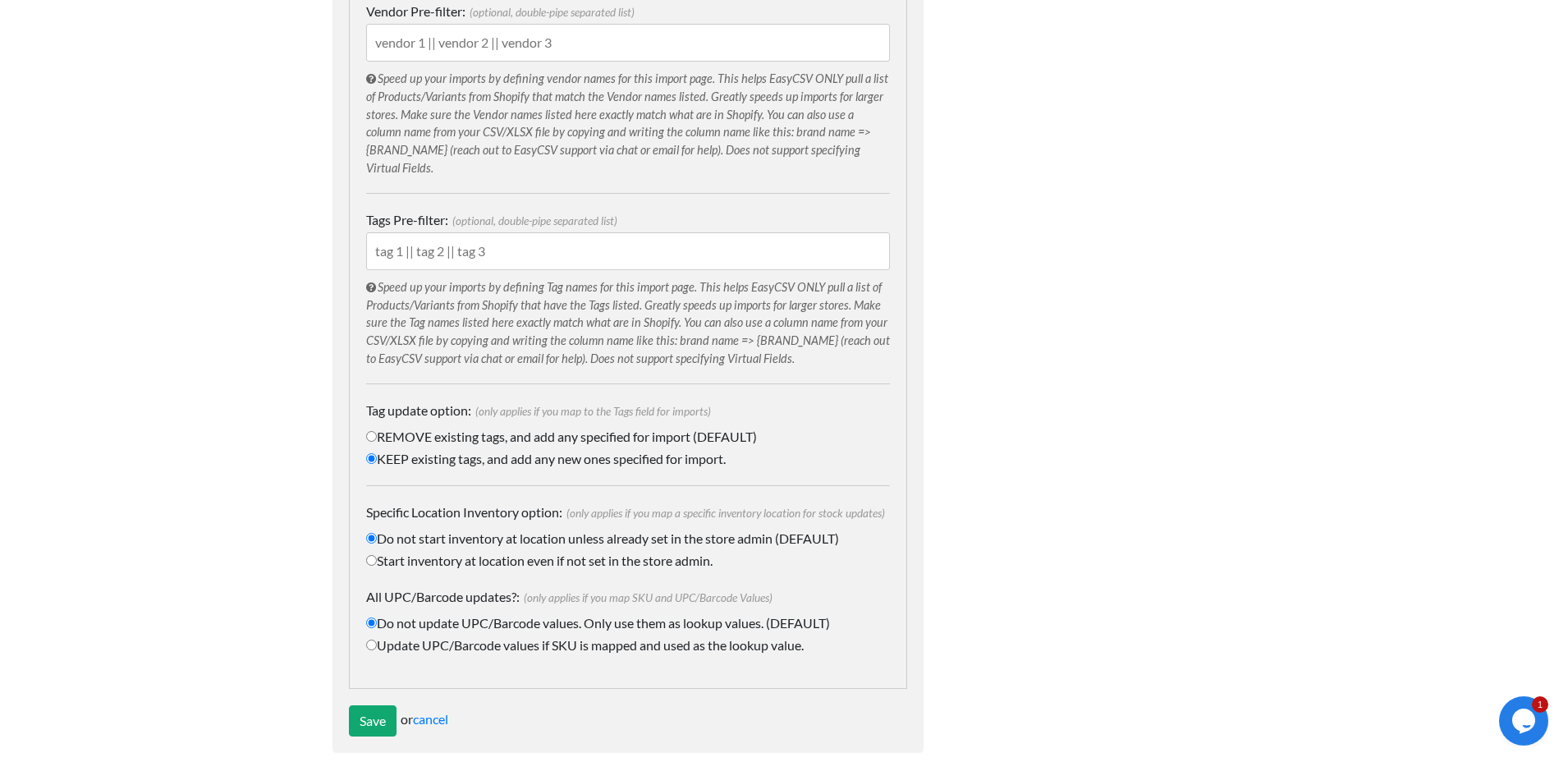
scroll to position [813, 0]
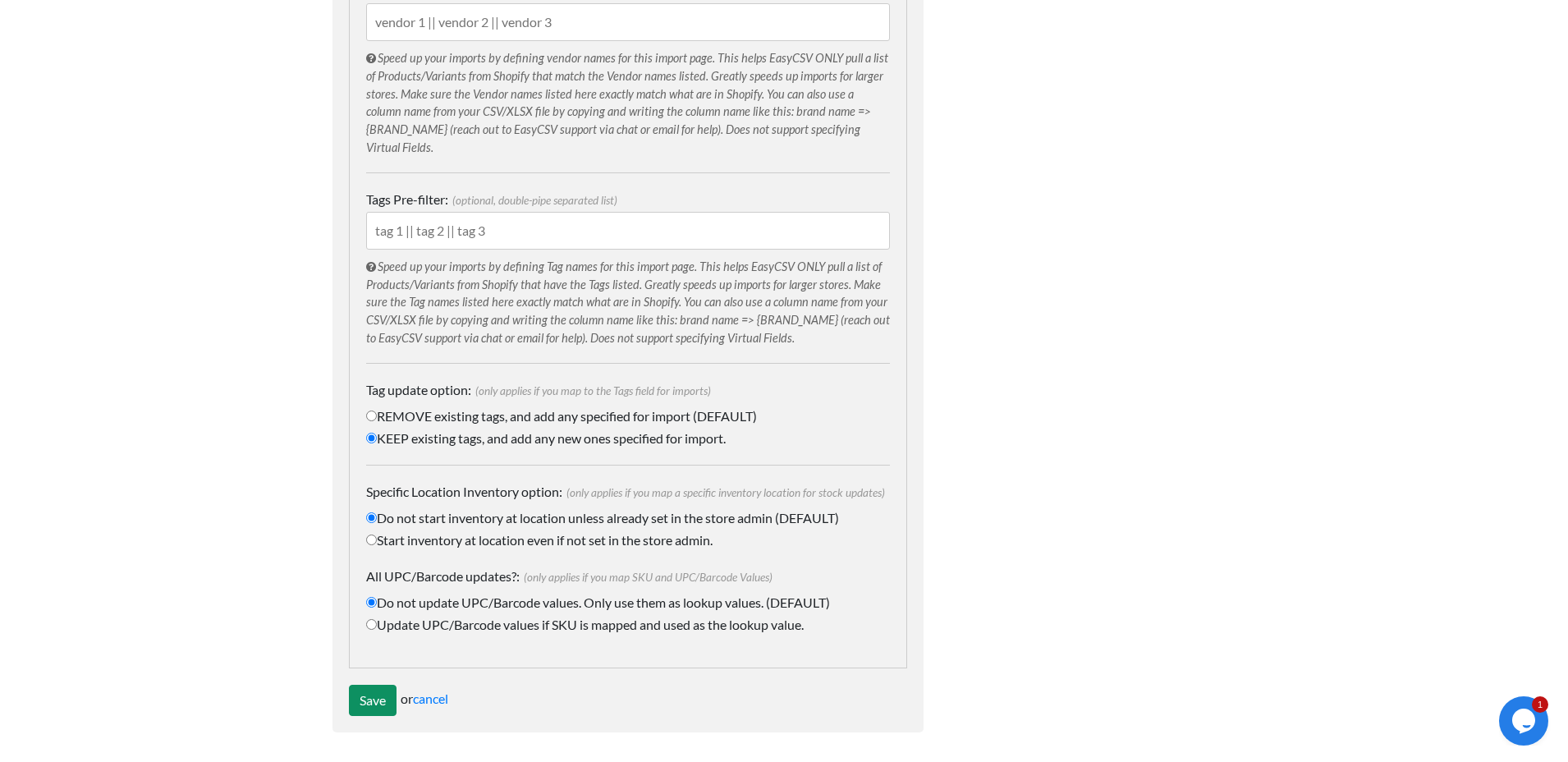
type input "SATISFYER, Fun Factory"
click at [363, 697] on input "Save" at bounding box center [372, 700] width 48 height 31
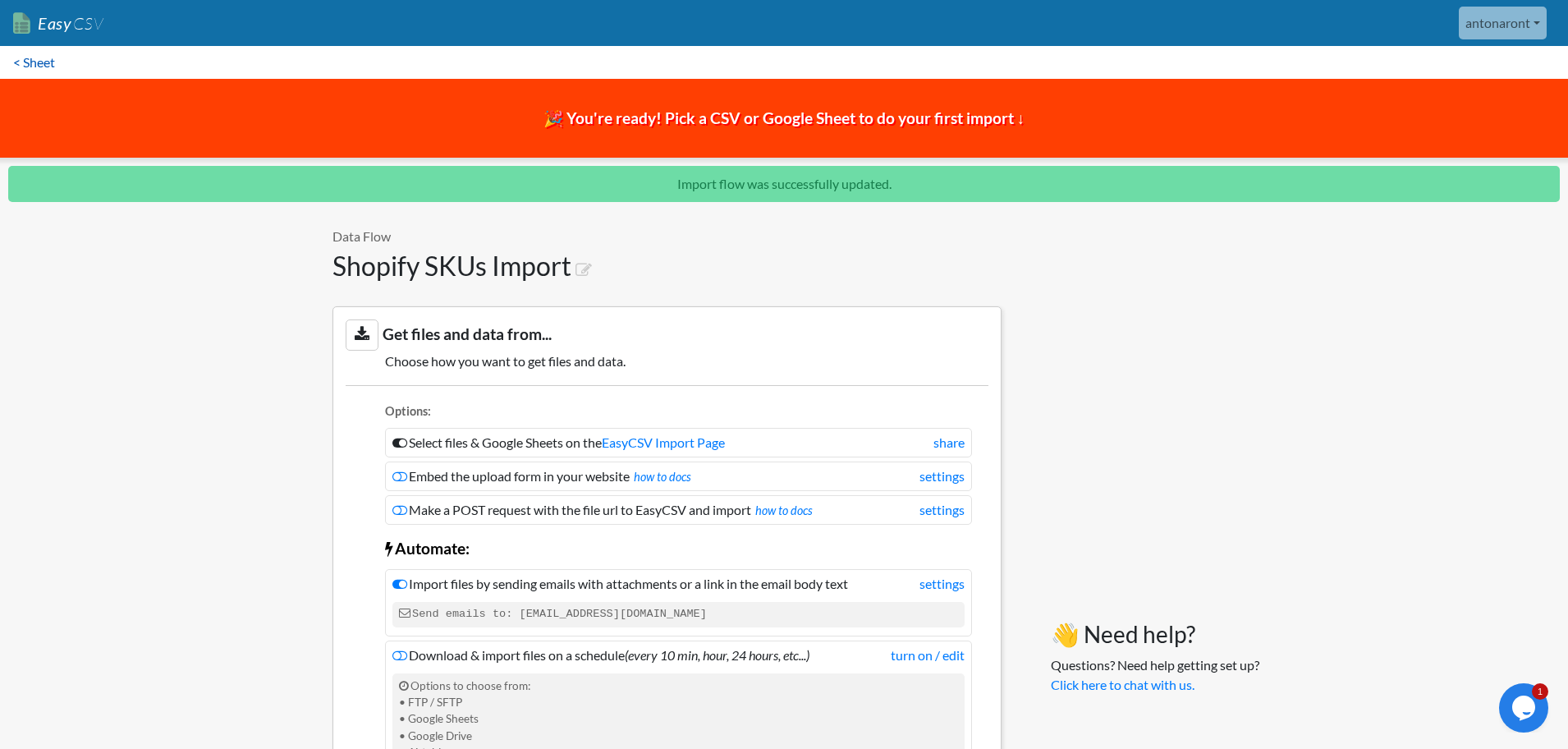
click at [28, 60] on link "< Sheet" at bounding box center [34, 62] width 68 height 33
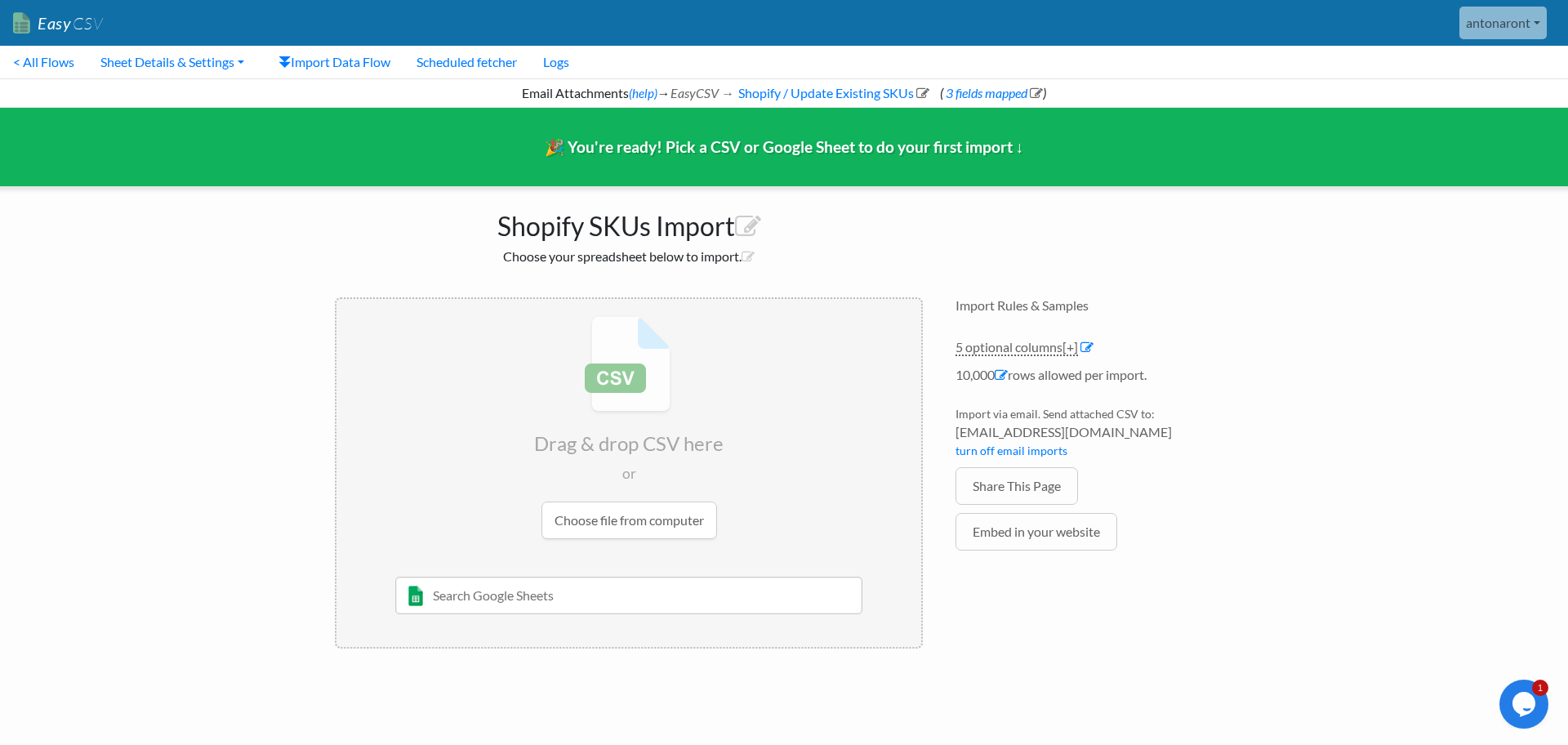
click at [586, 516] on input "file" at bounding box center [628, 427] width 585 height 257
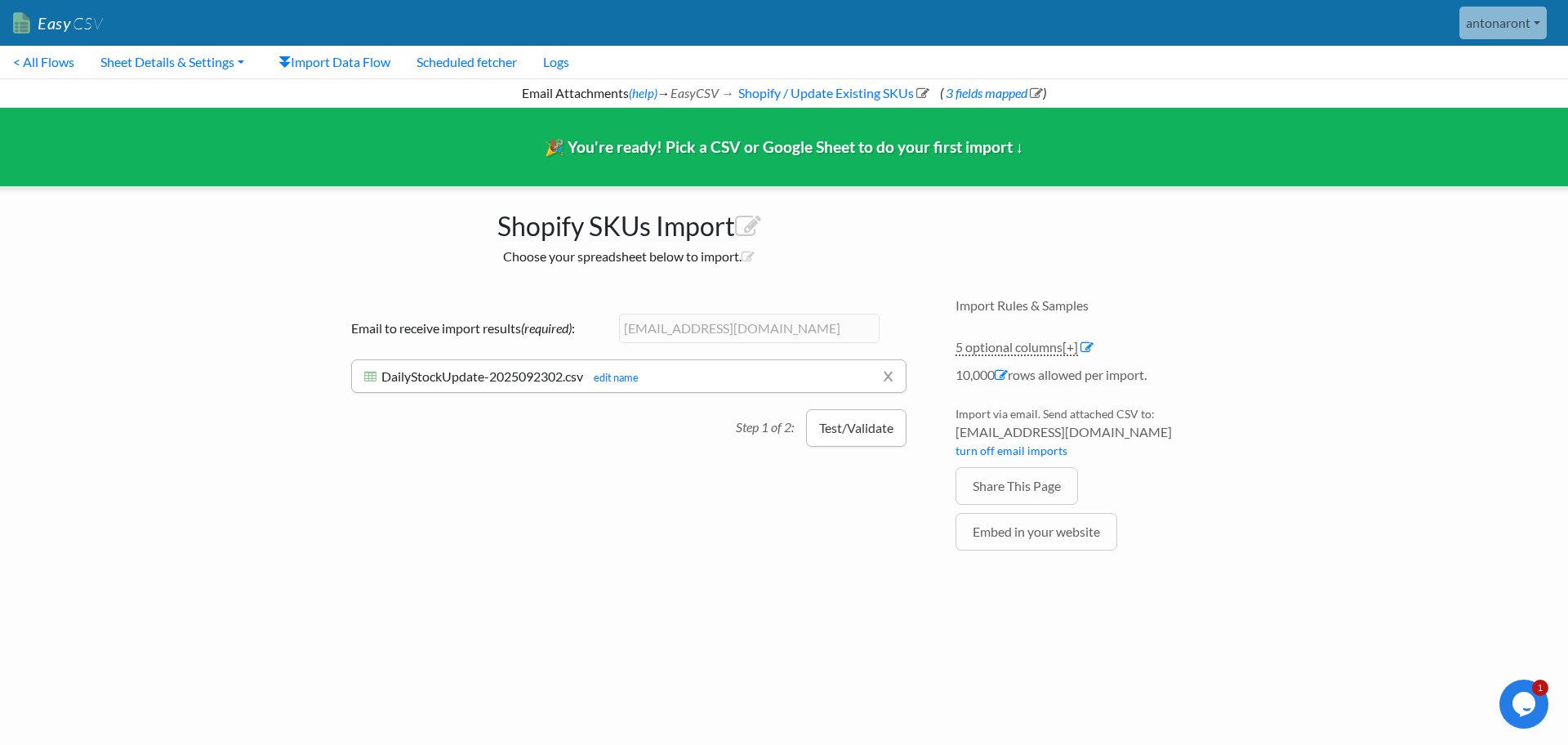
click at [859, 425] on button "Test/Validate" at bounding box center [857, 428] width 100 height 38
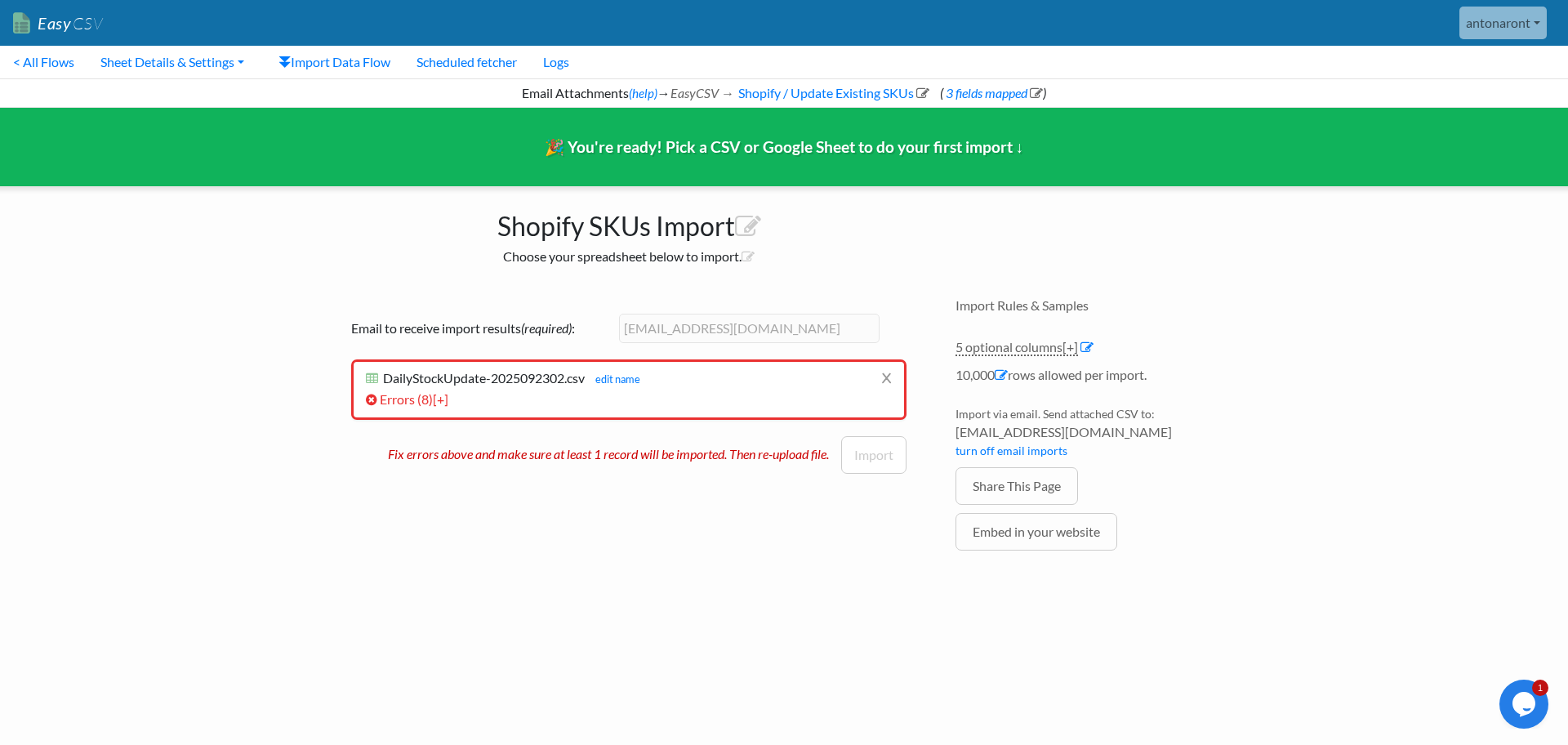
click at [417, 407] on li "Errors ( 8 ) [+] Row # Error 1002 Number required for "Available_Qty" field. Nu…" at bounding box center [629, 400] width 526 height 20
click at [417, 404] on link "Errors ( 8 ) [+]" at bounding box center [407, 399] width 83 height 16
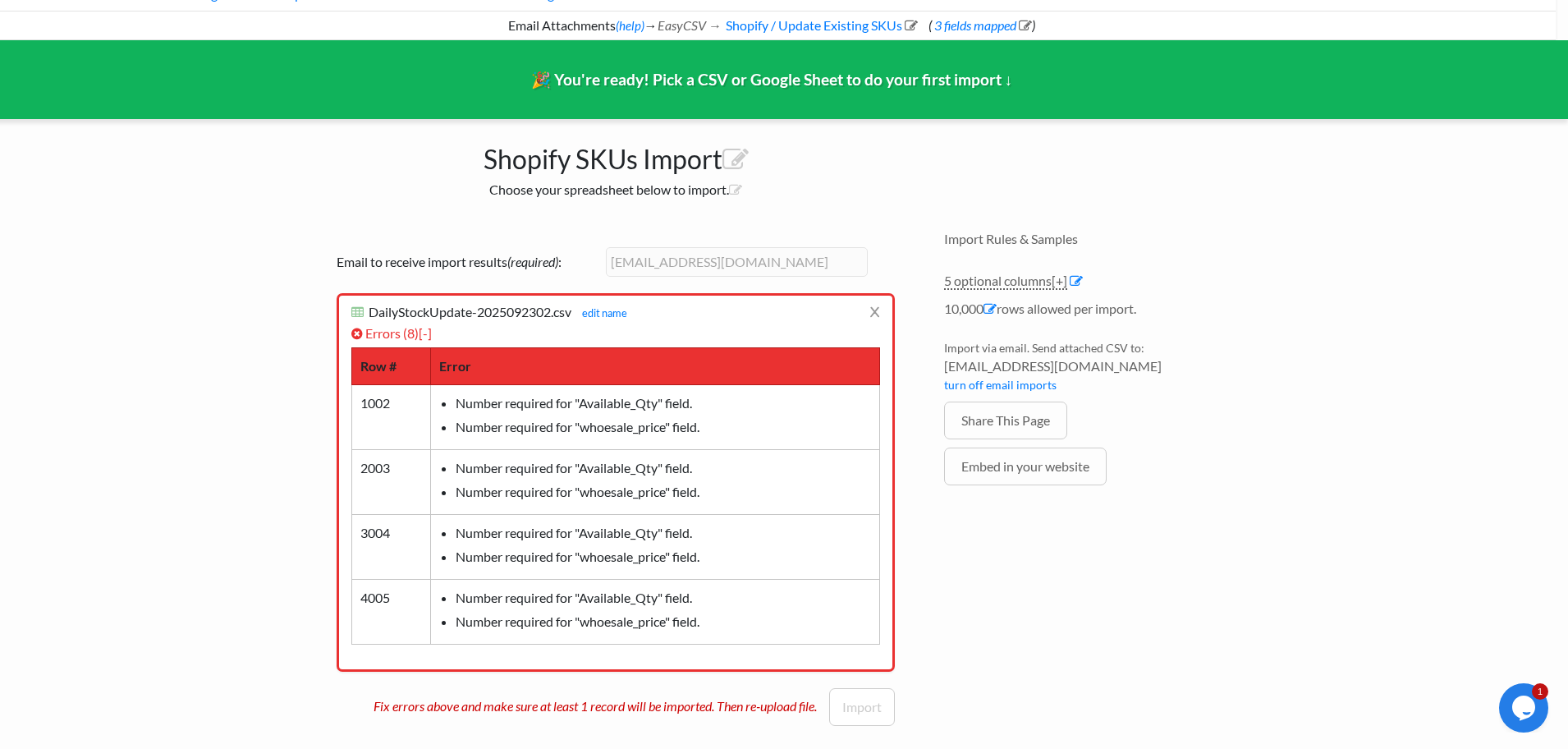
scroll to position [78, 13]
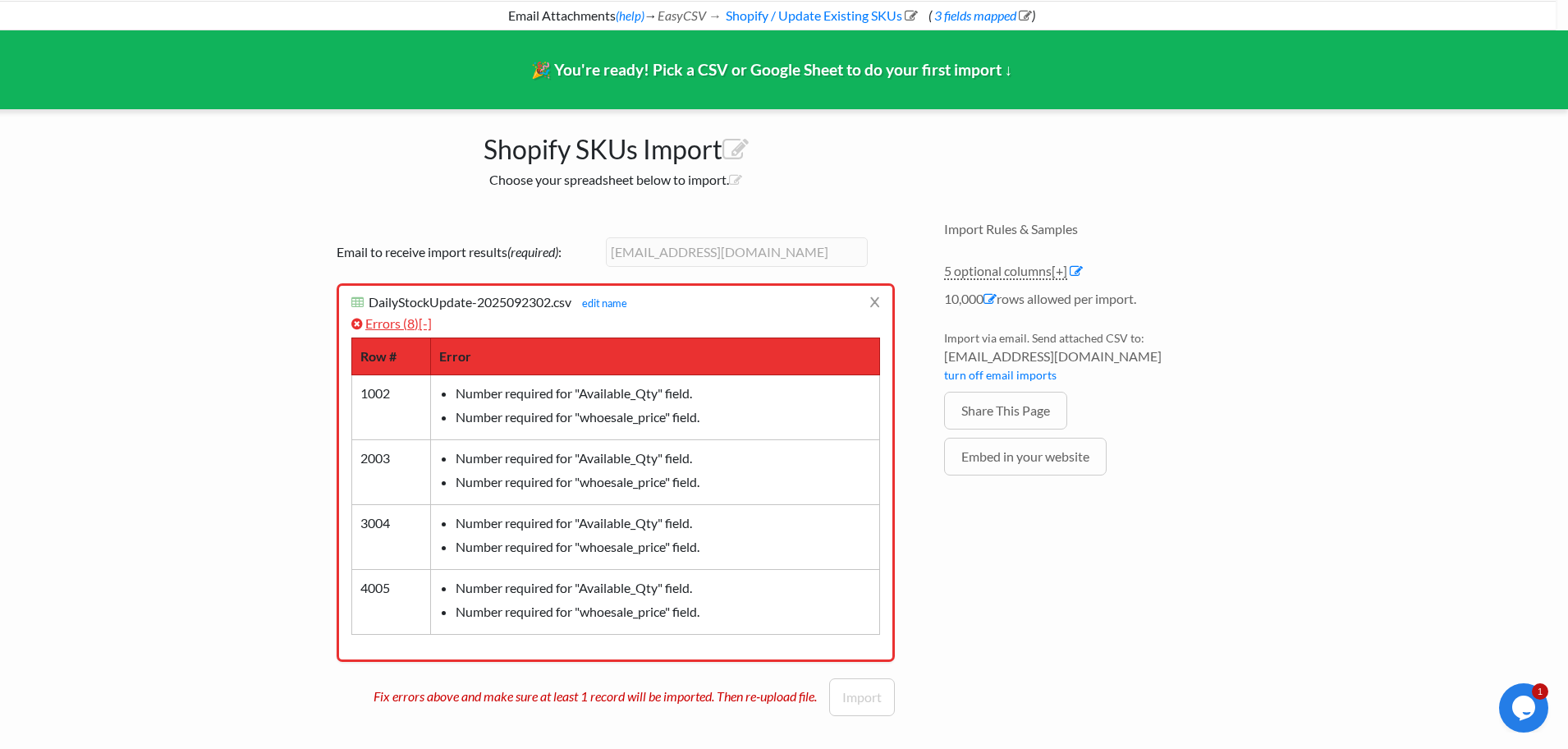
click at [432, 327] on span "[-]" at bounding box center [425, 323] width 13 height 16
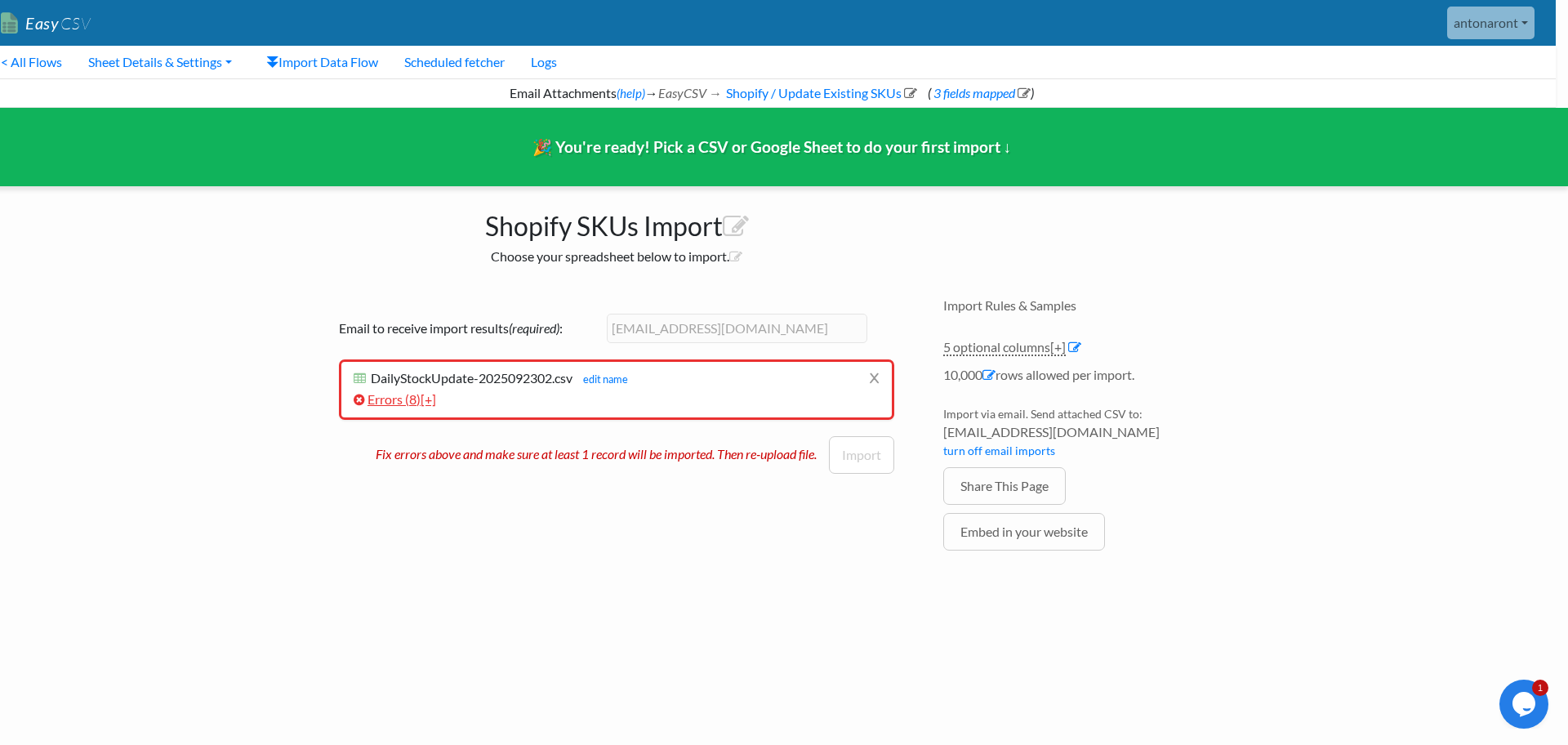
click at [436, 405] on span "[+]" at bounding box center [428, 399] width 16 height 16
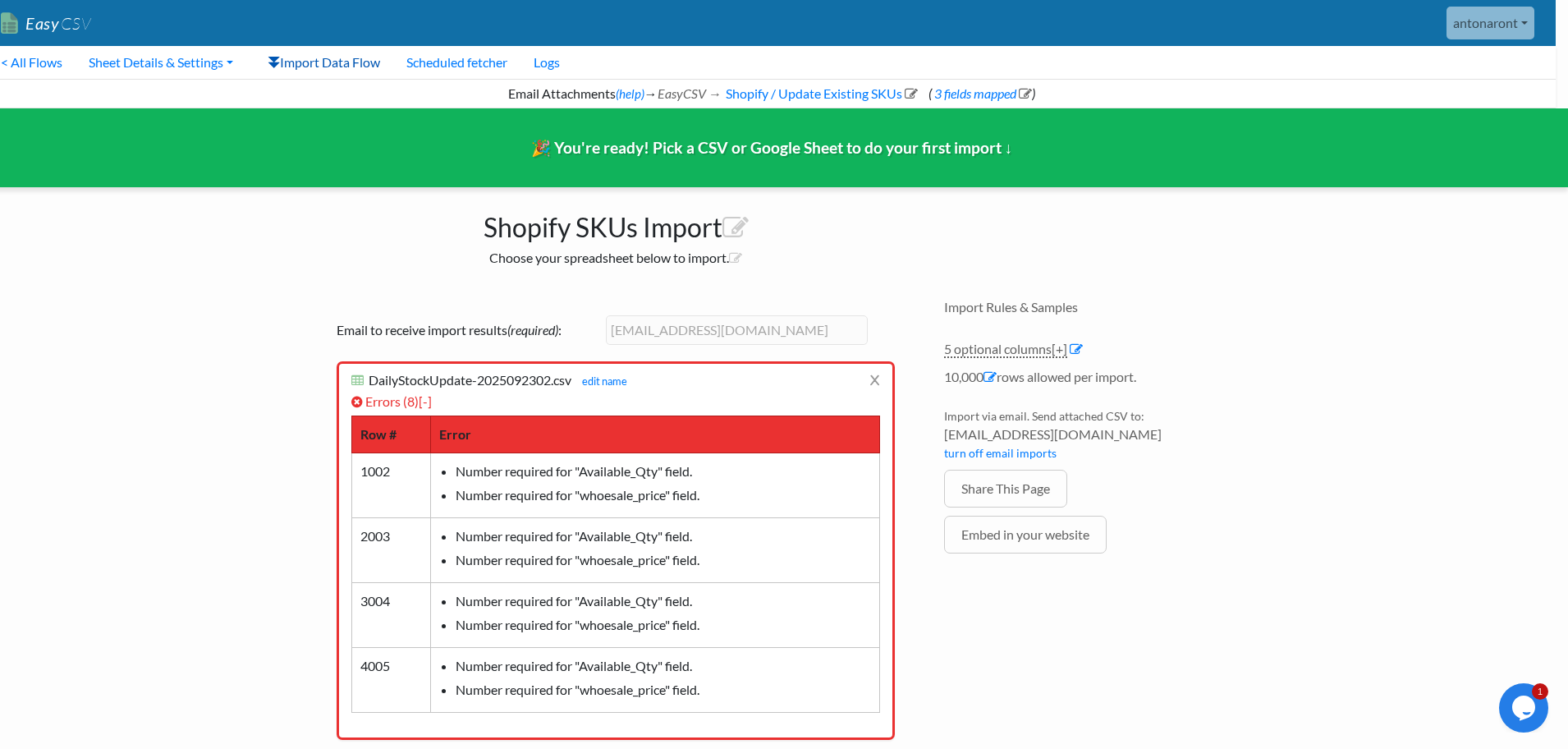
click at [324, 61] on link "Import Data Flow" at bounding box center [324, 62] width 138 height 33
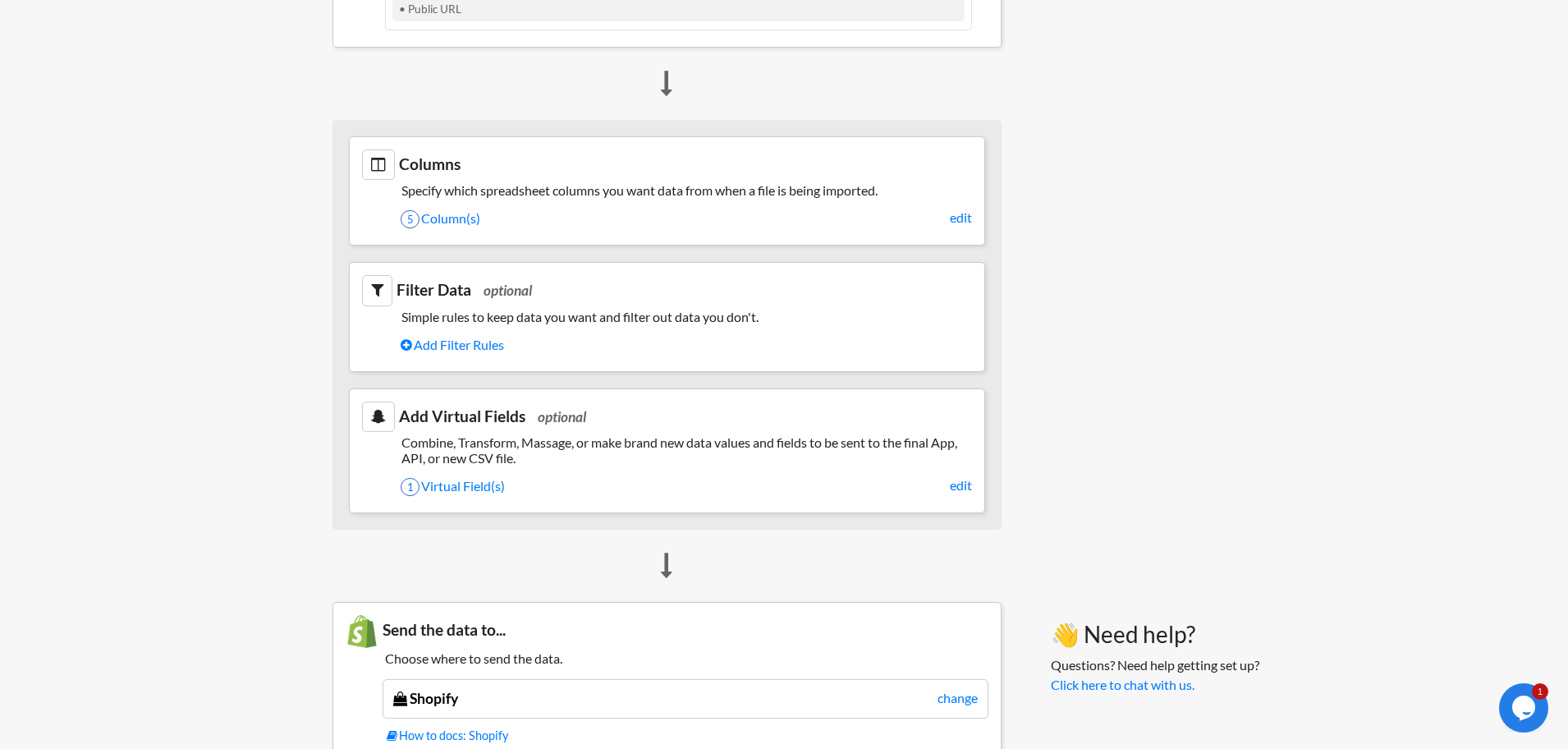
scroll to position [748, 0]
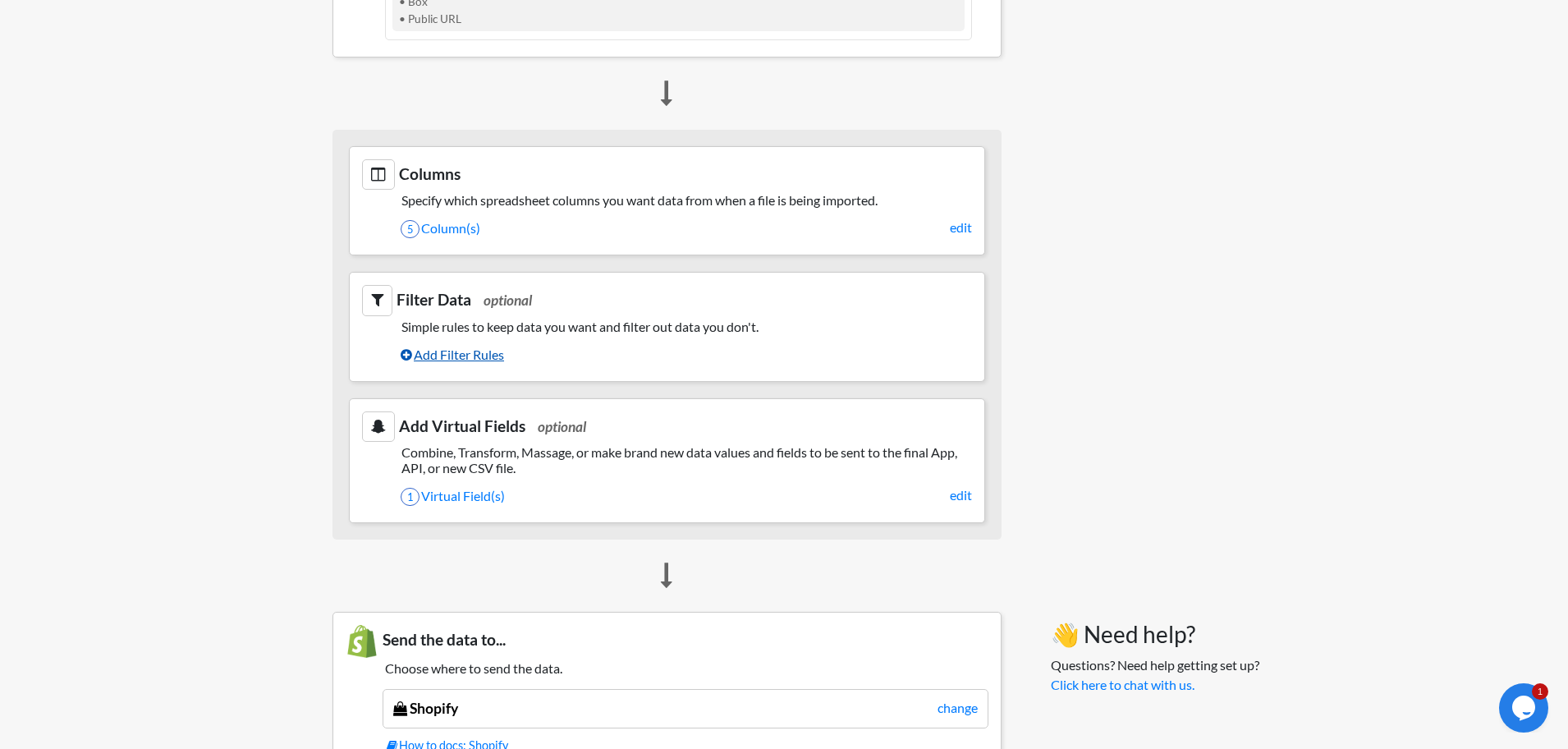
click at [461, 355] on link "Add Filter Rules" at bounding box center [687, 354] width 572 height 28
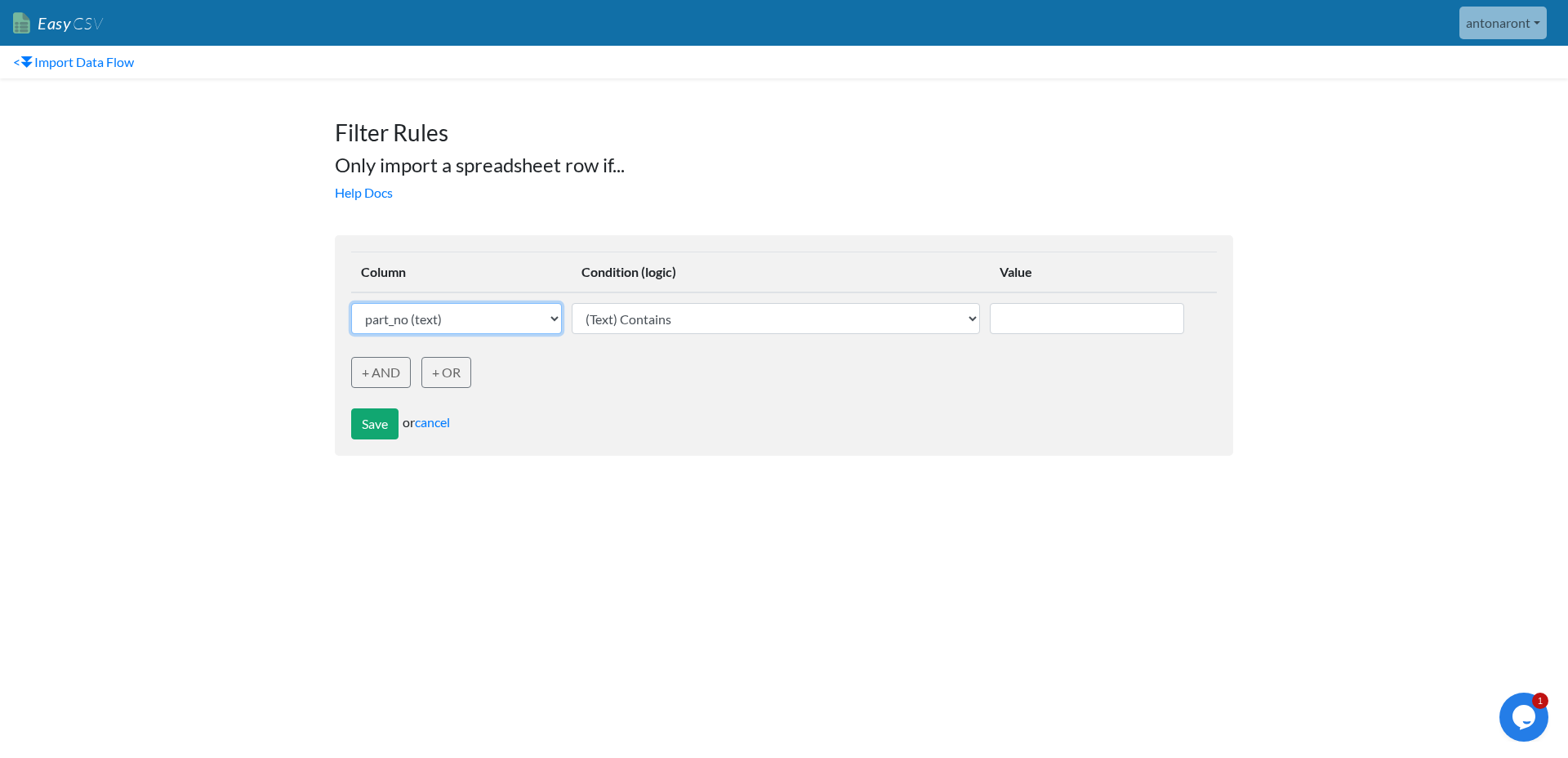
click at [495, 320] on select "part_no (text) Available_Qty (Number) upc_code (text) sku_no (text) whoesale_pr…" at bounding box center [456, 318] width 211 height 31
select select "759486"
click at [351, 303] on select "part_no (text) Available_Qty (Number) upc_code (text) sku_no (text) whoesale_pr…" at bounding box center [456, 318] width 211 height 31
click at [1037, 314] on input "text" at bounding box center [1088, 318] width 195 height 31
type input "A"
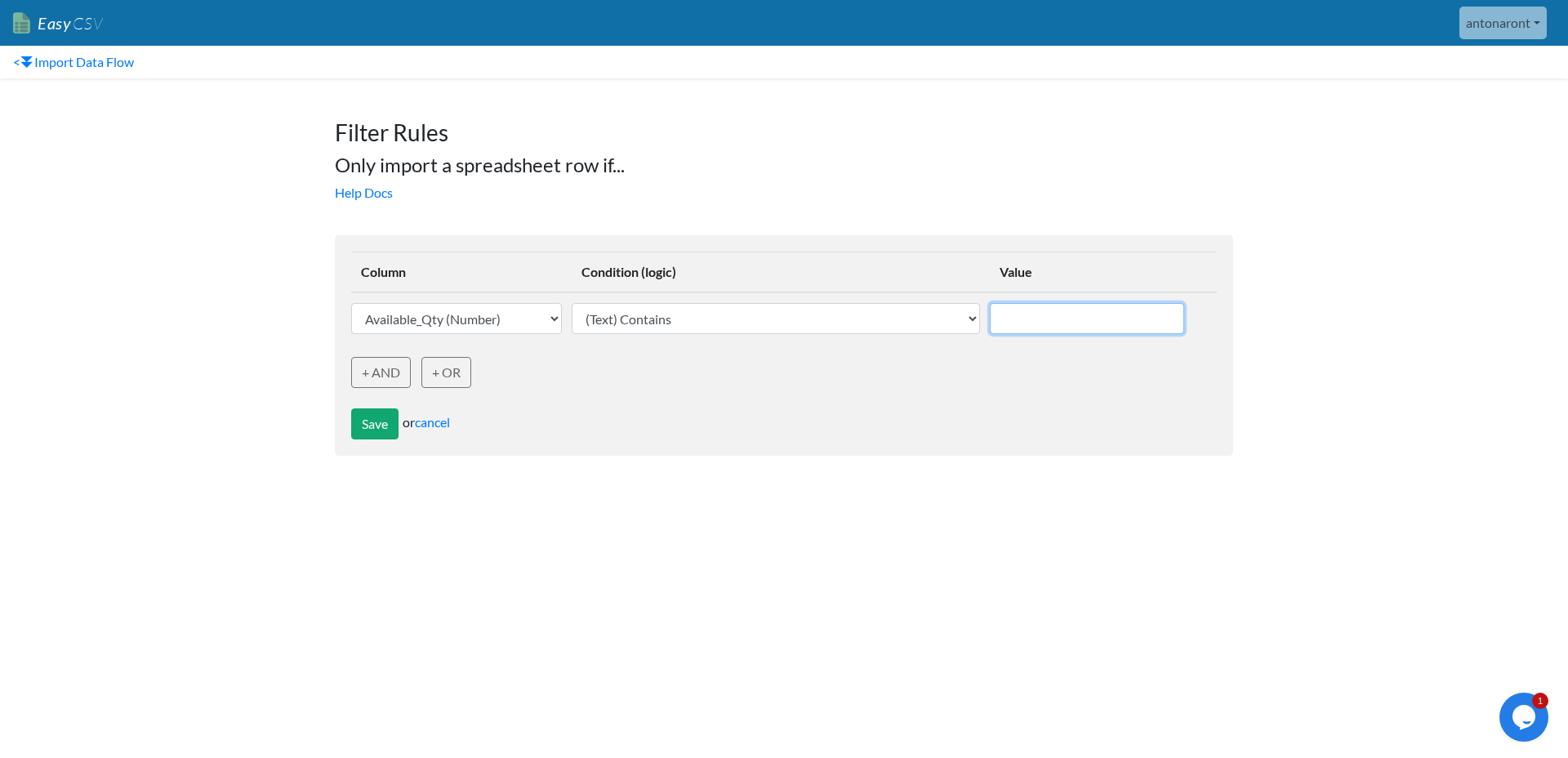
paste input "Available_Qty"
type input "Available_Qty"
click at [376, 426] on button "Save" at bounding box center [374, 424] width 48 height 31
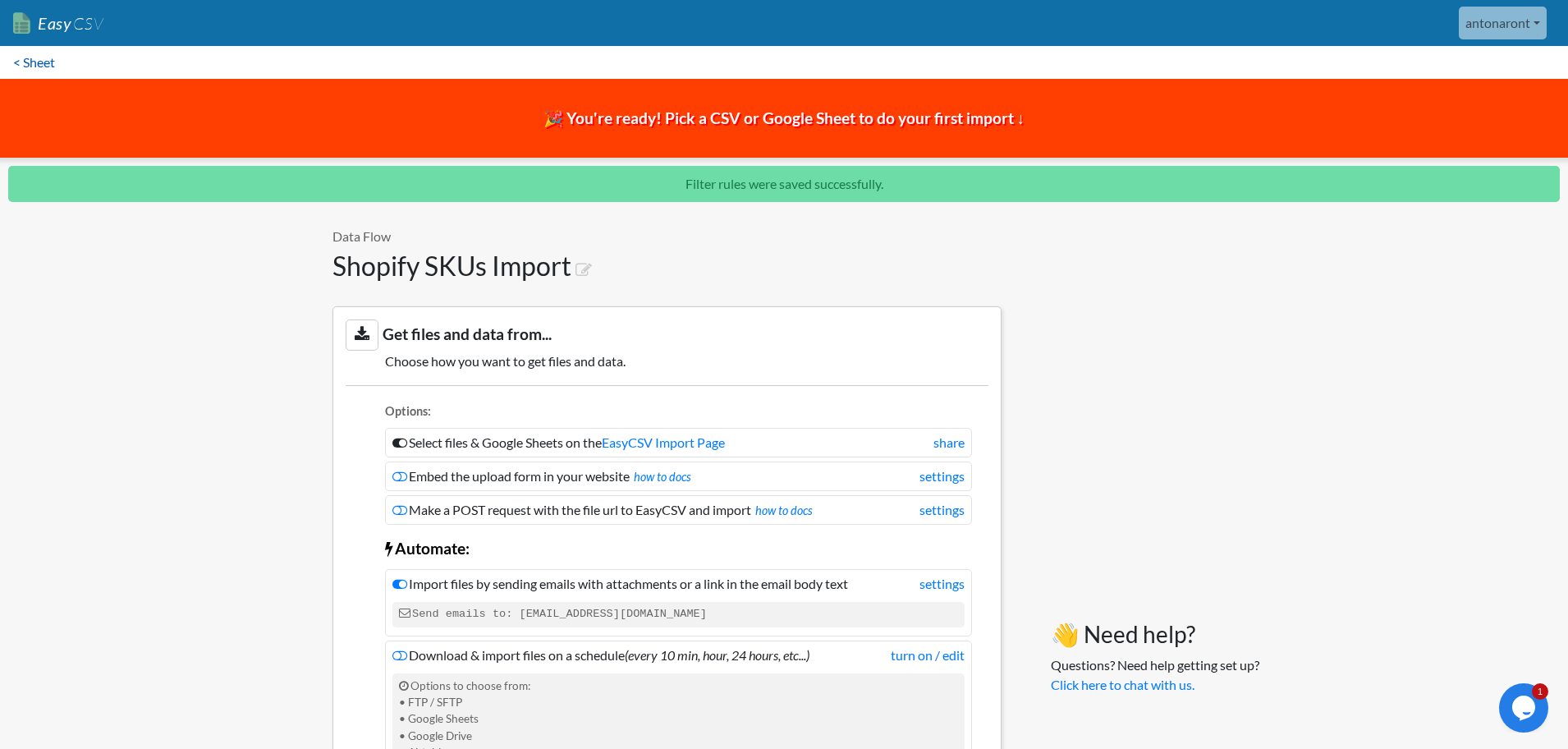
click at [22, 63] on link "< Sheet" at bounding box center [34, 62] width 68 height 33
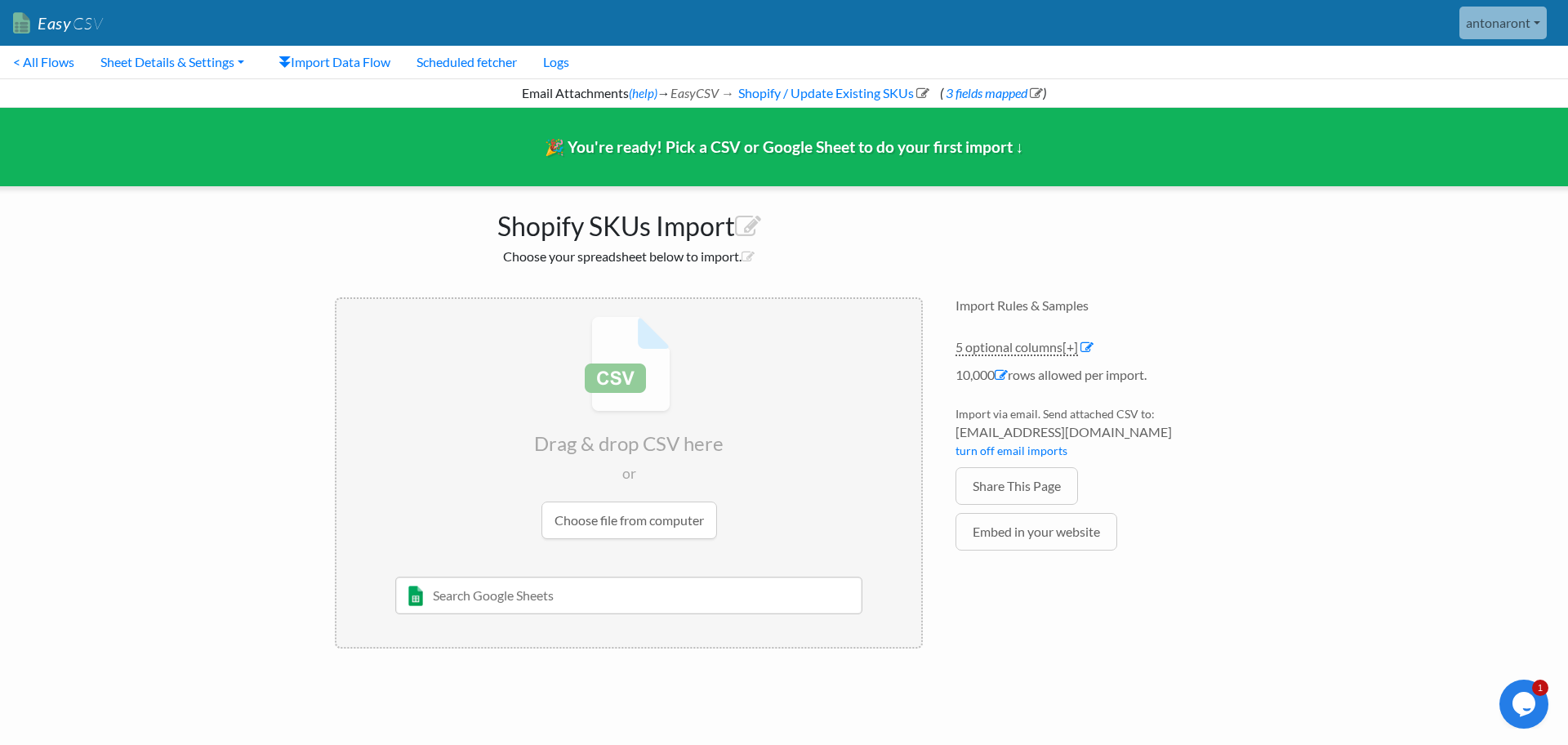
click at [578, 526] on input "file" at bounding box center [628, 427] width 585 height 257
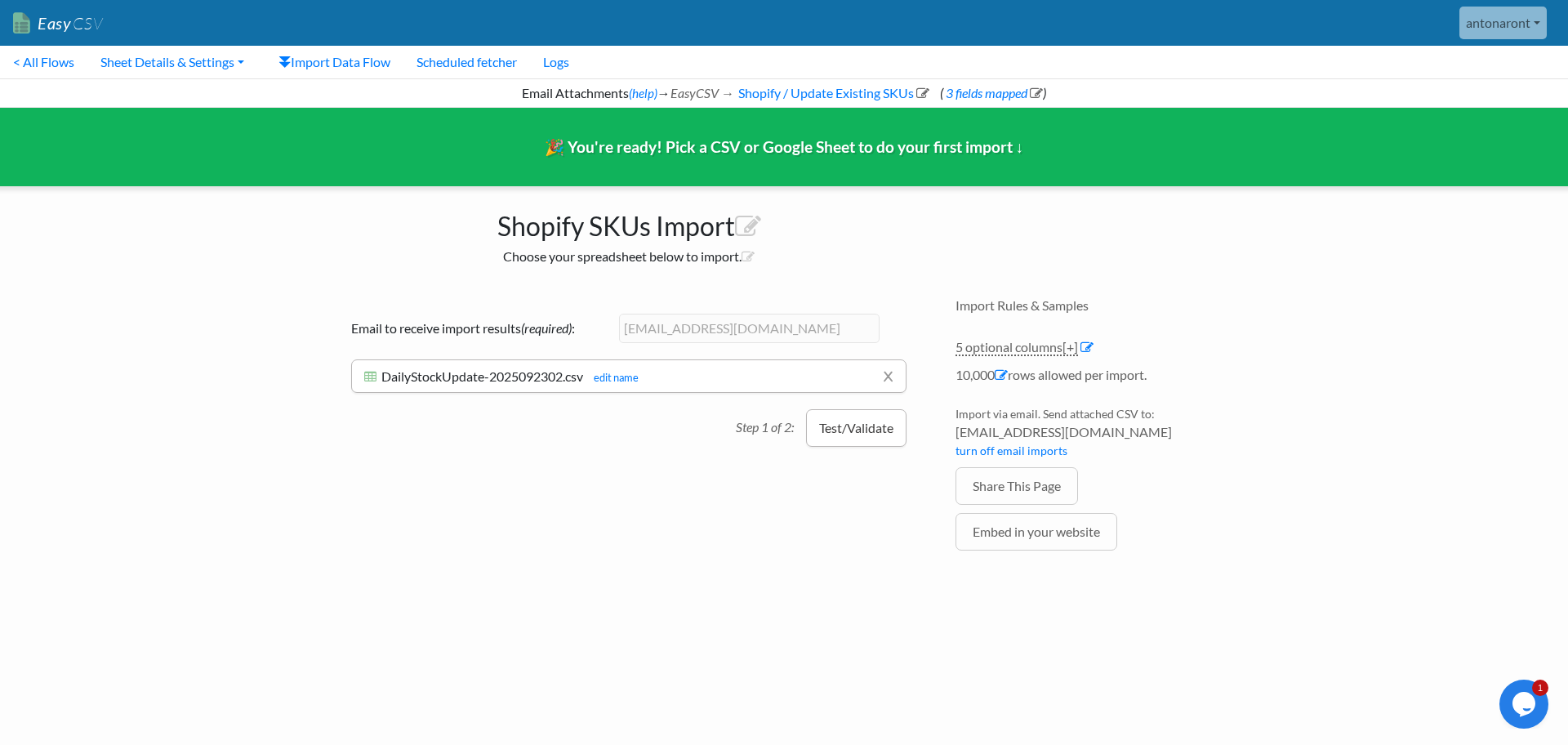
click at [851, 419] on button "Test/Validate" at bounding box center [857, 428] width 100 height 38
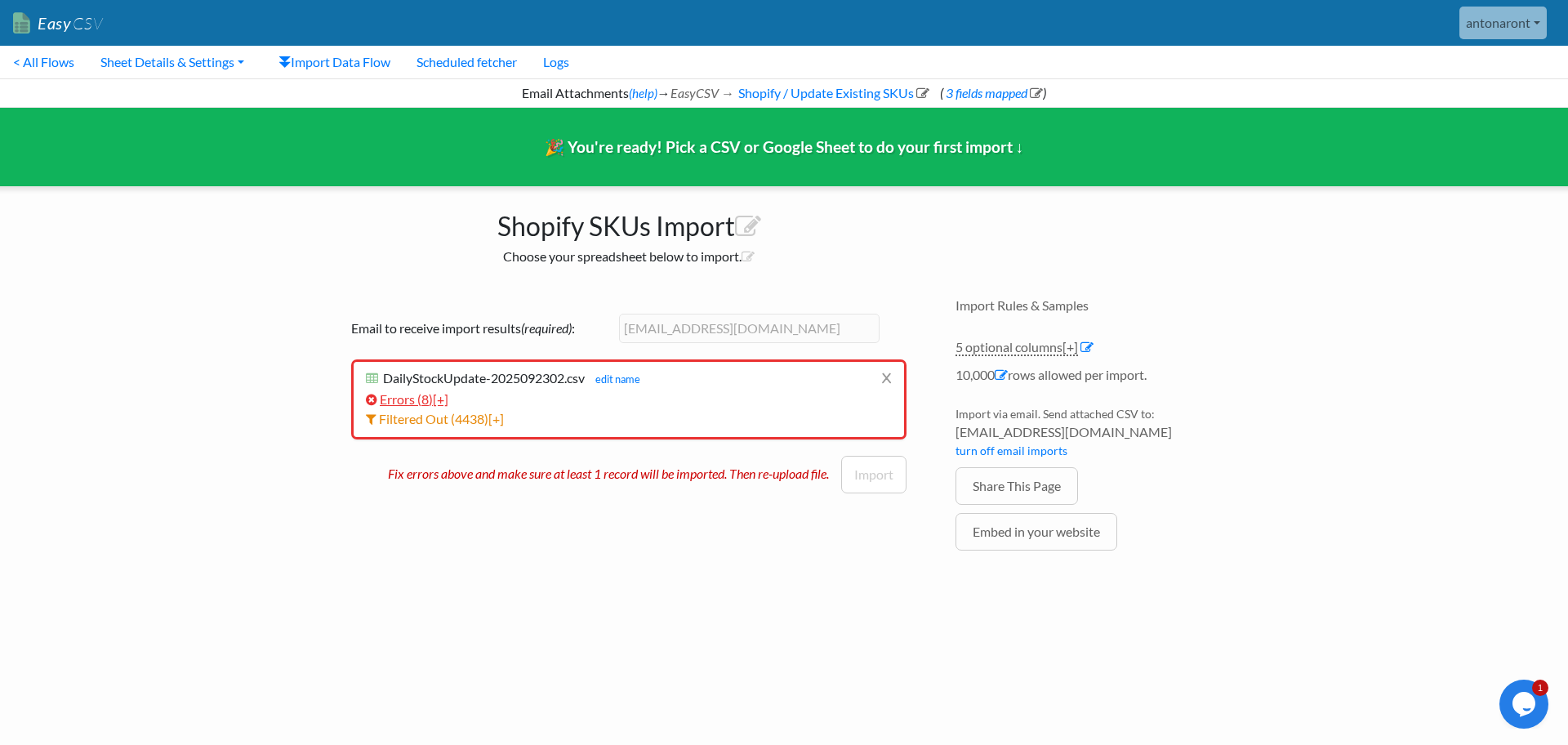
click at [411, 399] on link "Errors ( 8 ) [+]" at bounding box center [407, 399] width 83 height 16
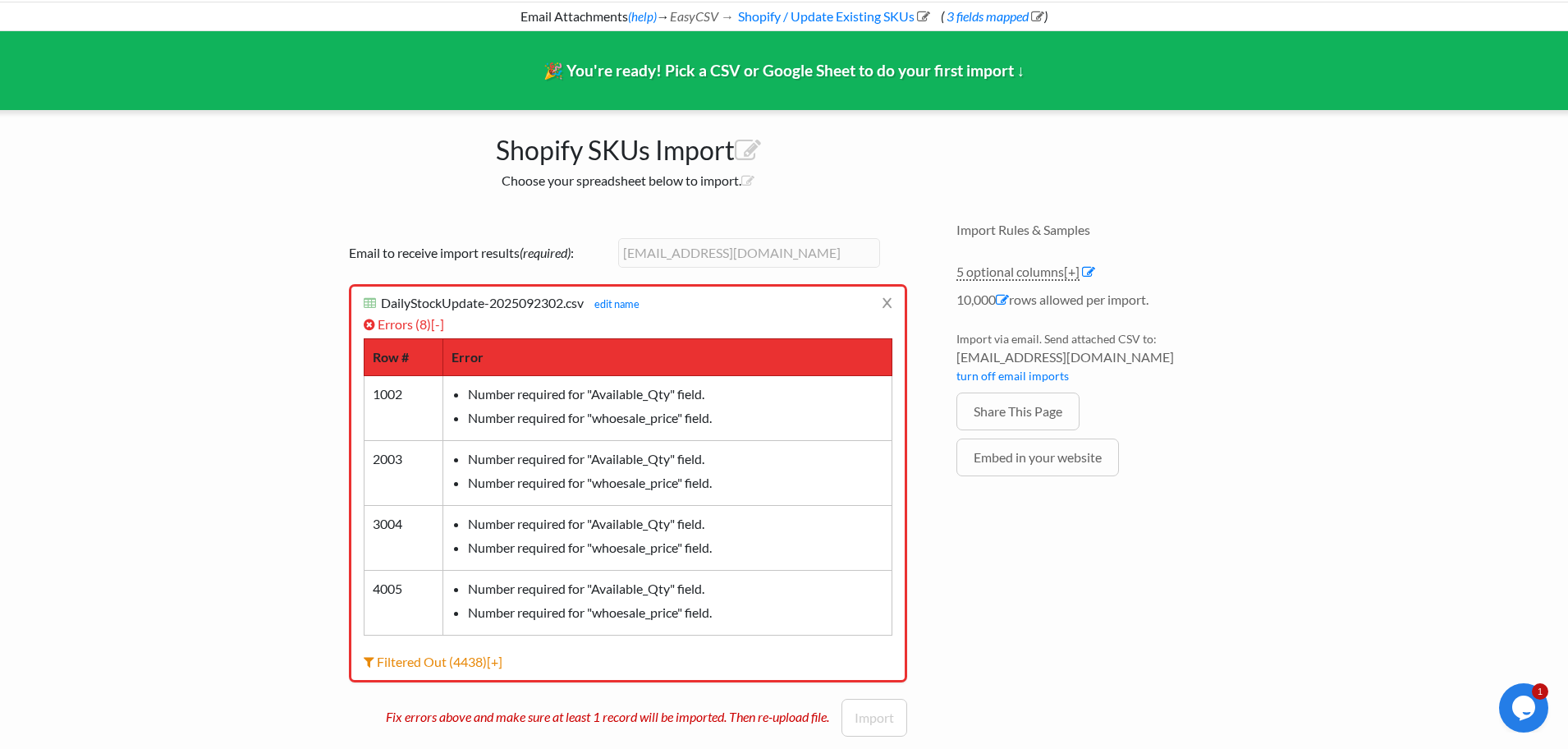
scroll to position [98, 0]
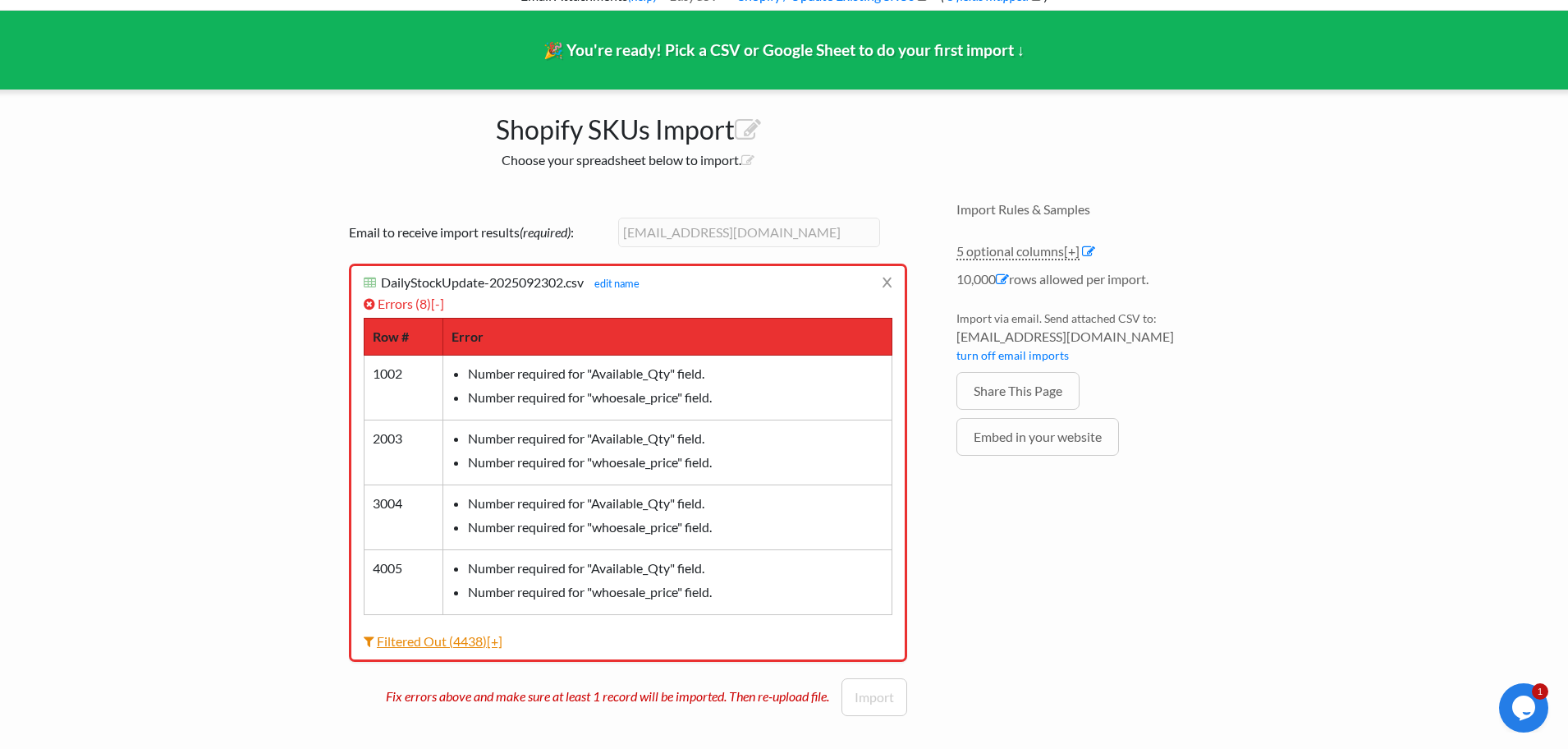
click at [443, 634] on link "Filtered Out ( 4438 ) [+]" at bounding box center [433, 641] width 138 height 16
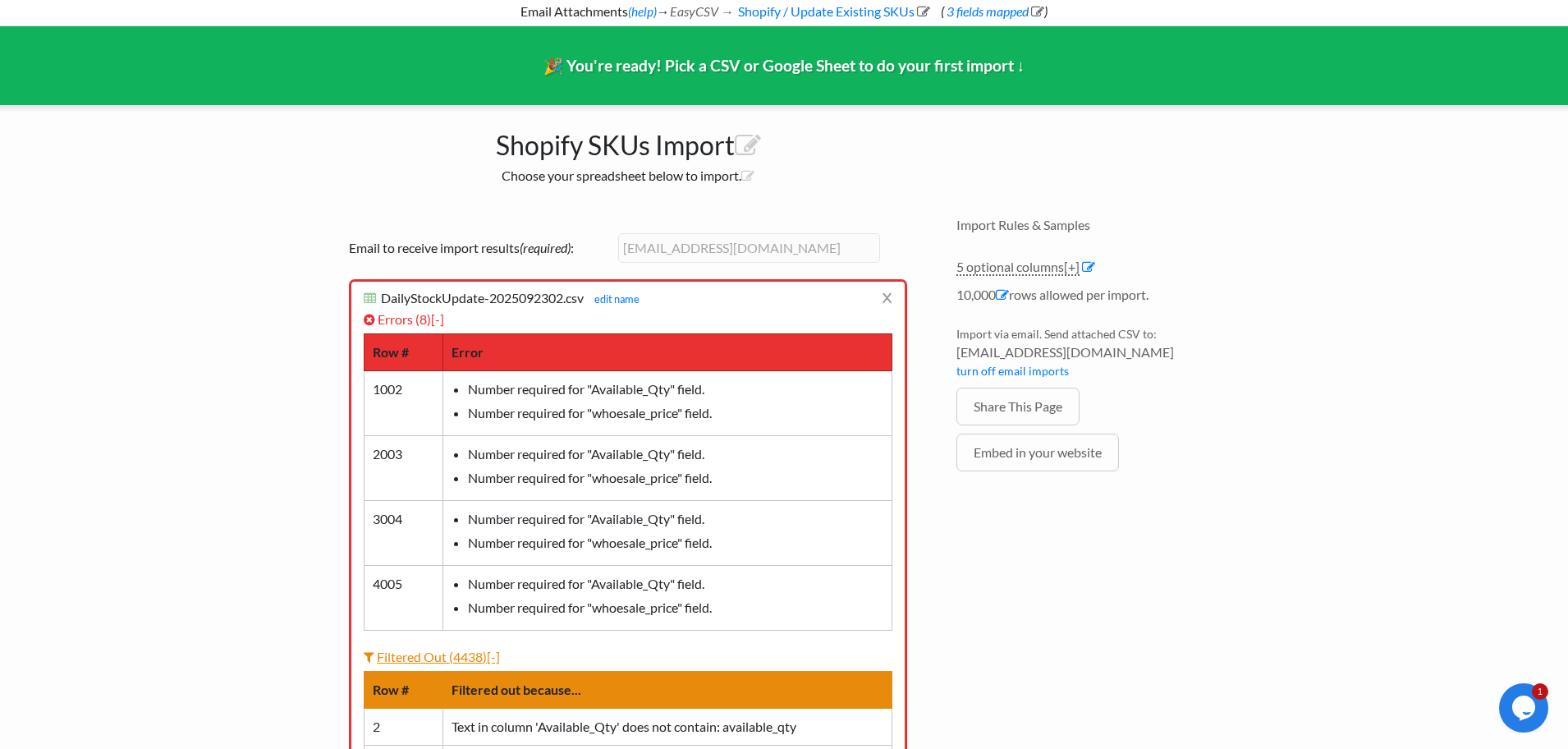
scroll to position [0, 0]
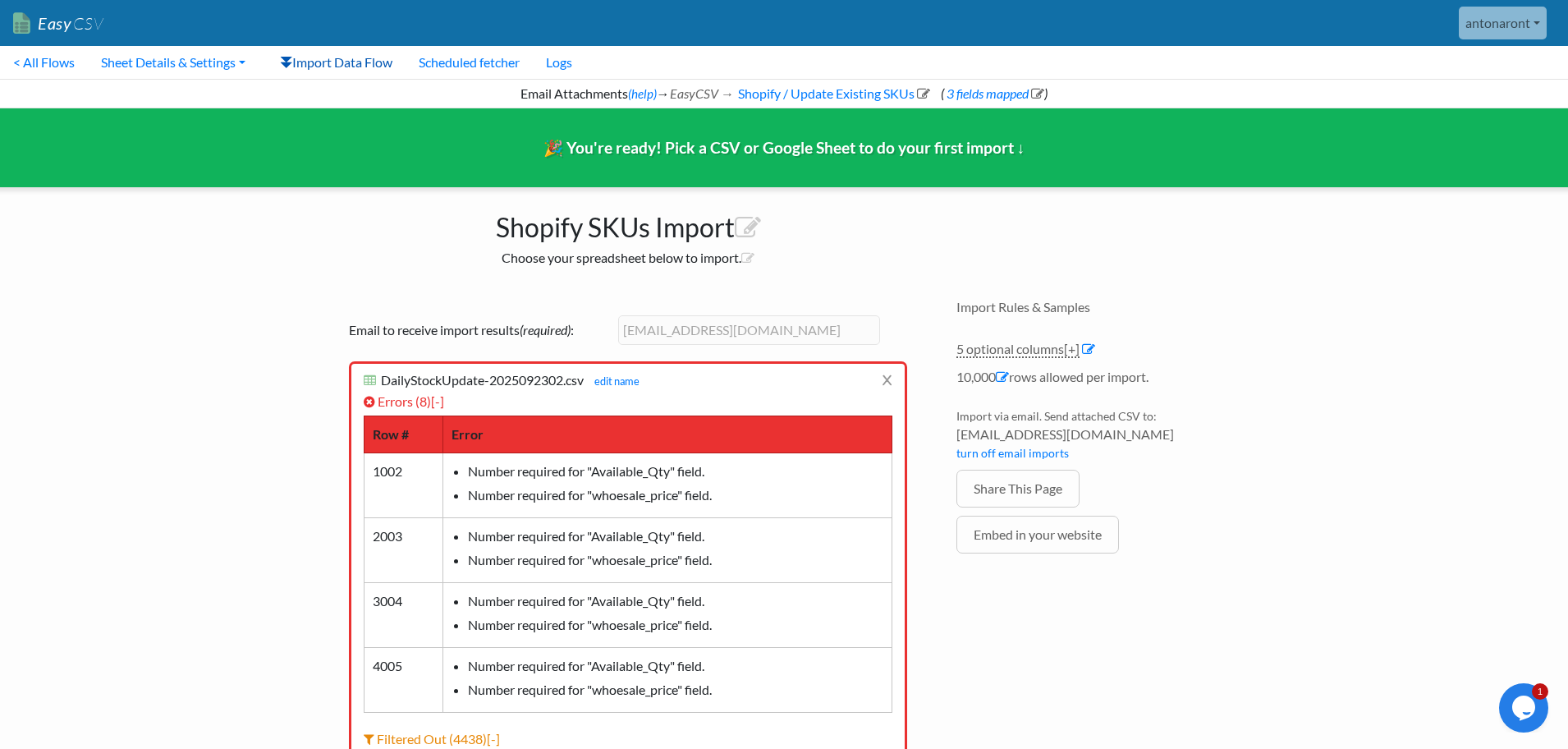
click at [318, 65] on link "Import Data Flow" at bounding box center [335, 62] width 138 height 33
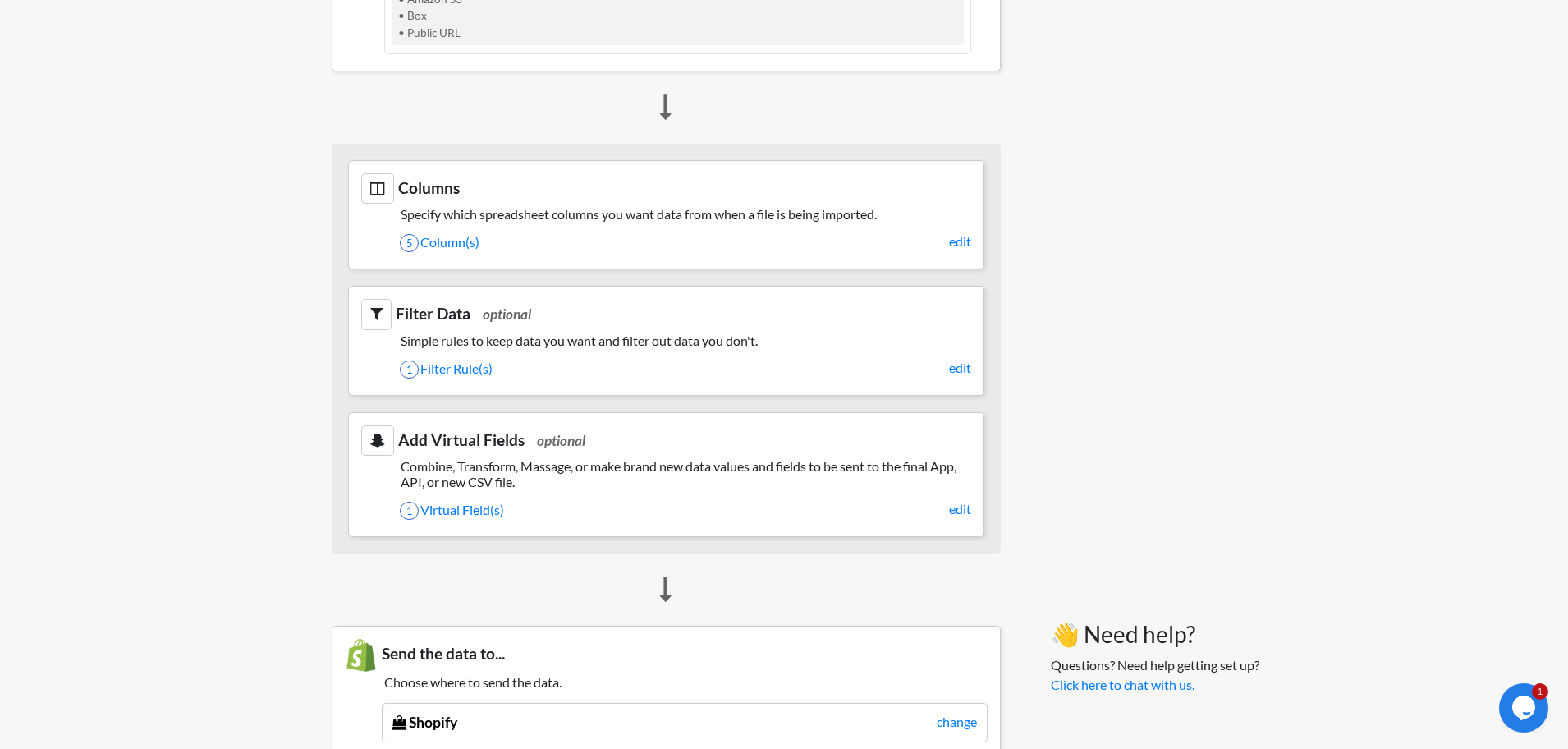
scroll to position [726, 1]
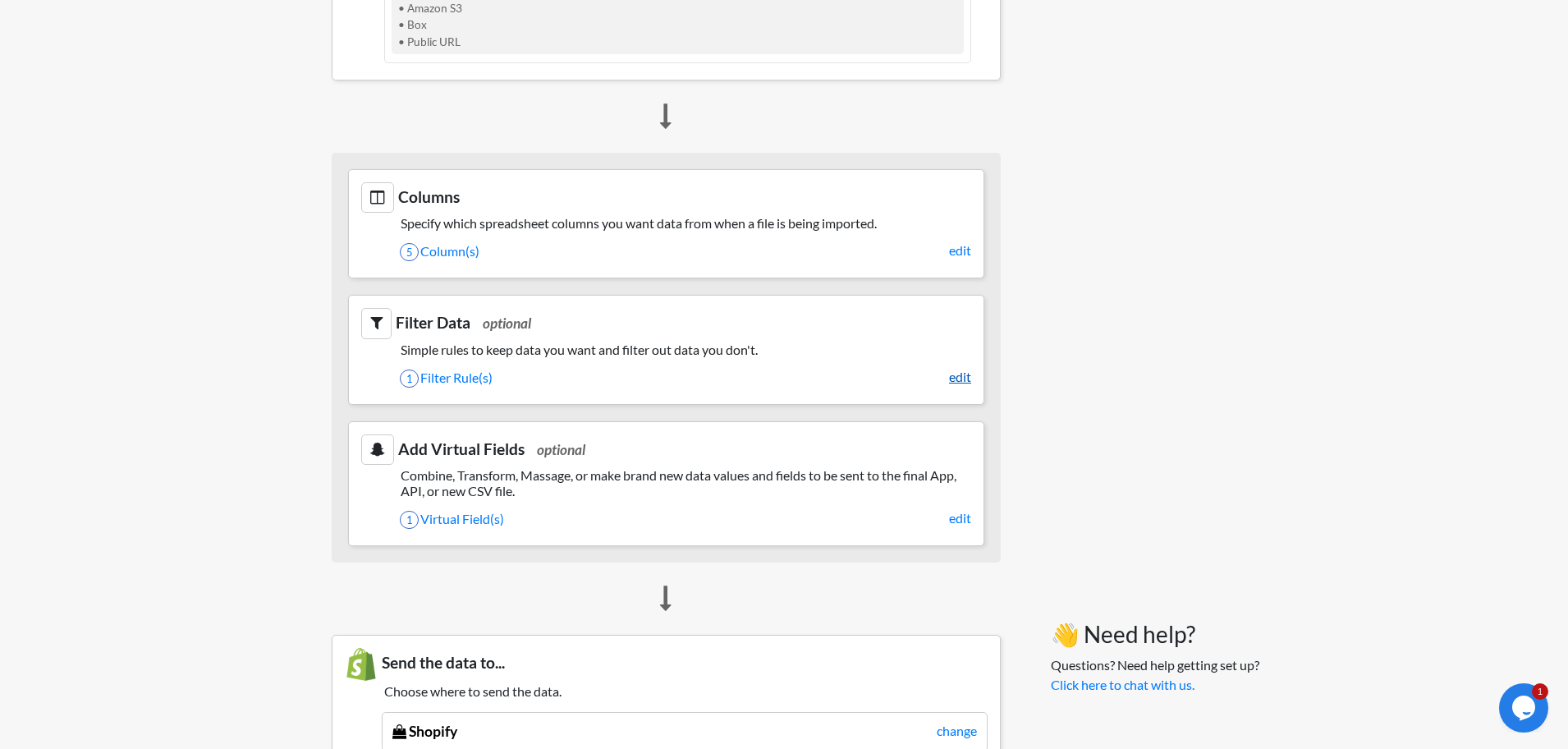
click at [963, 377] on link "edit" at bounding box center [960, 377] width 22 height 20
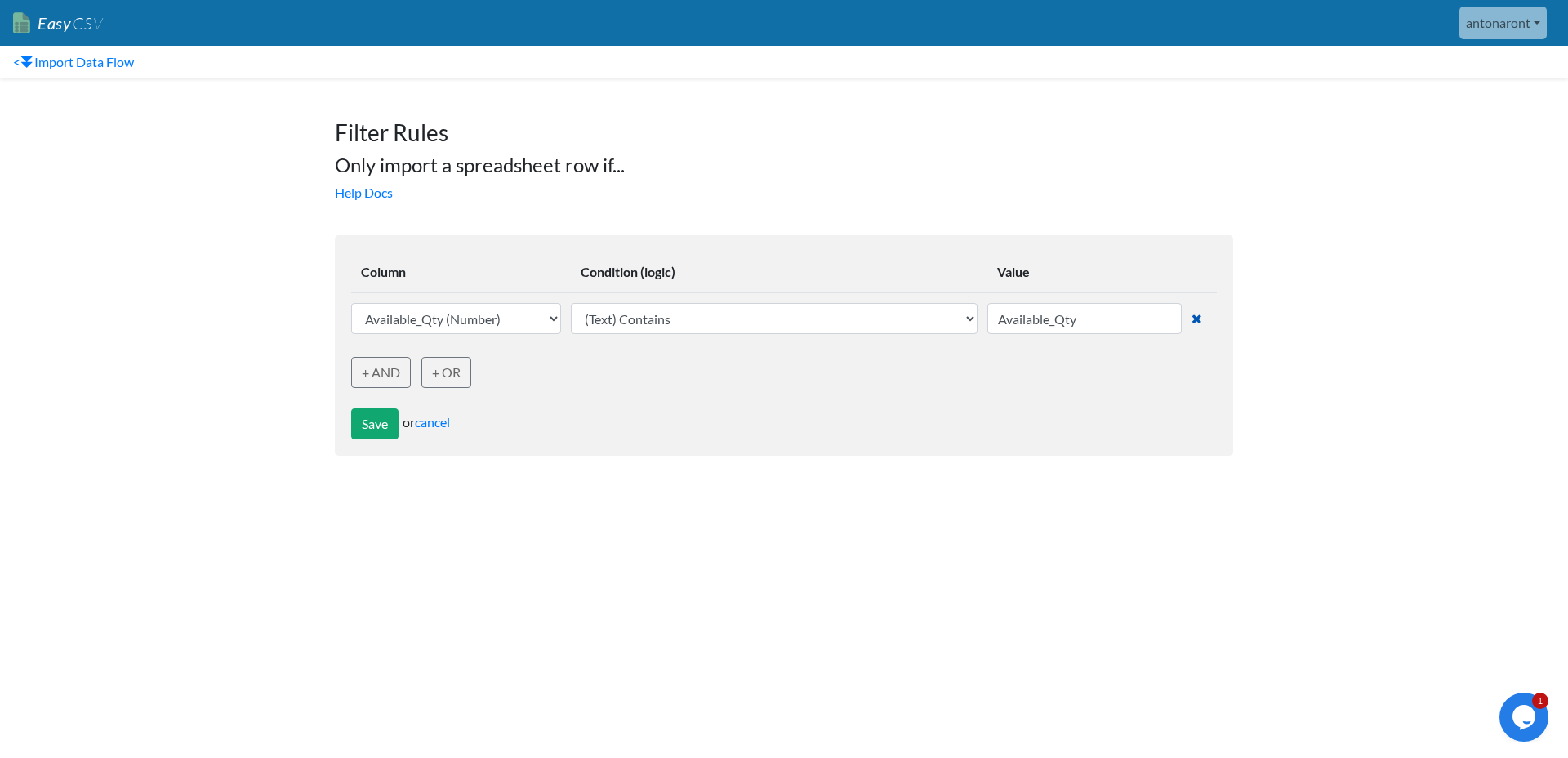
click at [1192, 324] on icon at bounding box center [1197, 319] width 11 height 13
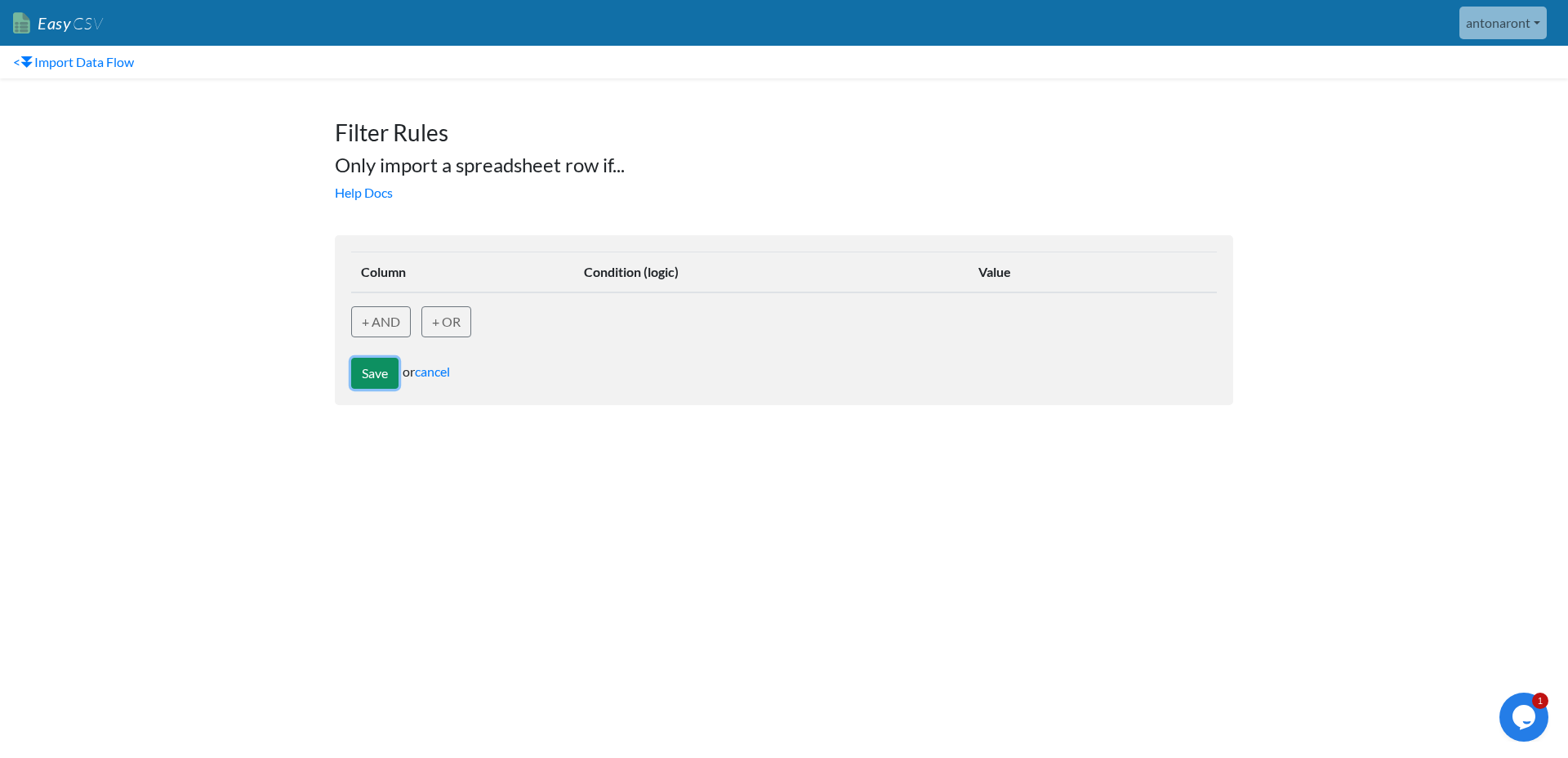
click at [361, 374] on button "Save" at bounding box center [374, 373] width 48 height 31
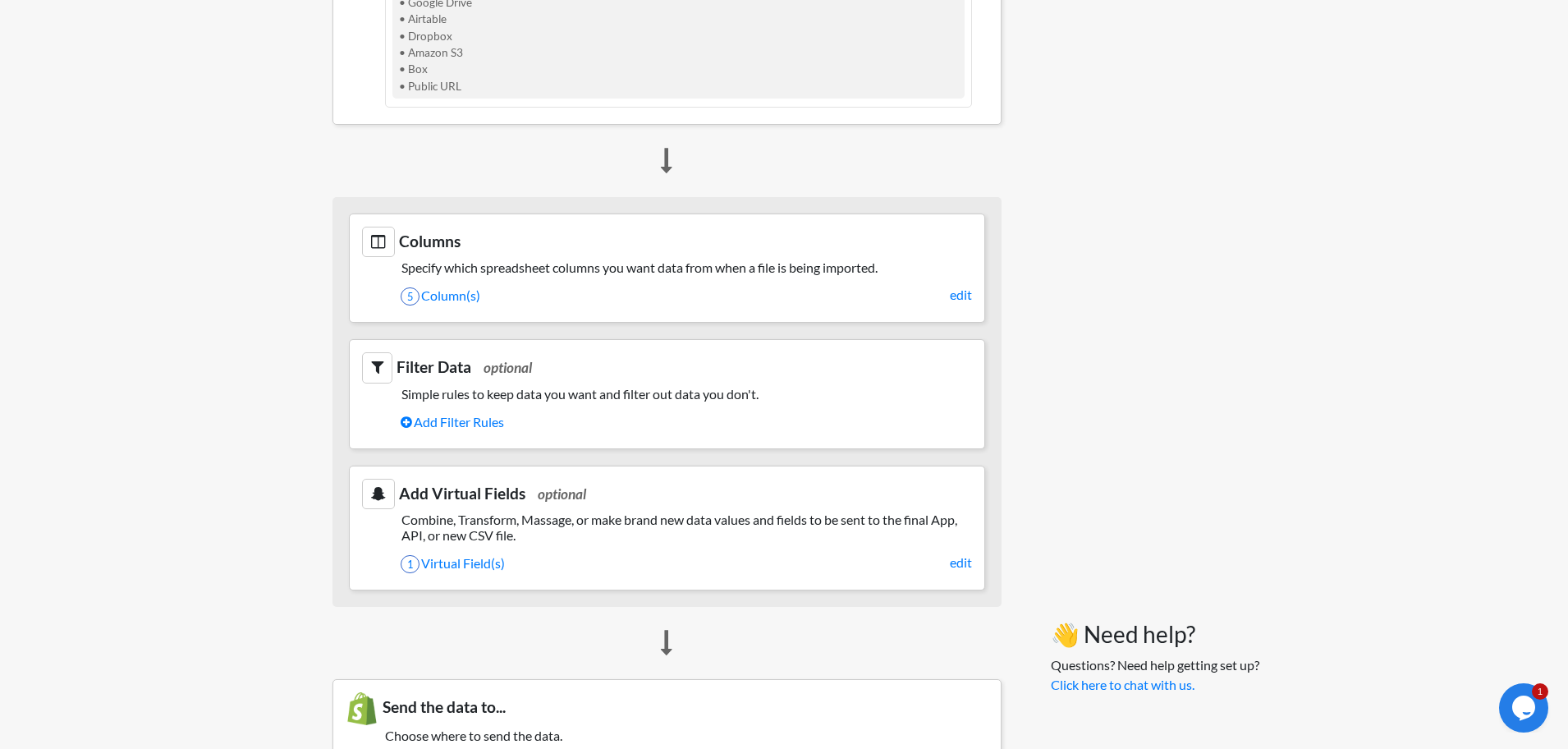
scroll to position [732, 0]
click at [957, 296] on link "edit" at bounding box center [961, 297] width 22 height 20
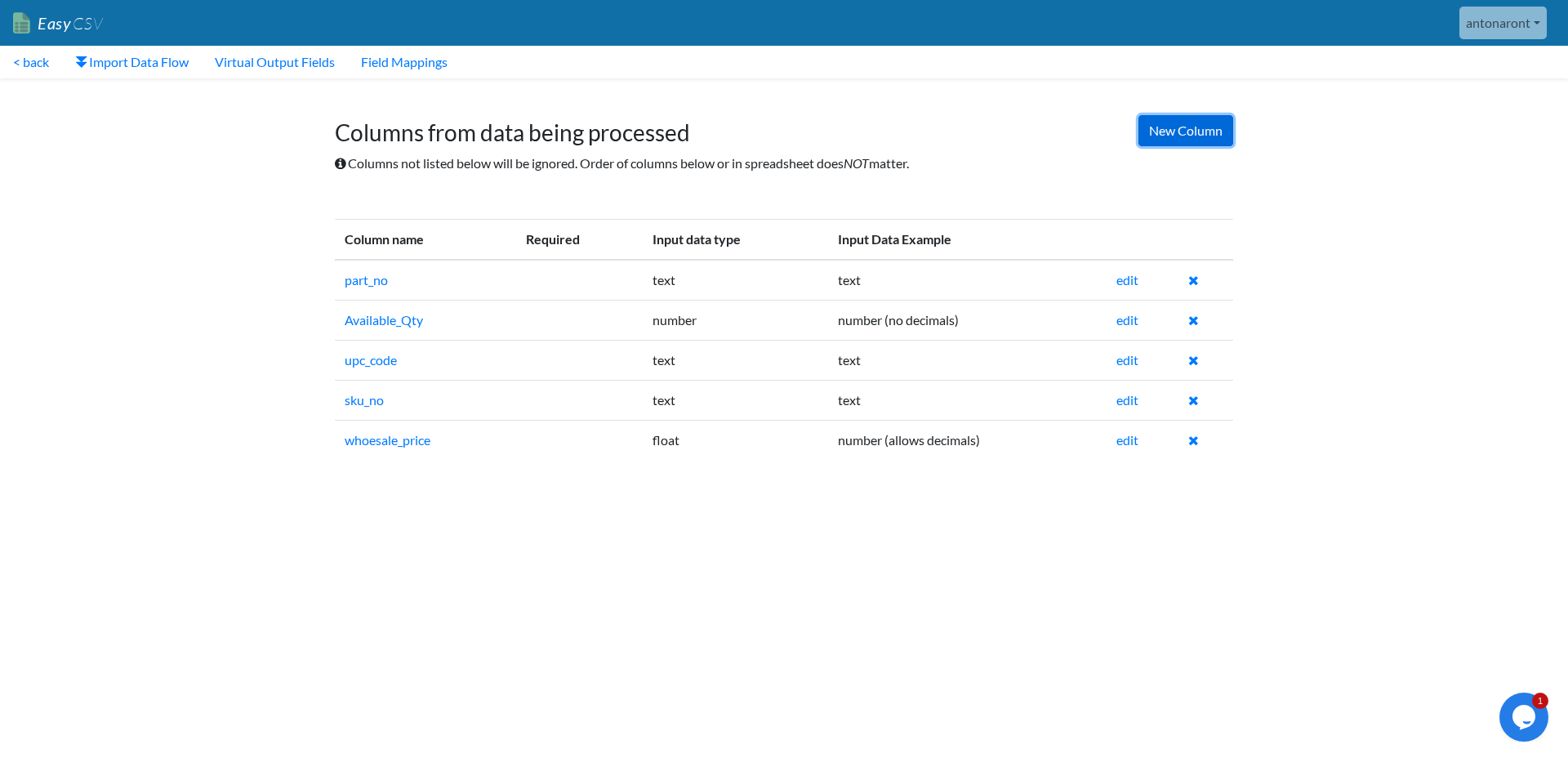
click at [1204, 129] on link "New Column" at bounding box center [1186, 130] width 95 height 31
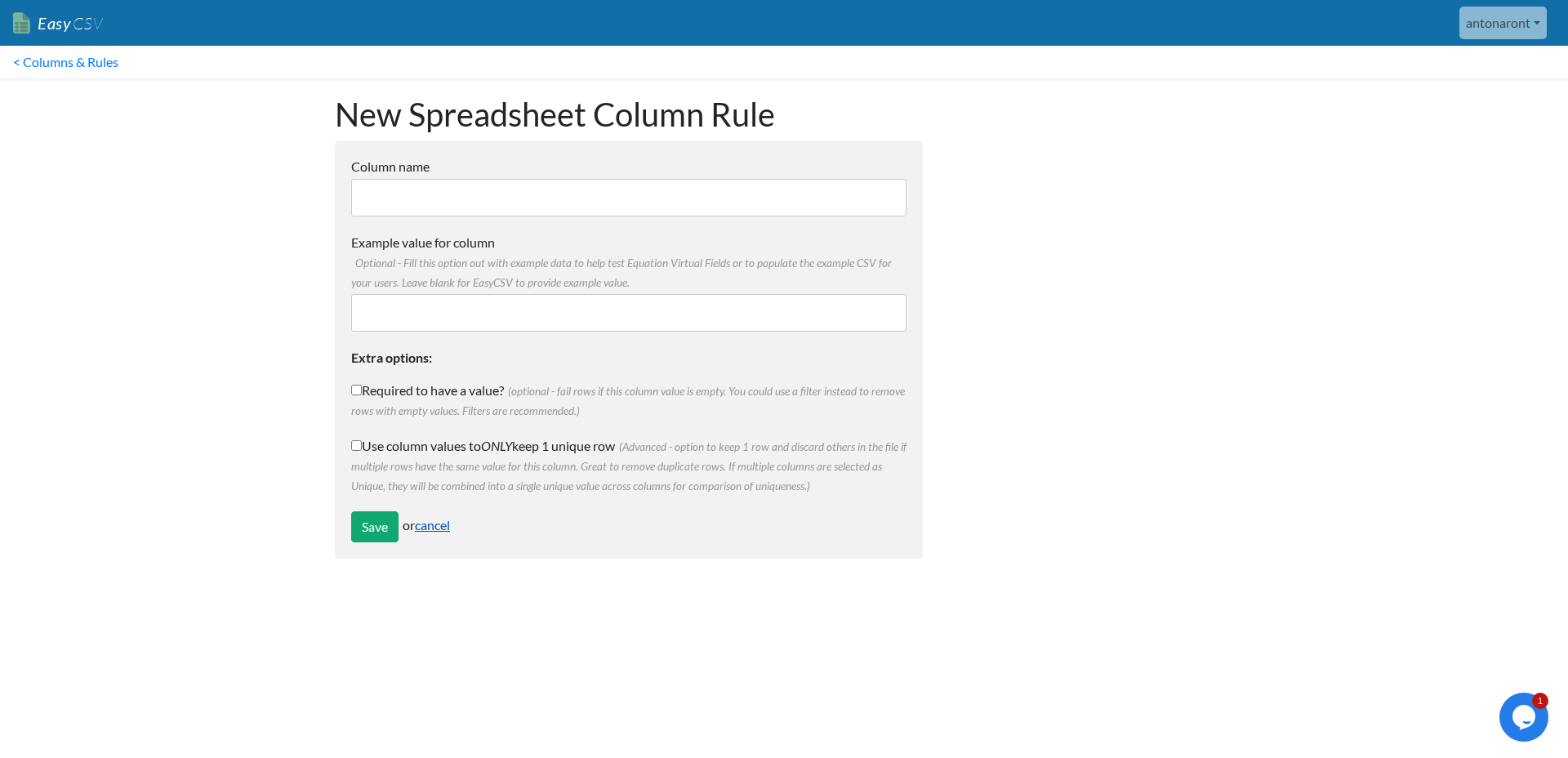
click at [434, 528] on link "cancel" at bounding box center [432, 525] width 35 height 16
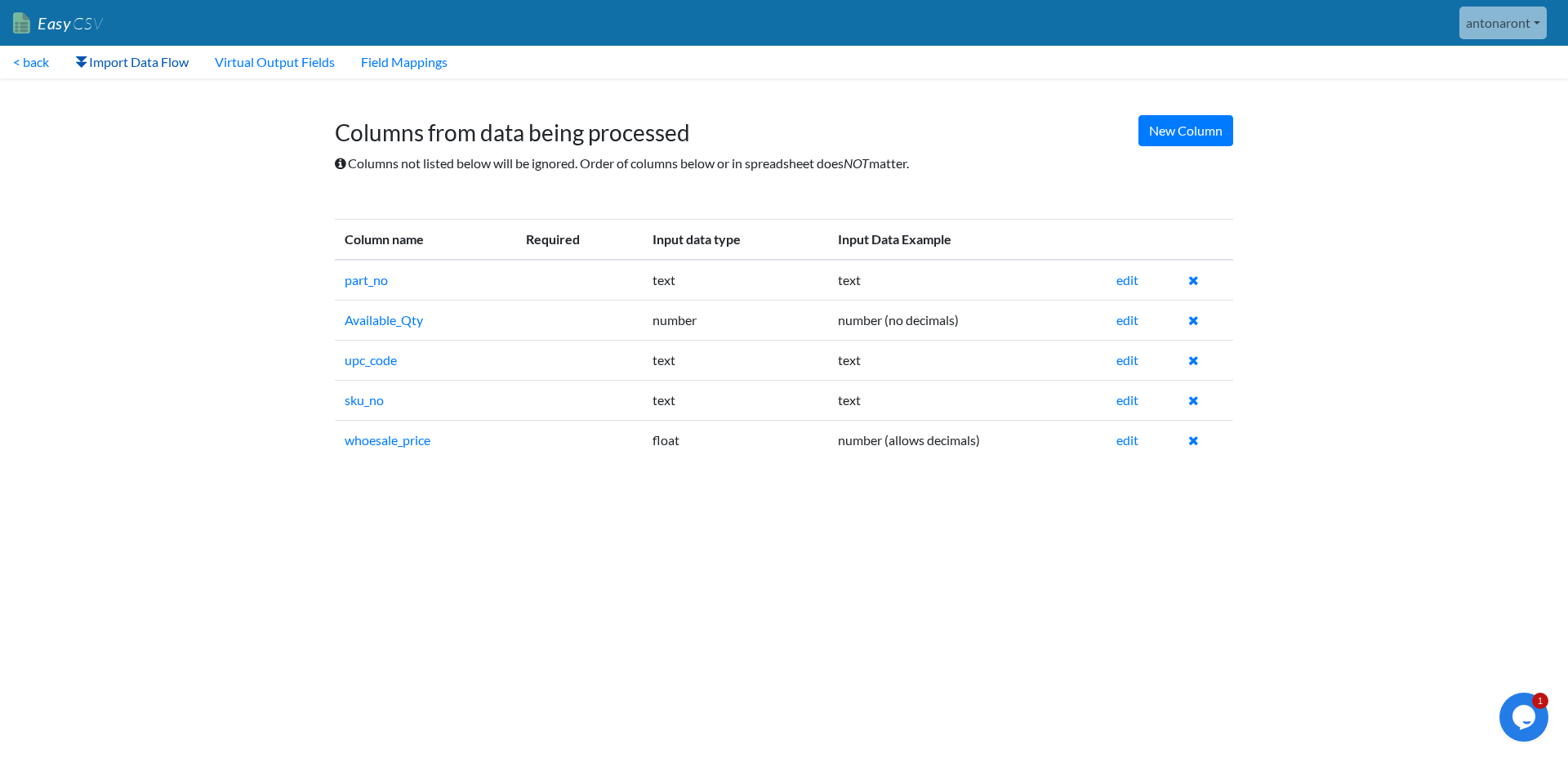
click at [128, 67] on link "Import Data Flow" at bounding box center [131, 62] width 139 height 33
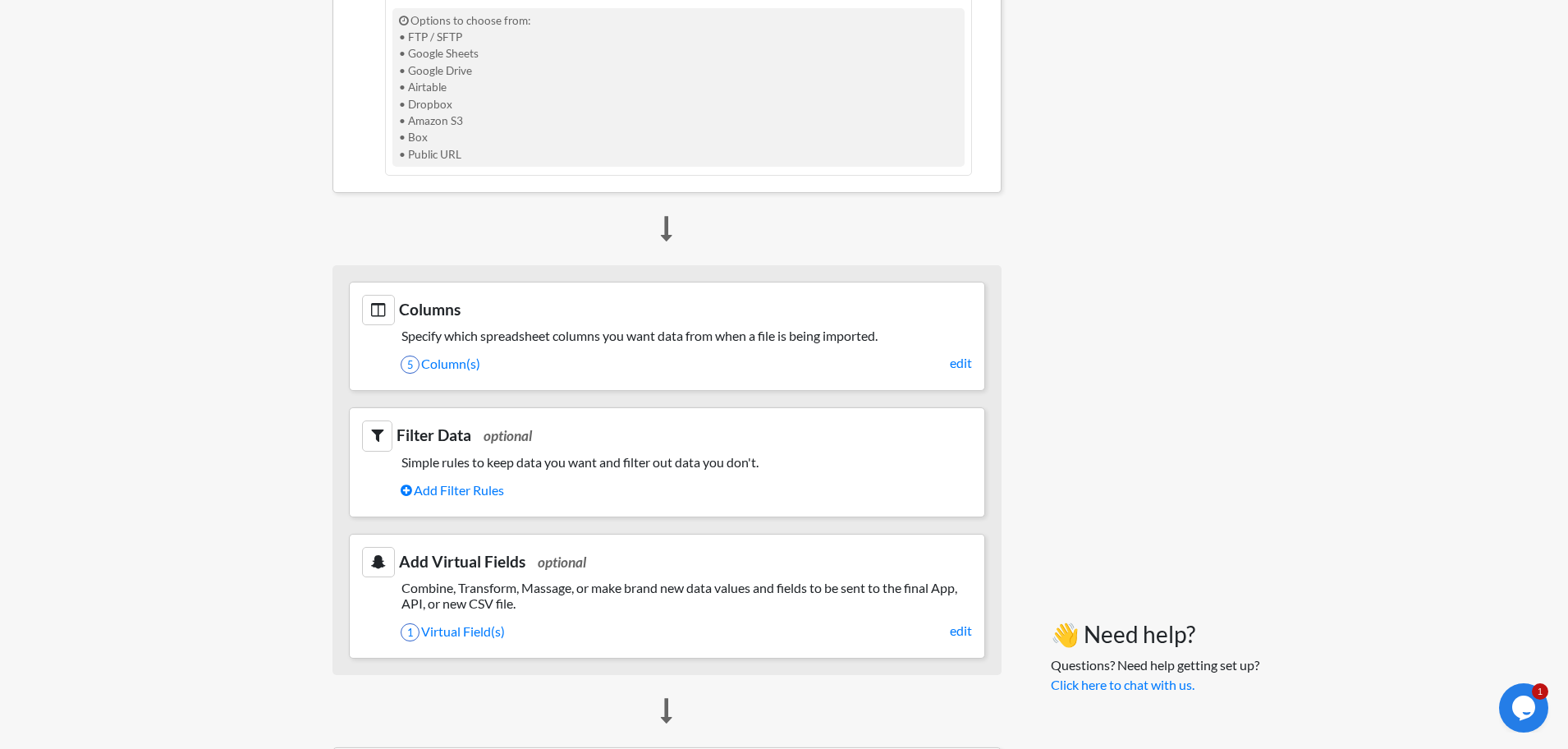
scroll to position [607, 0]
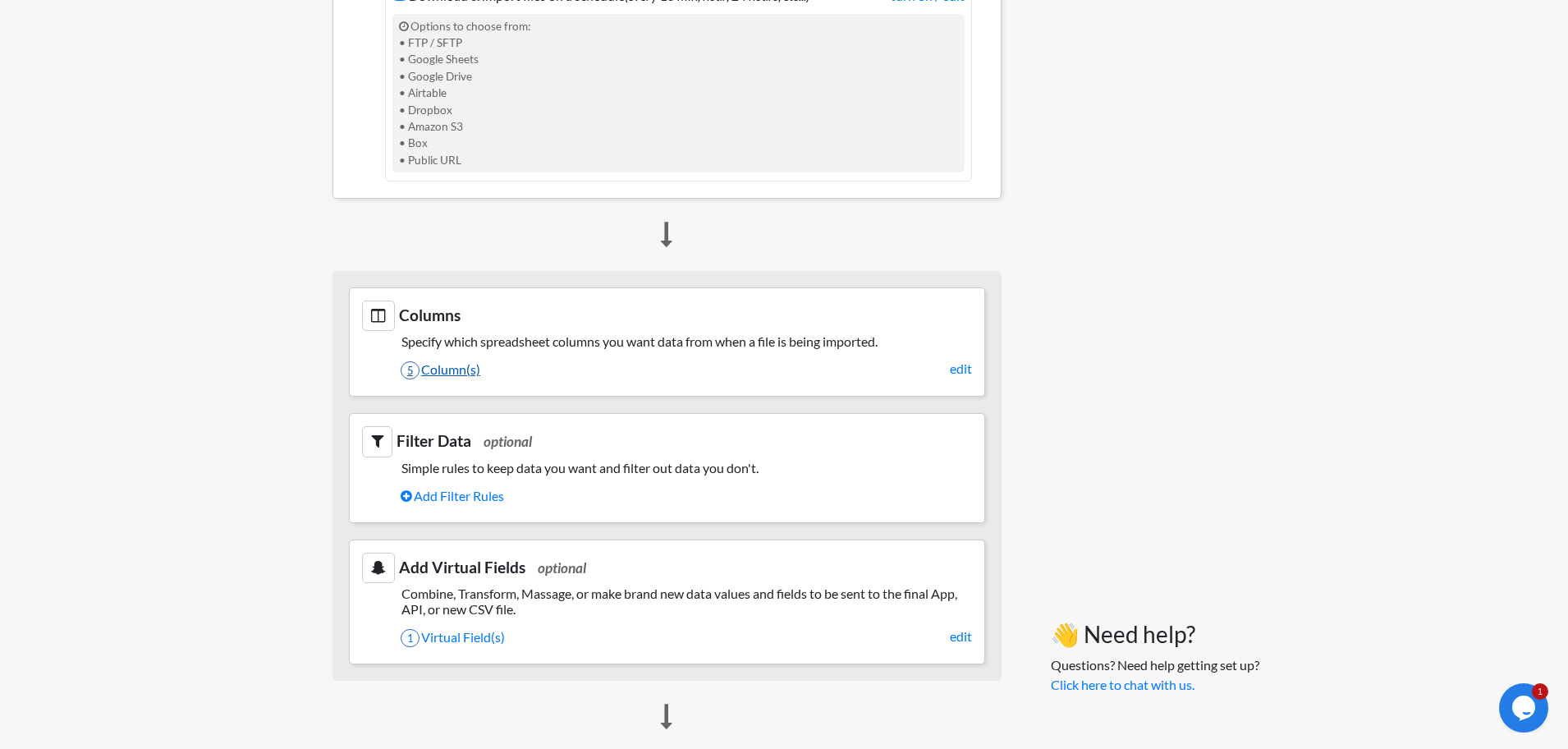
click at [437, 367] on link "5 Column(s)" at bounding box center [687, 369] width 572 height 28
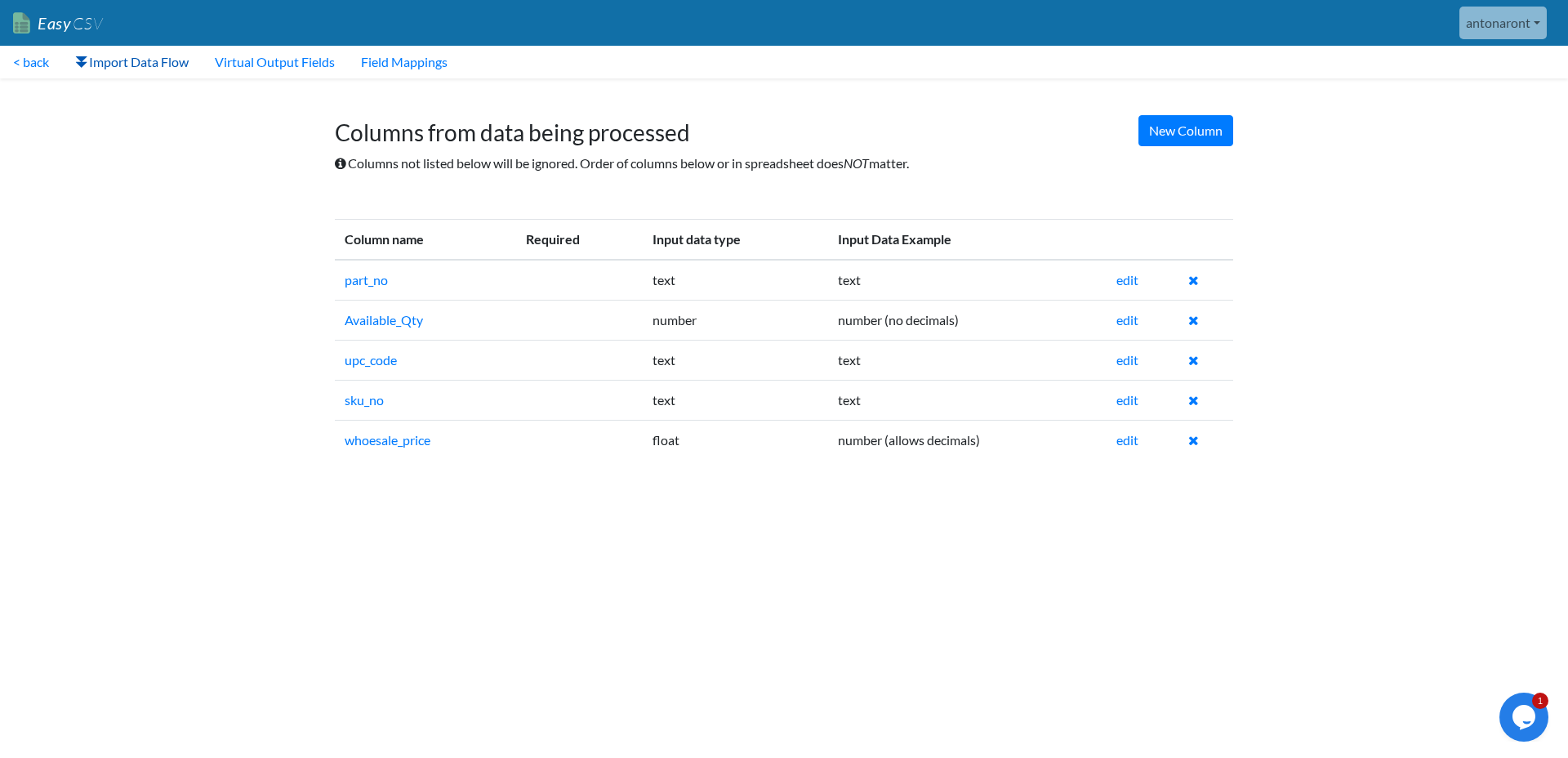
click at [123, 63] on link "Import Data Flow" at bounding box center [131, 62] width 139 height 33
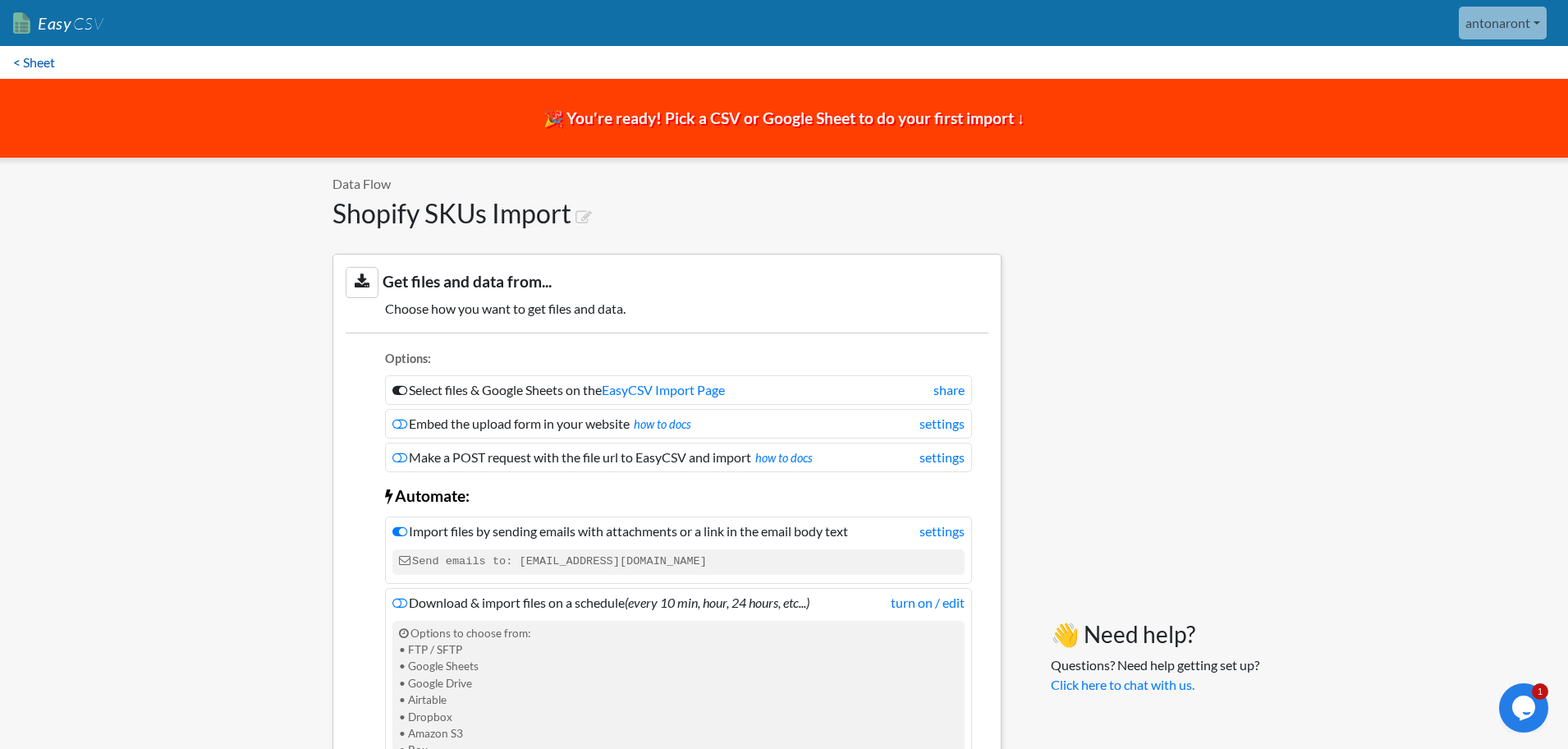
click at [44, 62] on link "< Sheet" at bounding box center [34, 62] width 68 height 33
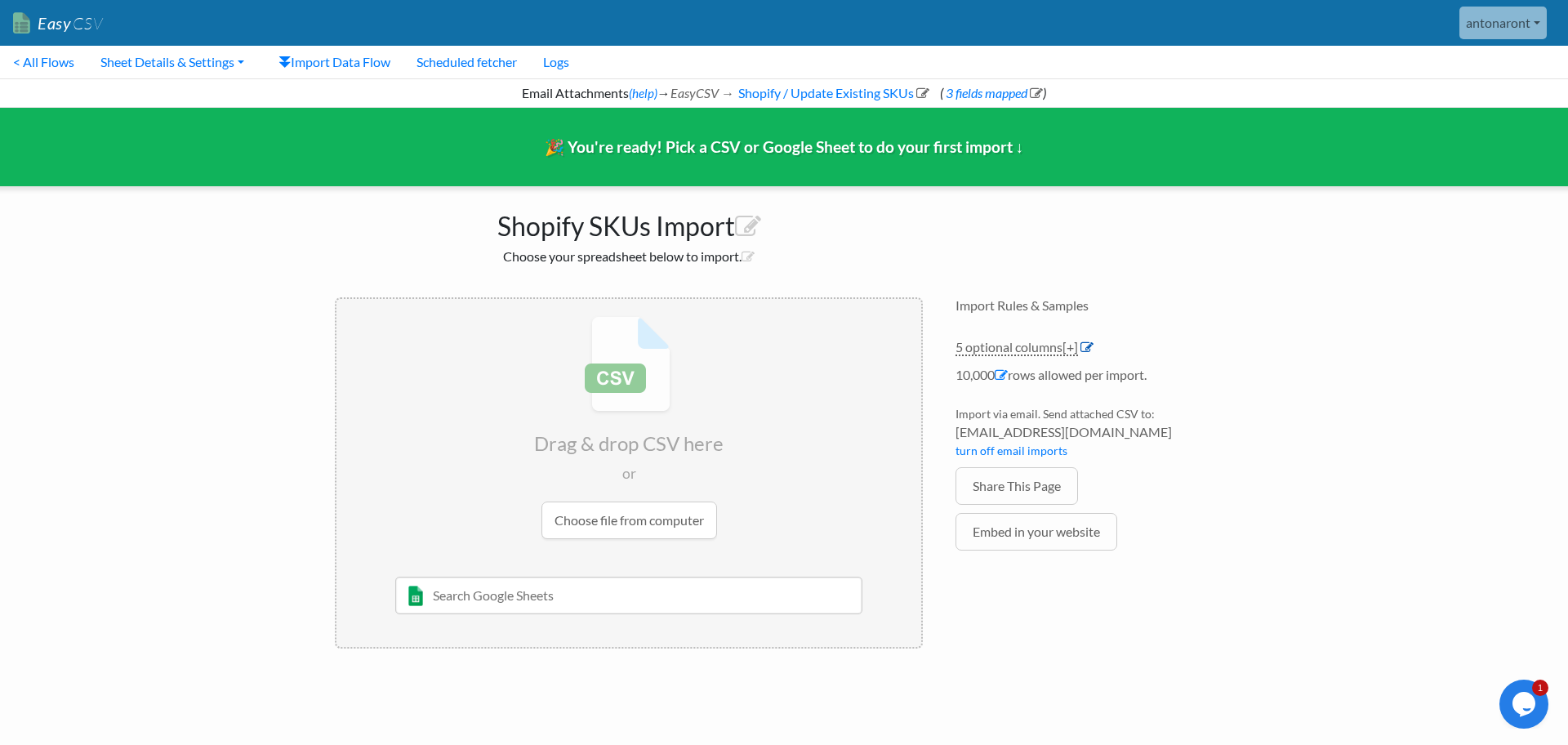
click at [1086, 348] on icon at bounding box center [1088, 347] width 13 height 13
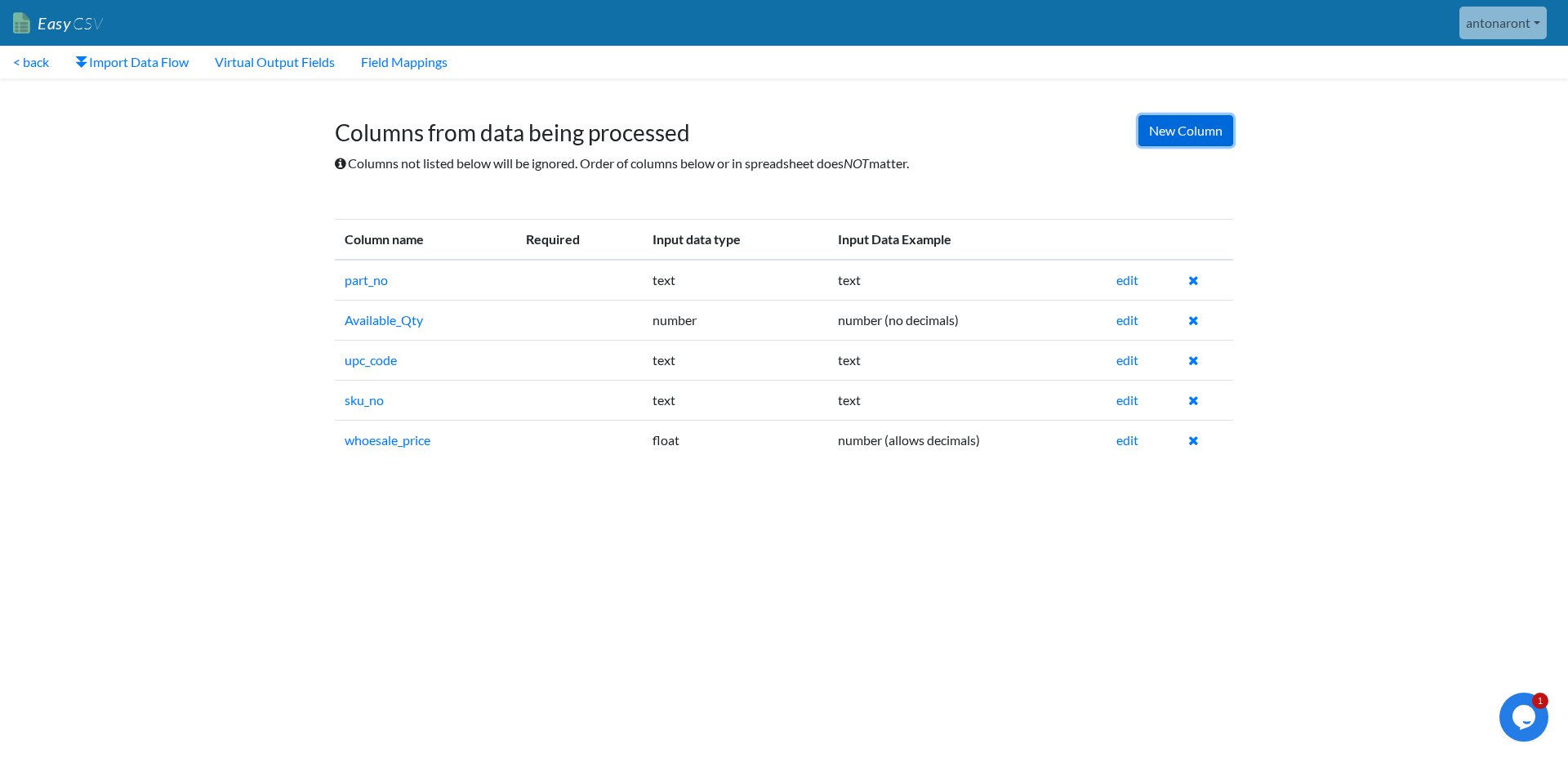
click at [1189, 130] on link "New Column" at bounding box center [1186, 130] width 95 height 31
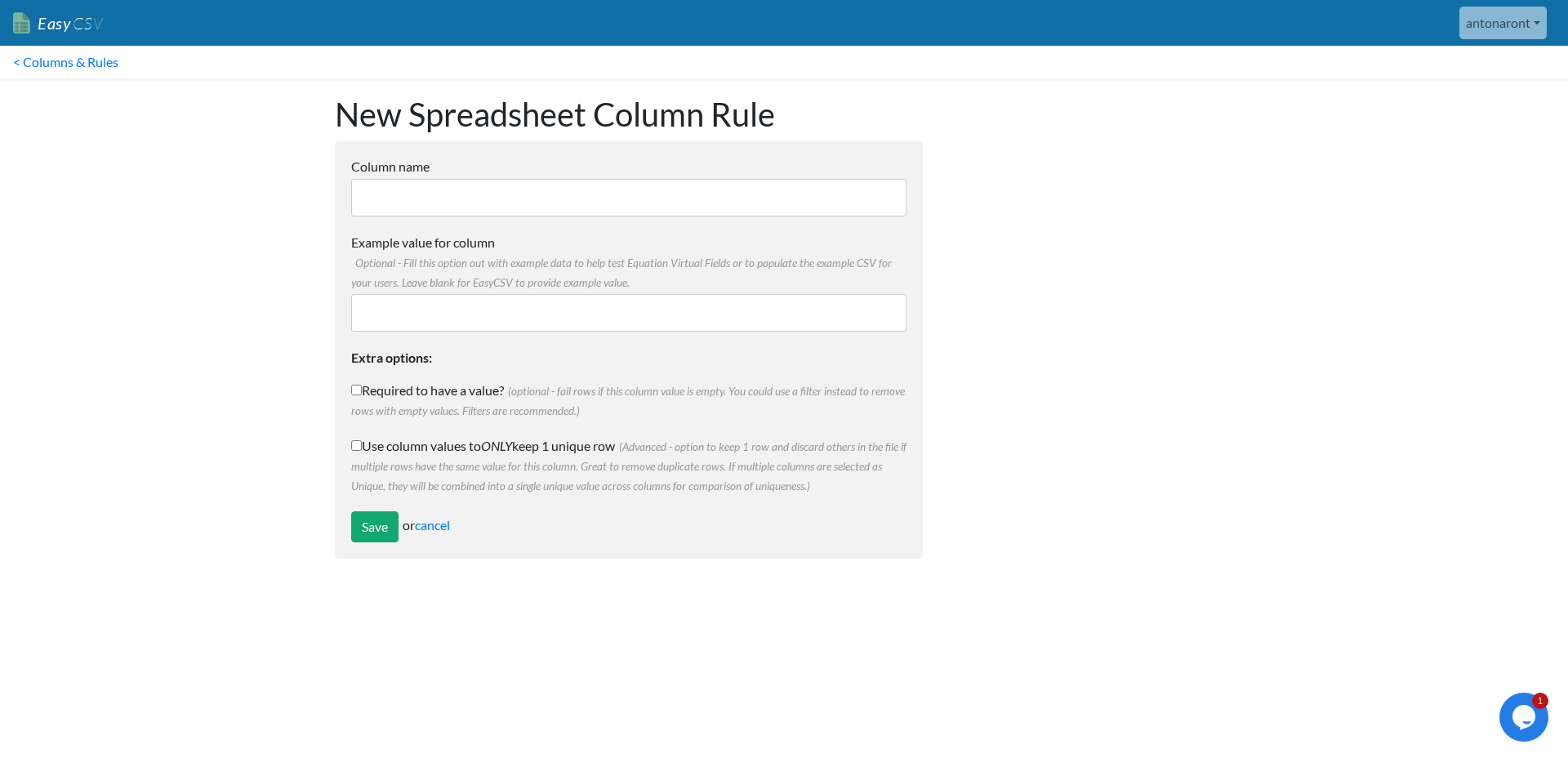
click at [530, 210] on input "Column name" at bounding box center [629, 197] width 555 height 38
click at [621, 270] on label "Example value for column Optional - Fill this option out with example data to h…" at bounding box center [629, 262] width 555 height 59
click at [621, 294] on input "Example value for column Optional - Fill this option out with example data to h…" at bounding box center [629, 313] width 555 height 38
click at [53, 65] on link "< Columns & Rules" at bounding box center [66, 62] width 132 height 33
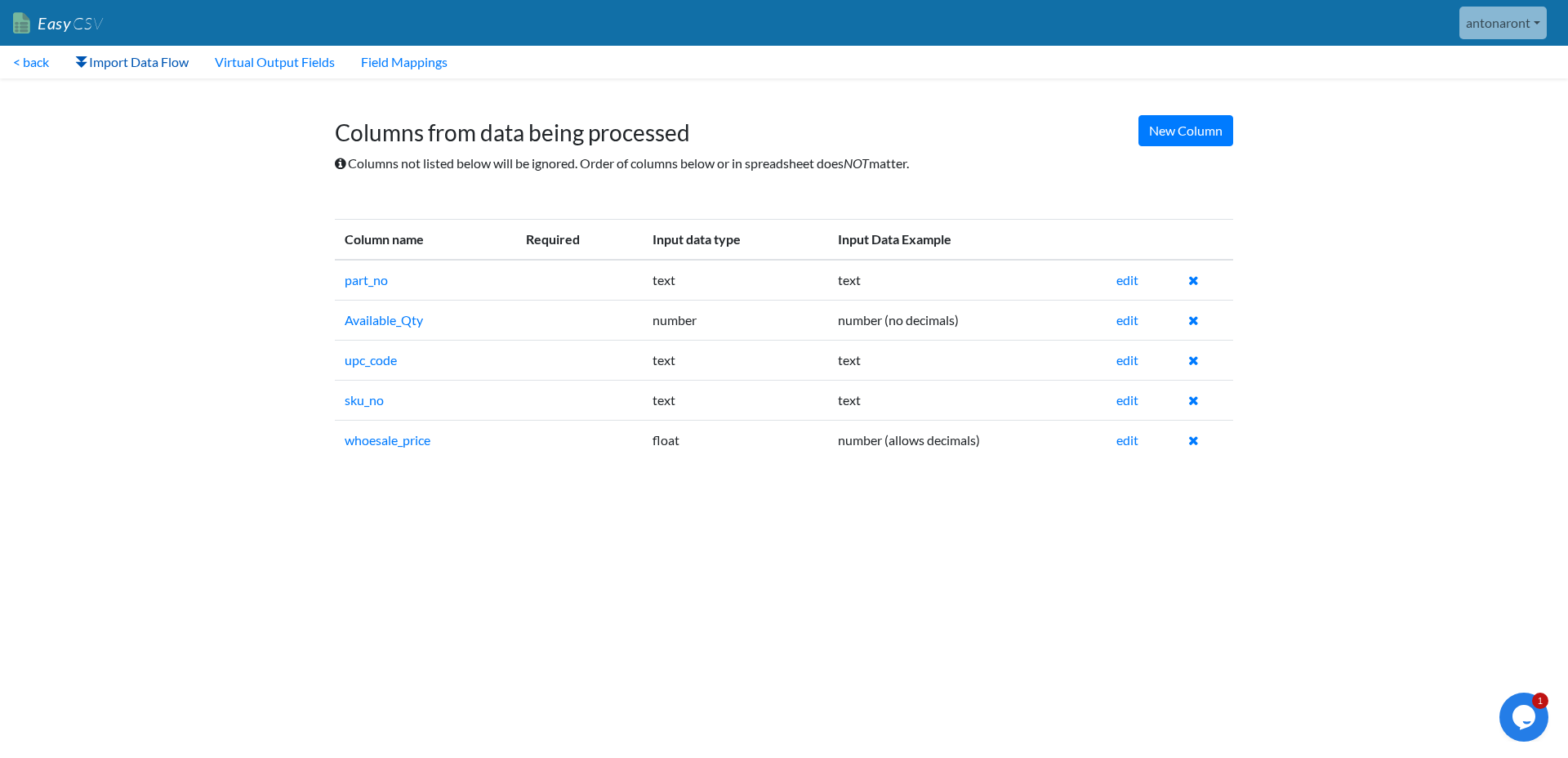
click at [147, 63] on link "Import Data Flow" at bounding box center [131, 62] width 139 height 33
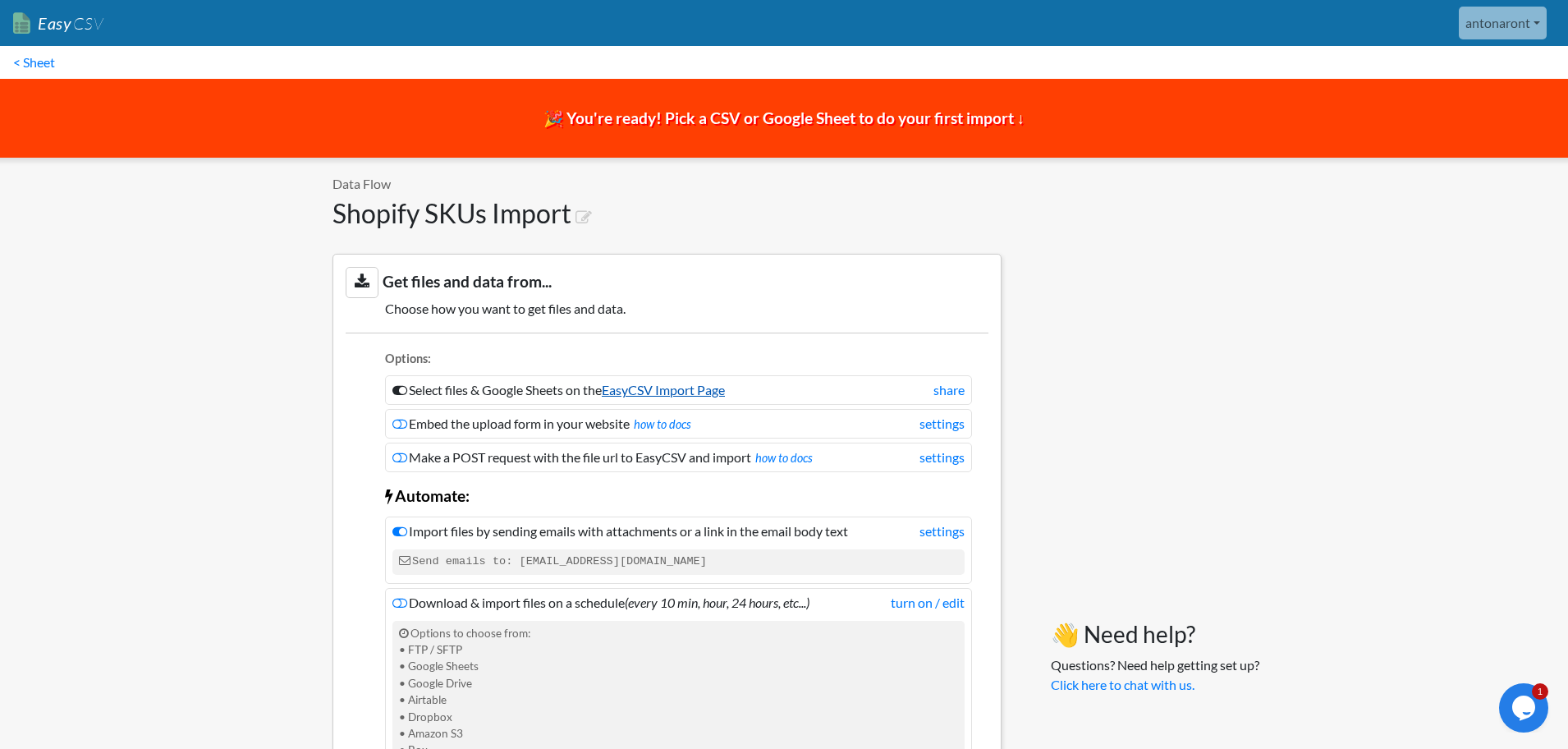
click at [698, 387] on link "EasyCSV Import Page" at bounding box center [663, 389] width 123 height 16
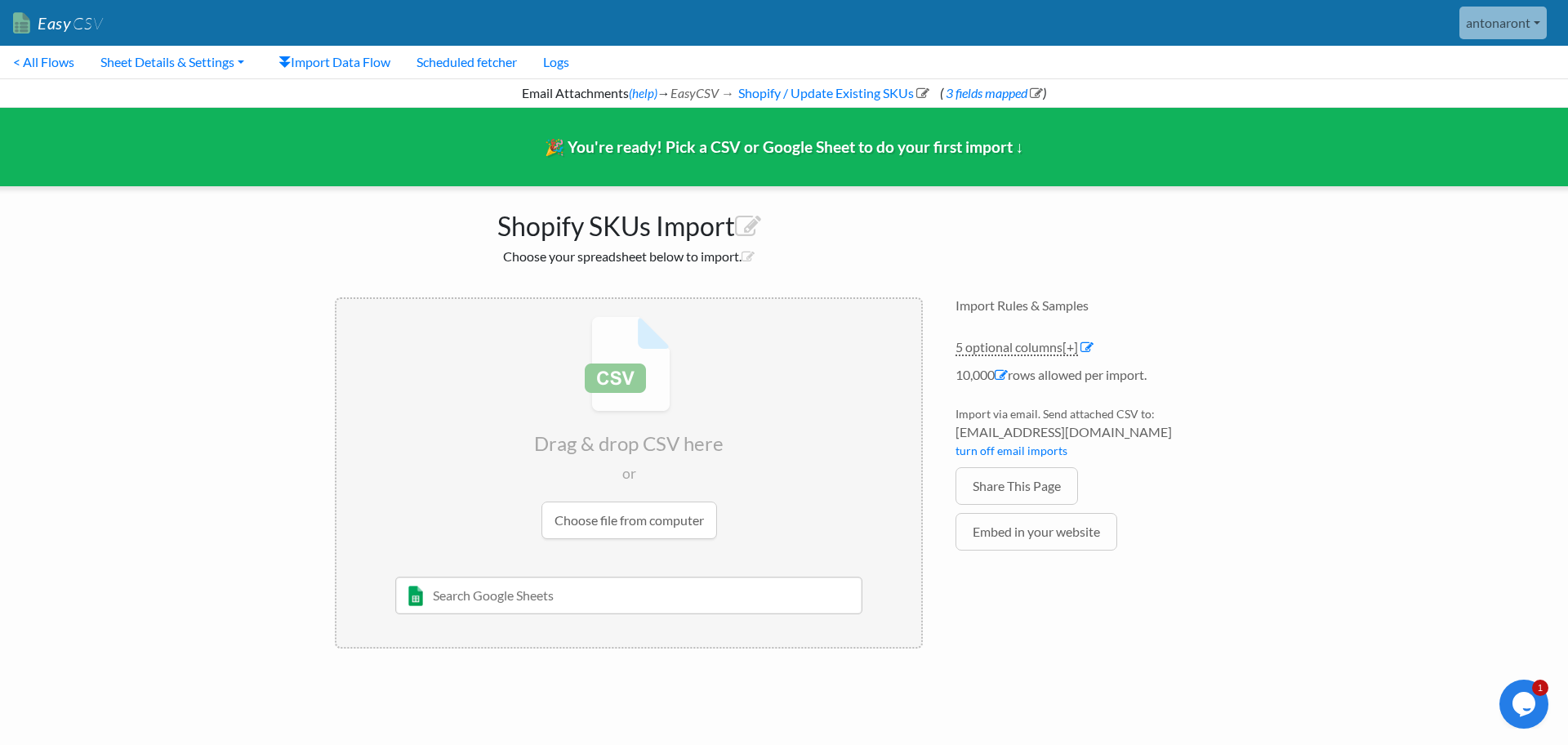
click at [611, 508] on input "file" at bounding box center [628, 427] width 585 height 257
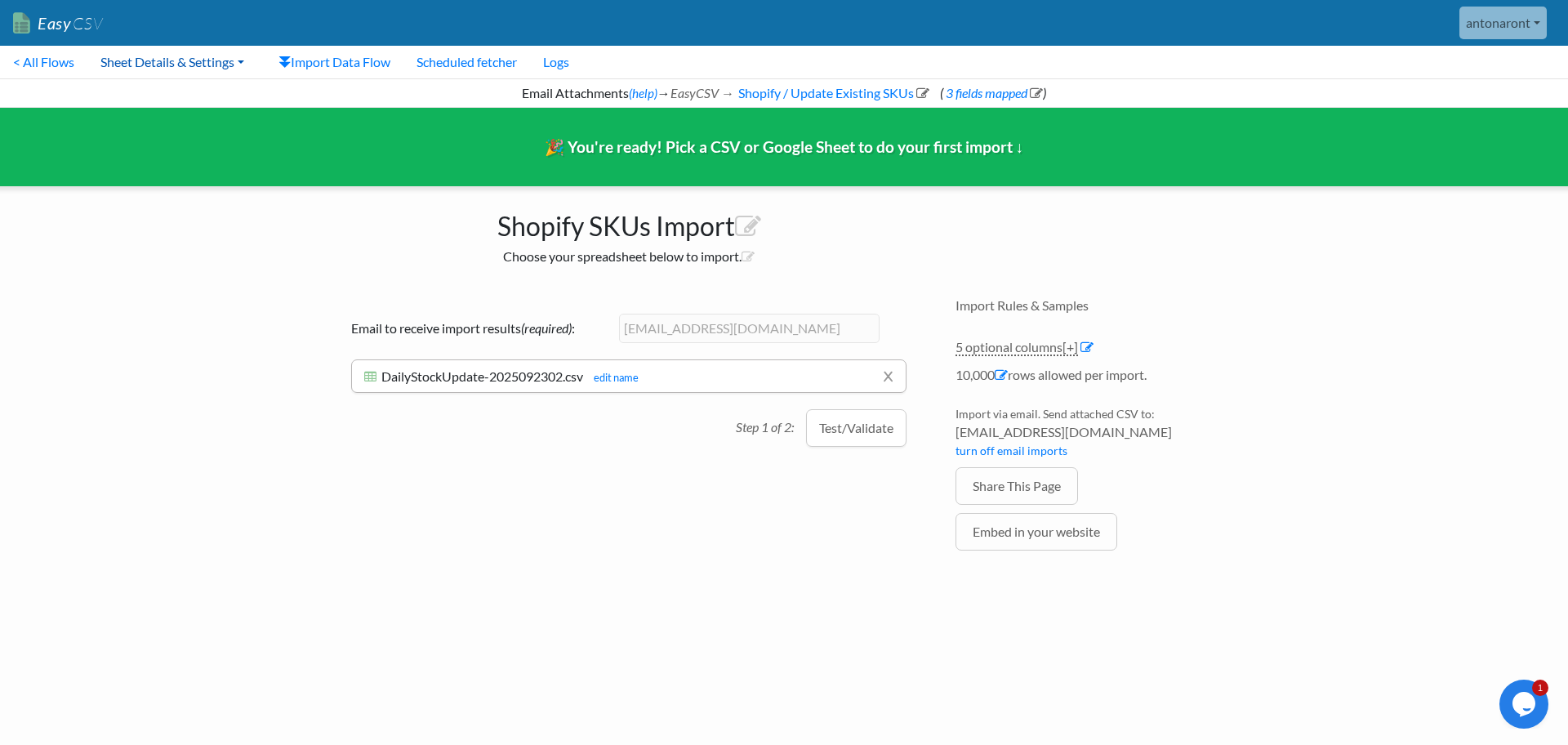
click at [247, 59] on link "Sheet Details & Settings" at bounding box center [173, 62] width 170 height 33
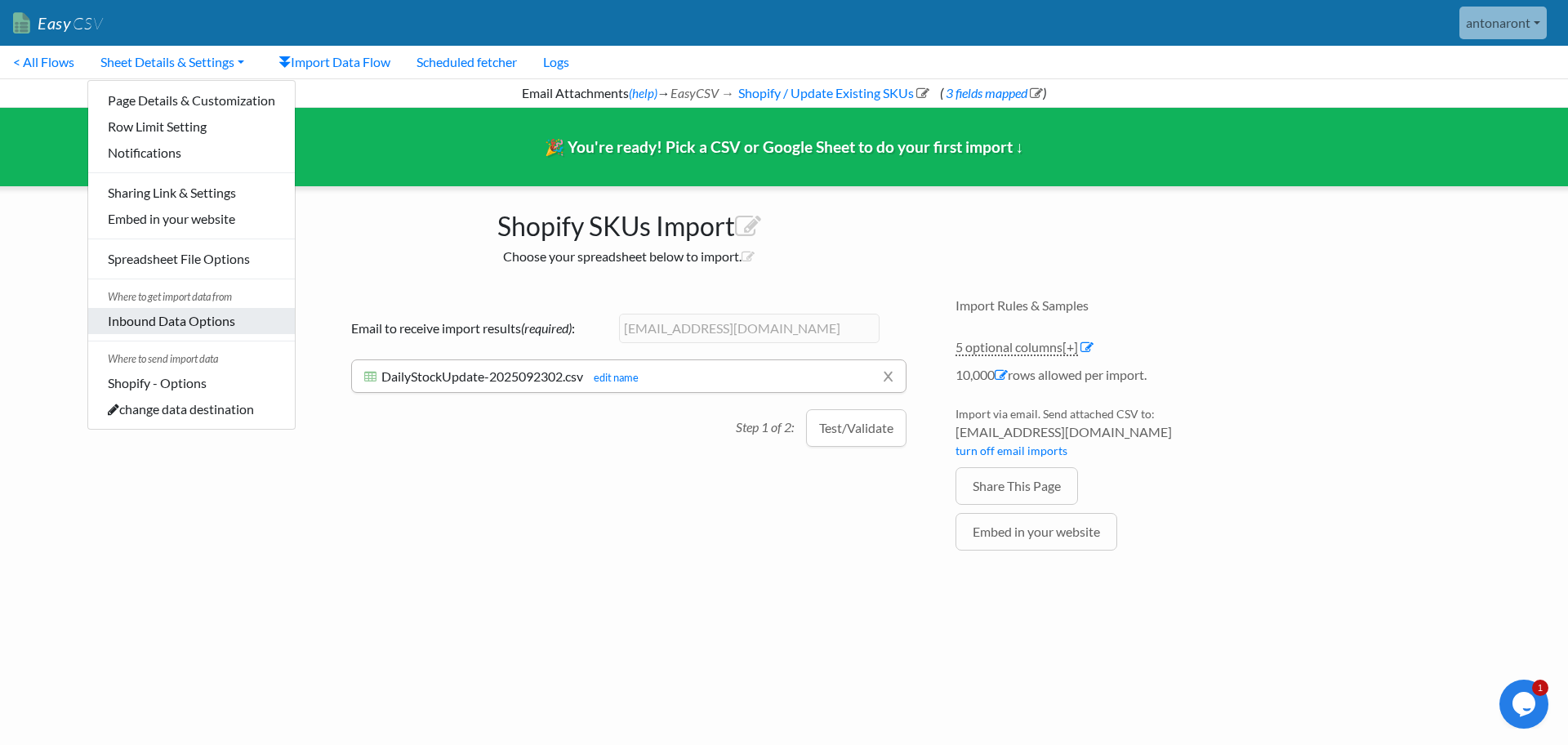
click at [134, 327] on link "Inbound Data Options" at bounding box center [192, 320] width 207 height 26
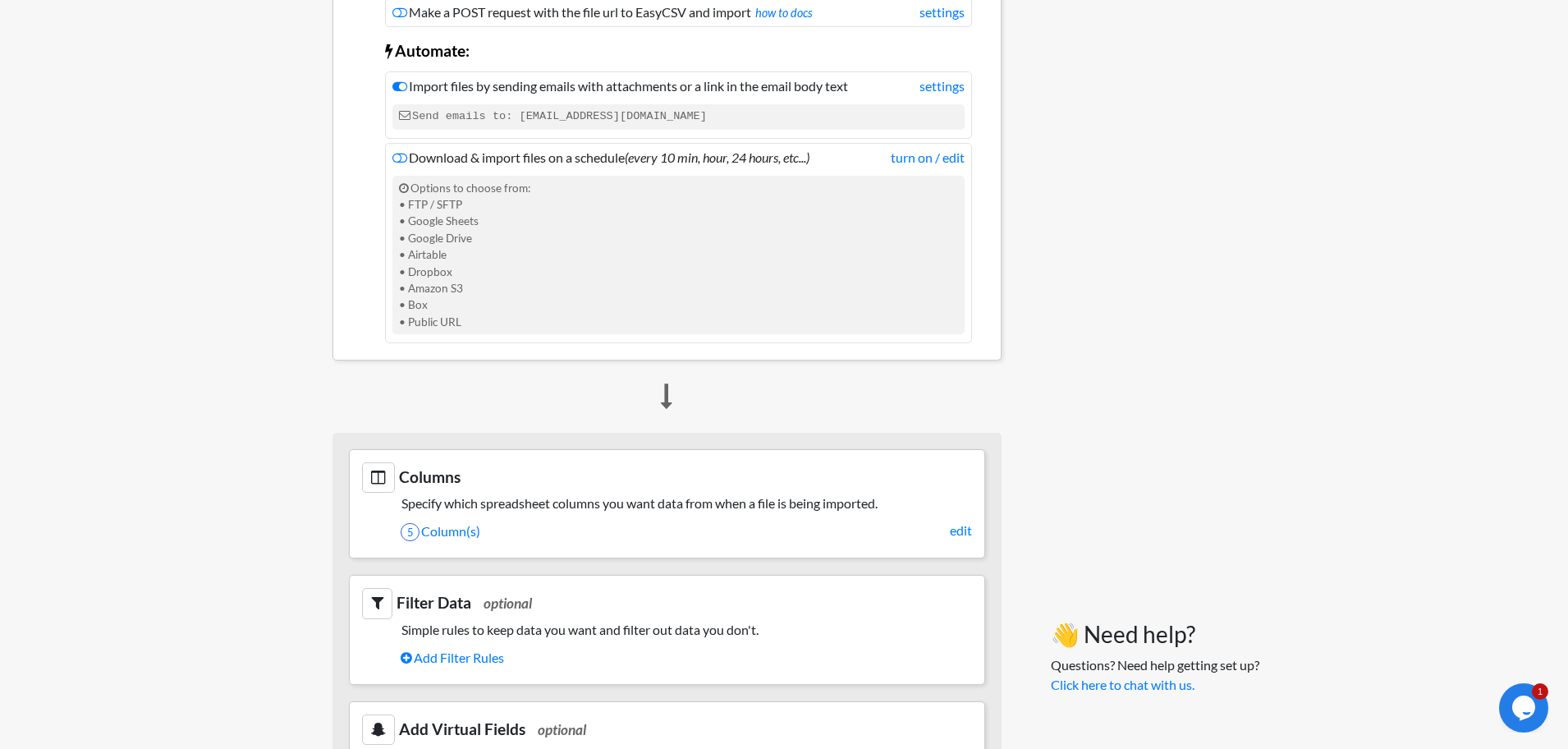
scroll to position [523, 0]
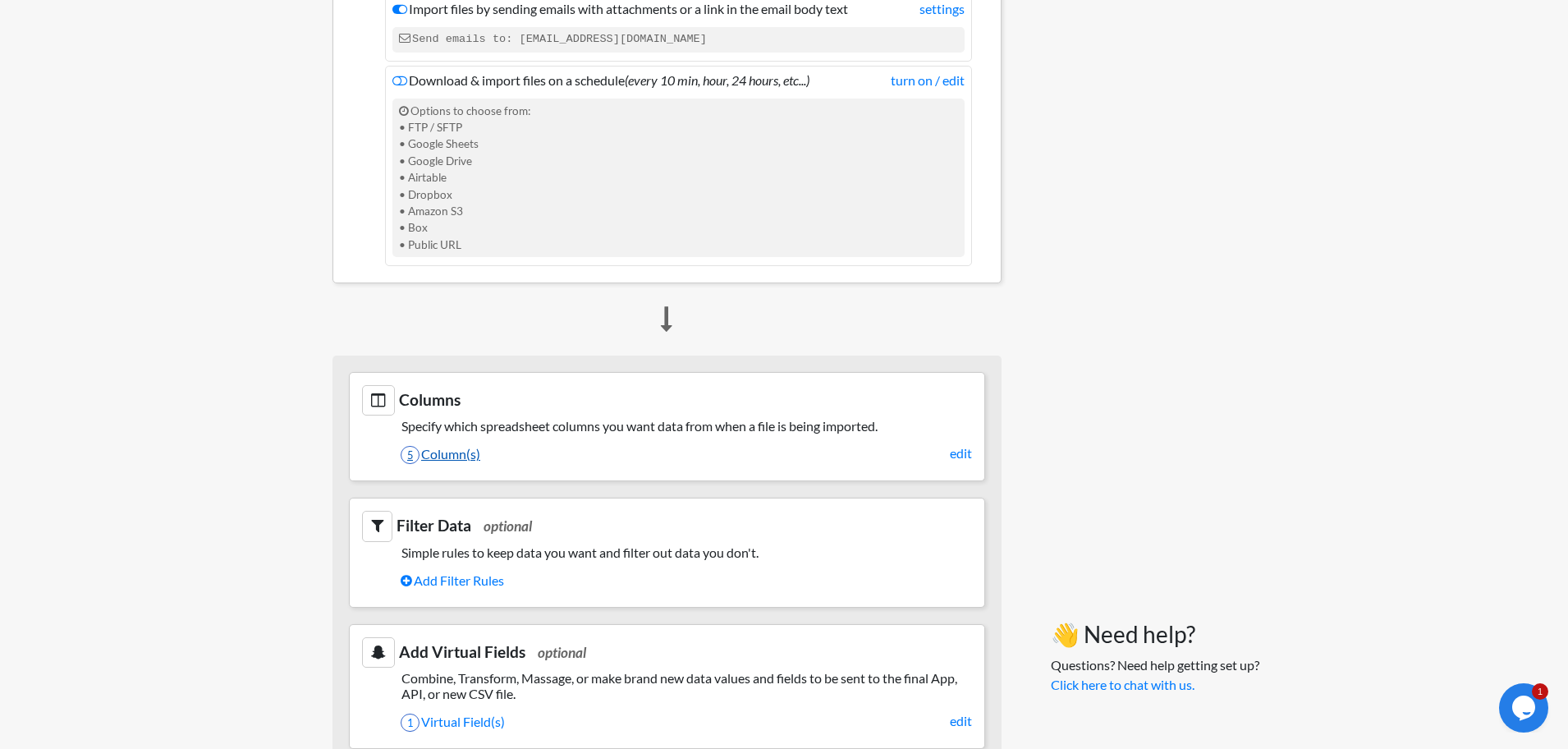
click at [456, 452] on link "5 Column(s)" at bounding box center [687, 454] width 572 height 28
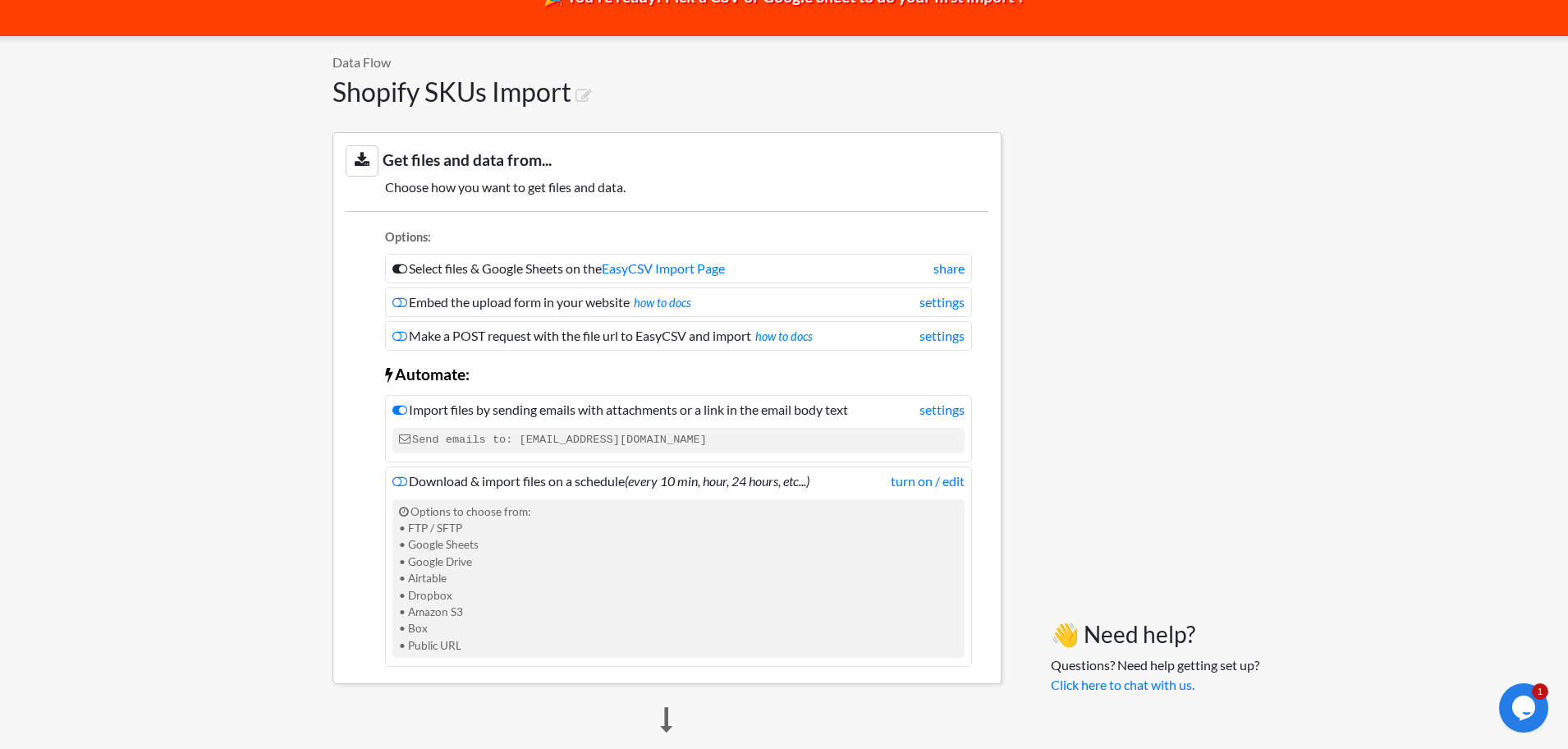
scroll to position [121, 0]
click at [933, 409] on link "settings" at bounding box center [942, 411] width 45 height 20
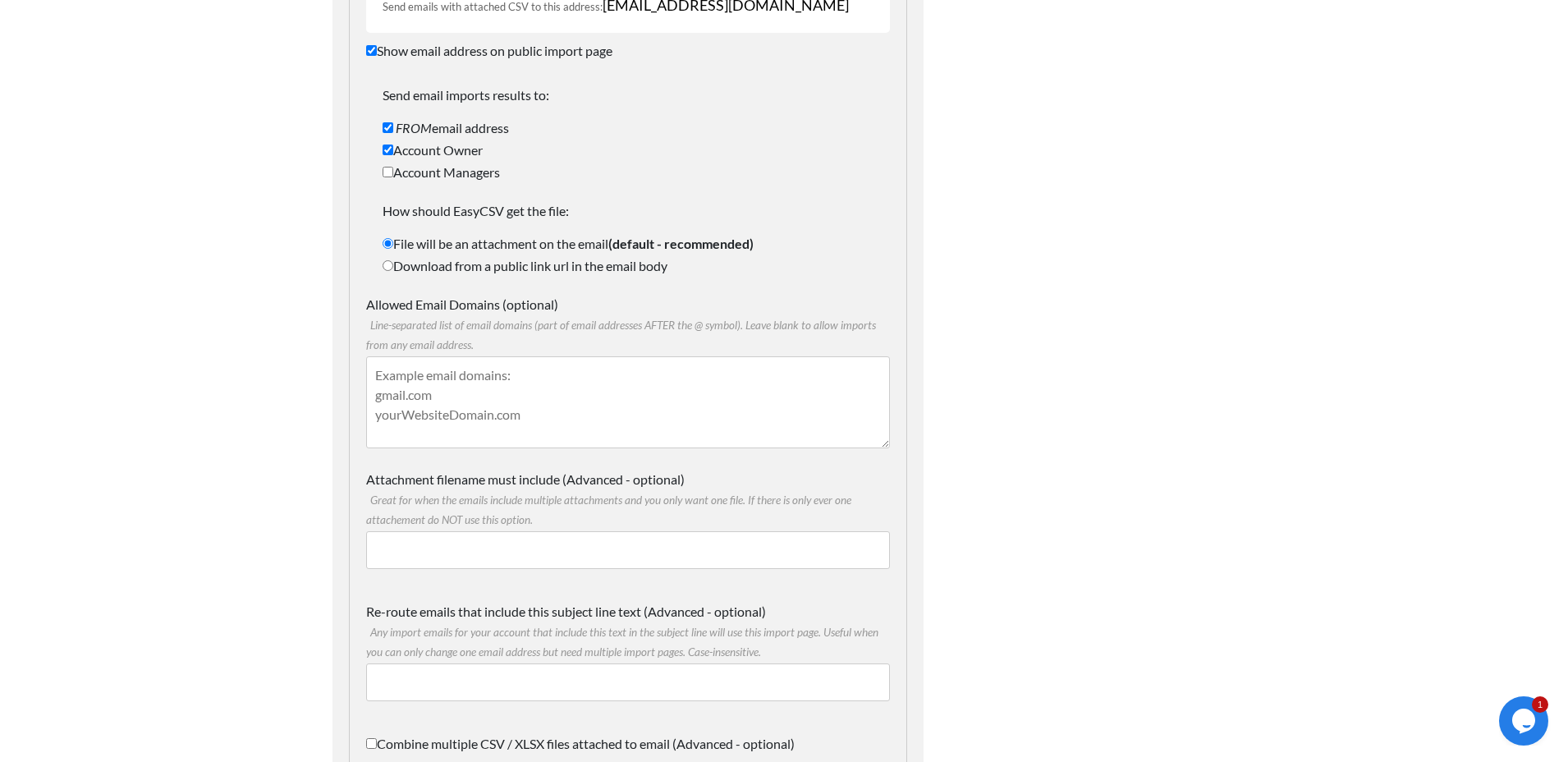
scroll to position [372, 0]
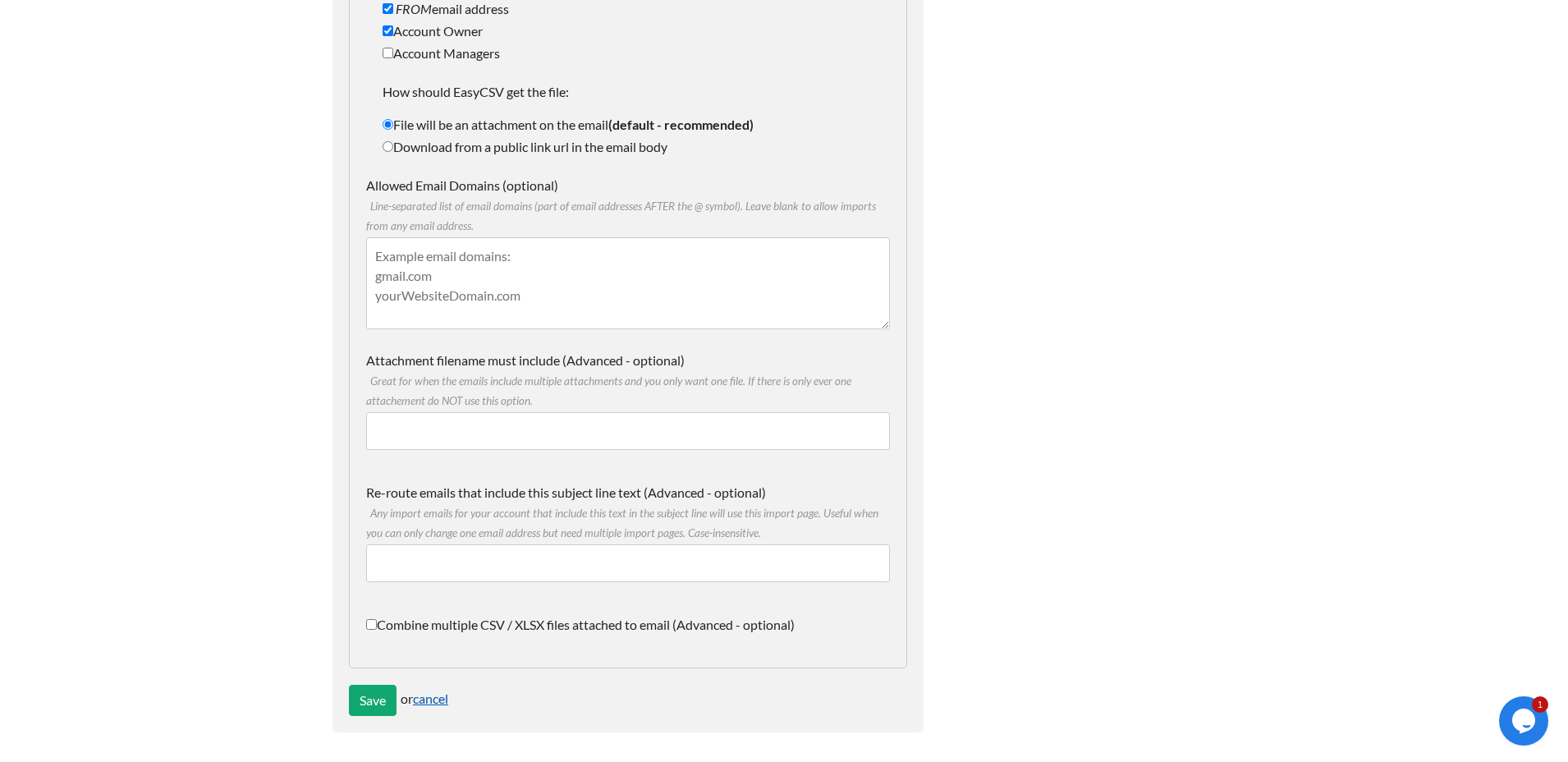
click at [434, 699] on link "cancel" at bounding box center [431, 698] width 35 height 16
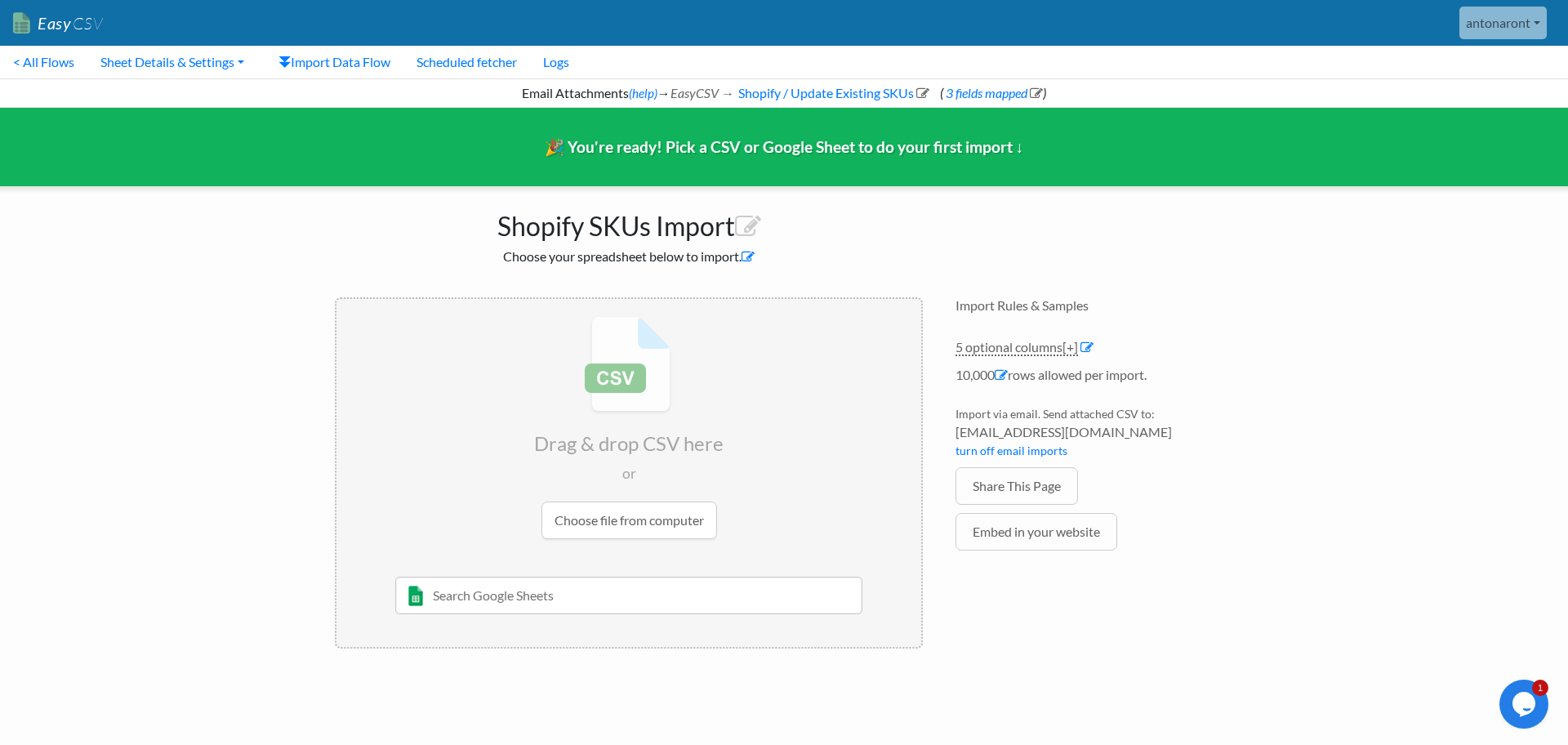
click at [754, 260] on icon at bounding box center [748, 257] width 13 height 13
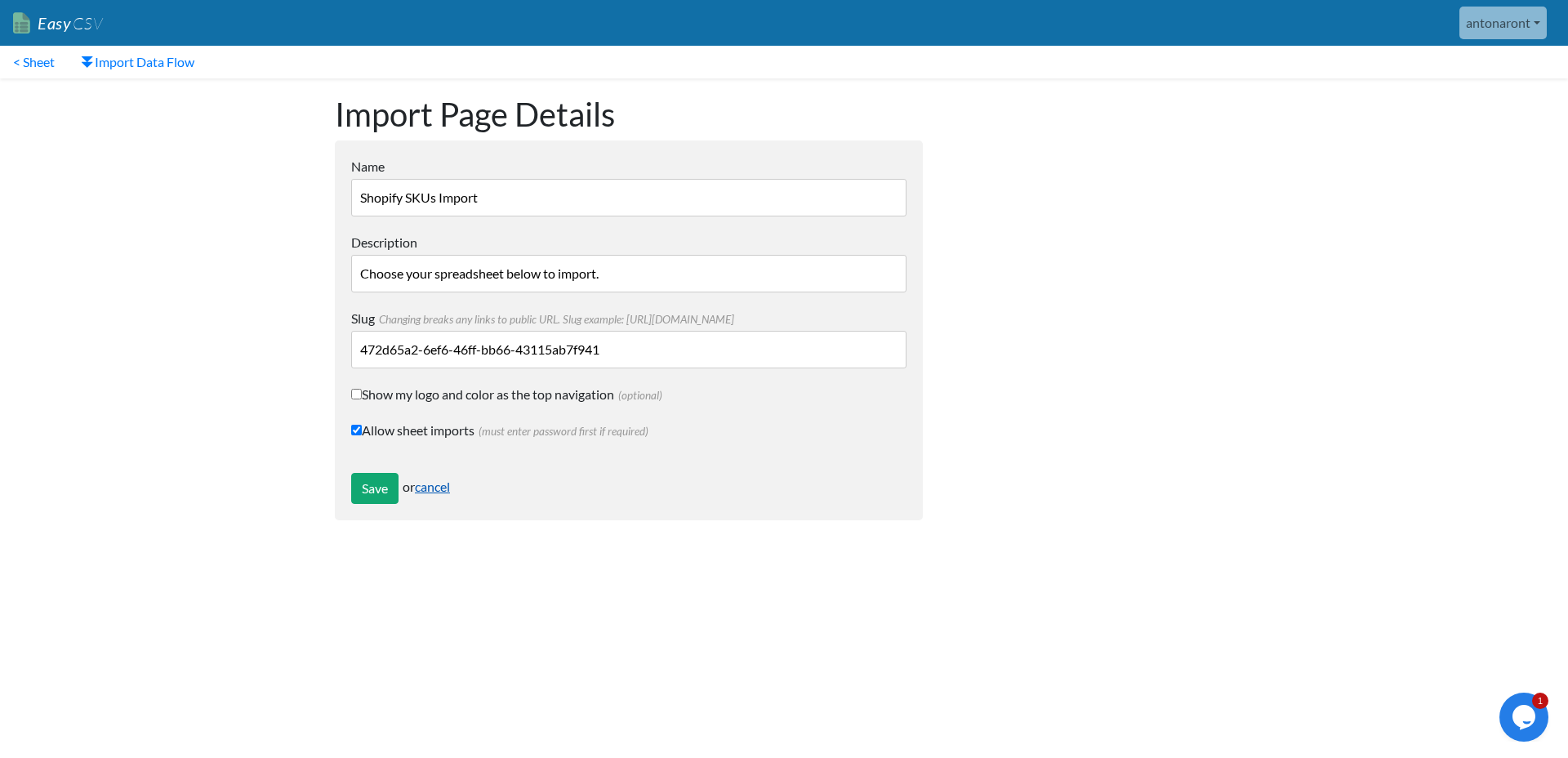
click at [437, 490] on link "cancel" at bounding box center [432, 486] width 35 height 16
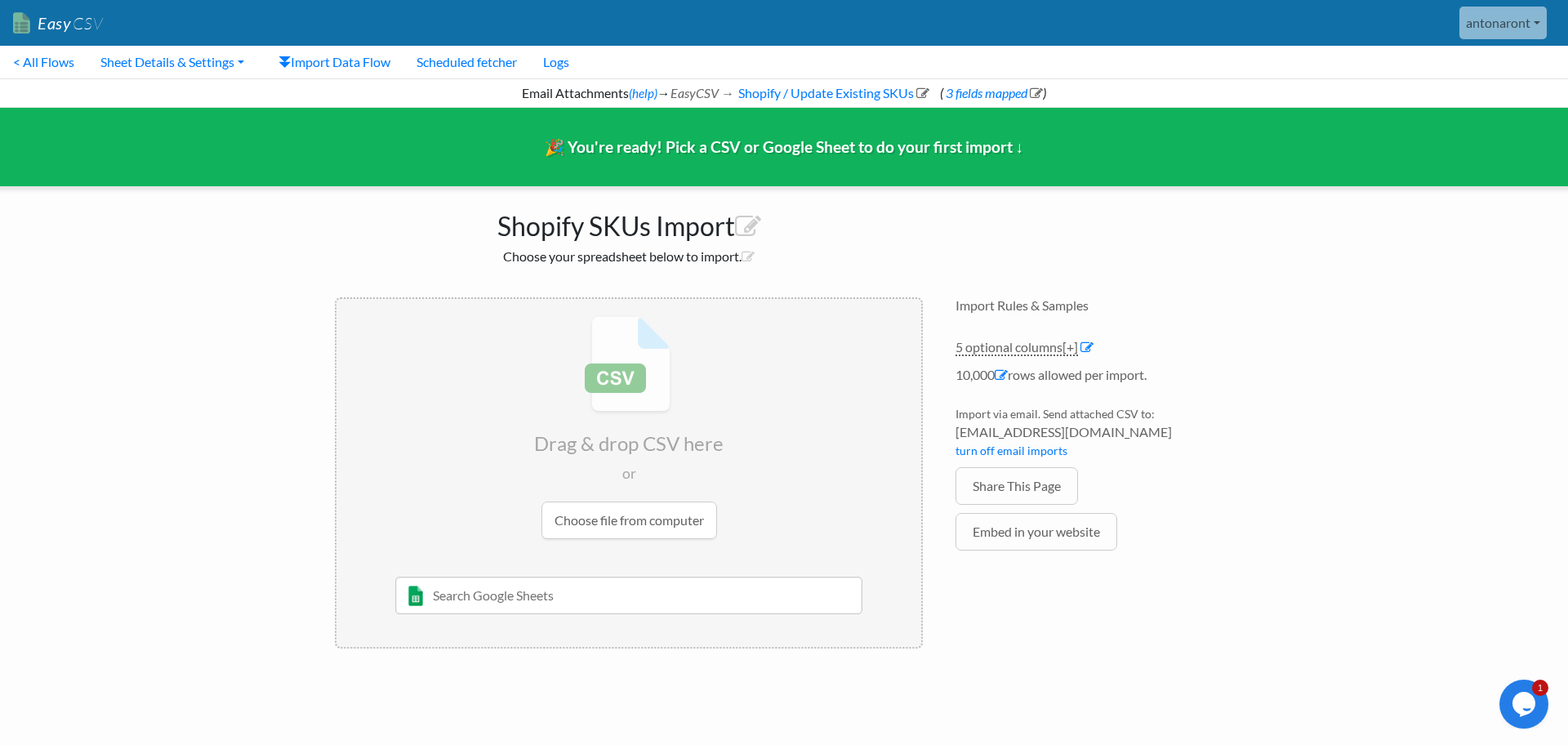
click at [469, 591] on input "text" at bounding box center [629, 595] width 468 height 38
click at [613, 526] on input "file" at bounding box center [628, 427] width 585 height 257
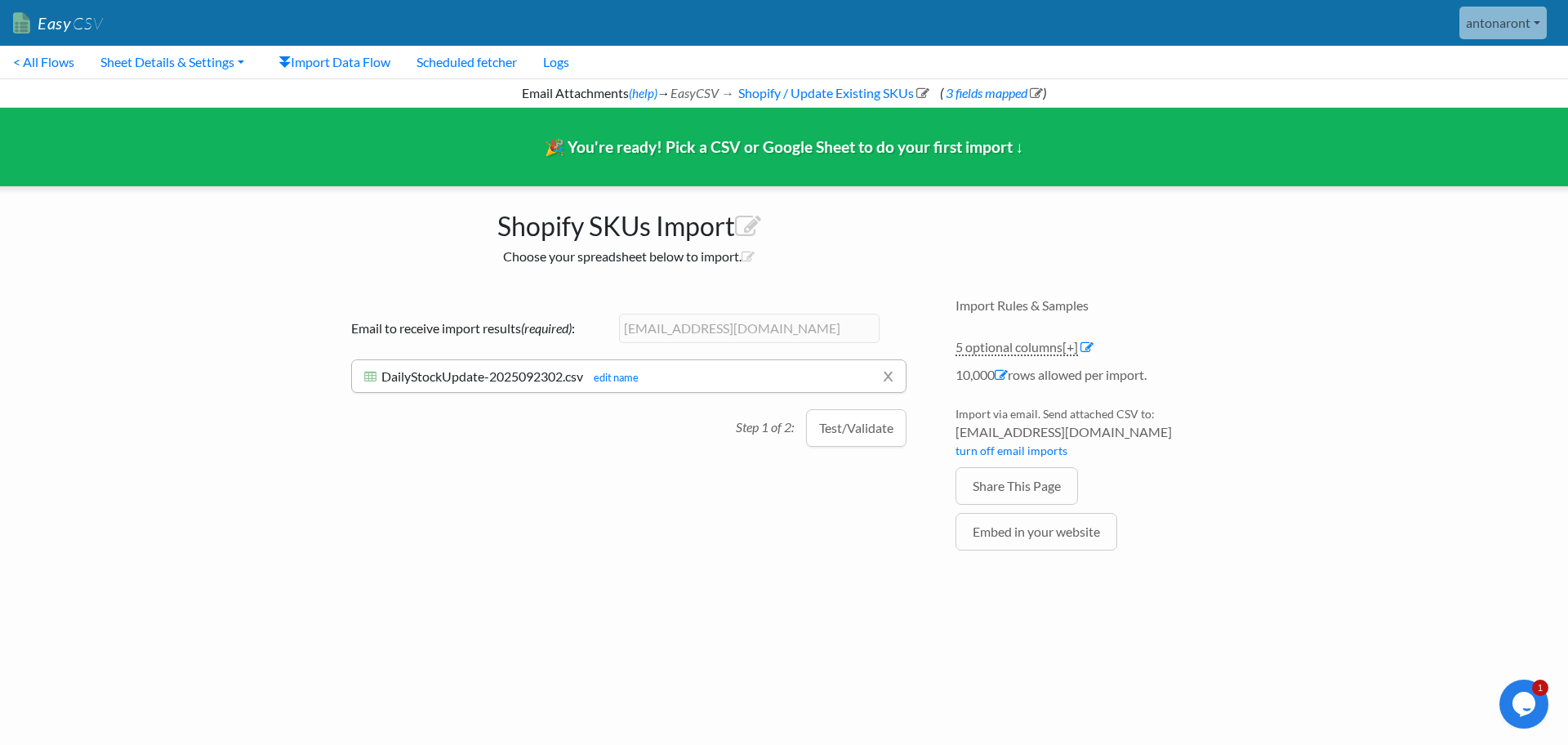
click at [469, 370] on span "DailyStockUpdate-2025092302.csv" at bounding box center [482, 376] width 202 height 16
click at [838, 437] on button "Test/Validate" at bounding box center [857, 428] width 100 height 38
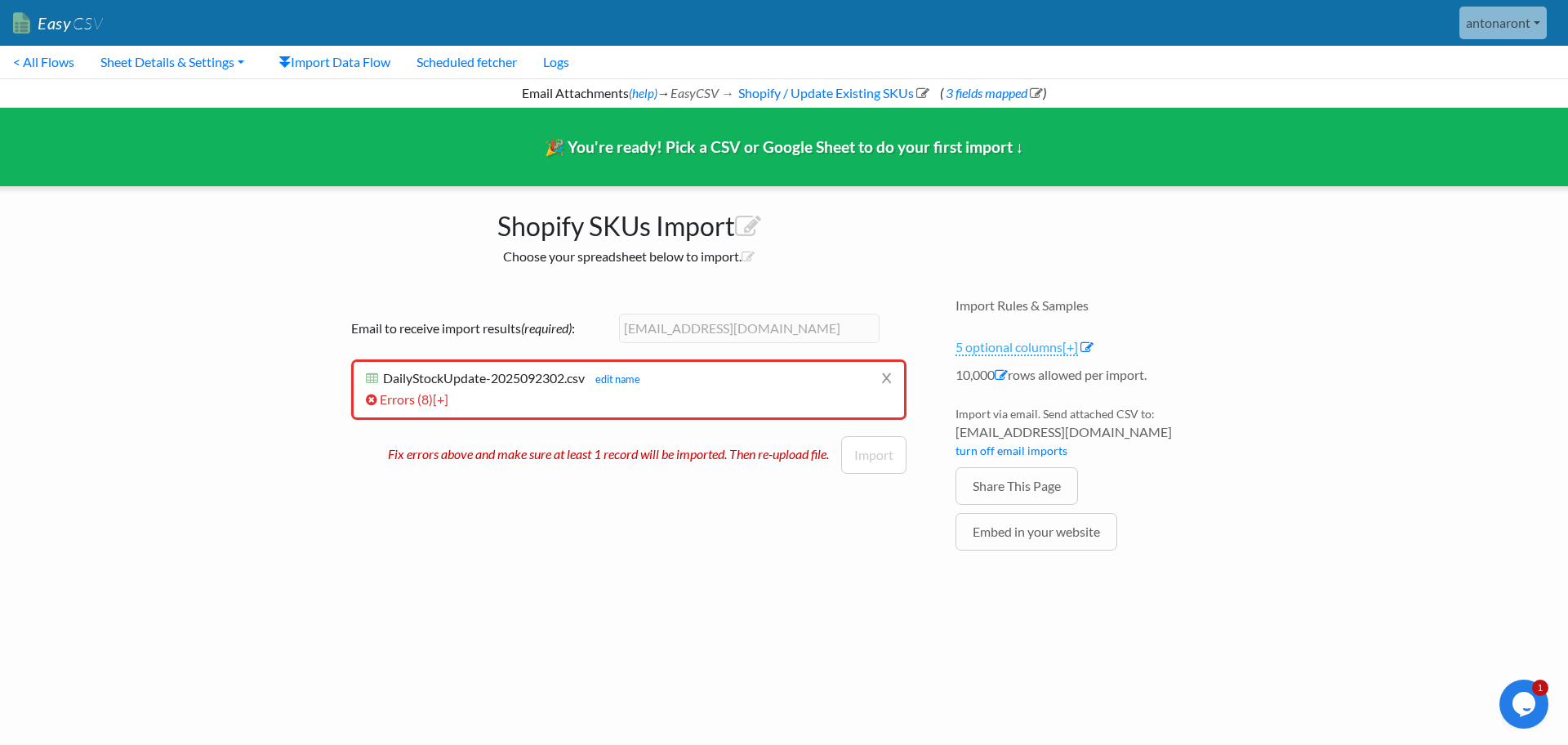
click at [1078, 349] on span "[+]" at bounding box center [1070, 346] width 16 height 16
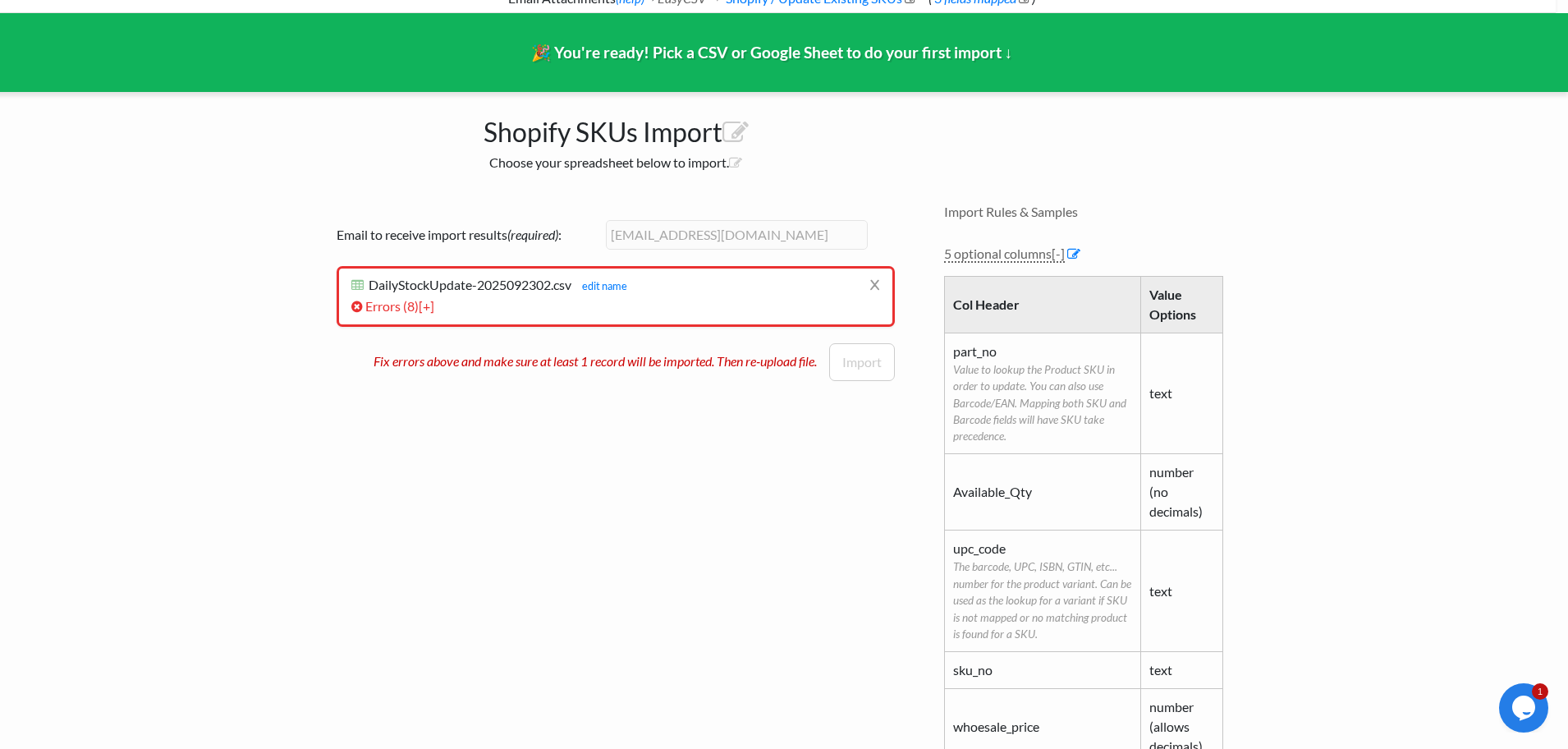
scroll to position [19, 13]
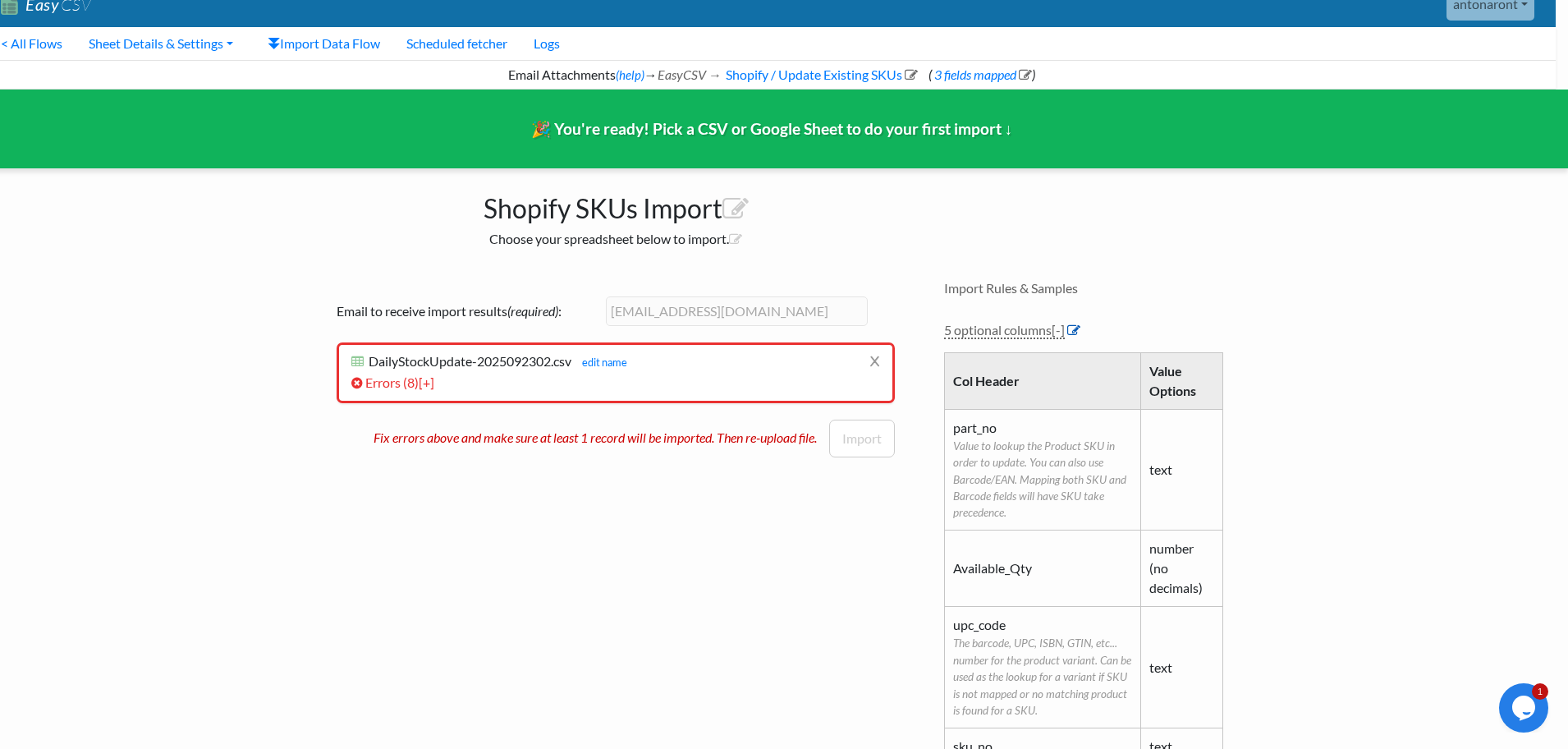
click at [1075, 330] on icon at bounding box center [1074, 330] width 13 height 13
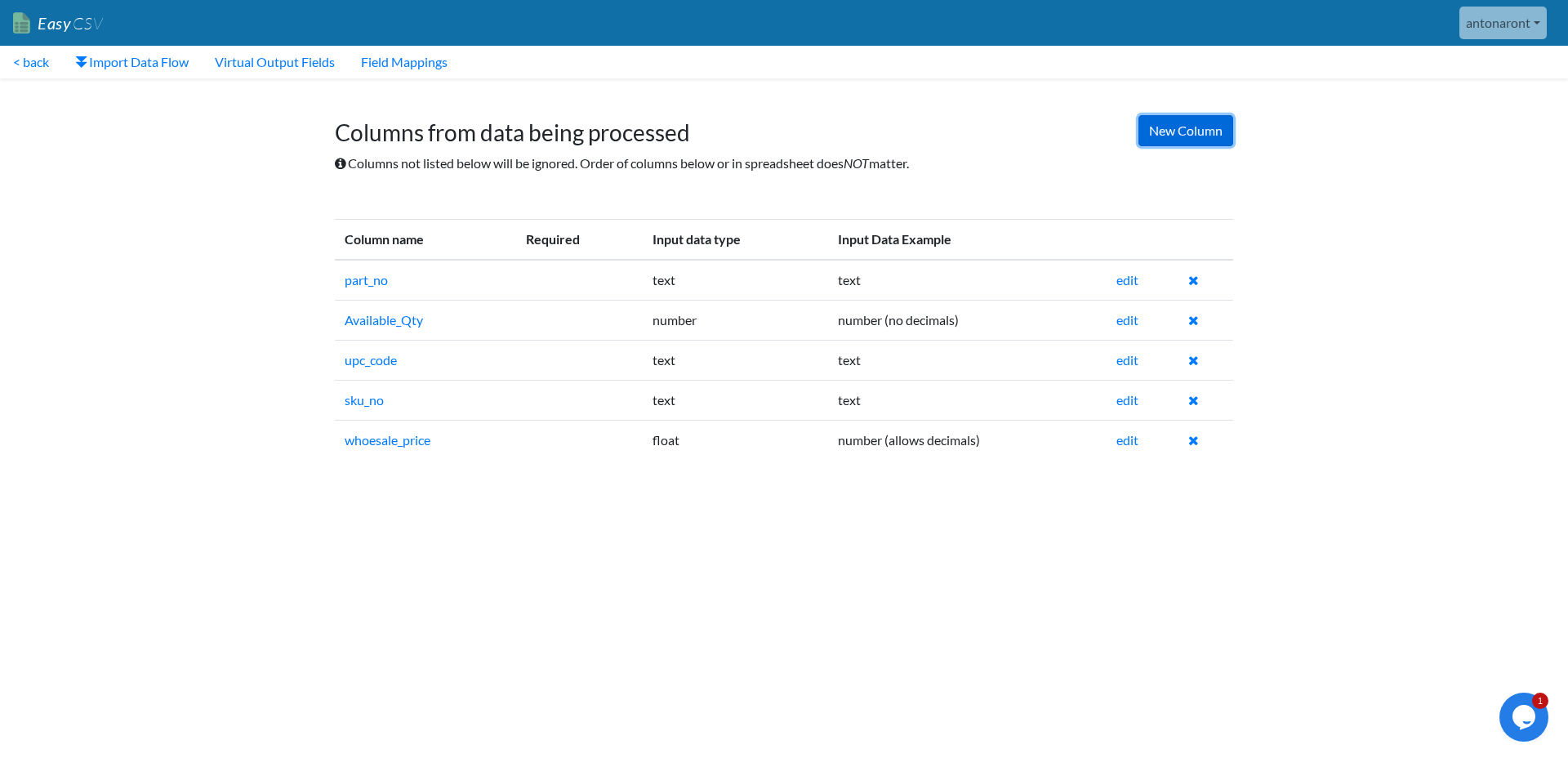
click at [1168, 128] on link "New Column" at bounding box center [1186, 130] width 95 height 31
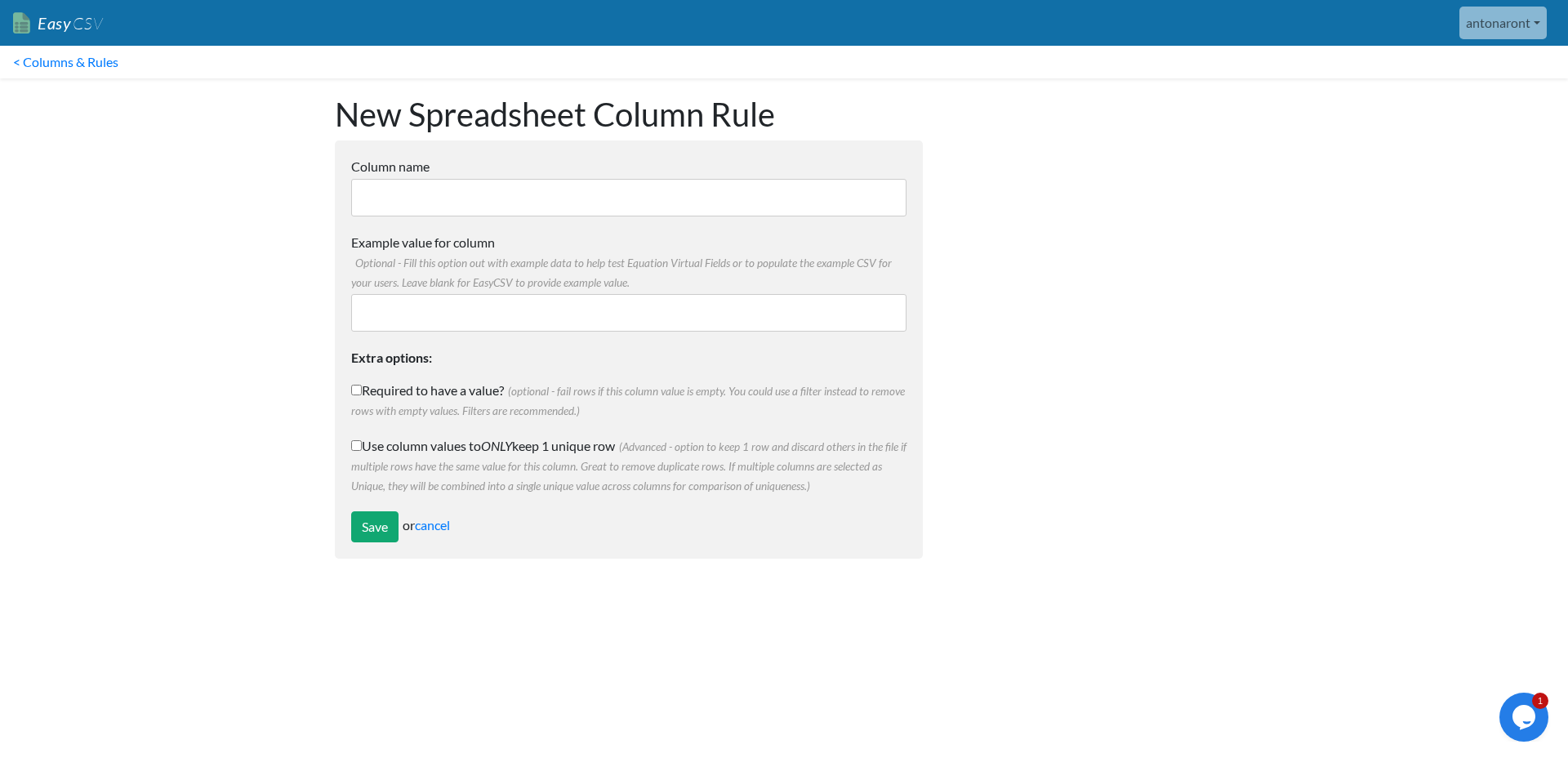
click at [430, 191] on input "Column name" at bounding box center [629, 197] width 555 height 38
paste input "Brand"
type input "Brand"
click at [369, 524] on input "Save" at bounding box center [374, 526] width 48 height 31
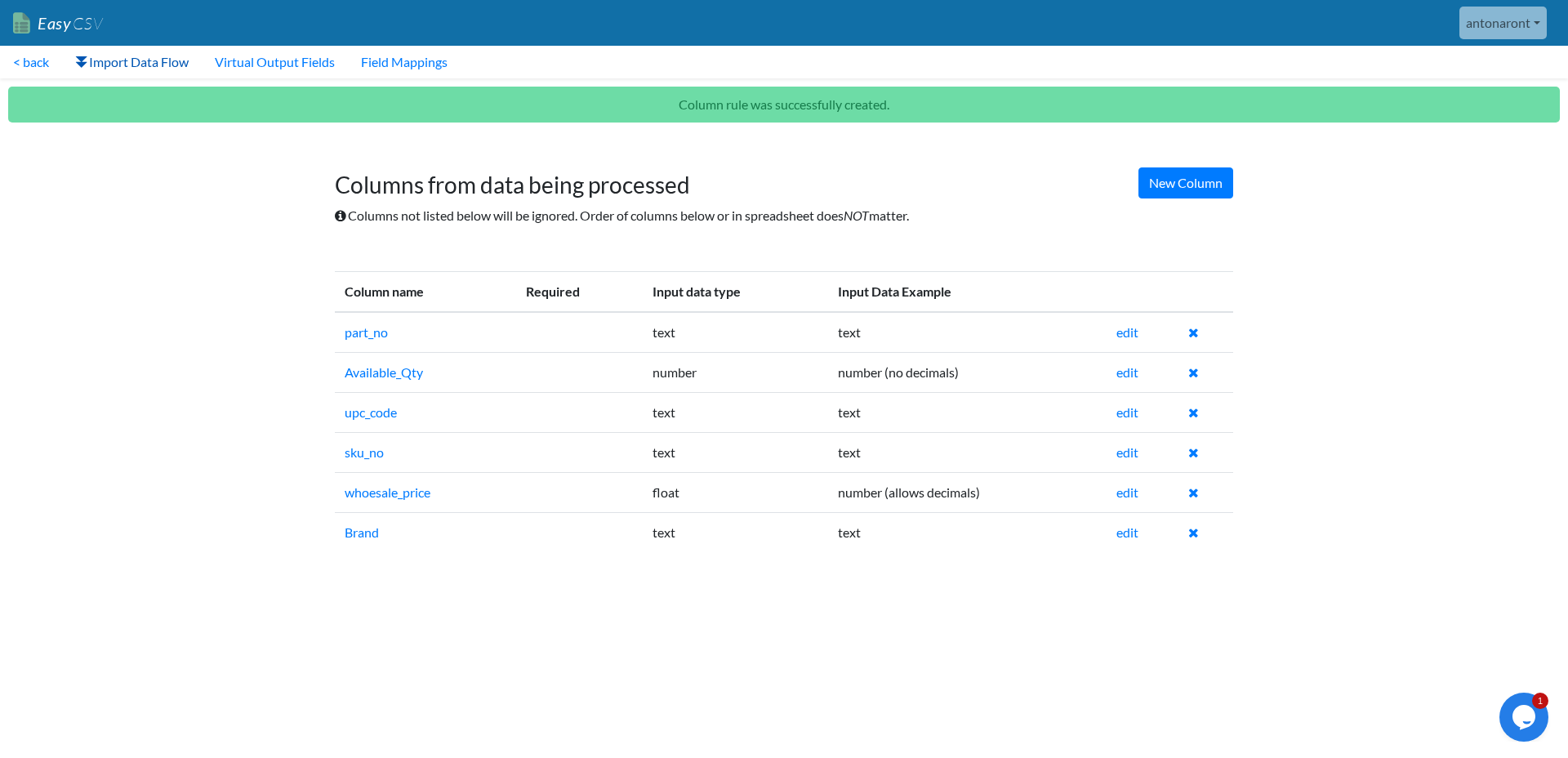
click at [152, 59] on link "Import Data Flow" at bounding box center [131, 62] width 139 height 33
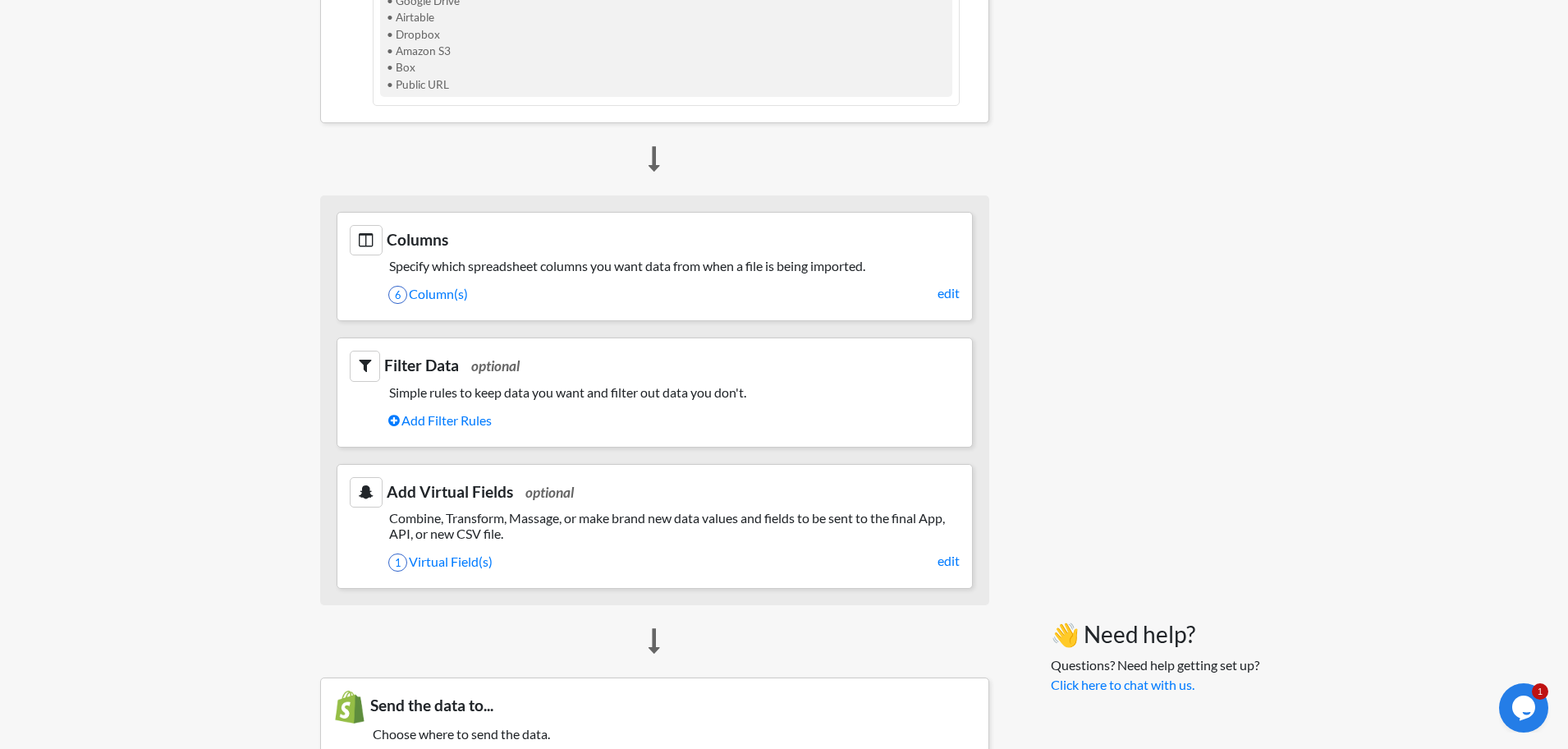
scroll to position [679, 13]
click at [446, 423] on link "Add Filter Rules" at bounding box center [674, 424] width 572 height 28
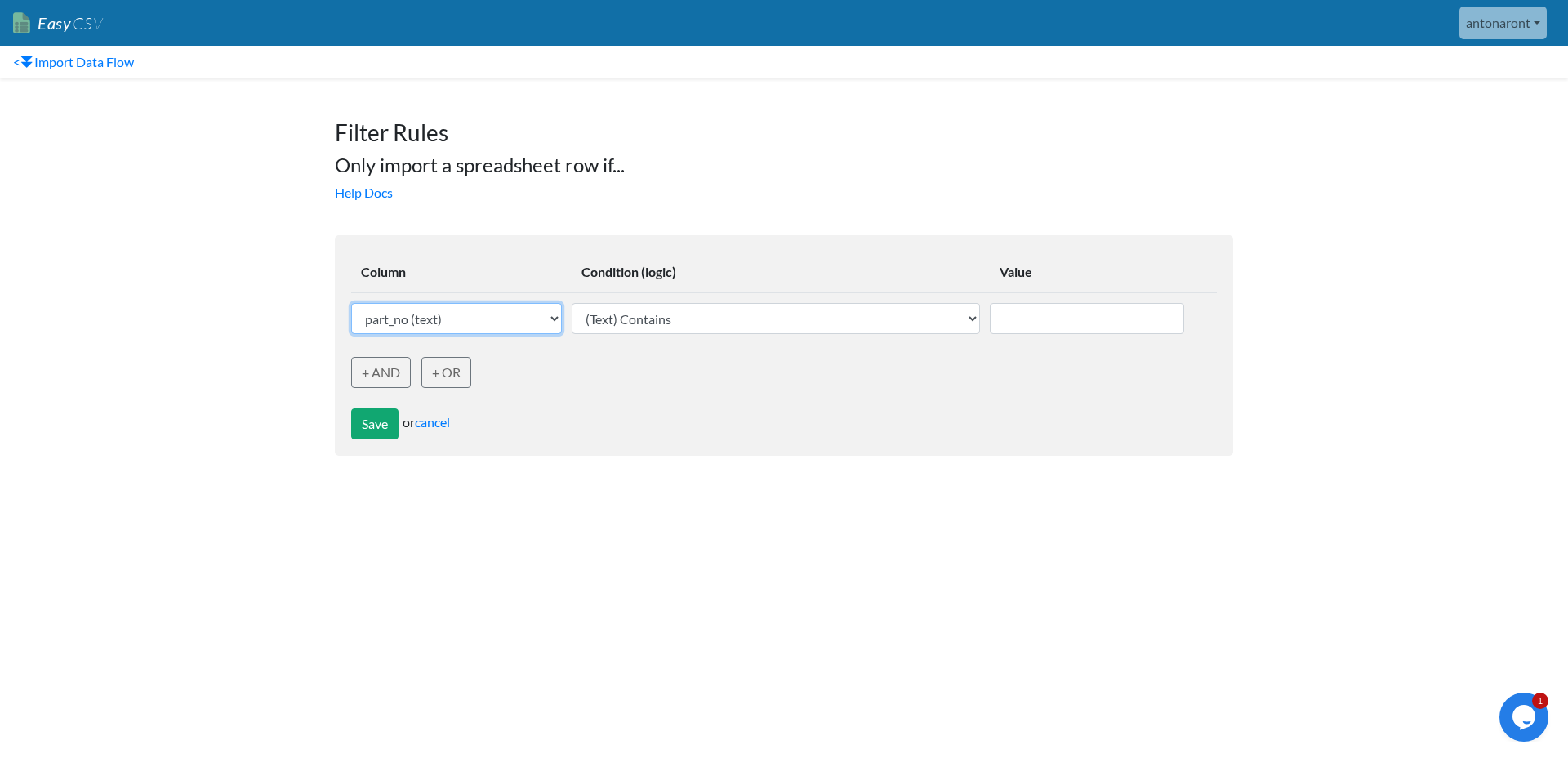
click at [521, 324] on select "part_no (text) Available_Qty (Number) upc_code (text) sku_no (text) whoesale_pr…" at bounding box center [456, 318] width 211 height 31
select select "759501"
click at [351, 303] on select "part_no (text) Available_Qty (Number) upc_code (text) sku_no (text) whoesale_pr…" at bounding box center [456, 318] width 211 height 31
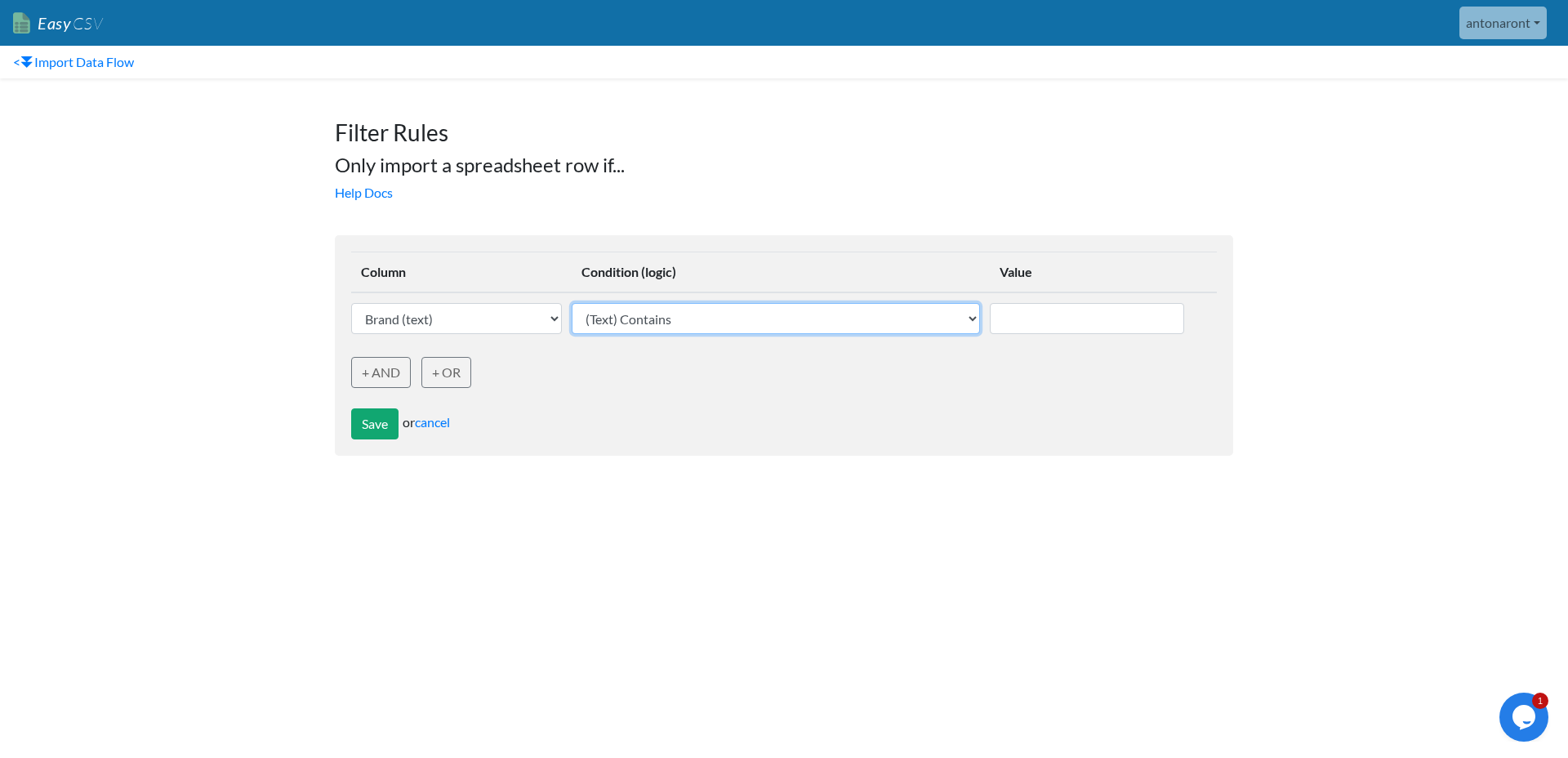
click at [869, 329] on select "(Text) Contains (Text) Does not contain (Text) Exactly matches (Text) Does not …" at bounding box center [775, 318] width 408 height 31
select select "text_exactly_matches"
click at [575, 303] on select "(Text) Contains (Text) Does not contain (Text) Exactly matches (Text) Does not …" at bounding box center [775, 318] width 408 height 31
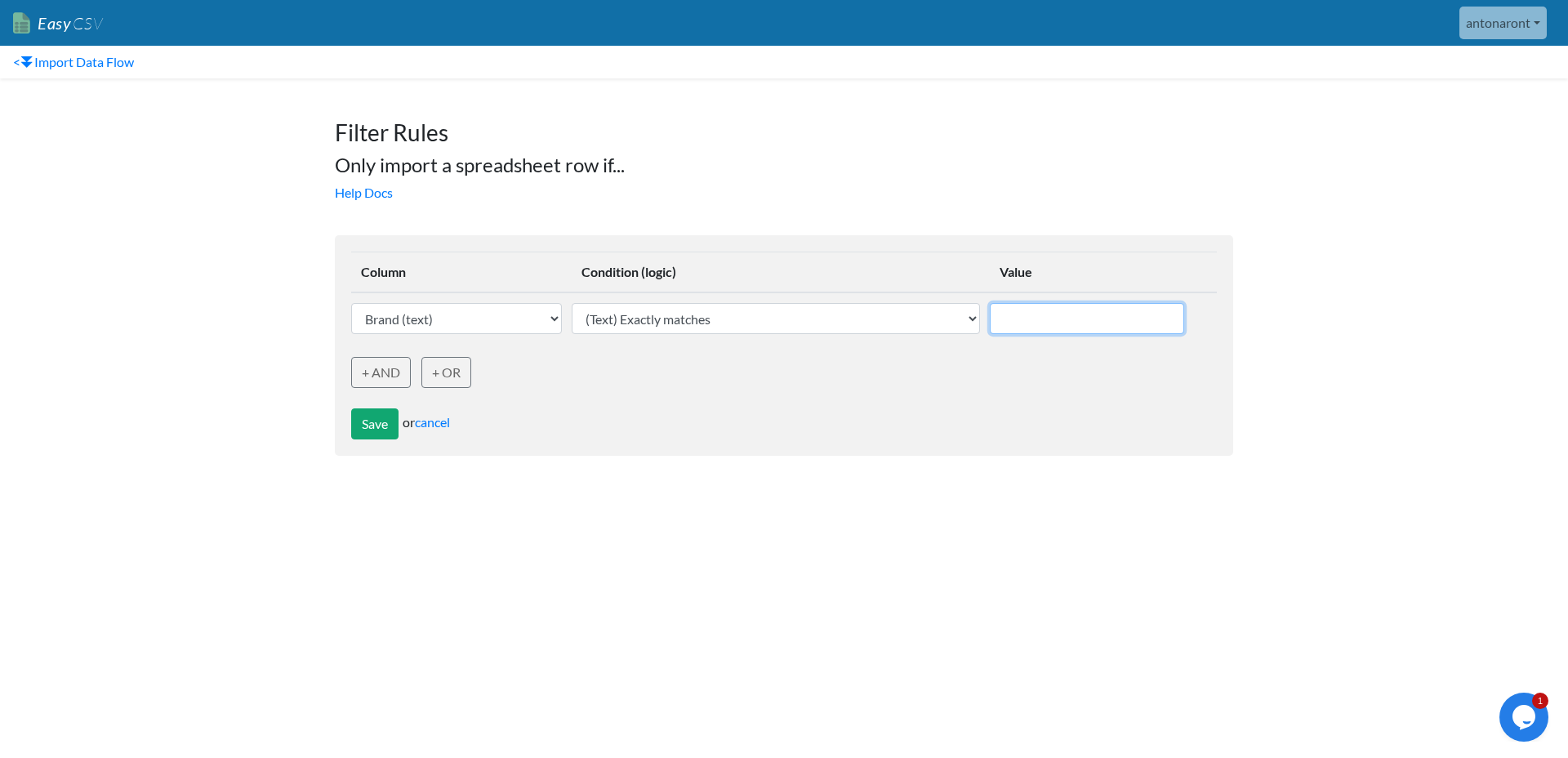
click at [1049, 312] on input "text" at bounding box center [1088, 318] width 195 height 31
type input "Brand"
click at [375, 424] on button "Save" at bounding box center [374, 424] width 48 height 31
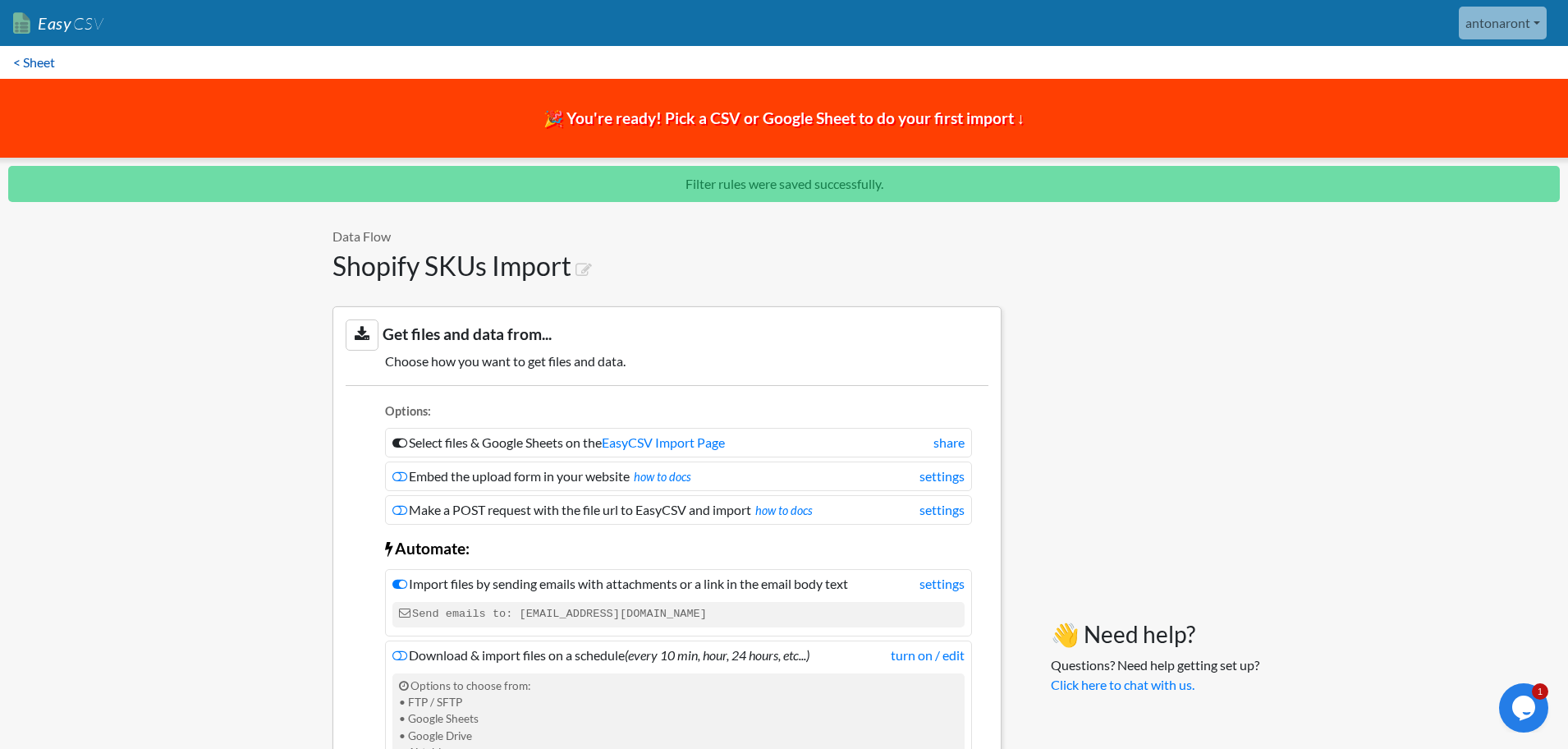
click at [38, 69] on link "< Sheet" at bounding box center [34, 62] width 68 height 33
click at [39, 63] on link "< Sheet" at bounding box center [34, 62] width 68 height 33
click at [666, 440] on link "EasyCSV Import Page" at bounding box center [663, 442] width 123 height 16
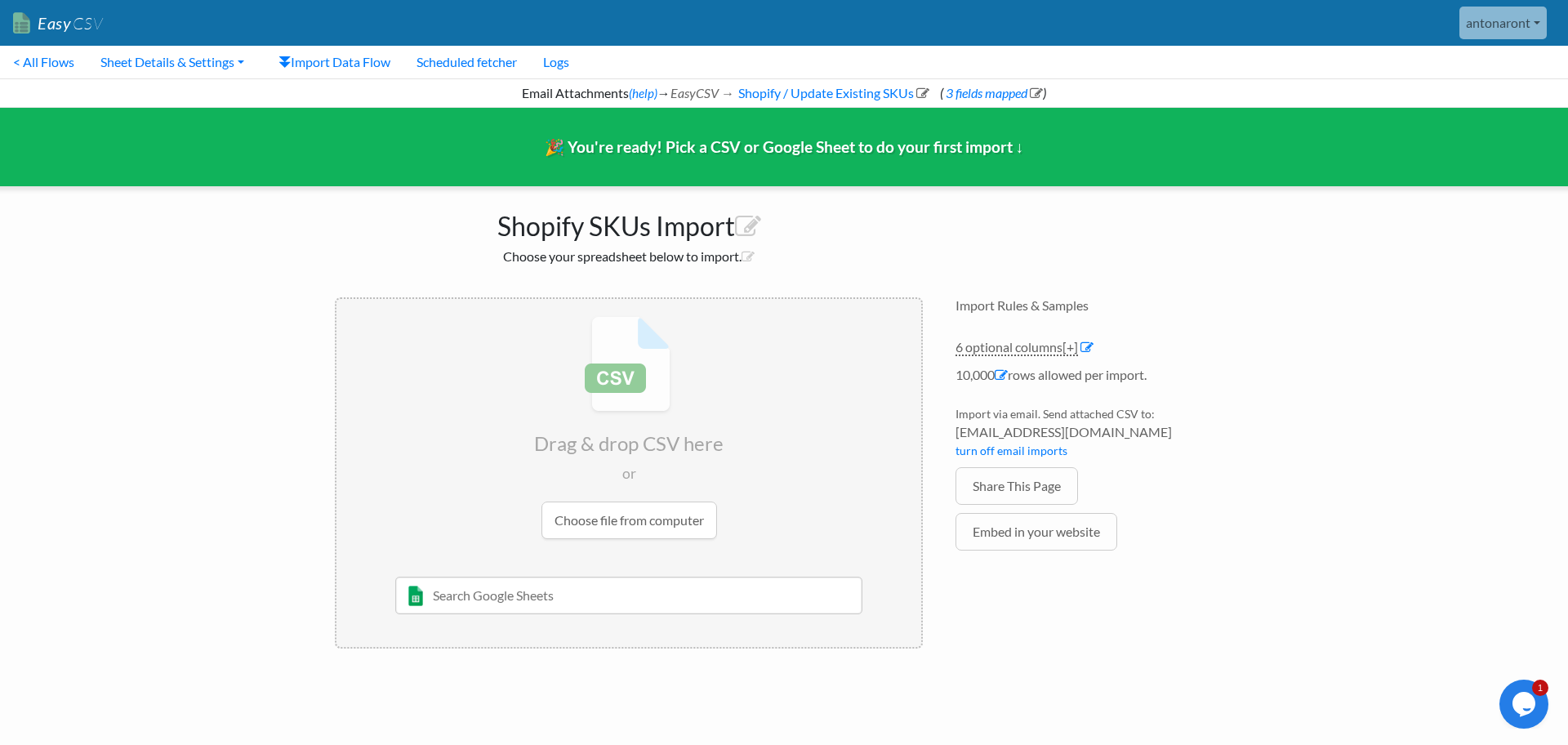
click at [626, 531] on input "file" at bounding box center [628, 427] width 585 height 257
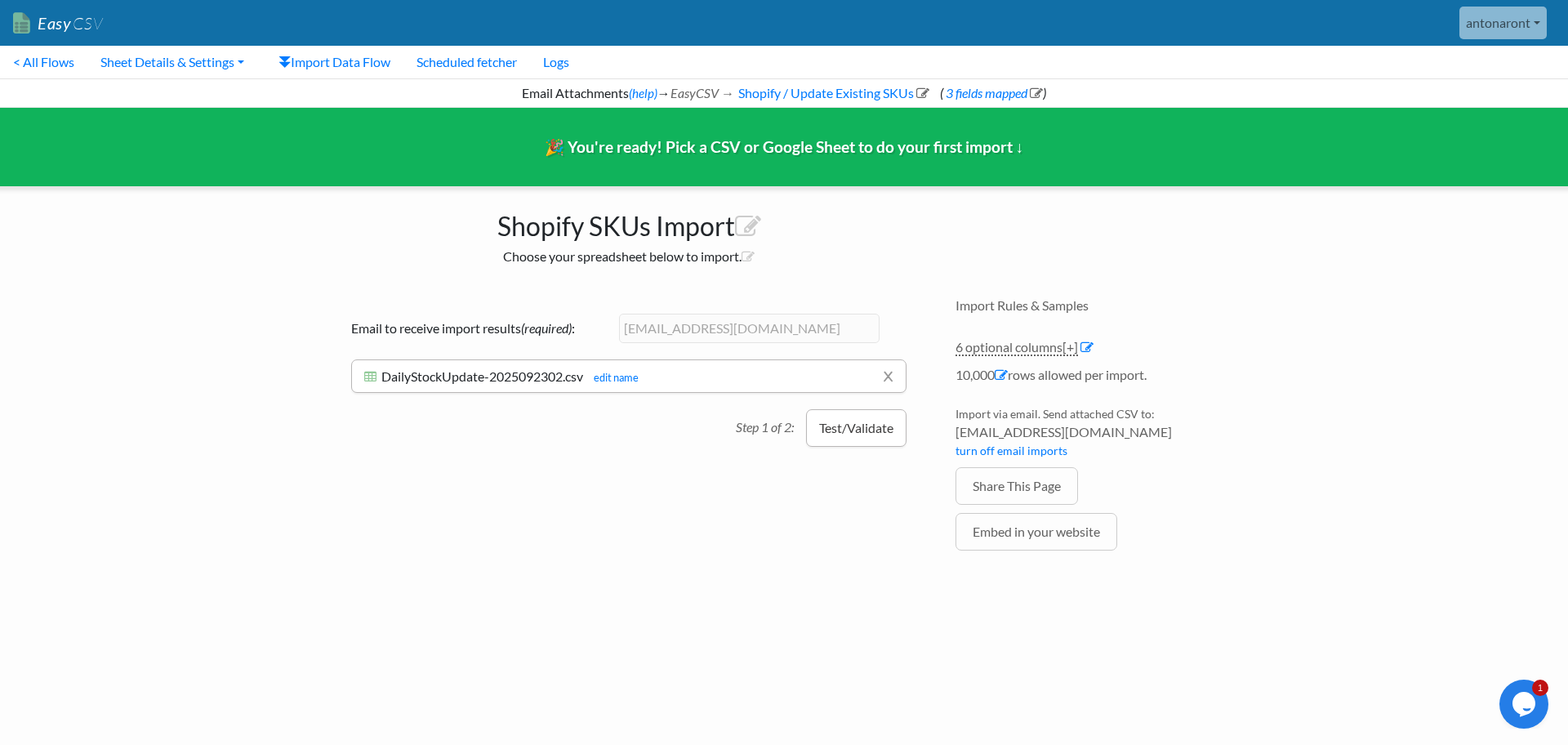
click at [834, 426] on button "Test/Validate" at bounding box center [857, 428] width 100 height 38
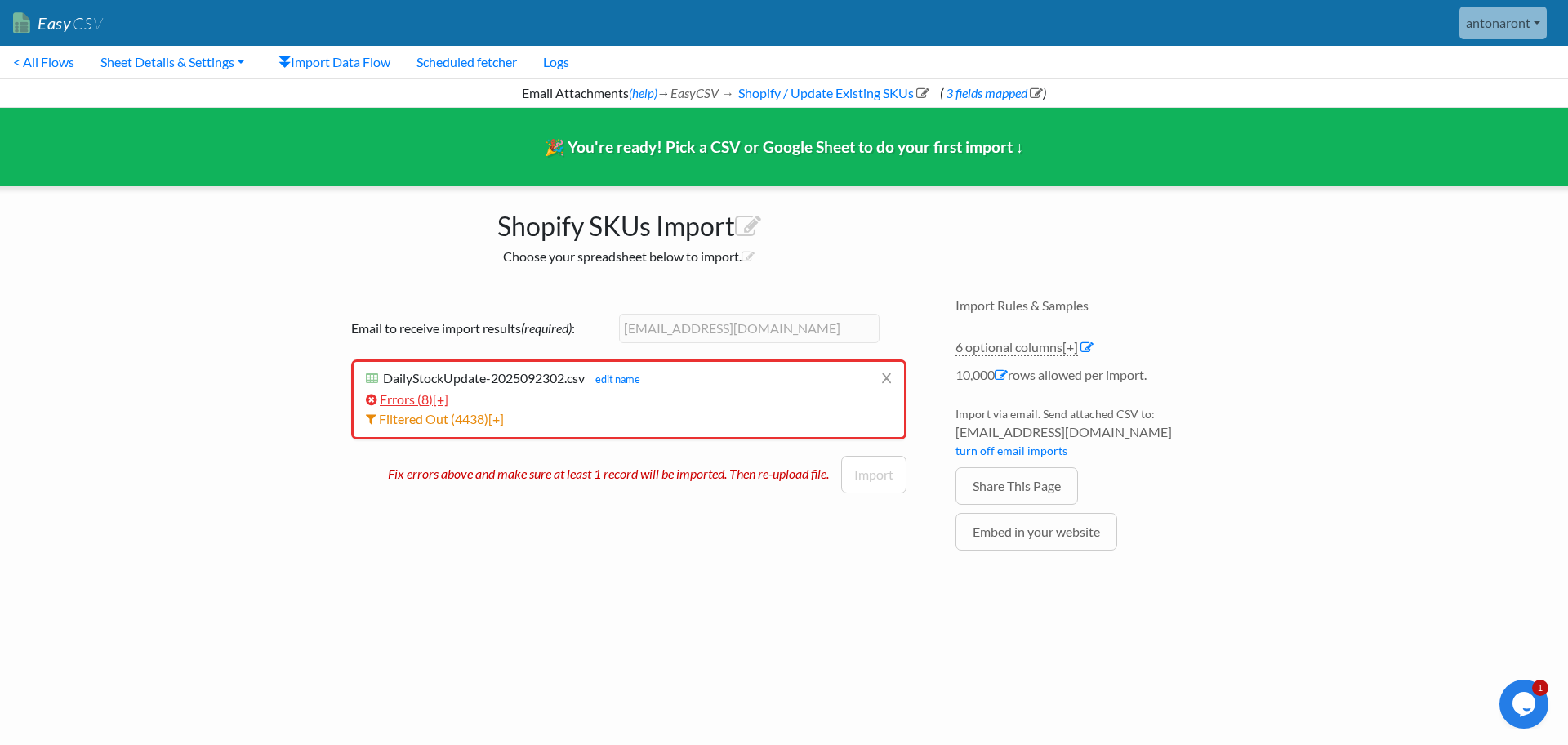
click at [415, 402] on link "Errors ( 8 ) [+]" at bounding box center [407, 399] width 83 height 16
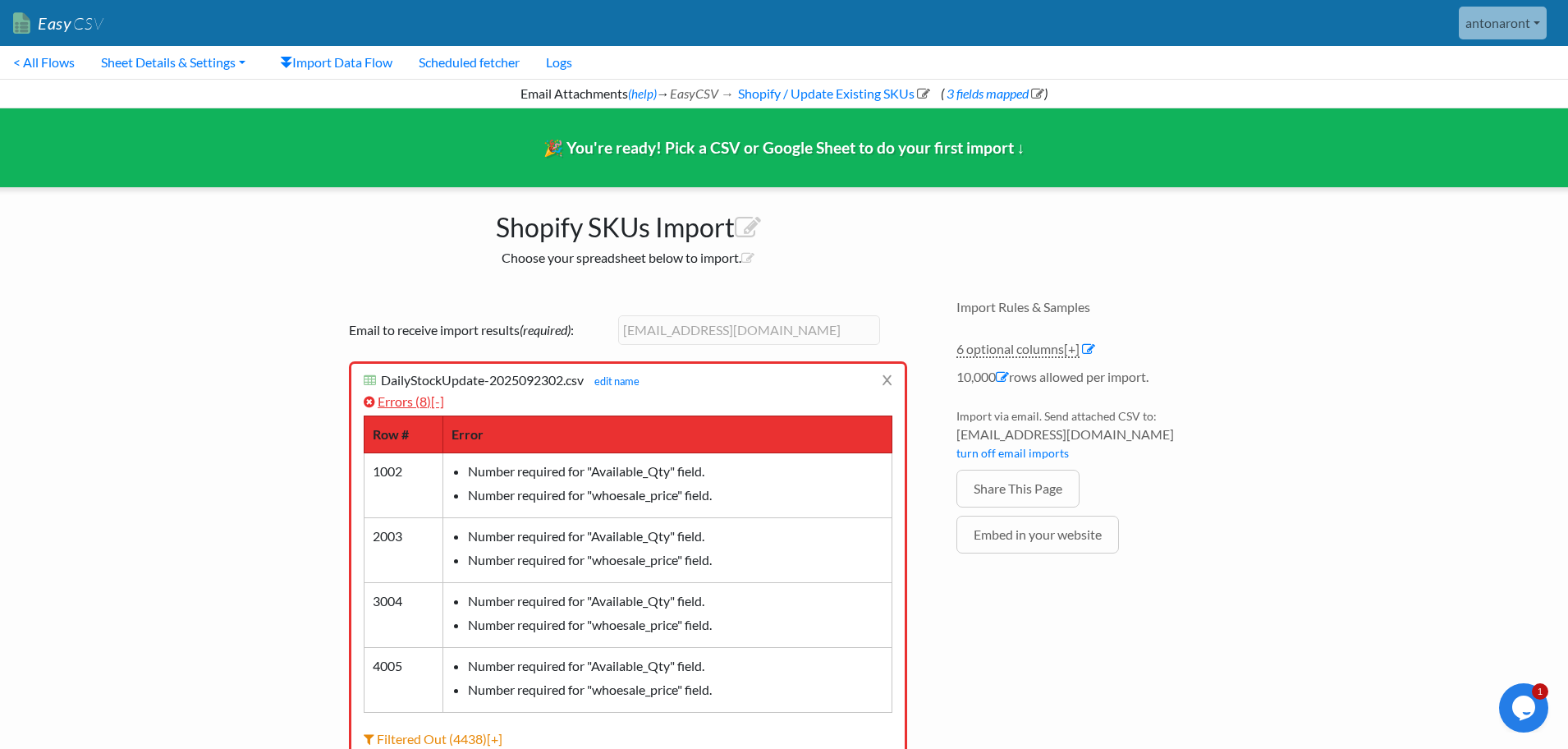
click at [418, 404] on link "Errors ( 8 ) [-]" at bounding box center [404, 401] width 80 height 16
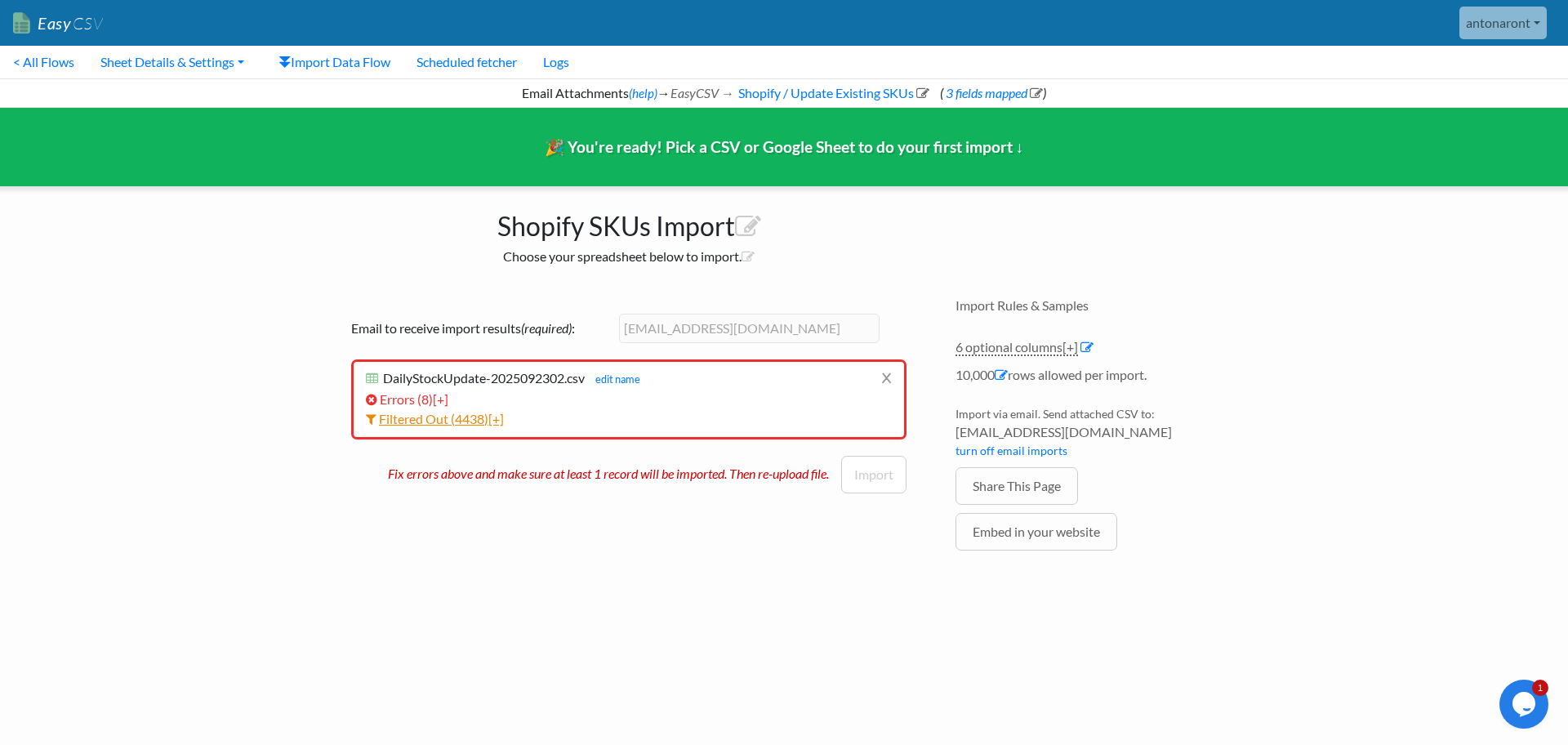
click at [490, 416] on link "Filtered Out ( 4438 ) [+]" at bounding box center [435, 419] width 138 height 16
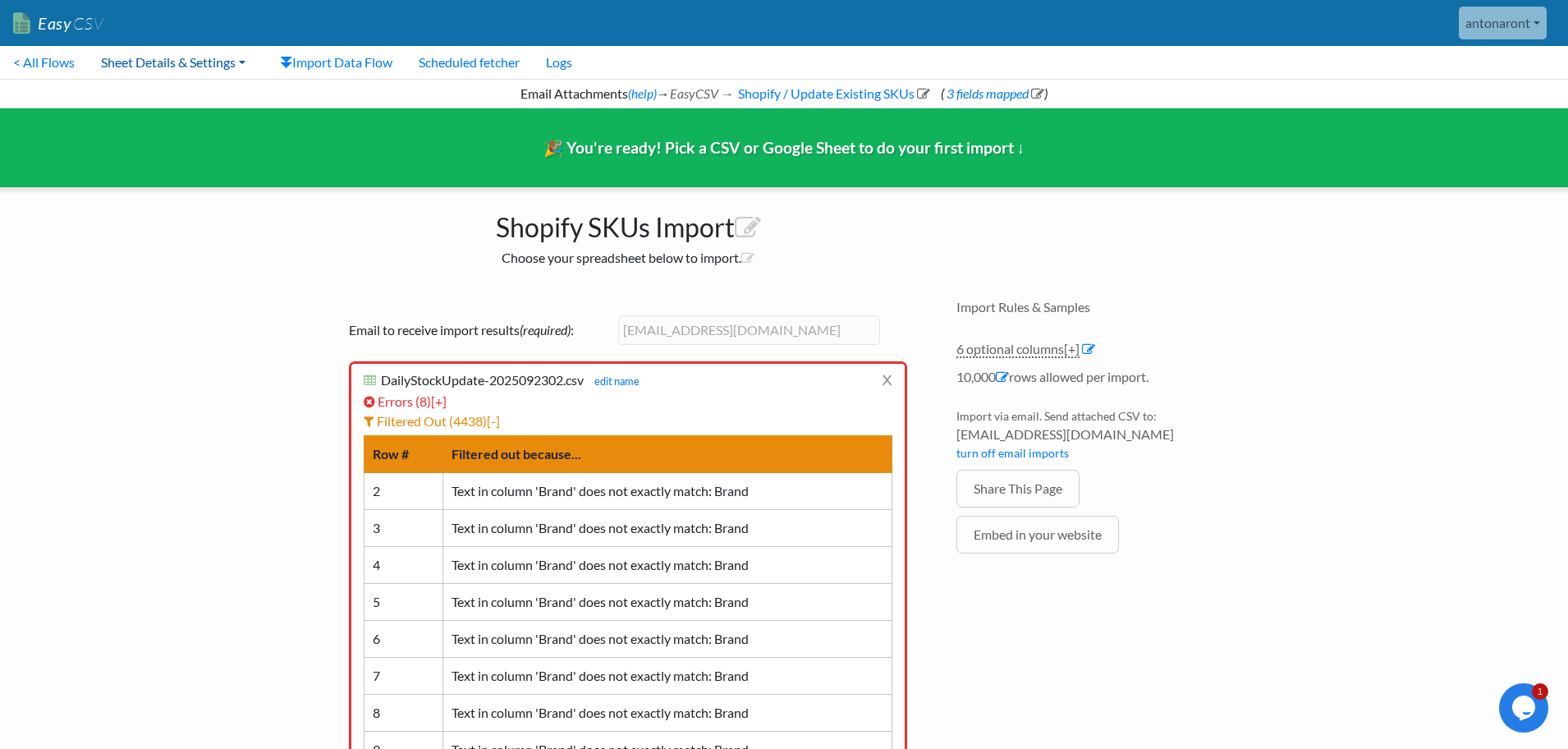
click at [131, 65] on link "Sheet Details & Settings" at bounding box center [174, 62] width 171 height 33
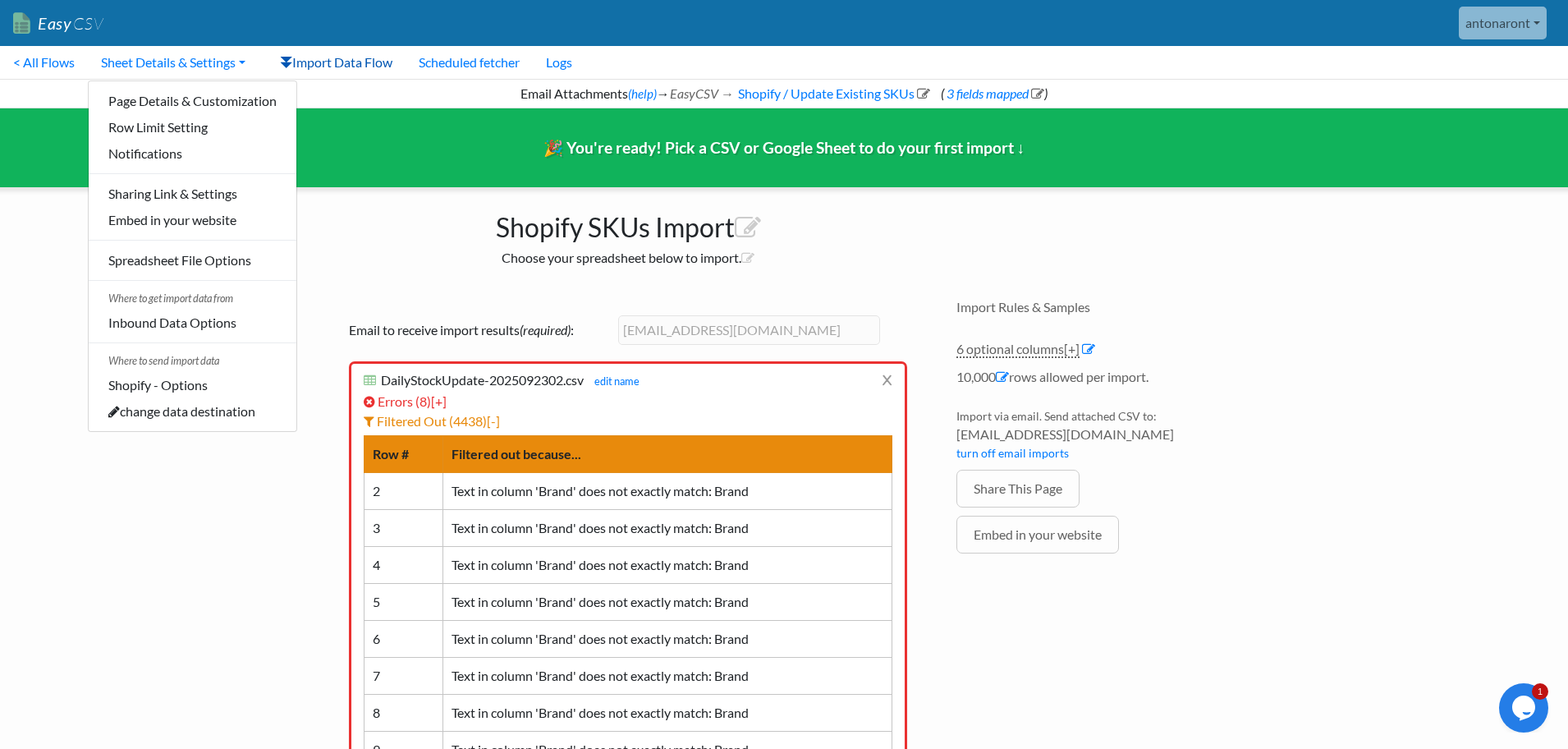
click at [345, 69] on link "Import Data Flow" at bounding box center [335, 62] width 138 height 33
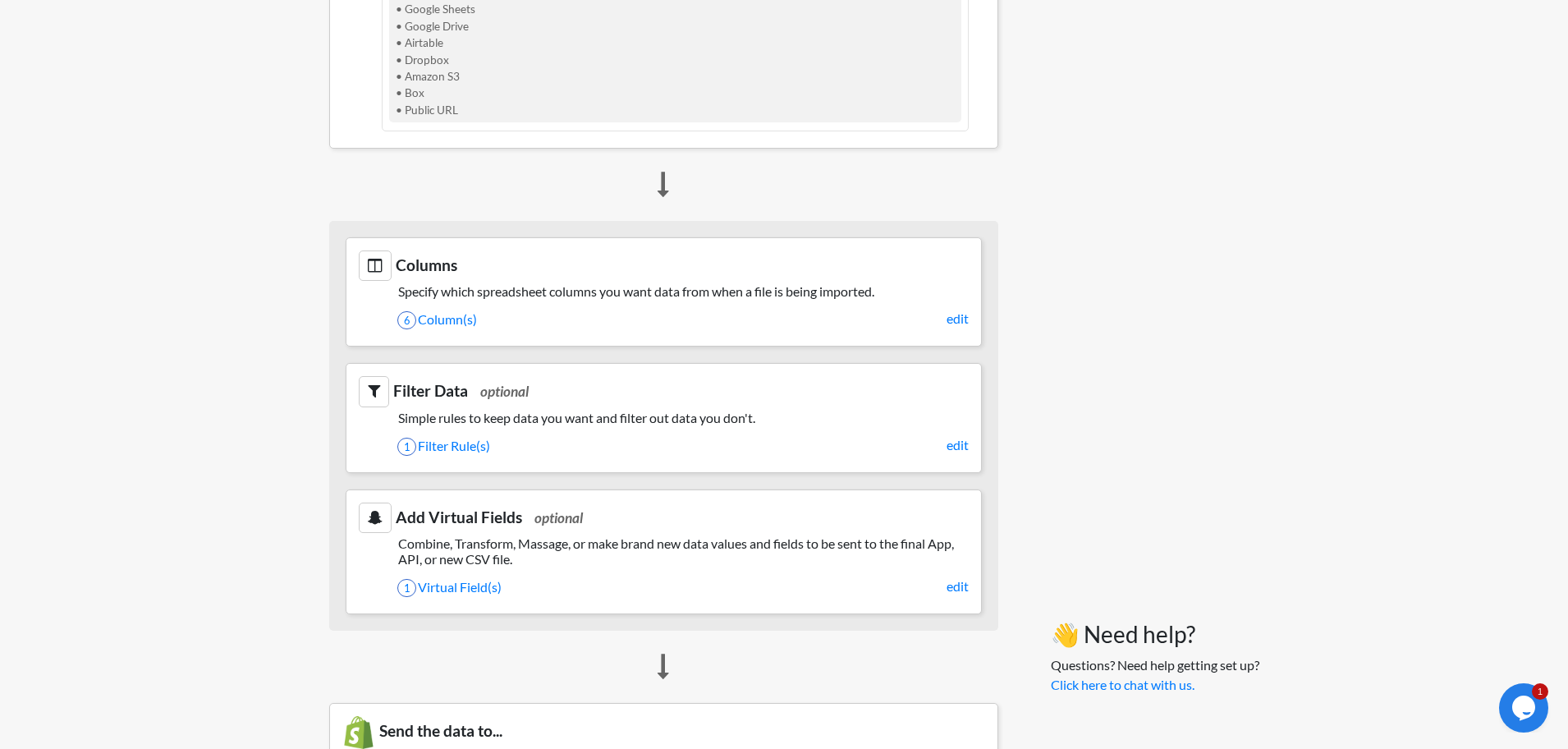
scroll to position [662, 3]
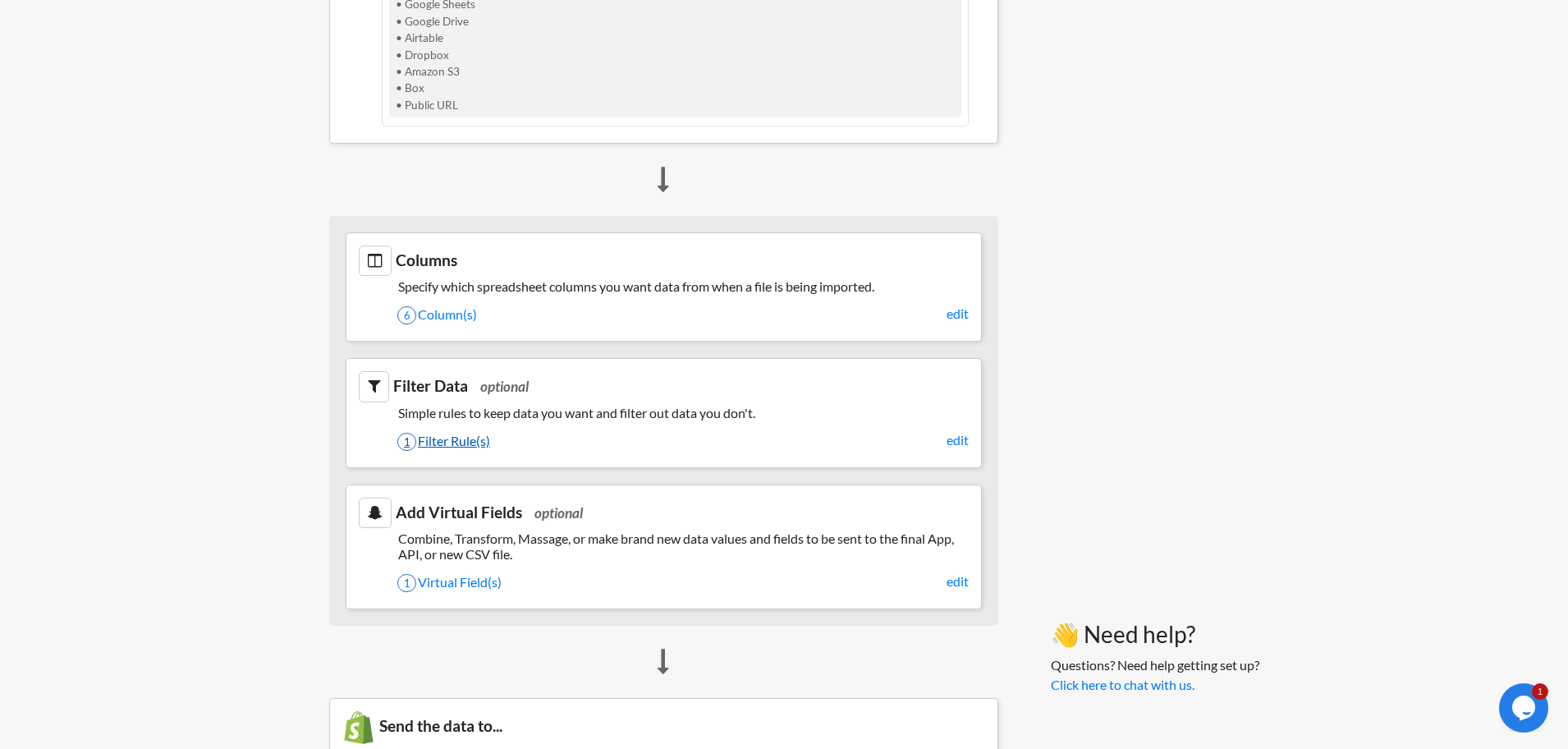
click at [474, 440] on link "1 Filter Rule(s)" at bounding box center [683, 440] width 572 height 28
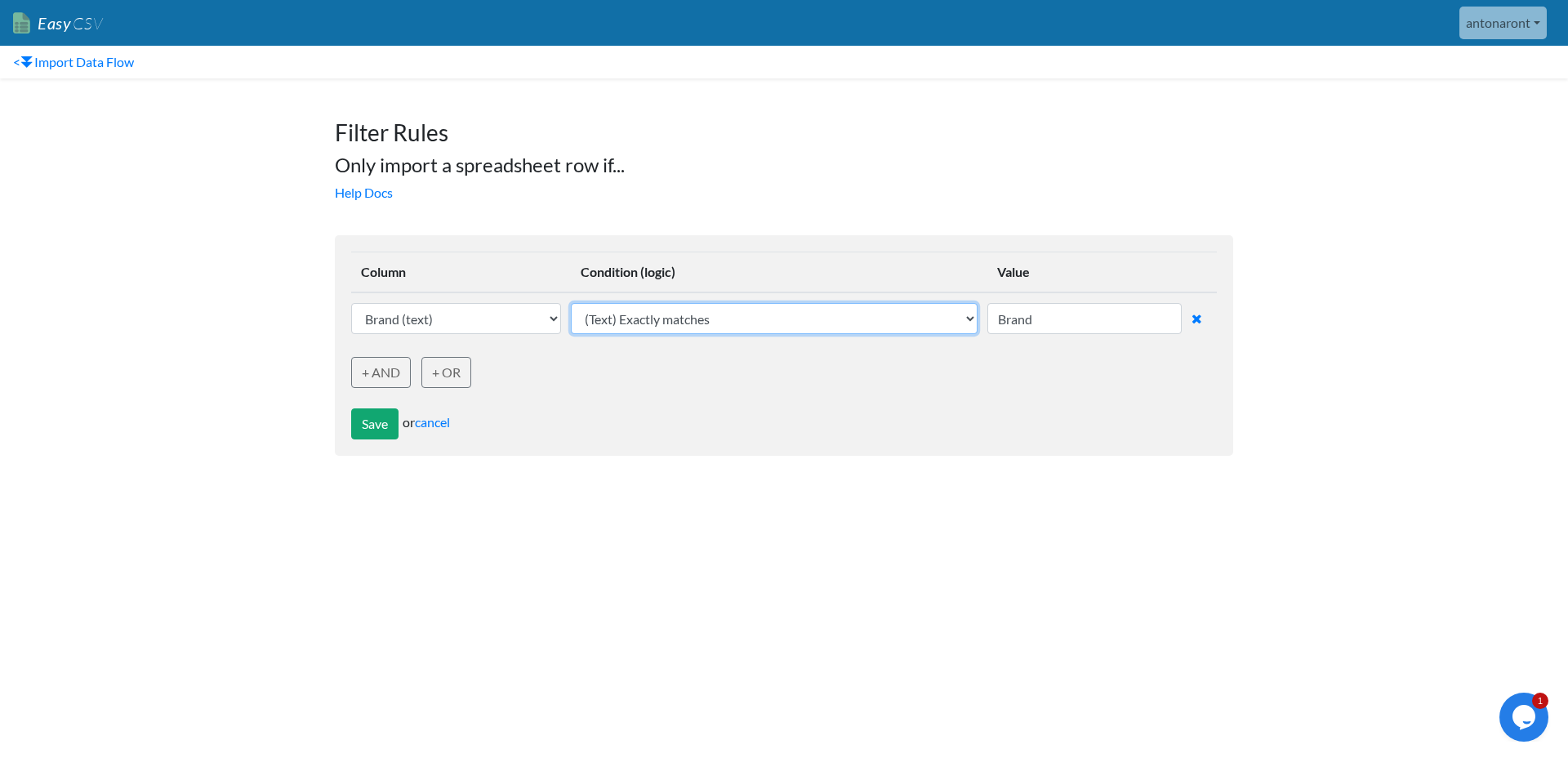
click at [651, 329] on select "(Text) Contains (Text) Does not contain (Text) Exactly matches (Text) Does not …" at bounding box center [775, 318] width 407 height 31
select select "text_does_not_exactly_match"
click at [575, 303] on select "(Text) Contains (Text) Does not contain (Text) Exactly matches (Text) Does not …" at bounding box center [775, 318] width 407 height 31
click at [701, 391] on div "Save or cancel" at bounding box center [784, 414] width 866 height 52
click at [364, 422] on button "Save" at bounding box center [374, 424] width 48 height 31
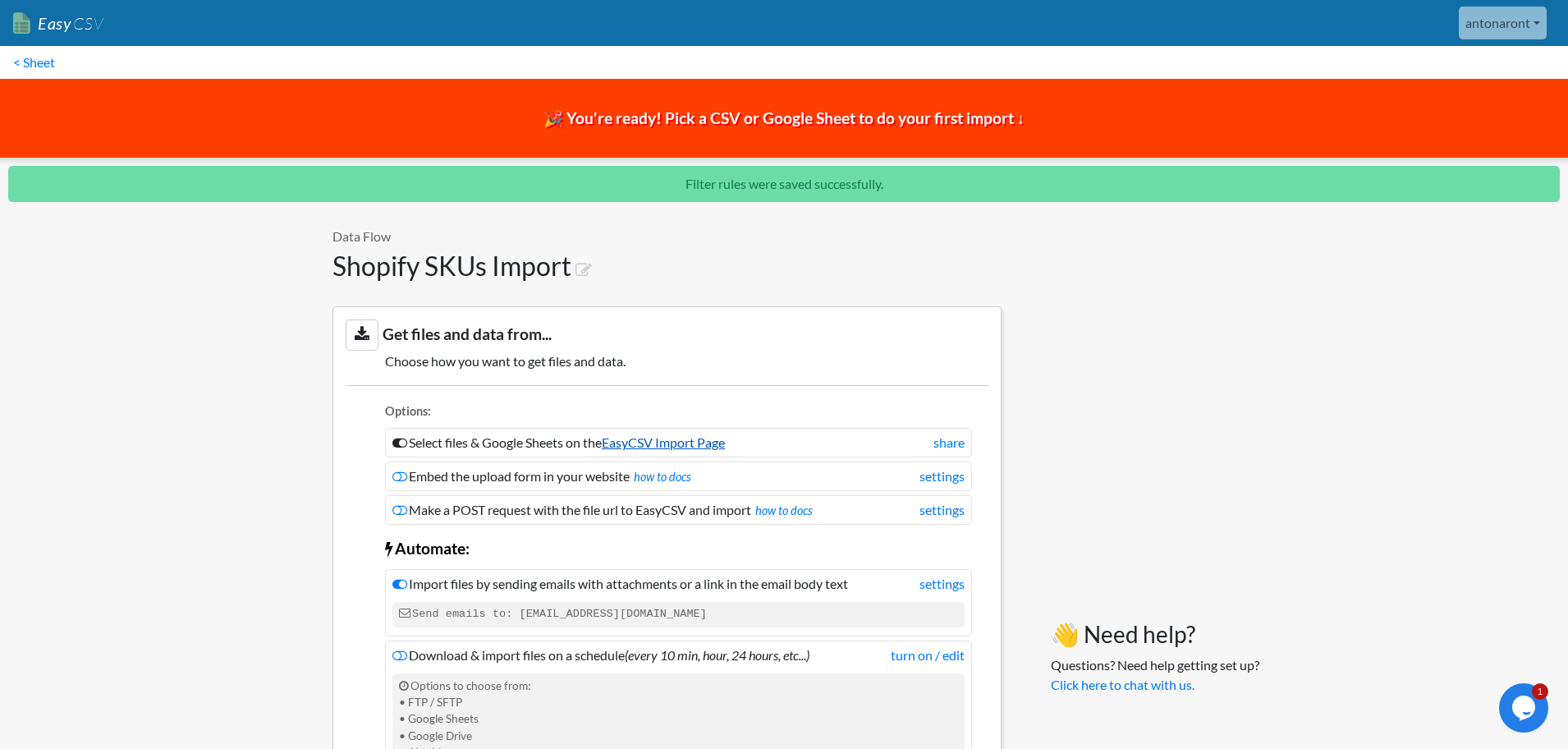
click at [685, 445] on link "EasyCSV Import Page" at bounding box center [663, 442] width 123 height 16
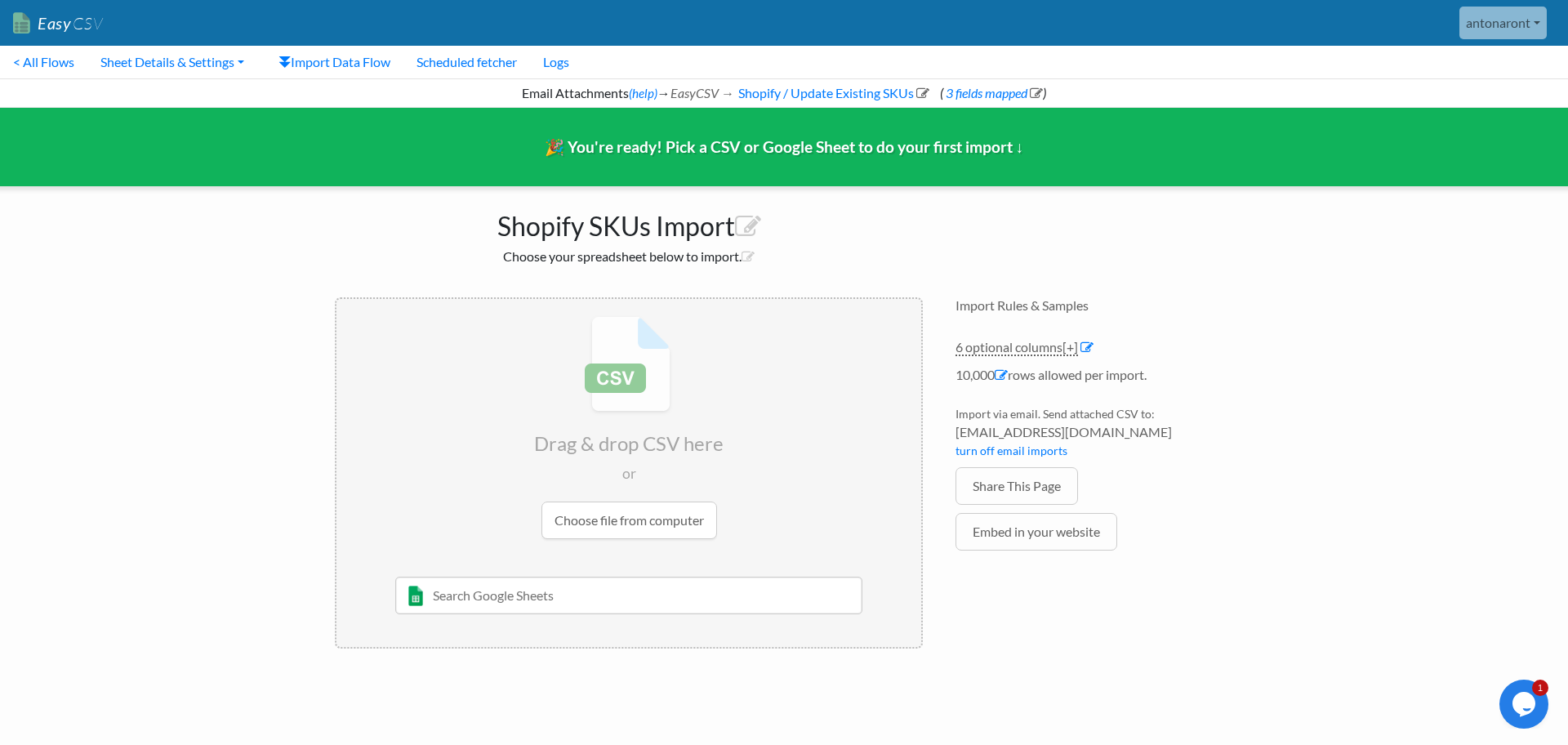
click at [661, 516] on input "file" at bounding box center [628, 427] width 585 height 257
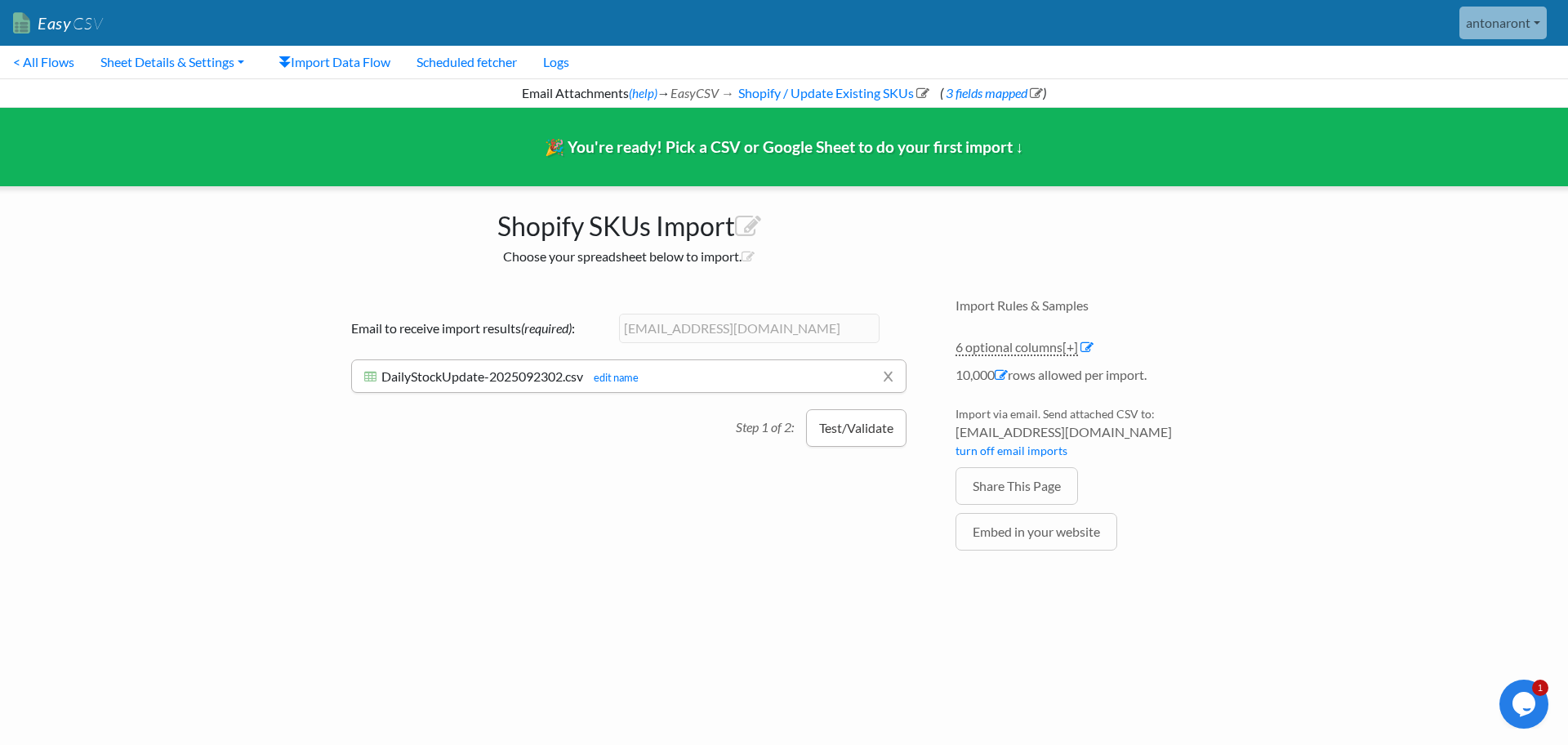
click at [847, 430] on button "Test/Validate" at bounding box center [857, 428] width 100 height 38
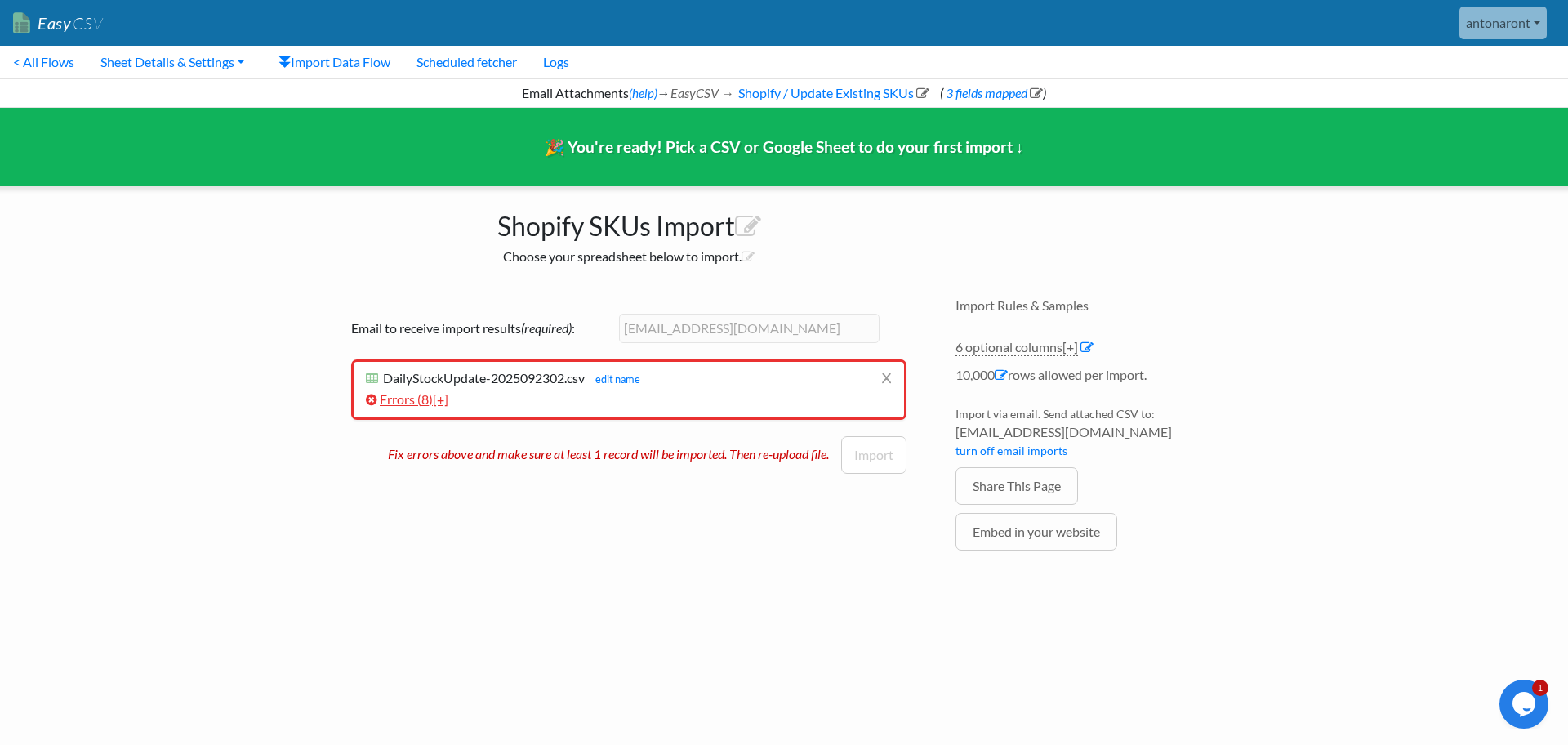
click at [440, 397] on span "[+]" at bounding box center [440, 399] width 16 height 16
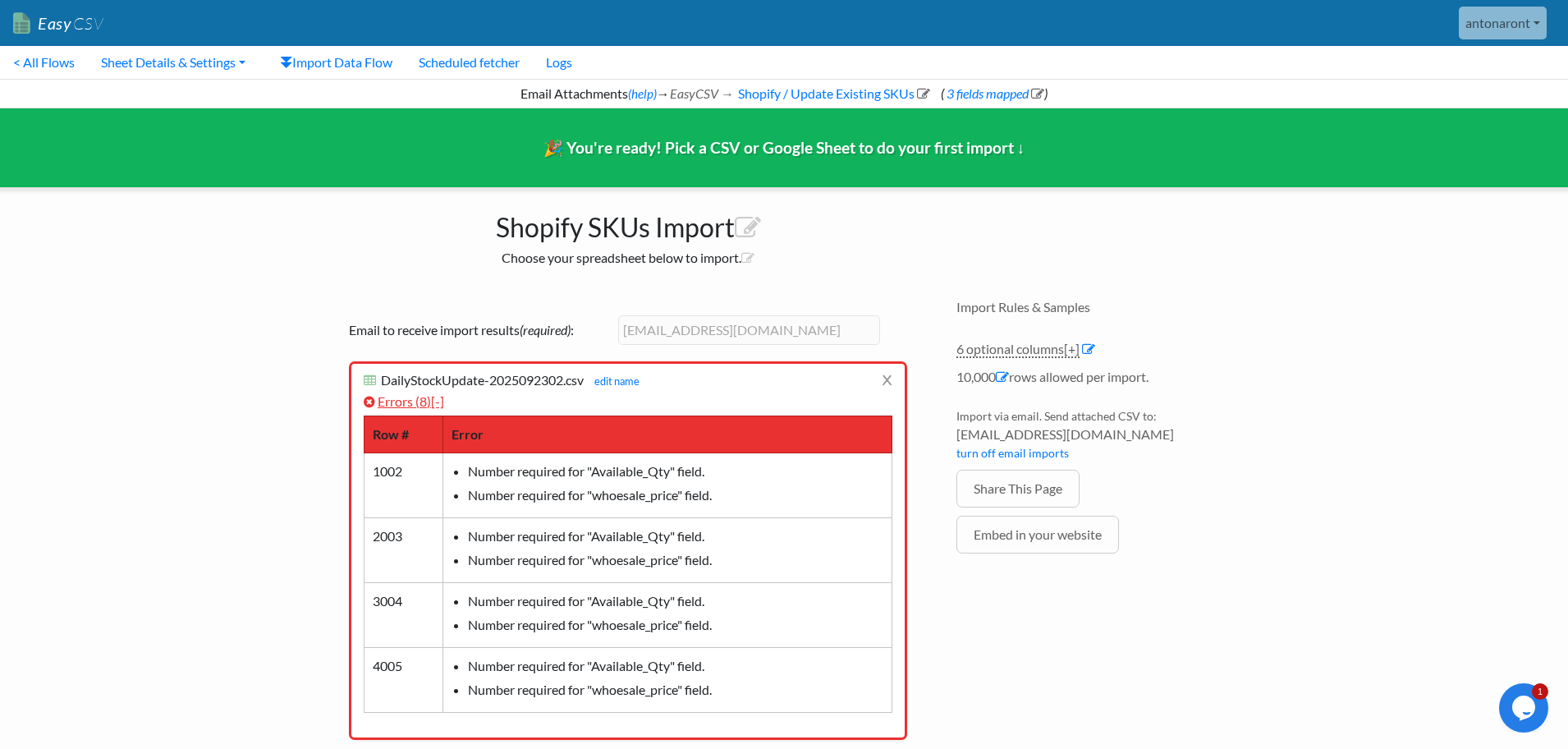
click at [427, 398] on span "8" at bounding box center [423, 401] width 8 height 16
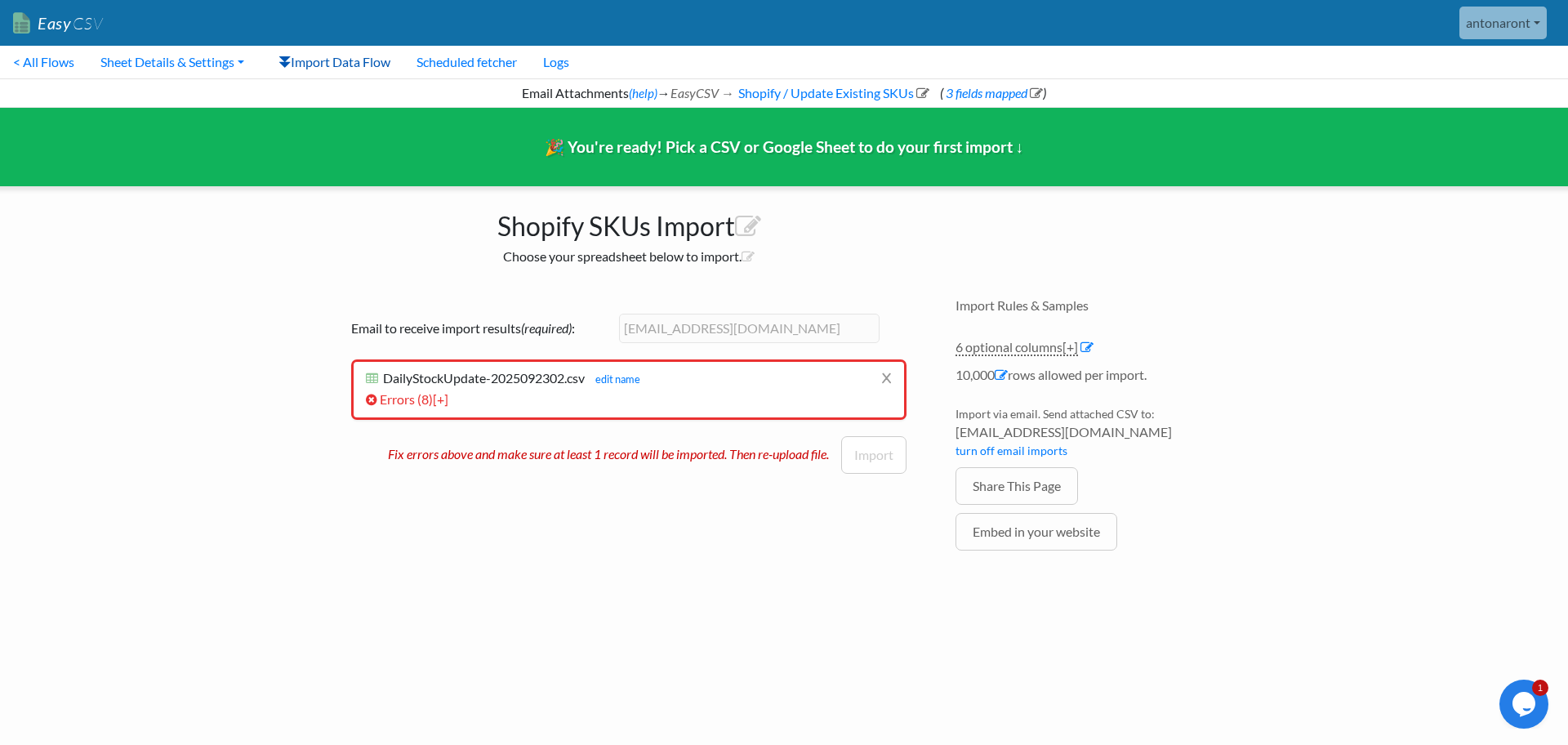
click at [335, 57] on link "Import Data Flow" at bounding box center [334, 62] width 138 height 33
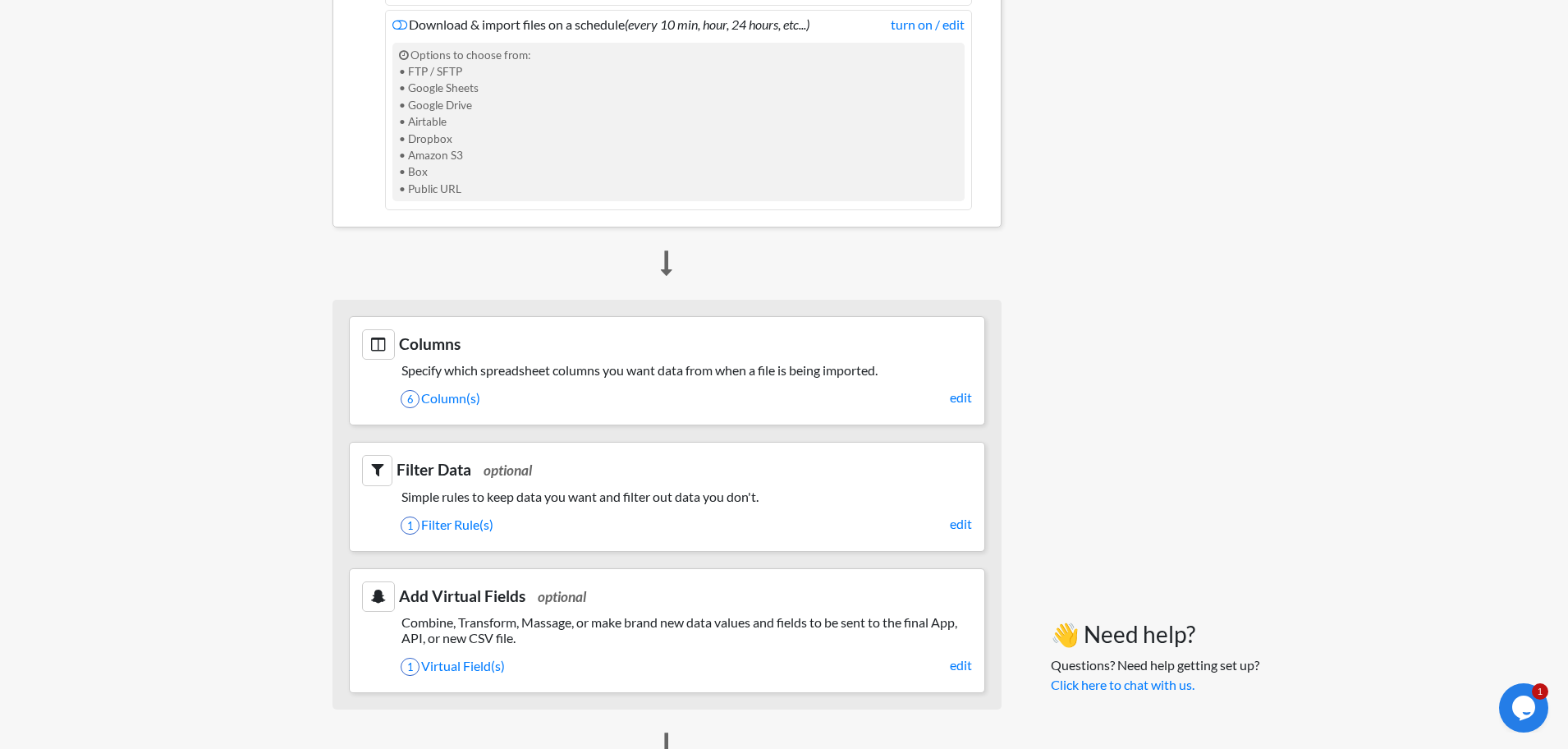
scroll to position [596, 0]
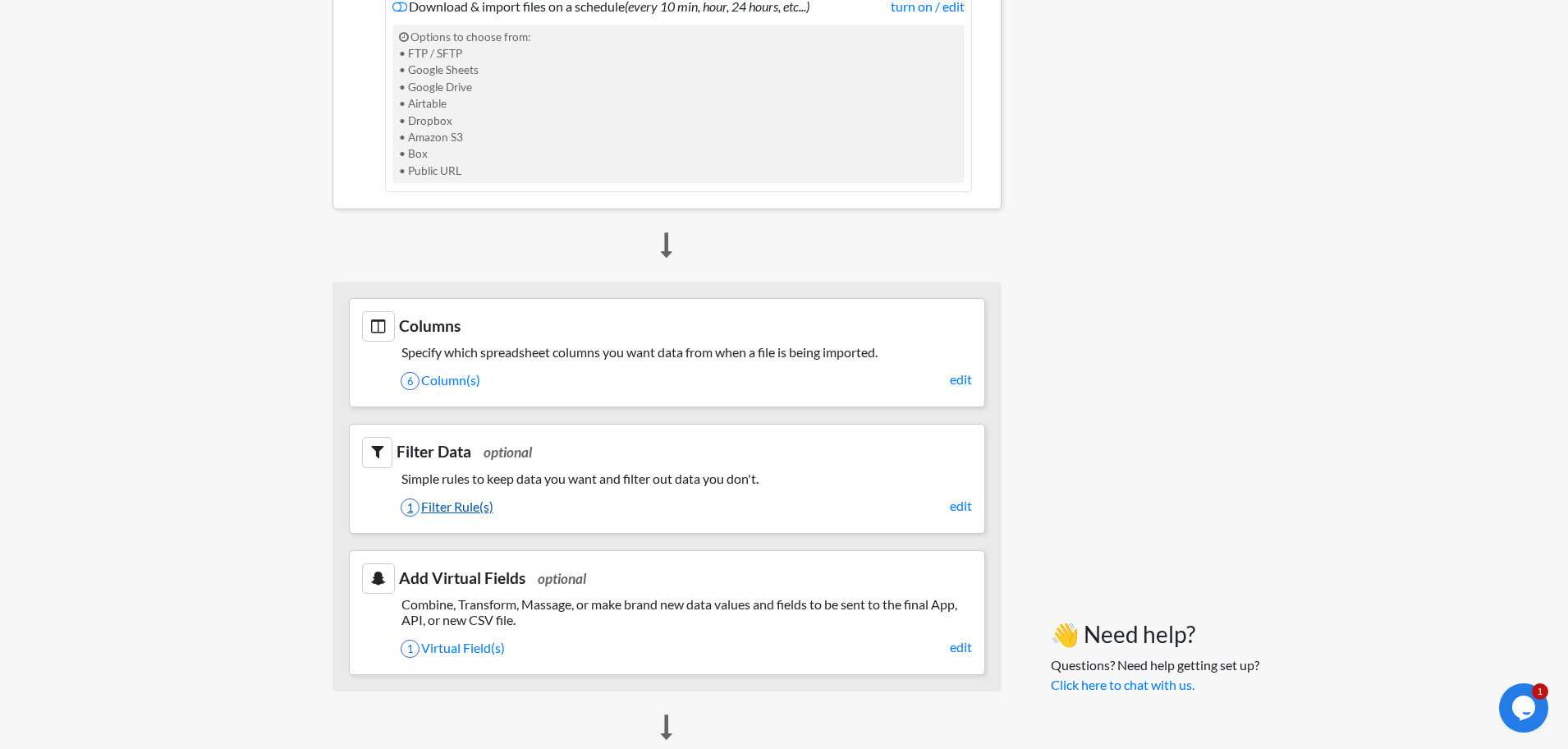
click at [446, 506] on link "1 Filter Rule(s)" at bounding box center [687, 507] width 572 height 28
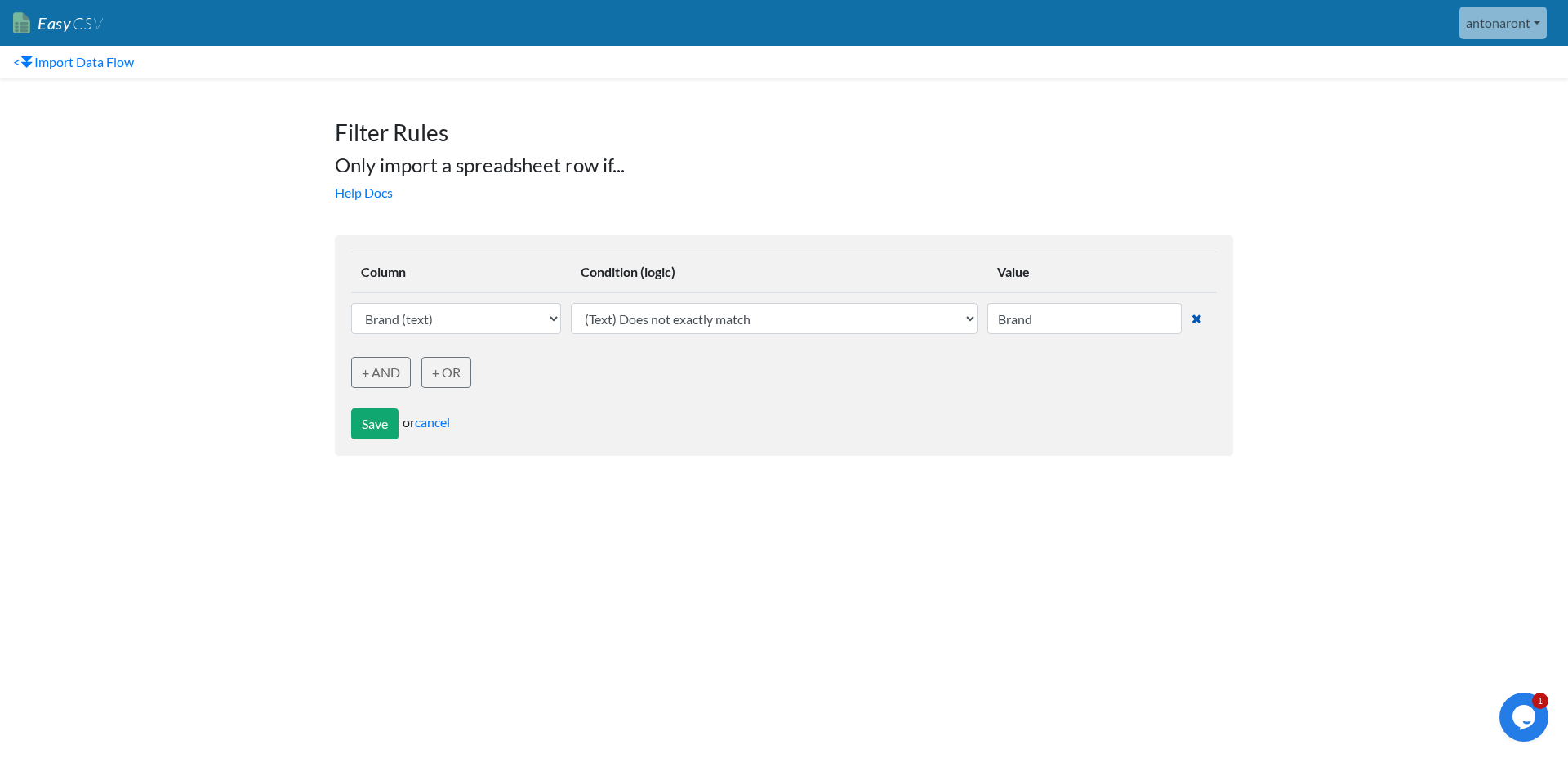
click at [1199, 316] on icon at bounding box center [1197, 319] width 11 height 13
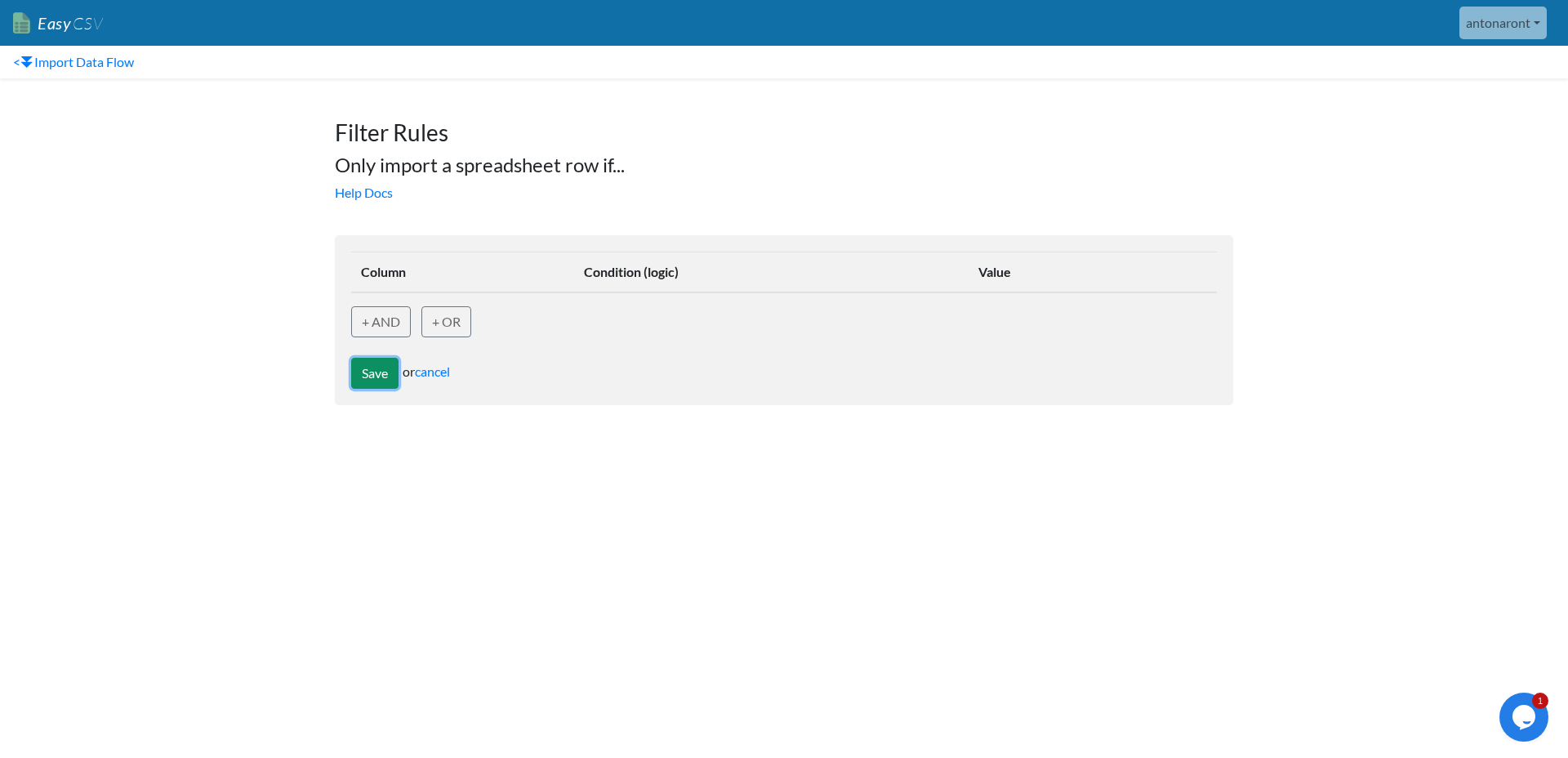
click at [379, 364] on button "Save" at bounding box center [374, 373] width 48 height 31
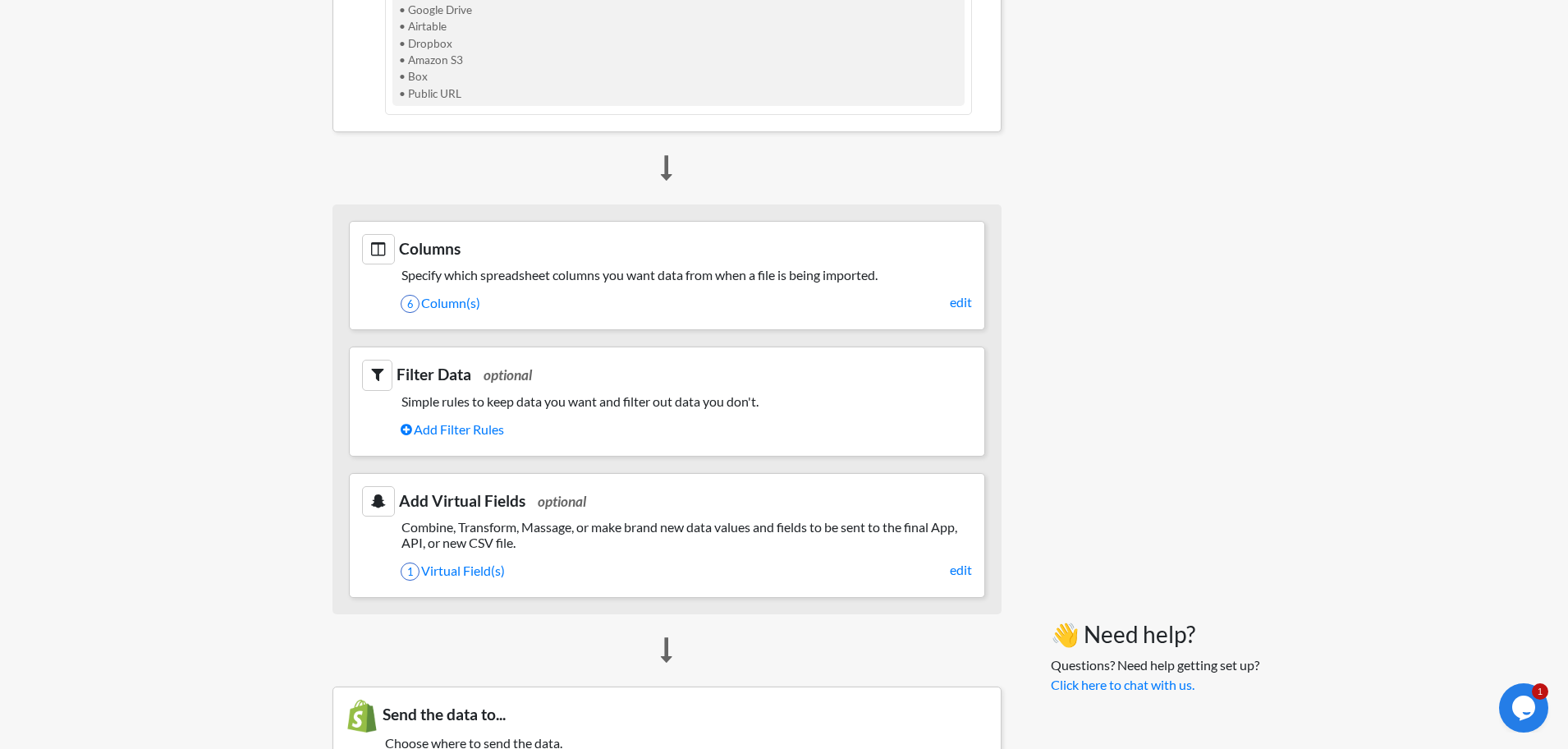
scroll to position [734, 0]
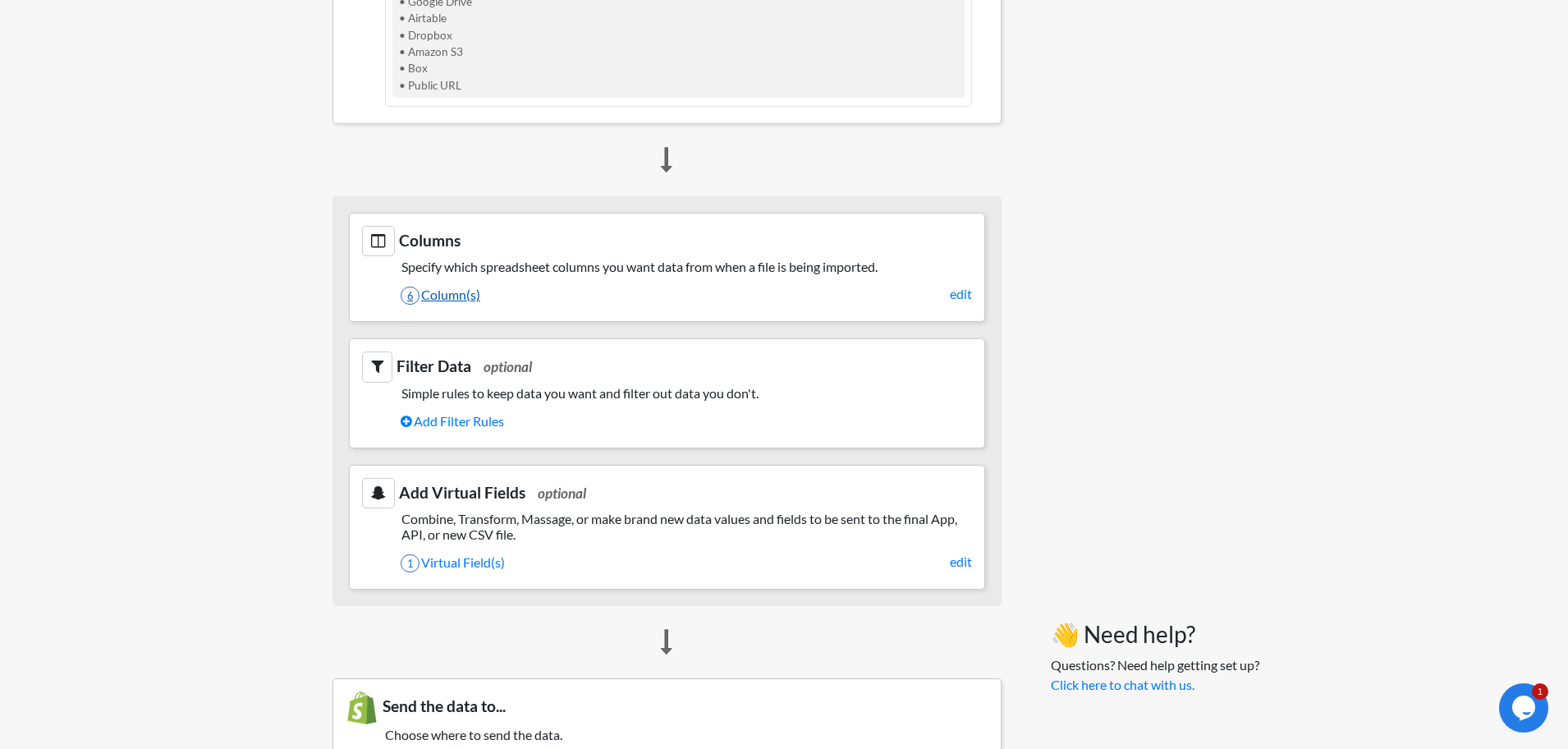
click at [462, 299] on link "6 Column(s)" at bounding box center [687, 294] width 572 height 28
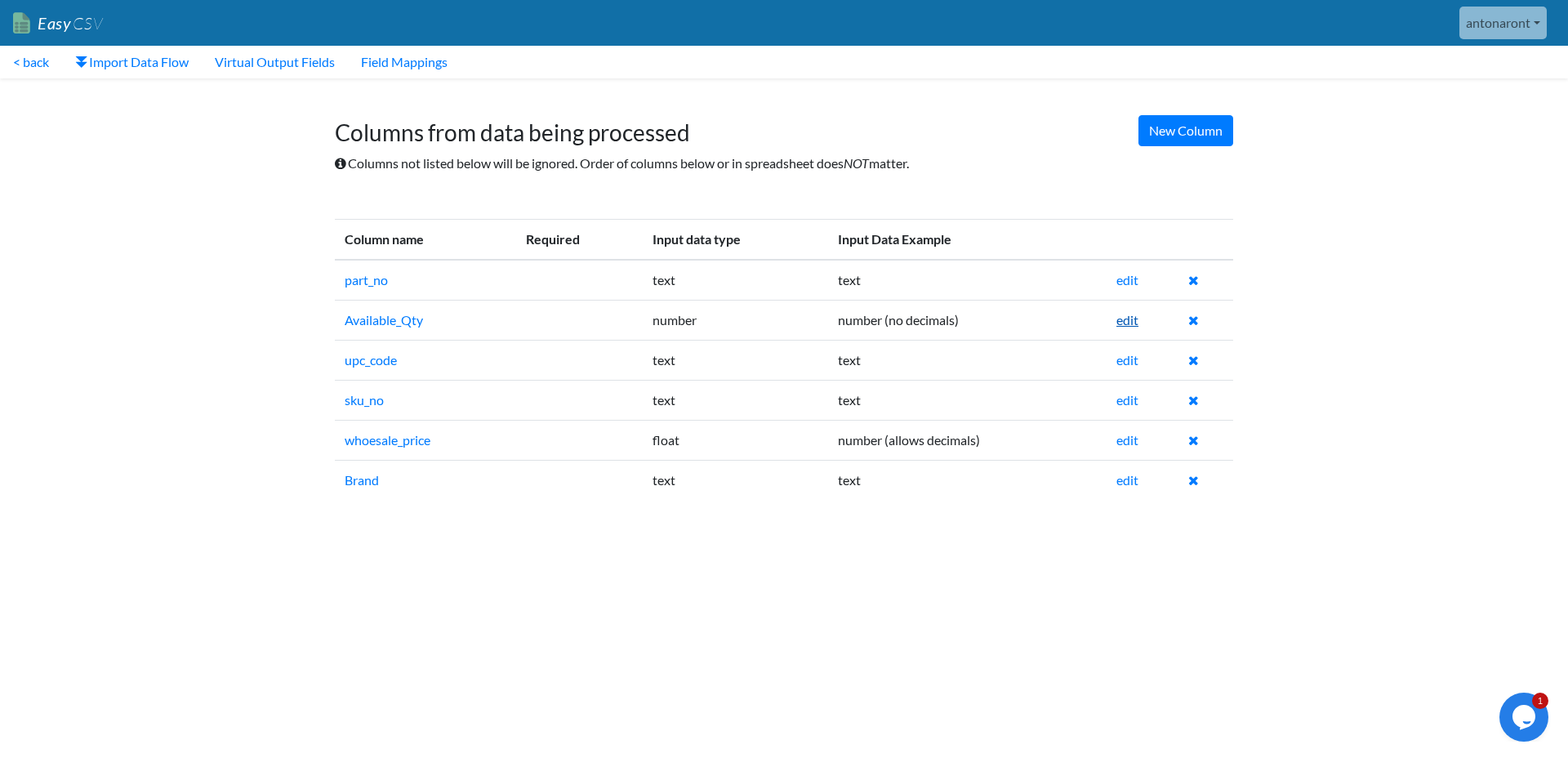
click at [1135, 319] on link "edit" at bounding box center [1128, 319] width 22 height 16
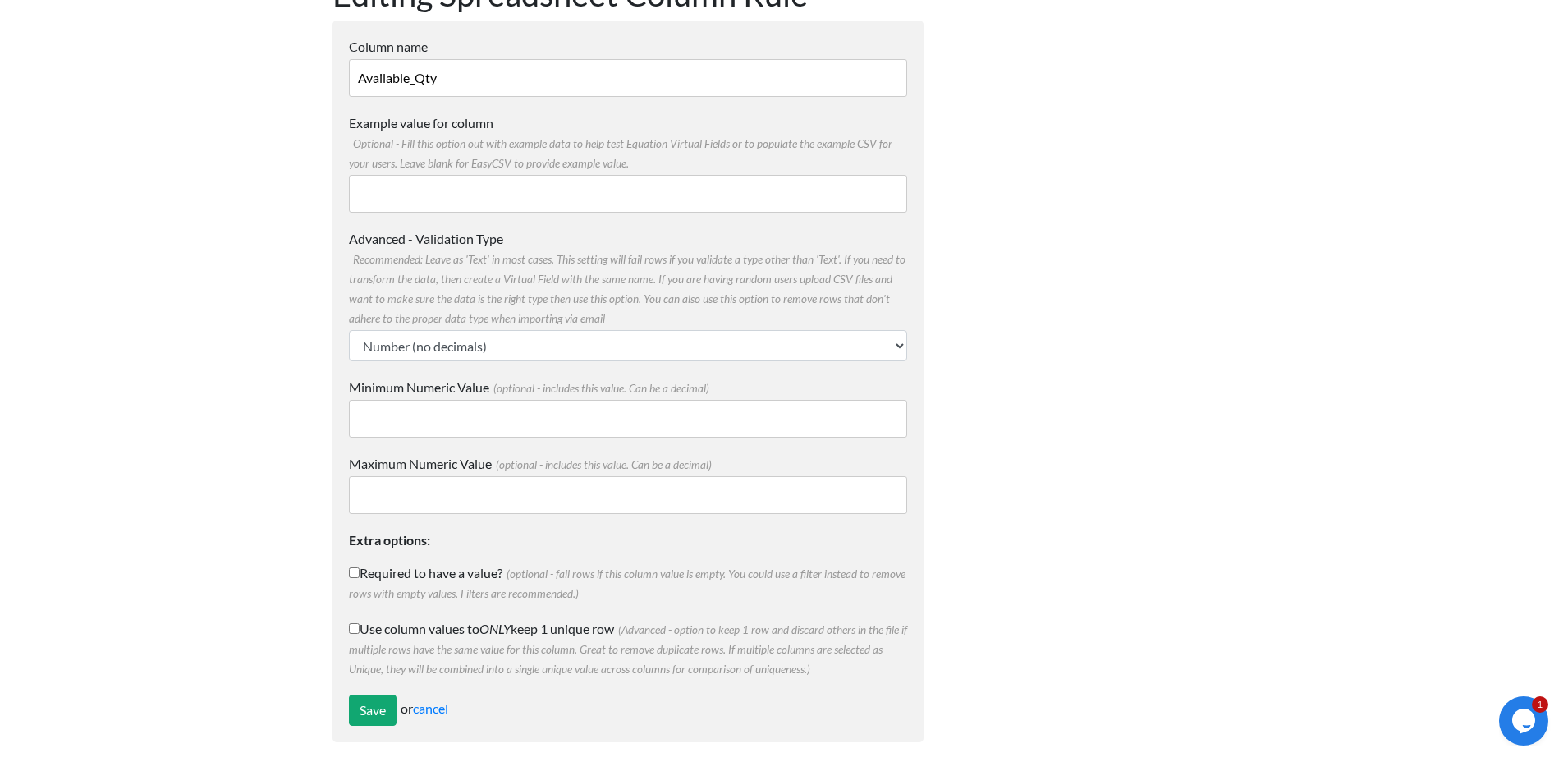
scroll to position [131, 0]
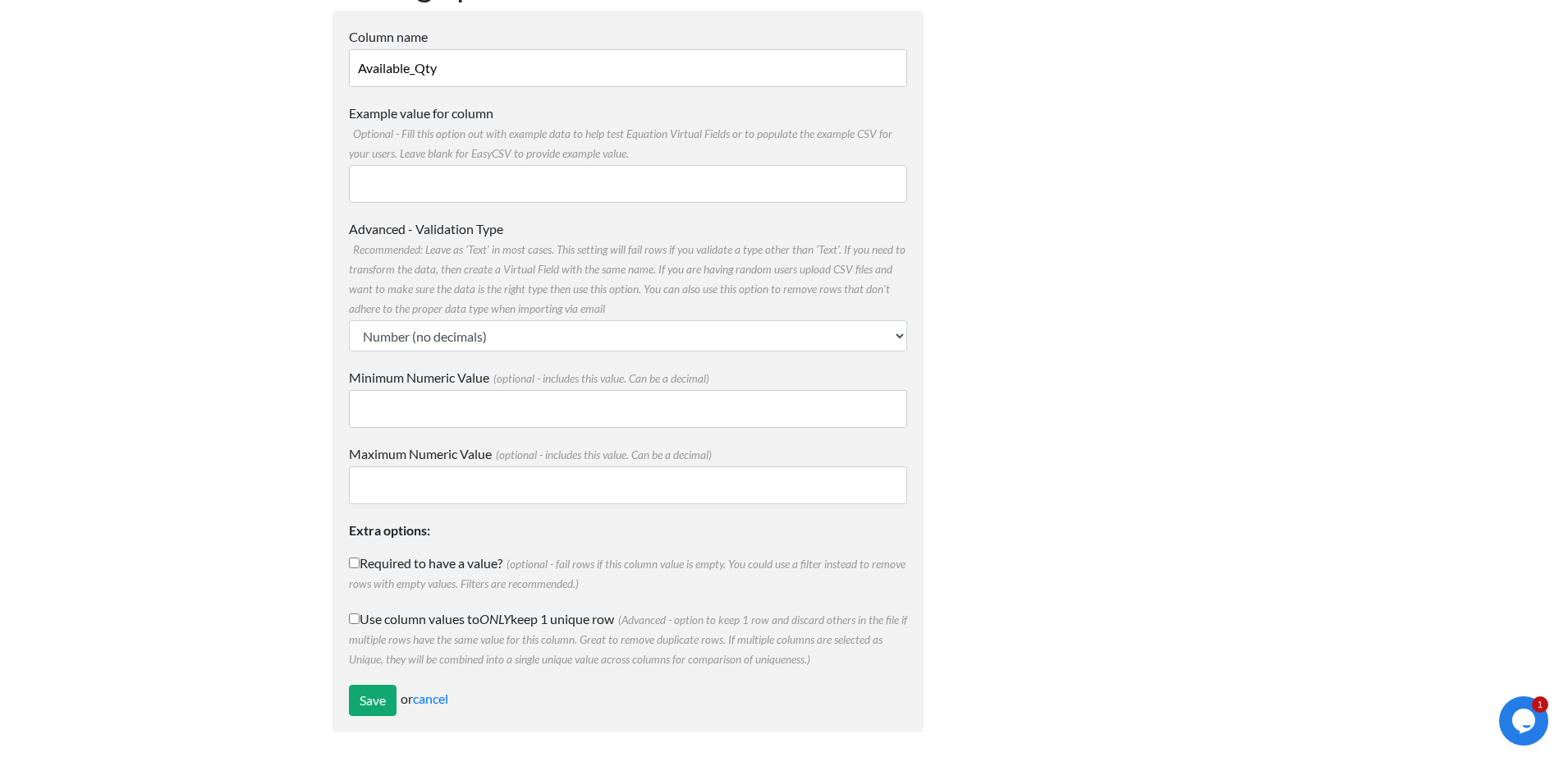
click at [422, 619] on label "Use column values to ONLY keep 1 unique row (Advanced - option to keep 1 row an…" at bounding box center [628, 639] width 558 height 60
click at [360, 619] on input "Use column values to ONLY keep 1 unique row (Advanced - option to keep 1 row an…" at bounding box center [354, 619] width 11 height 11
checkbox input "true"
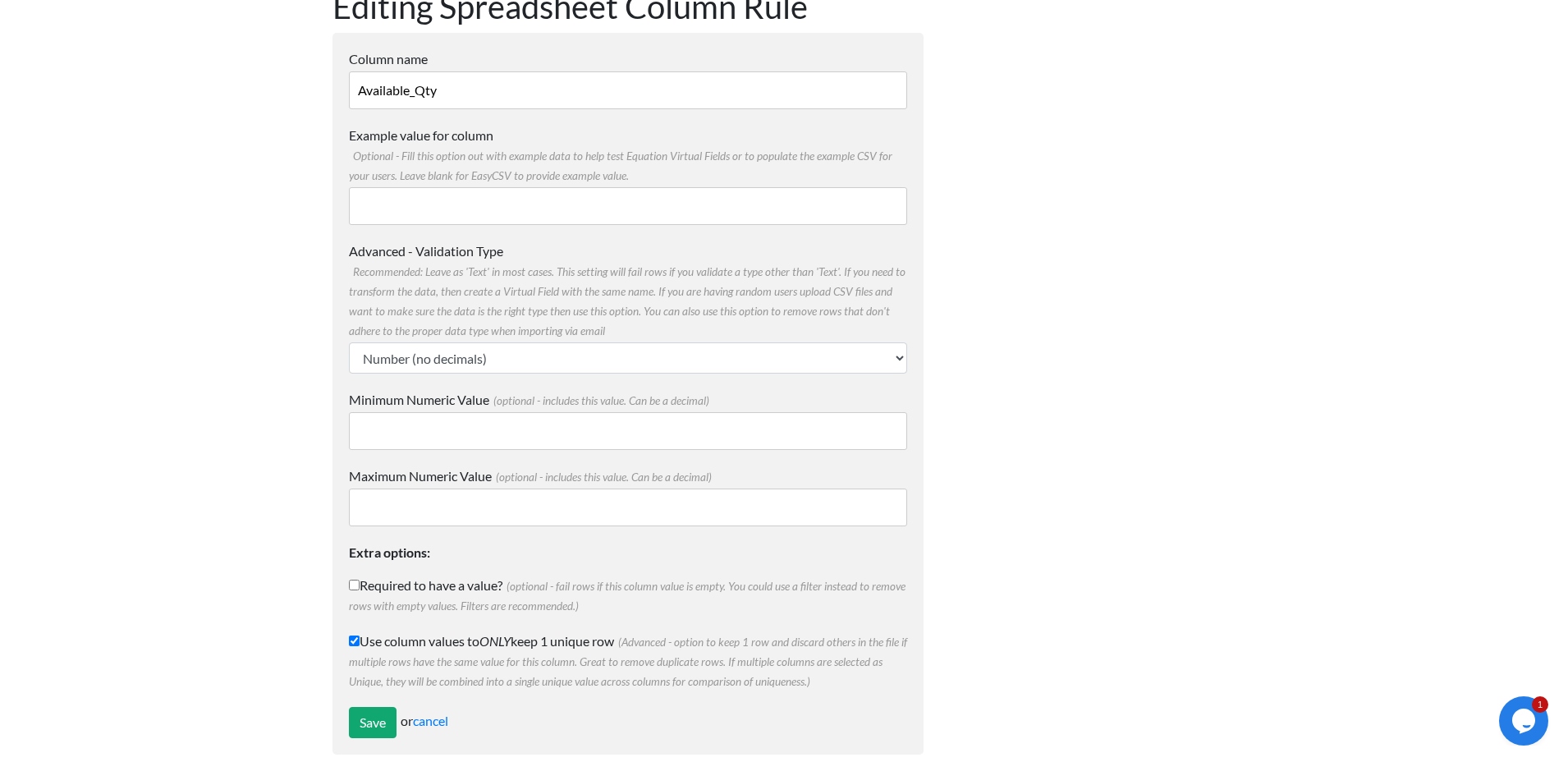
scroll to position [109, 0]
click at [636, 360] on select "Text Number (no decimals) Number (allow decimals) Date (mm/dd/yyyy) Date (dd/mm…" at bounding box center [628, 356] width 558 height 31
click at [369, 713] on input "Save" at bounding box center [372, 721] width 48 height 31
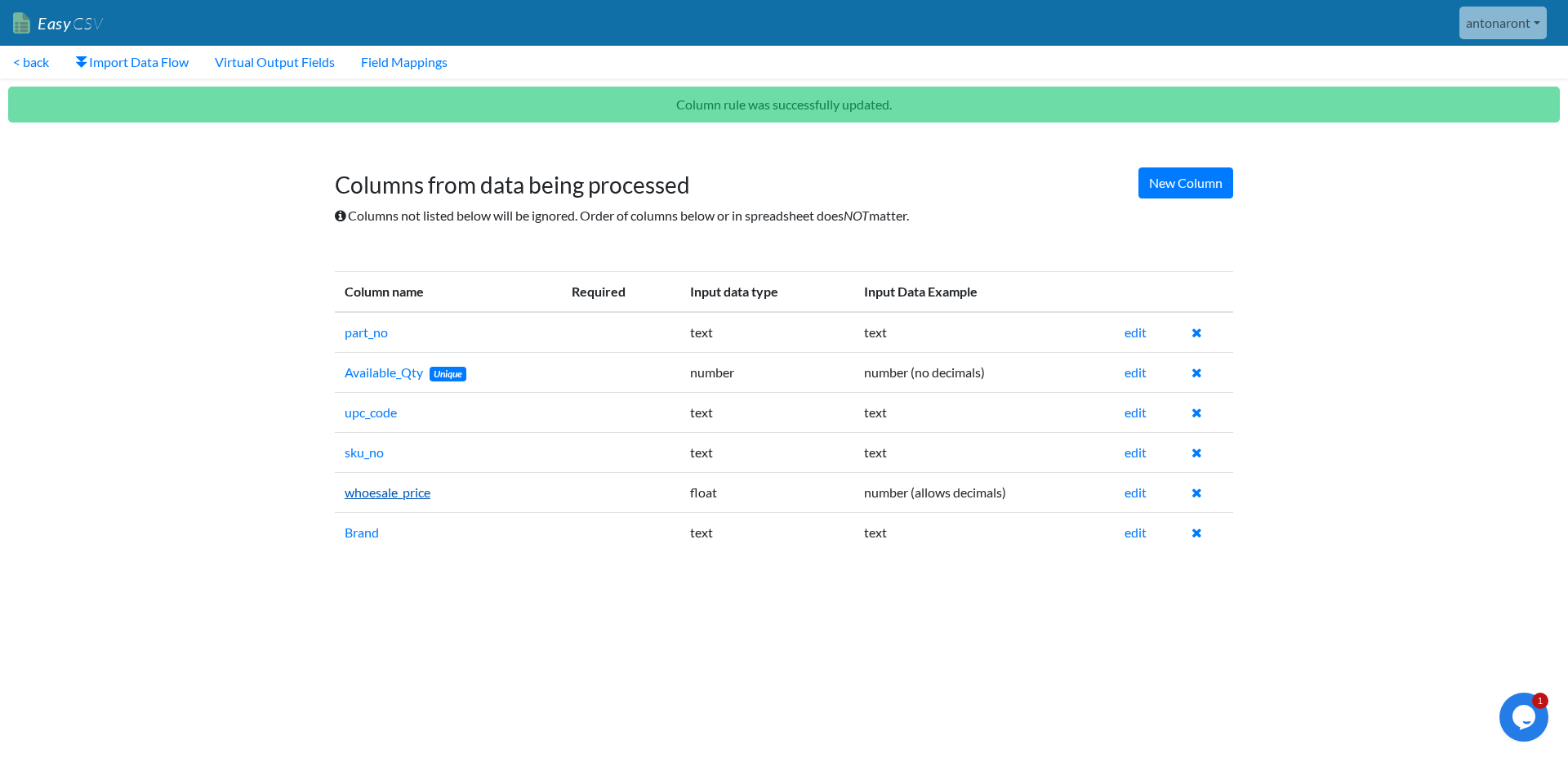
click at [406, 496] on link "whoesale_price" at bounding box center [387, 492] width 86 height 16
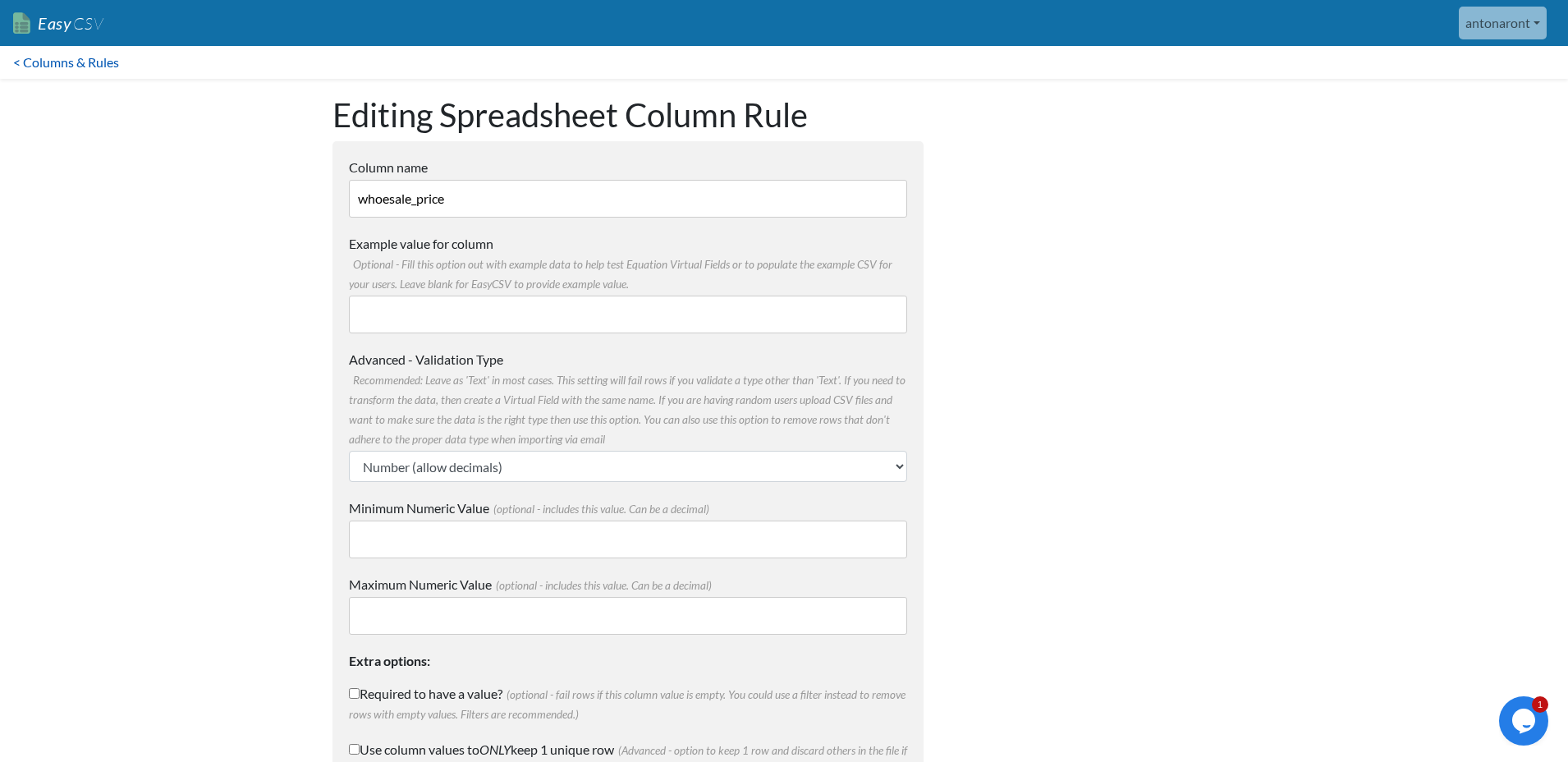
click at [50, 62] on link "< Columns & Rules" at bounding box center [66, 62] width 132 height 33
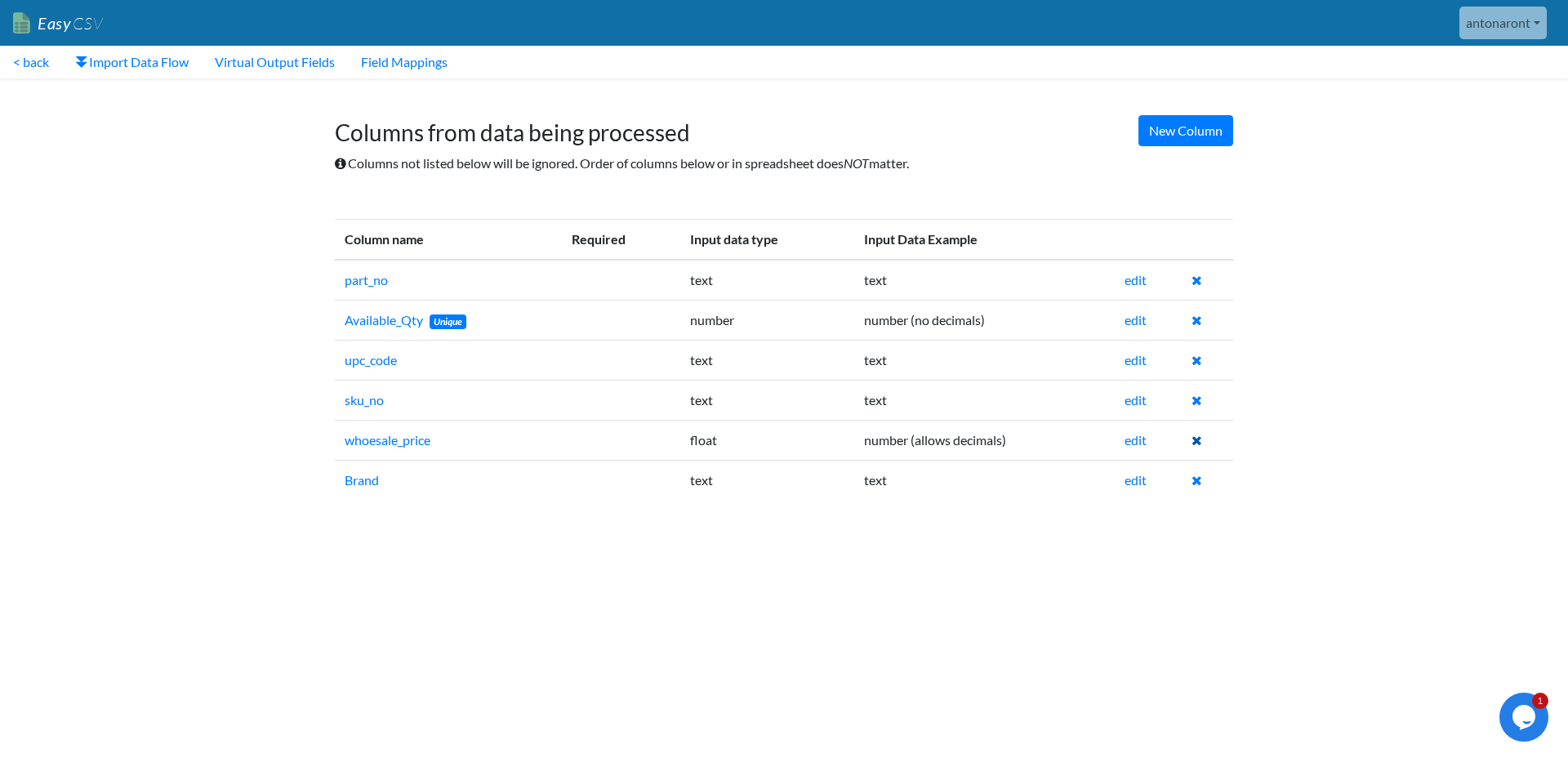
click at [1200, 441] on icon at bounding box center [1197, 440] width 11 height 13
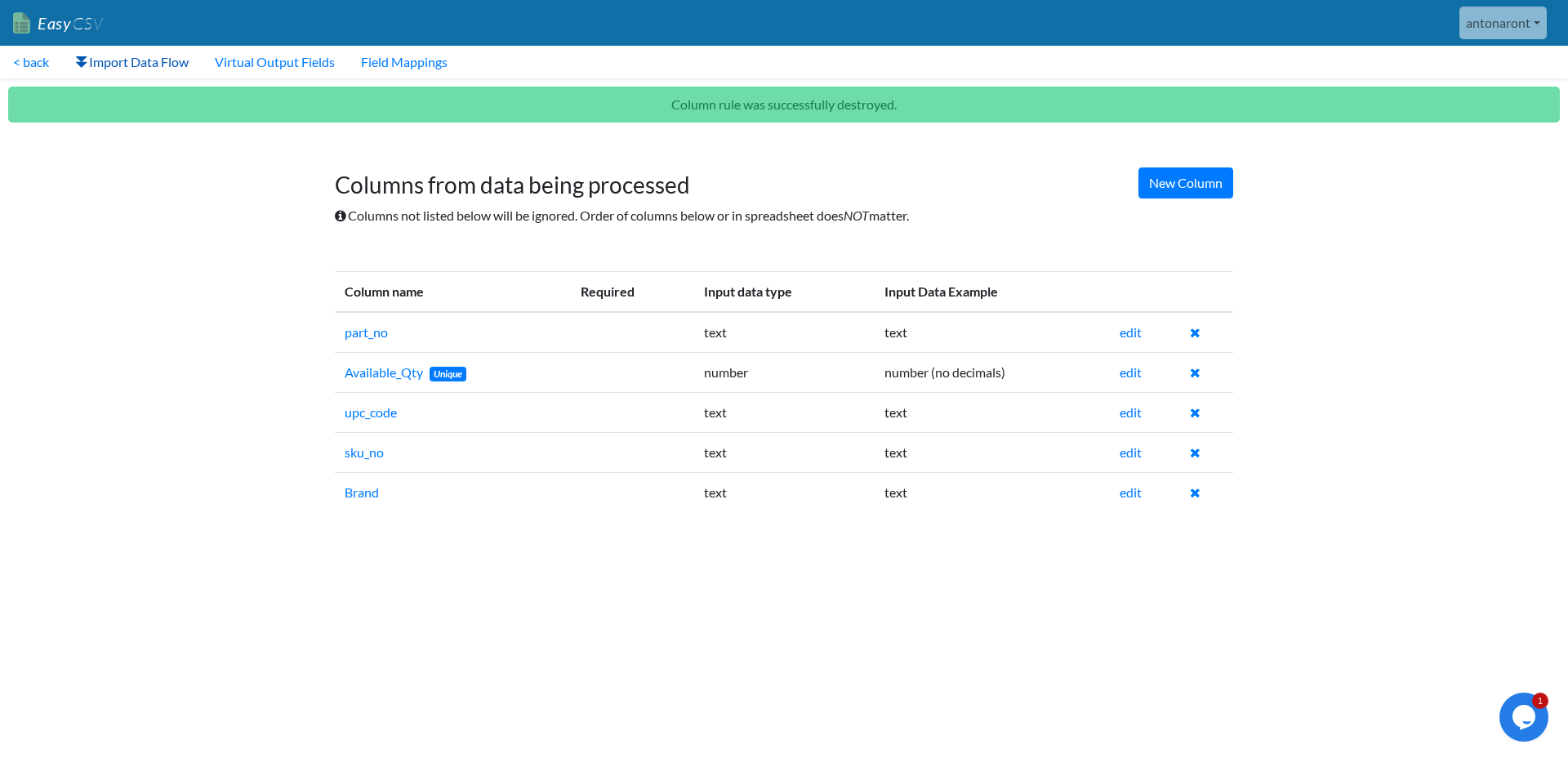
click at [138, 58] on link "Import Data Flow" at bounding box center [131, 62] width 139 height 33
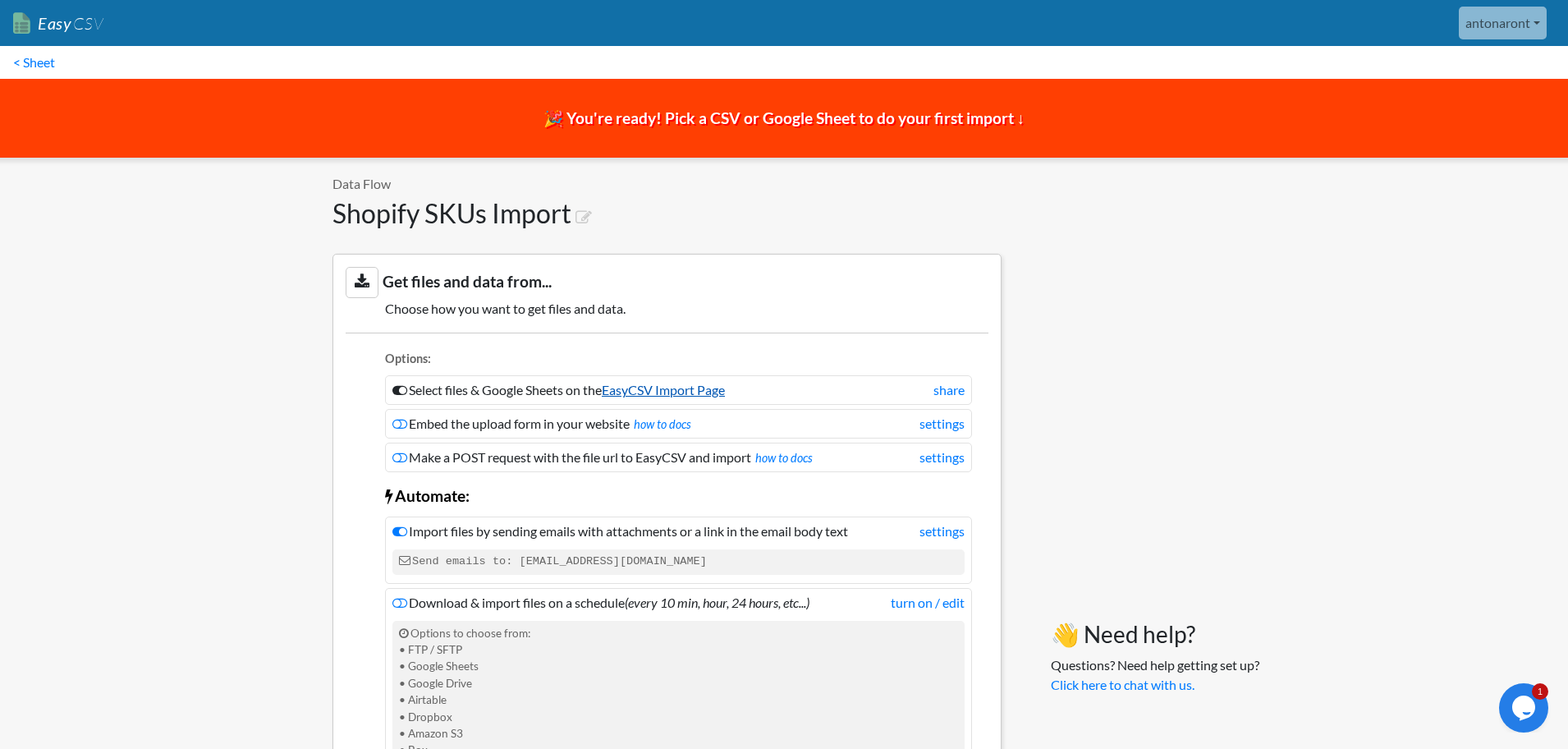
click at [665, 387] on link "EasyCSV Import Page" at bounding box center [663, 389] width 123 height 16
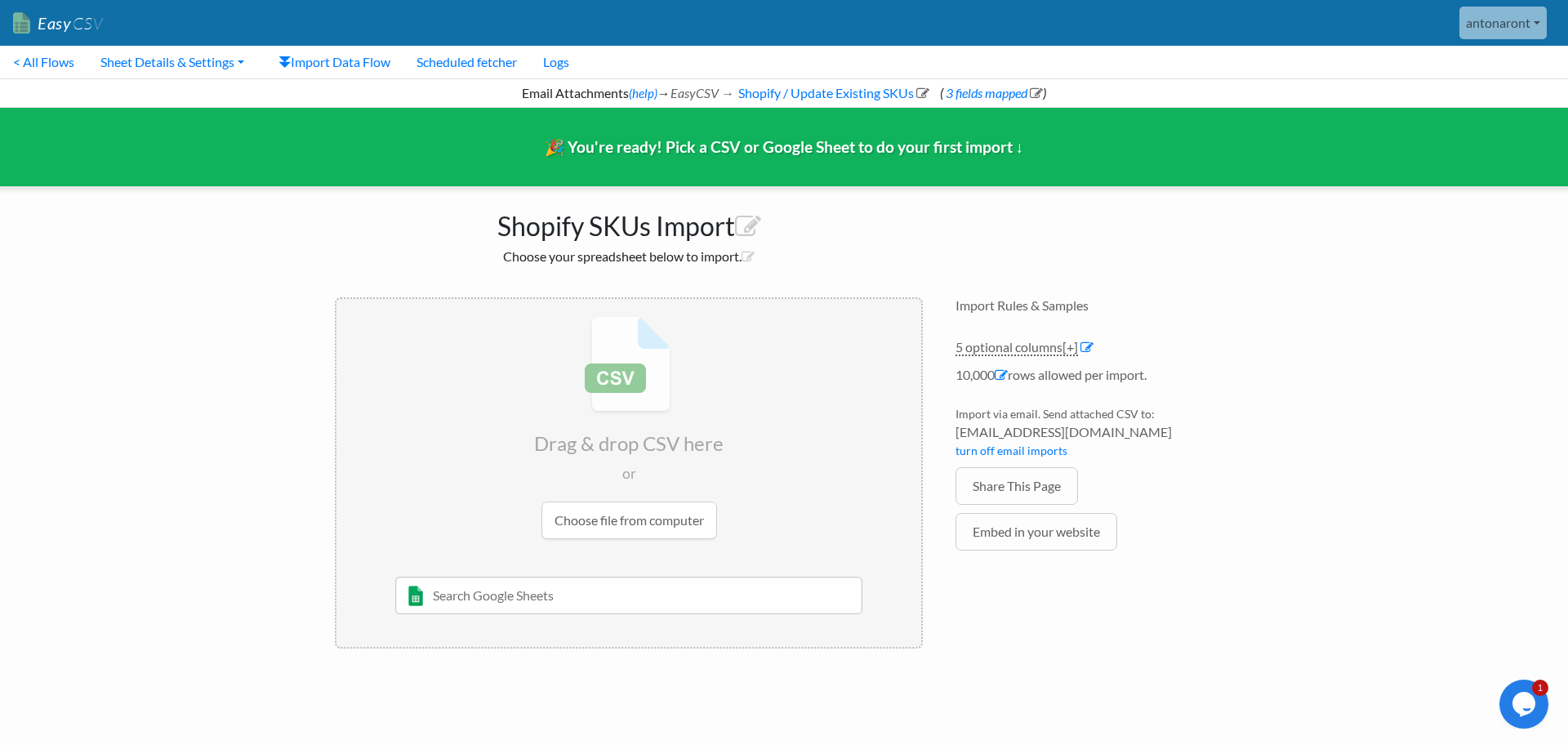
click at [570, 517] on input "file" at bounding box center [628, 427] width 585 height 257
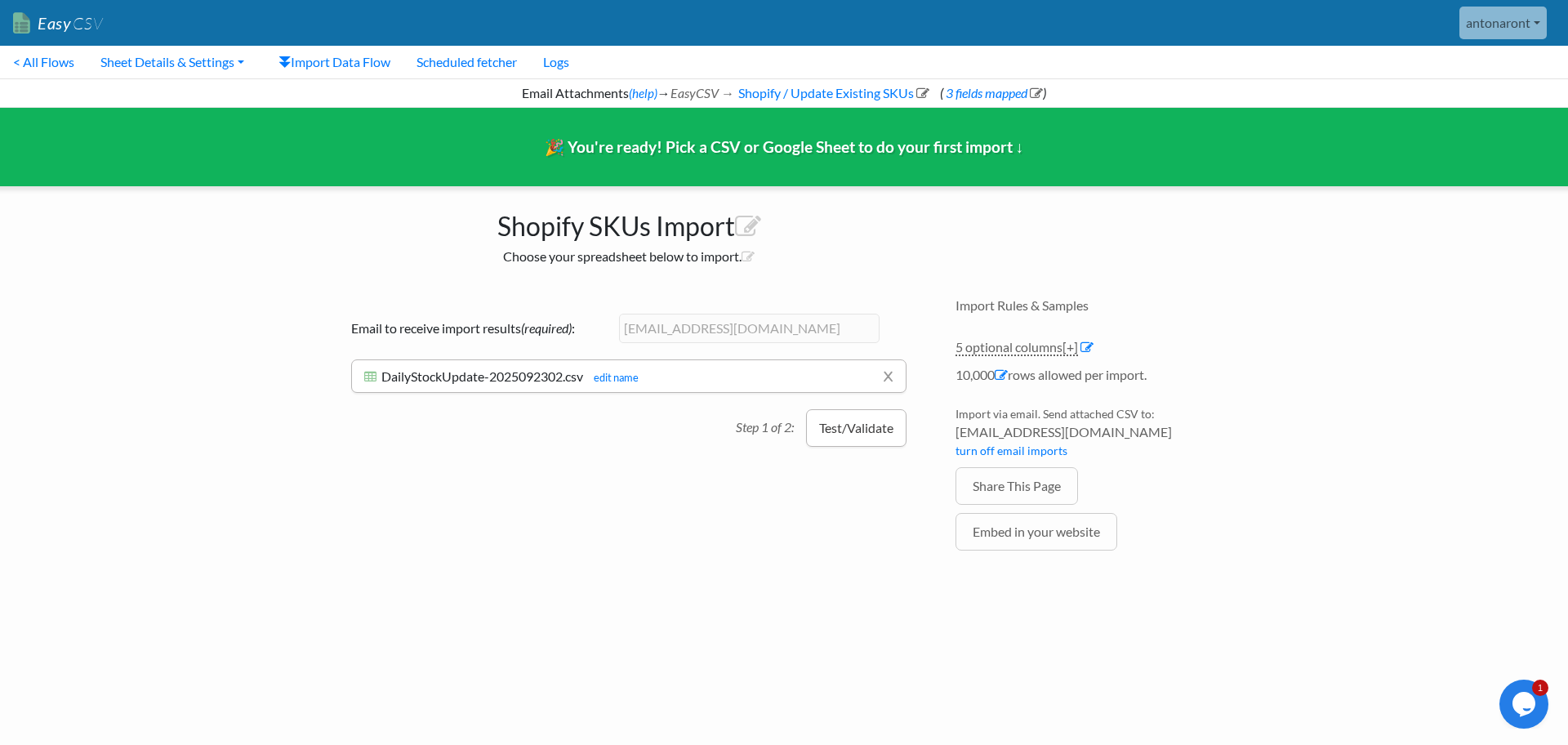
click at [847, 428] on button "Test/Validate" at bounding box center [857, 428] width 100 height 38
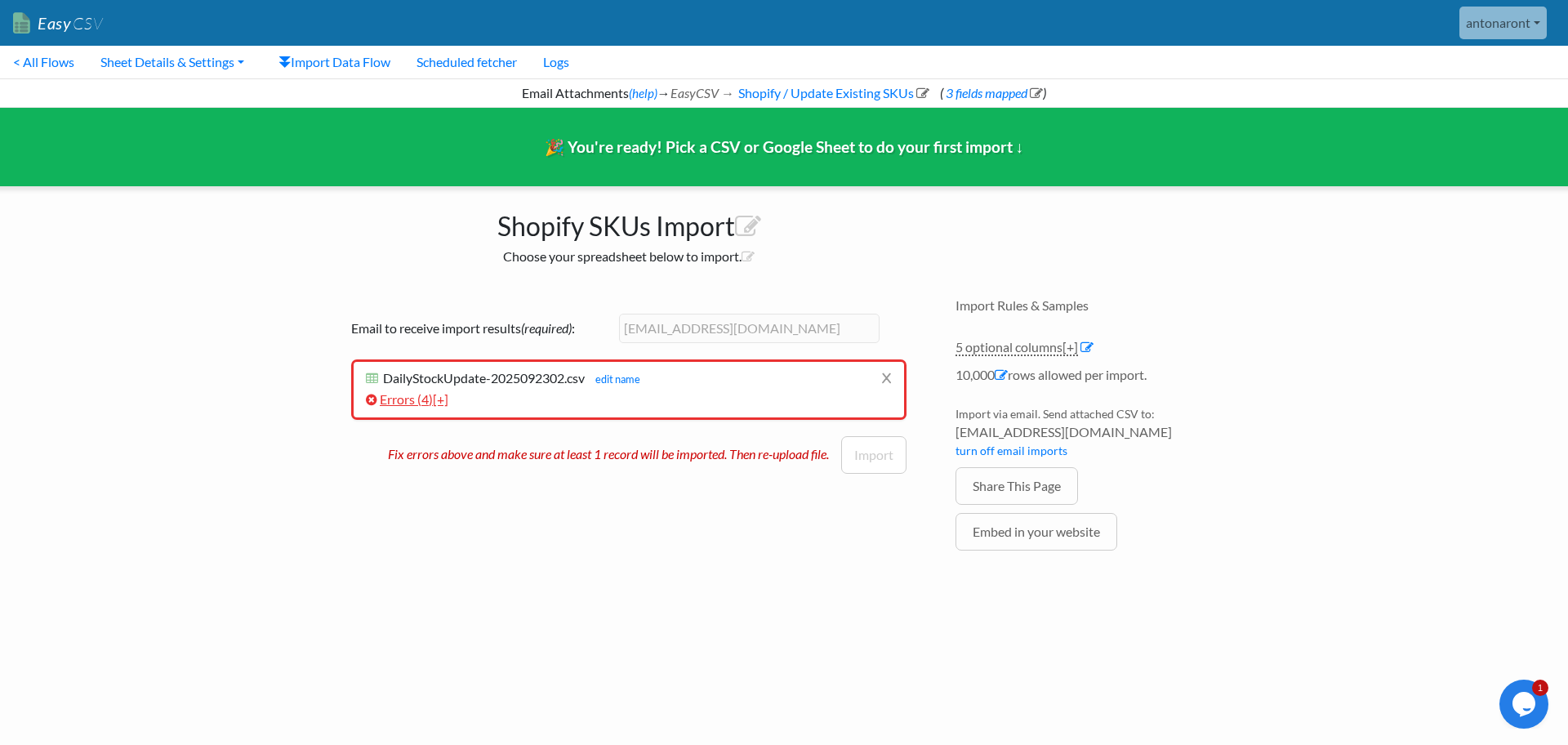
click at [415, 400] on link "Errors ( 4 ) [+]" at bounding box center [407, 399] width 83 height 16
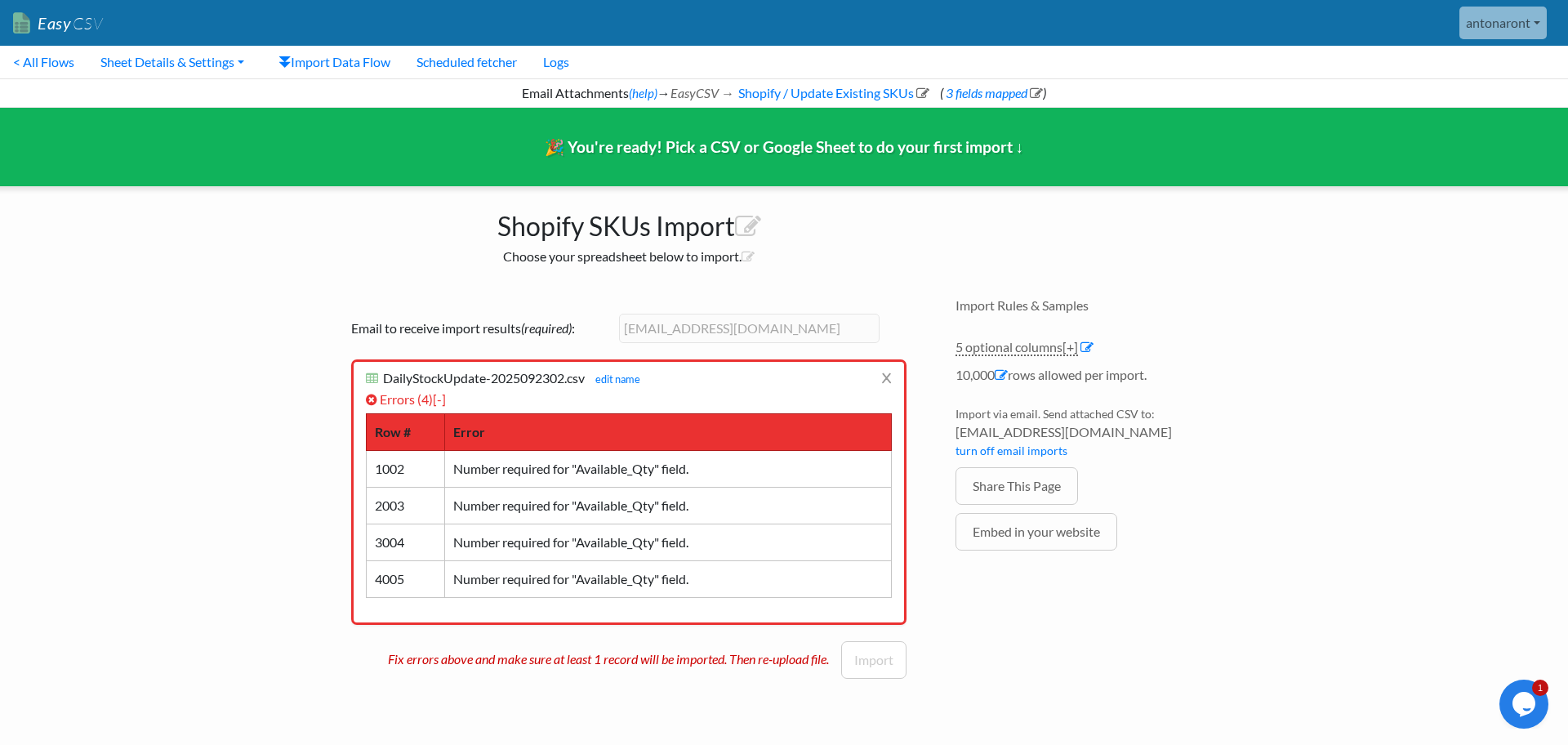
click at [1525, 713] on icon "Chat widget" at bounding box center [1524, 703] width 23 height 24
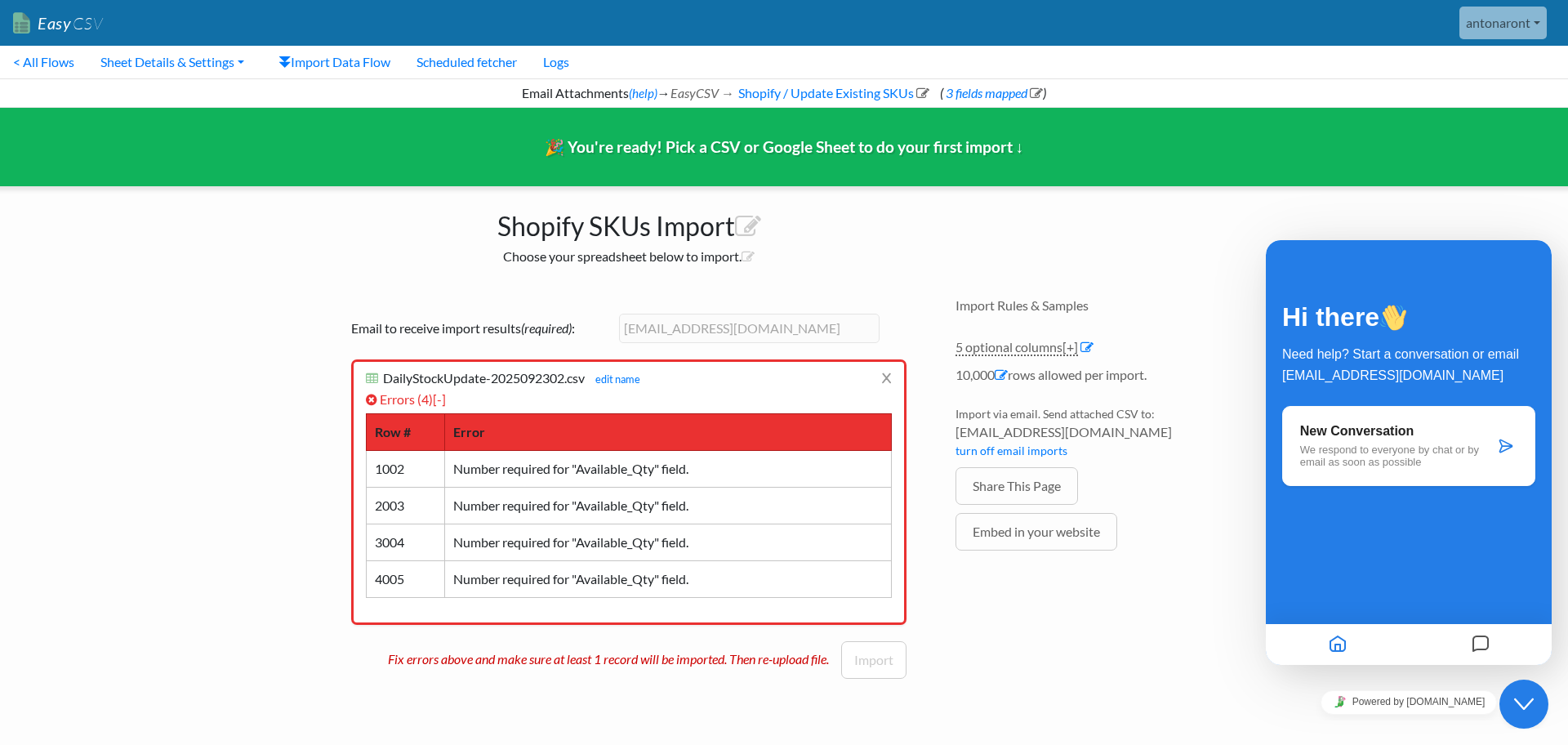
click at [1439, 442] on div "New Conversation We respond to everyone by chat or by email as soon as possible" at bounding box center [1397, 445] width 194 height 44
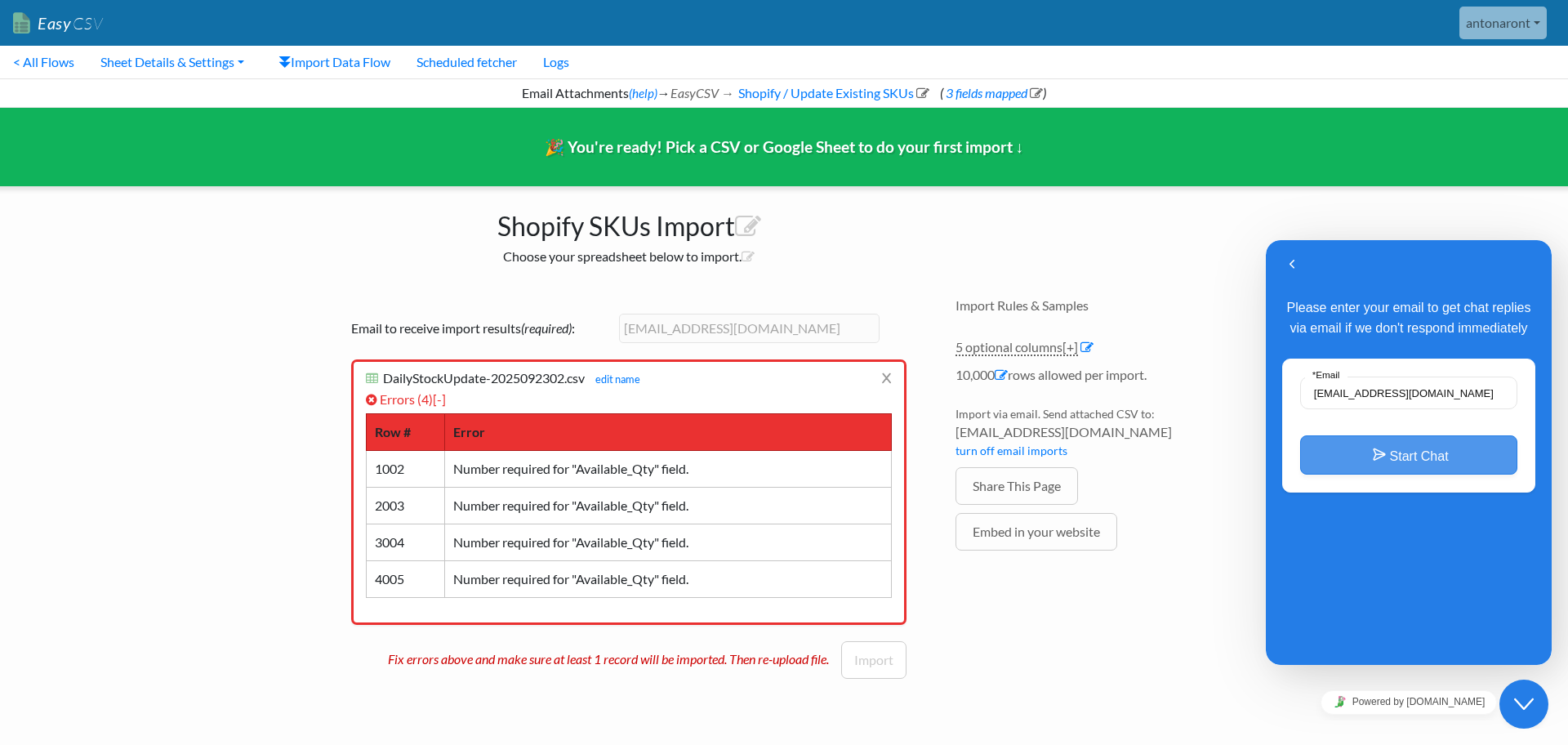
click at [1436, 464] on button "Start Chat" at bounding box center [1409, 455] width 217 height 39
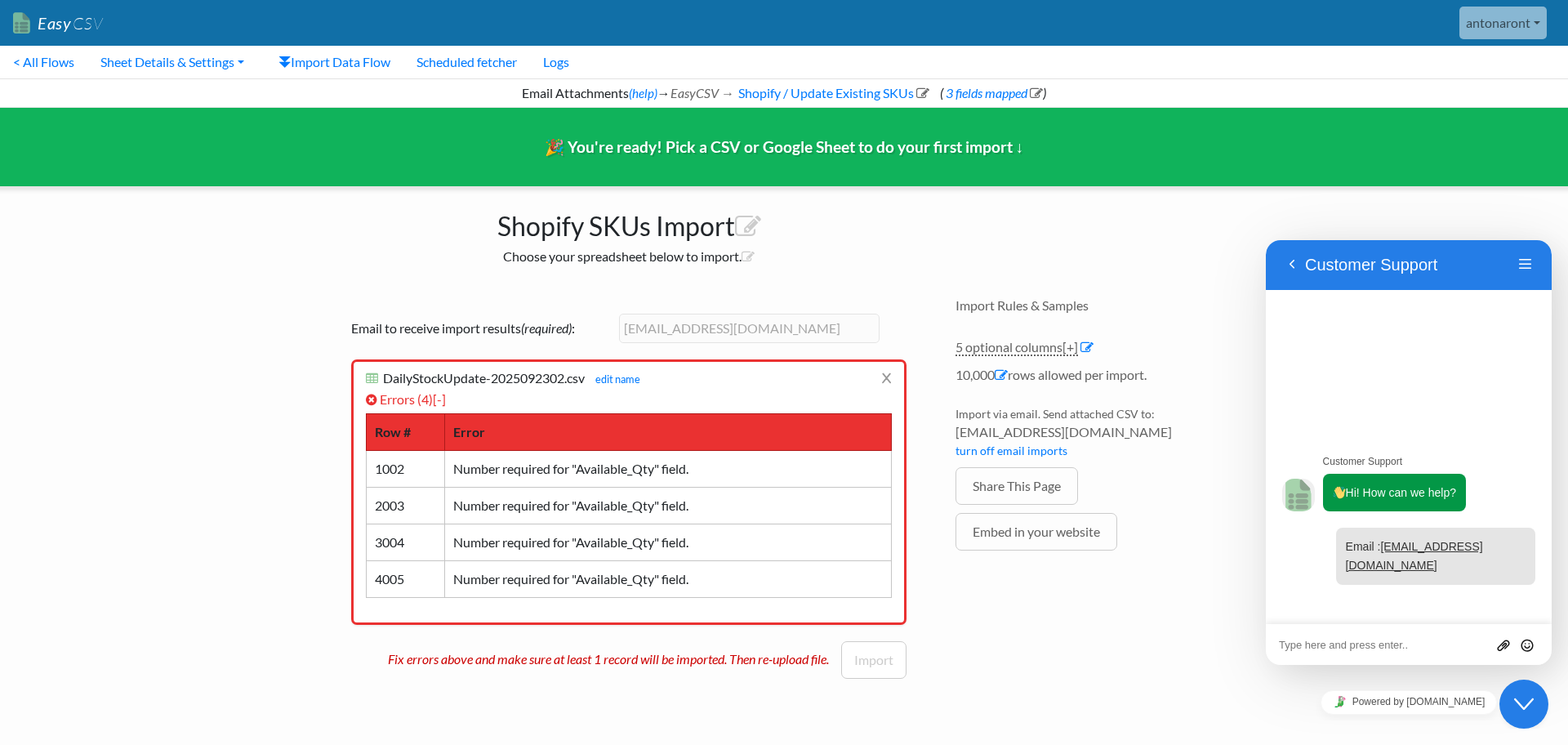
click at [1432, 642] on textarea at bounding box center [1409, 646] width 259 height 13
type textarea "need to chat to a person"
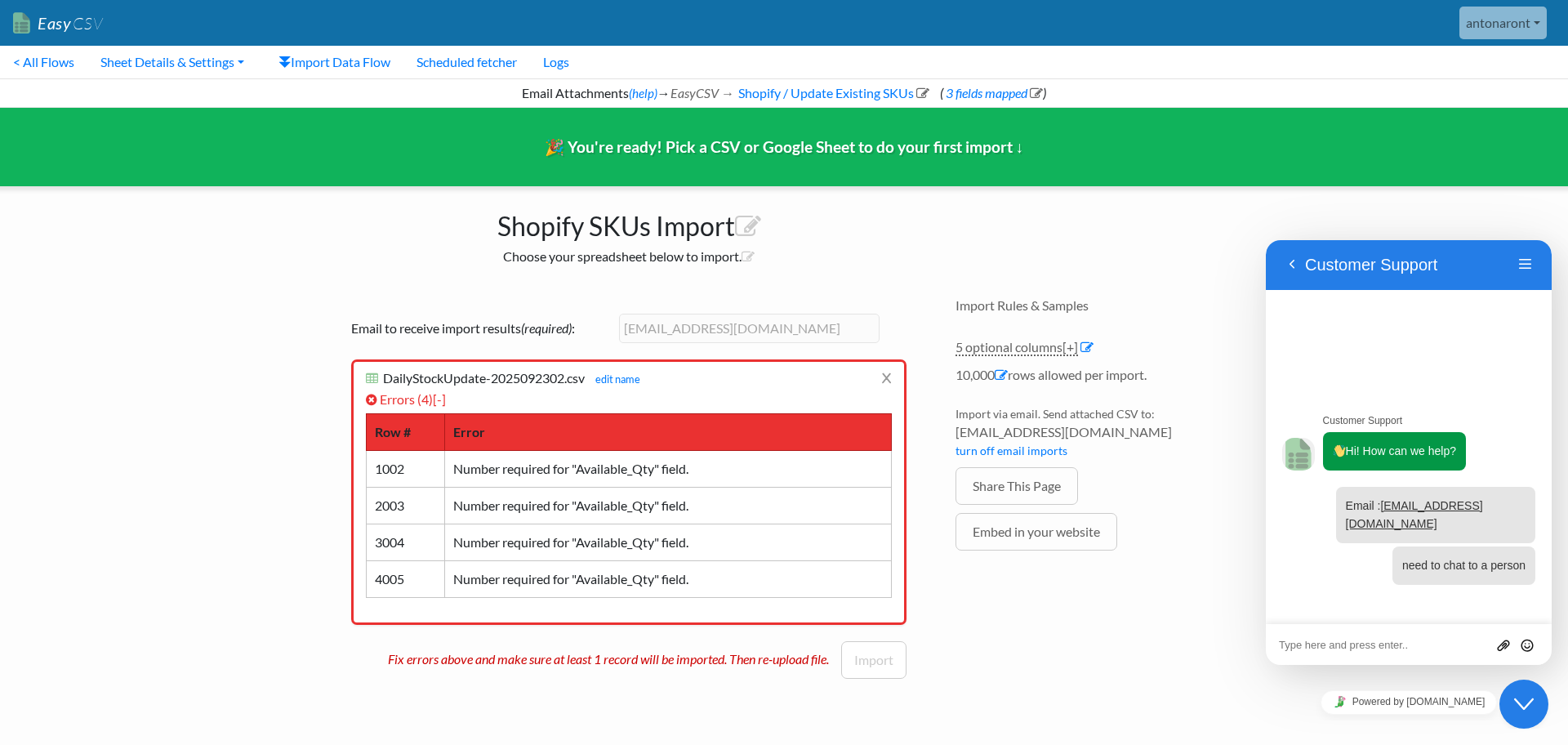
click at [1369, 649] on textarea at bounding box center [1409, 646] width 259 height 13
type textarea "having issues with validation"
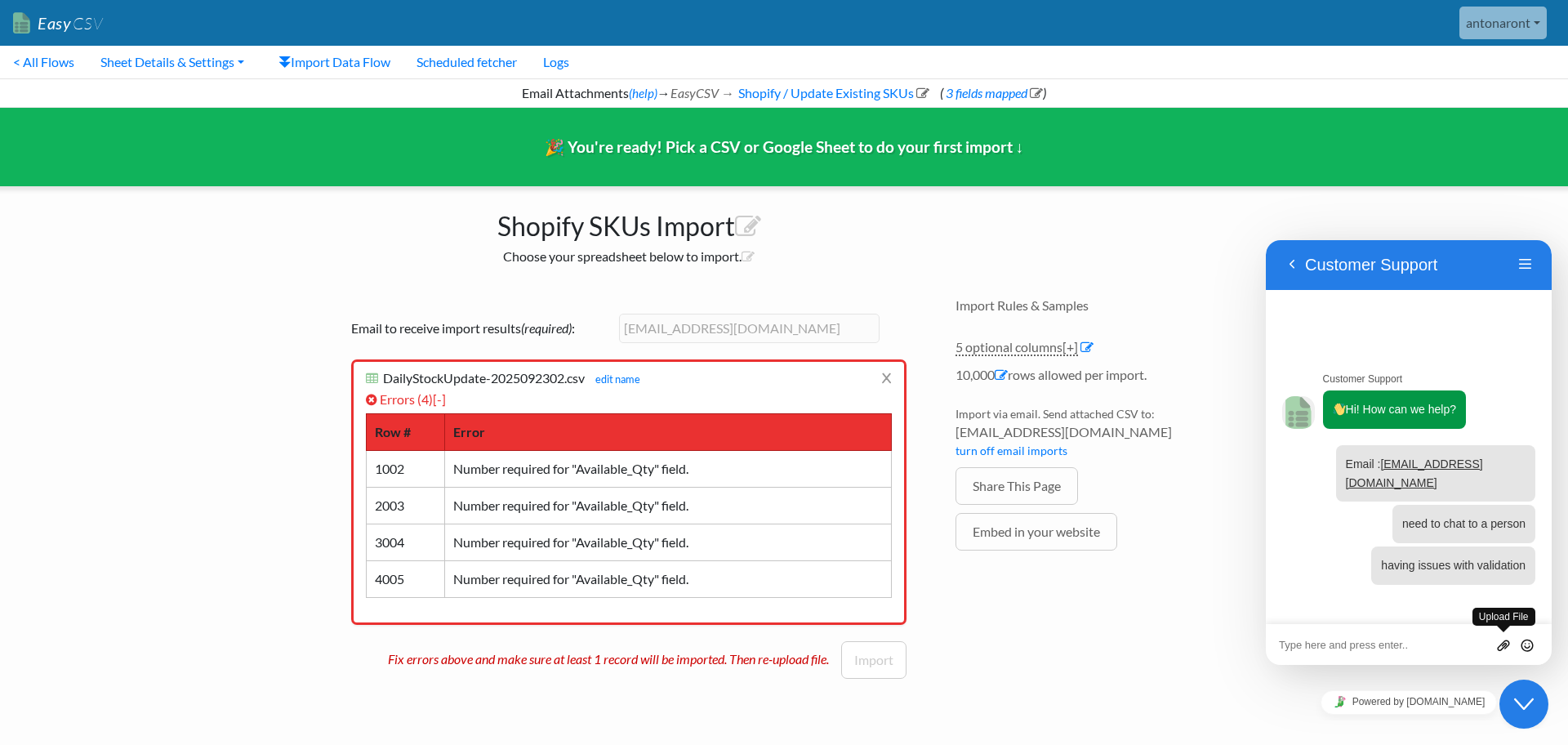
click at [1503, 649] on icon "Group of buttons" at bounding box center [1504, 646] width 15 height 15
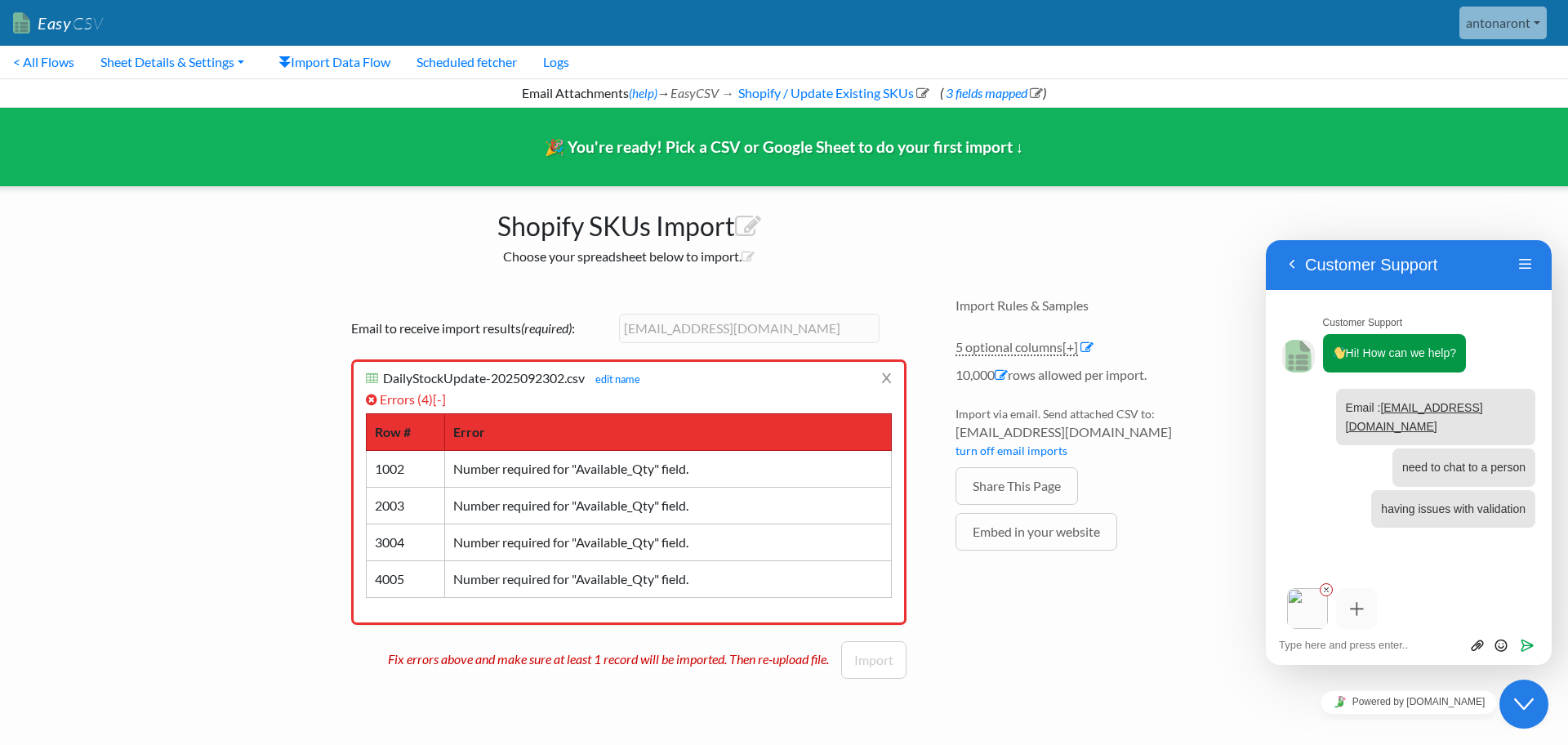
click at [1365, 615] on li at bounding box center [1356, 608] width 41 height 41
click at [1360, 642] on textarea at bounding box center [1409, 646] width 259 height 13
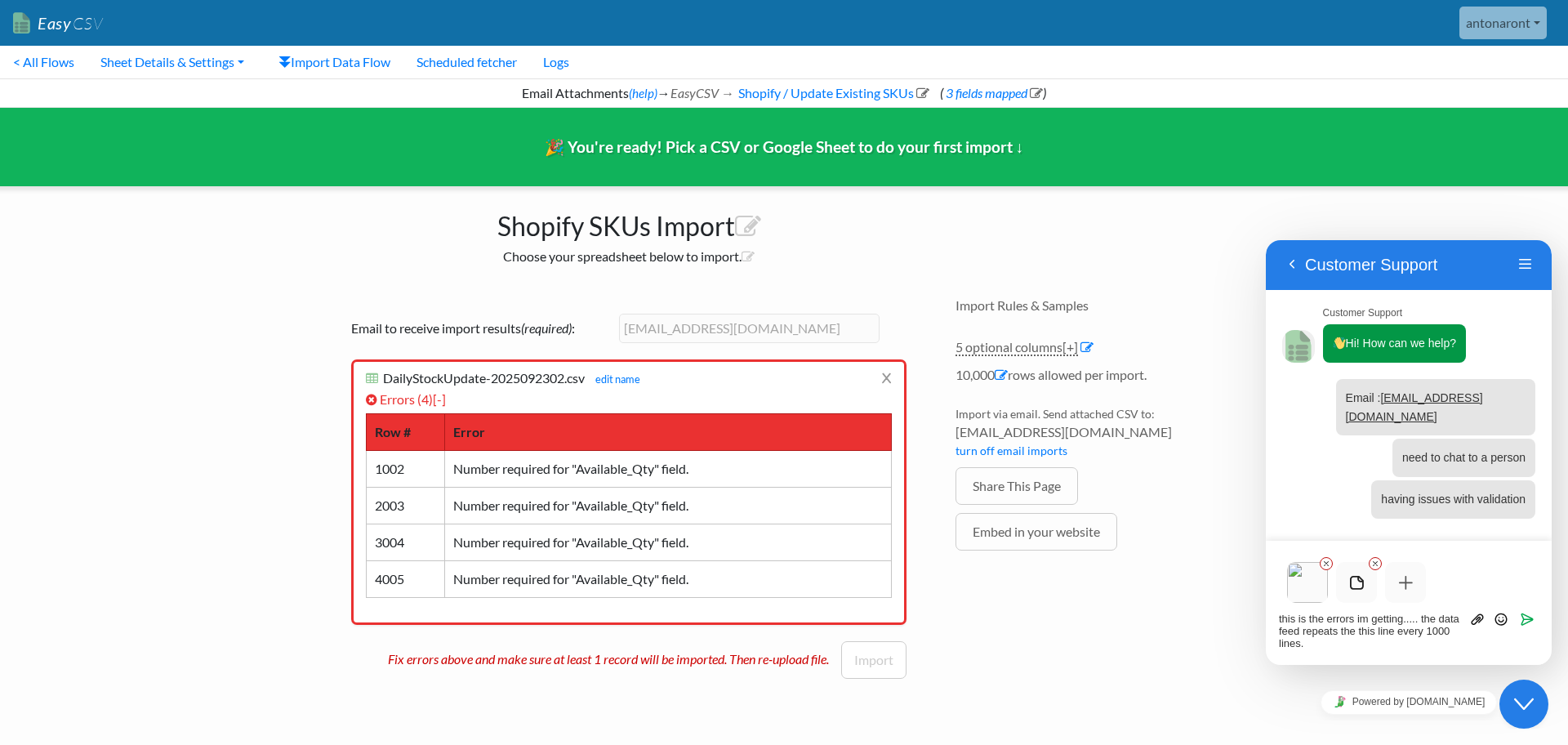
click at [1356, 633] on textarea "this is the errors im getting..... the data feed repeats the this line every 10…" at bounding box center [1409, 632] width 259 height 39
click at [1470, 633] on textarea "this is the errors im getting..... the data feed repeats this line every 1000 l…" at bounding box center [1409, 632] width 259 height 39
click at [1319, 650] on textarea "this is the errors im getting..... the data feed repeats this line every 1000 l…" at bounding box center [1409, 638] width 259 height 26
click at [1300, 645] on textarea "this is the errors im getting..... the data feed repeats this line every 1000 l…" at bounding box center [1409, 638] width 259 height 26
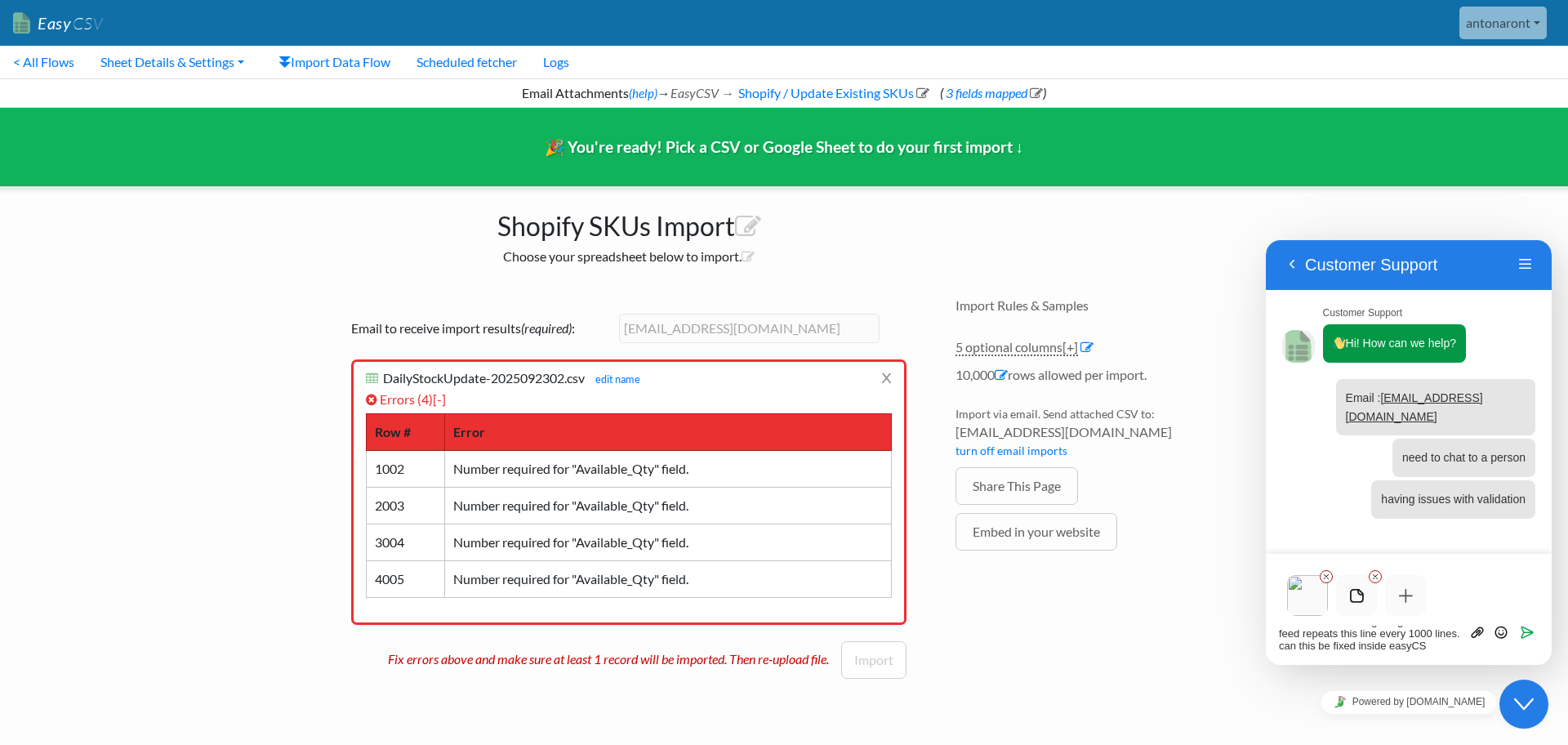
type textarea "this is the errors im getting..... the data feed repeats this line every 1000 l…"
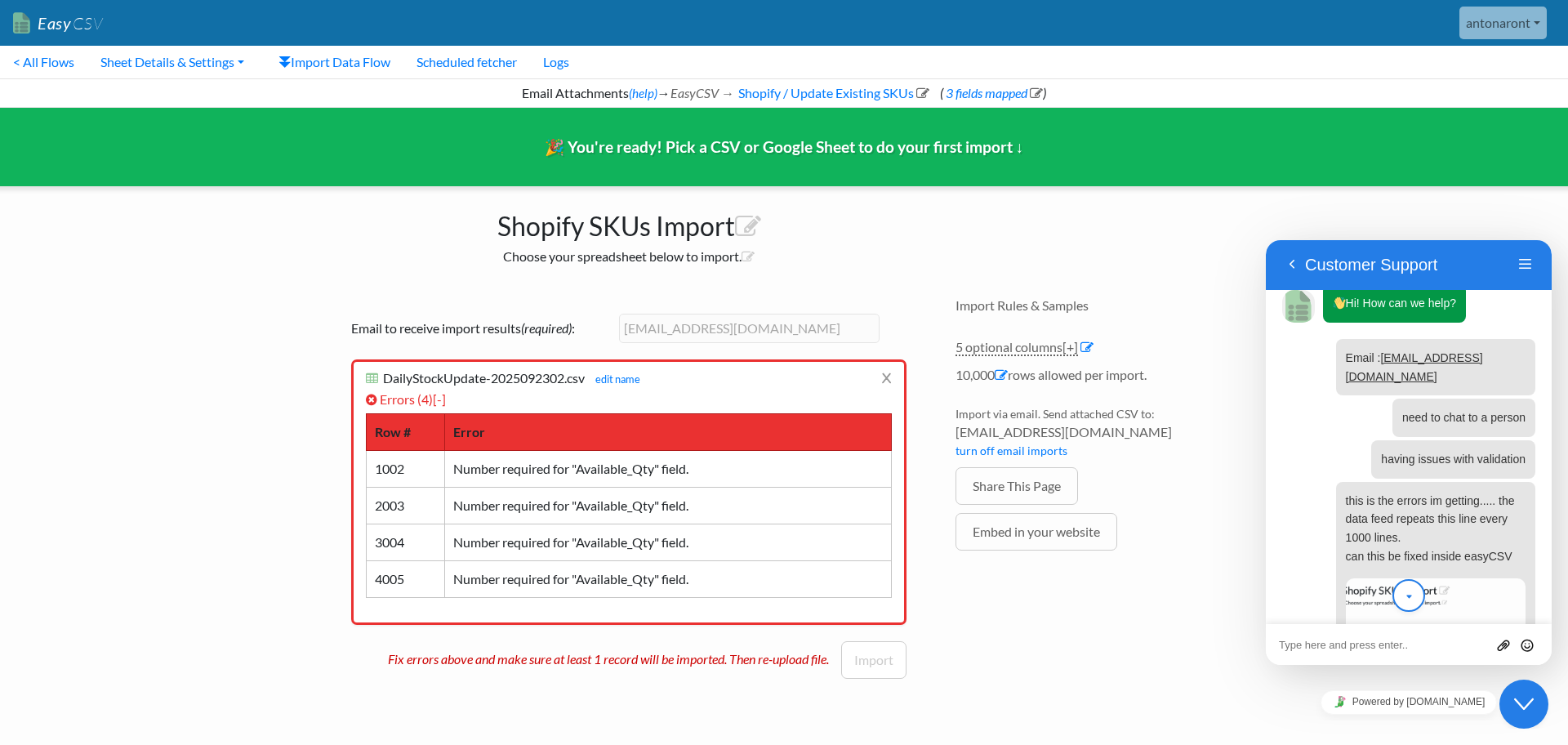
scroll to position [235, 0]
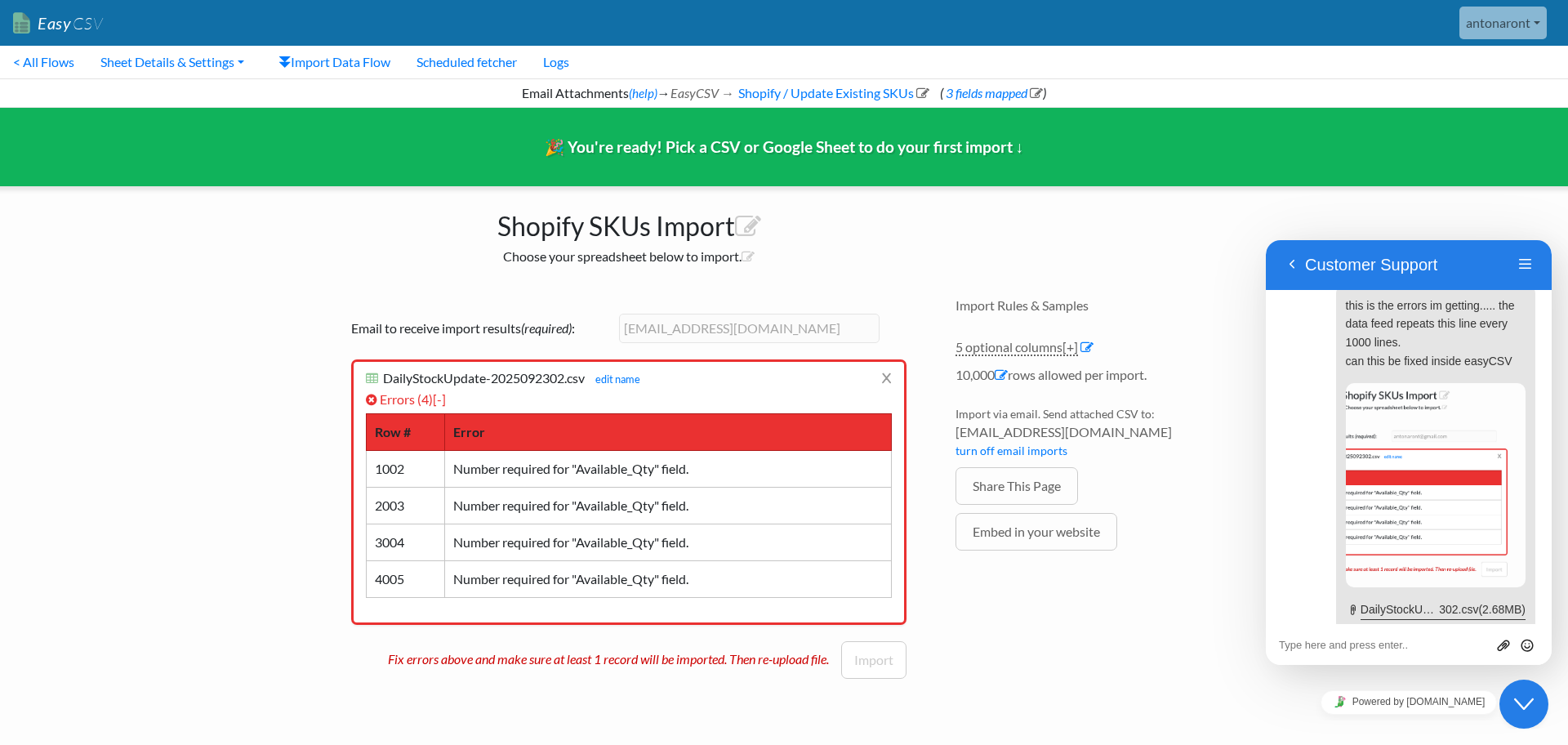
click at [1148, 571] on div "Import Rules & Samples 5 optional columns [+] Col Header Value Options part_no …" at bounding box center [1094, 490] width 310 height 417
click at [1133, 681] on div "Import Rules & Samples 5 optional columns [+] Col Header Value Options part_no …" at bounding box center [1094, 490] width 310 height 417
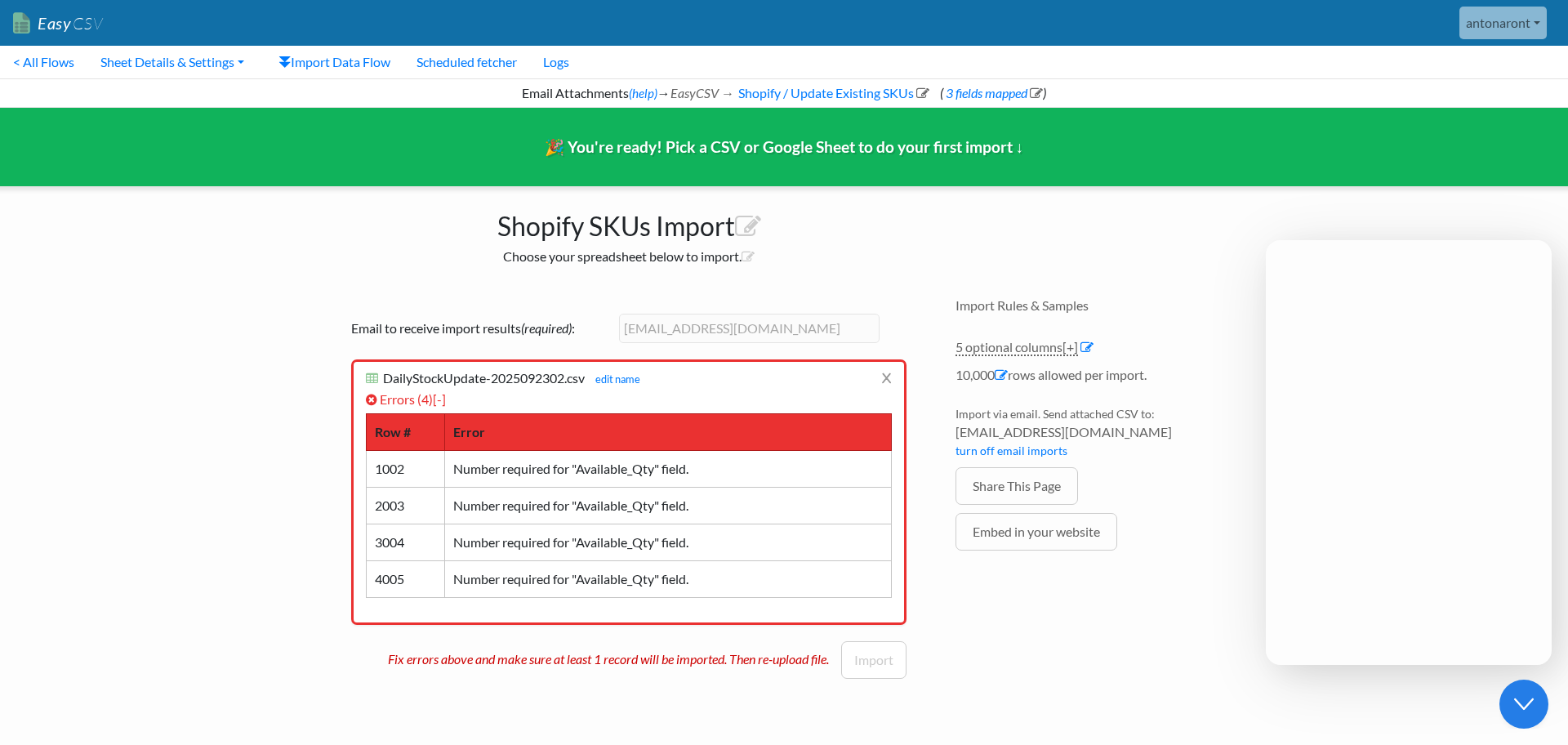
scroll to position [0, 0]
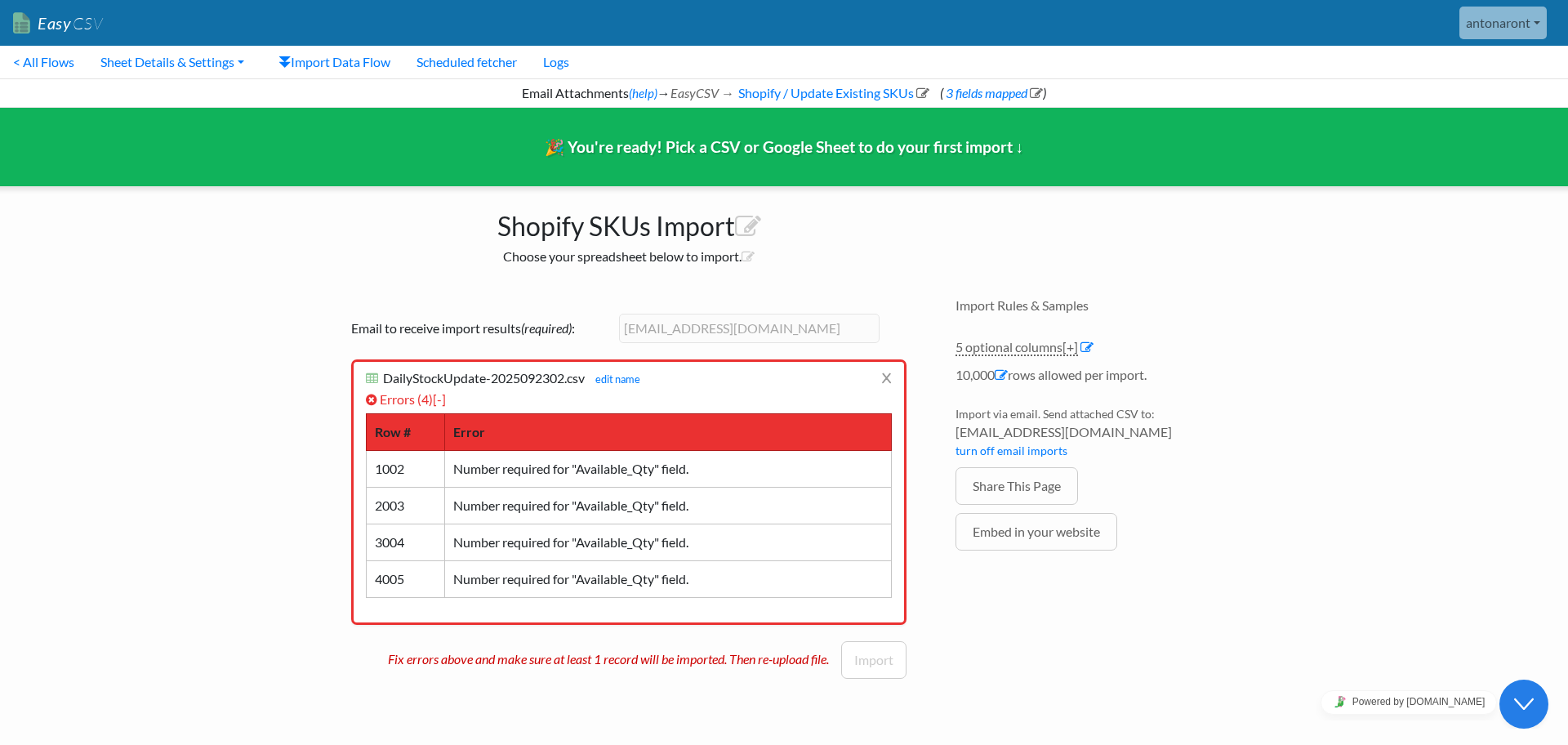
click at [1519, 707] on icon "Close Chat This icon closes the chat window." at bounding box center [1525, 704] width 20 height 20
click at [1519, 707] on icon "Chat widget" at bounding box center [1524, 703] width 23 height 24
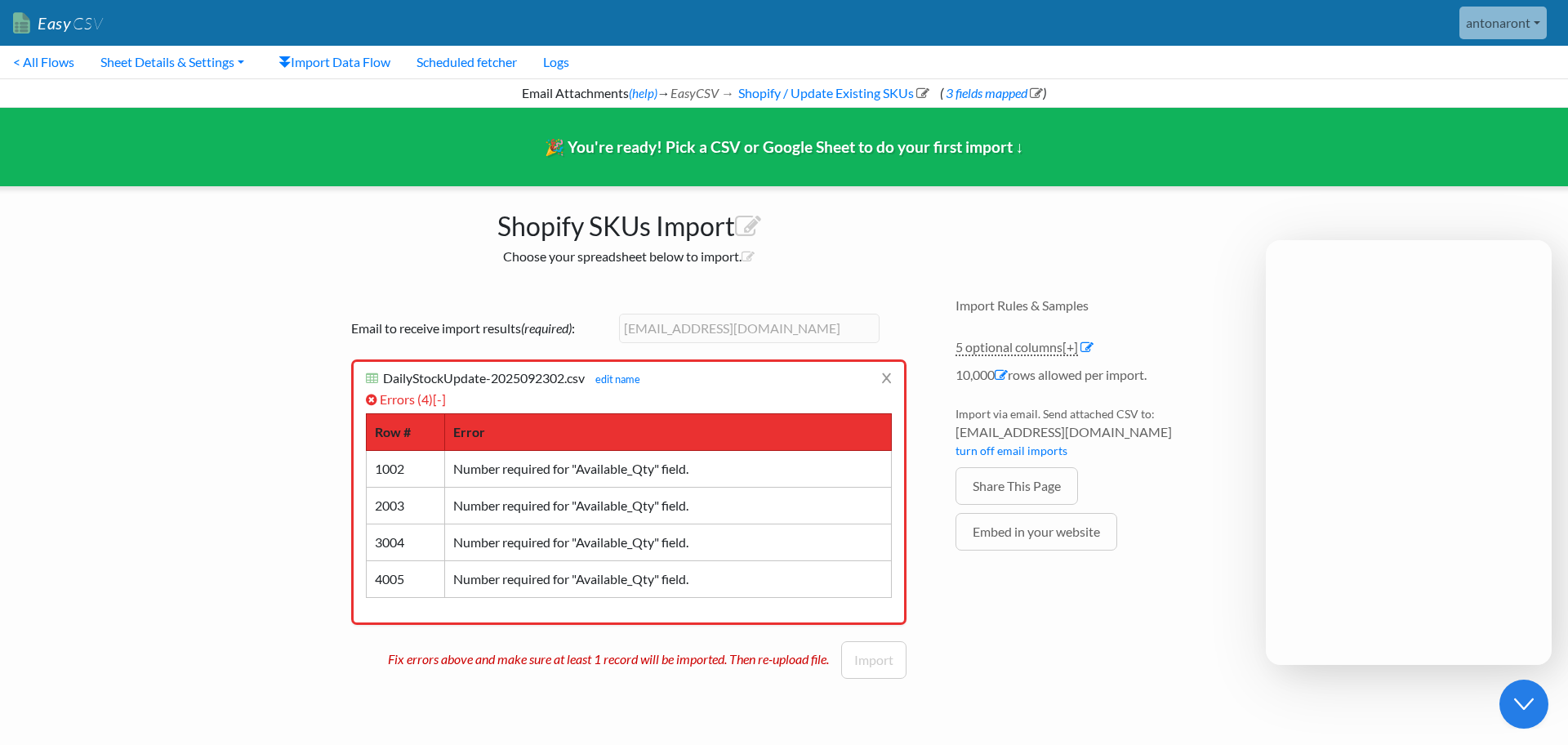
scroll to position [793, 0]
